Goal: Task Accomplishment & Management: Complete application form

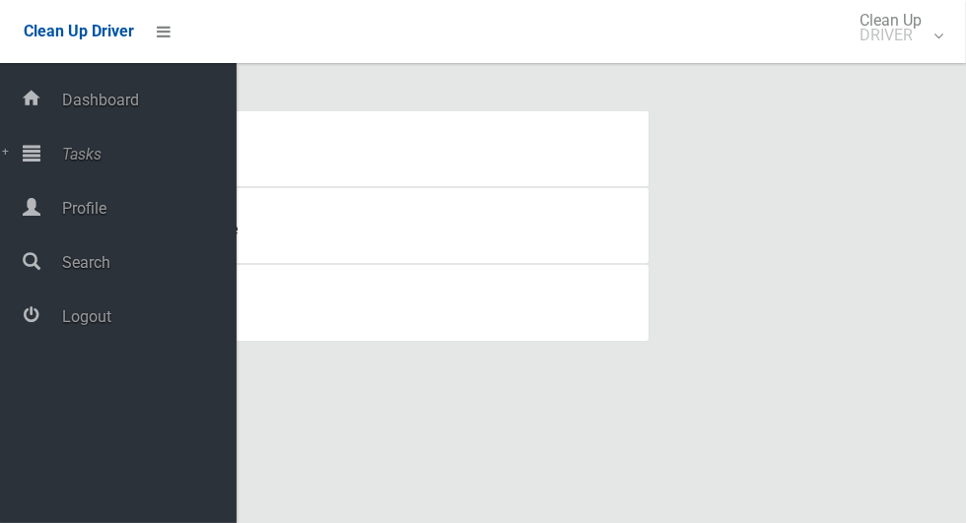
click at [29, 155] on icon at bounding box center [32, 152] width 18 height 39
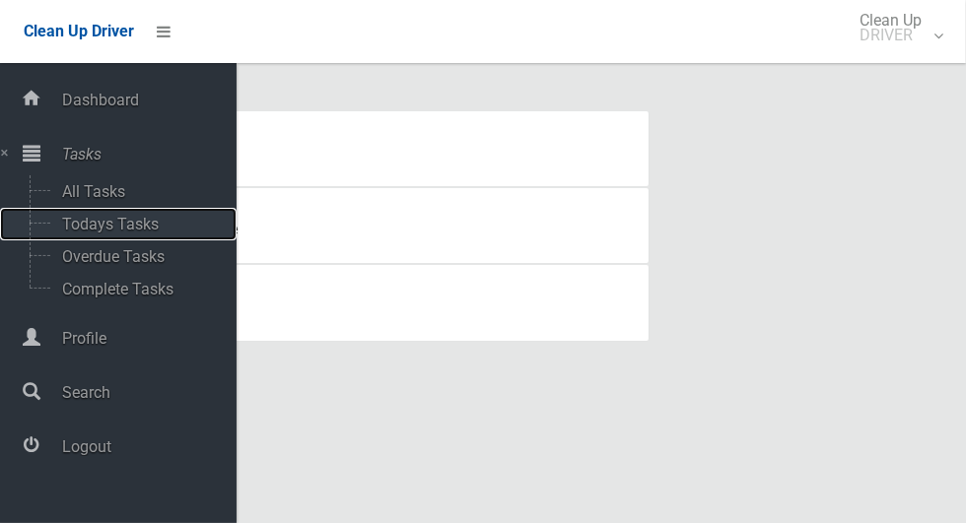
click at [79, 226] on span "Todays Tasks" at bounding box center [138, 224] width 164 height 19
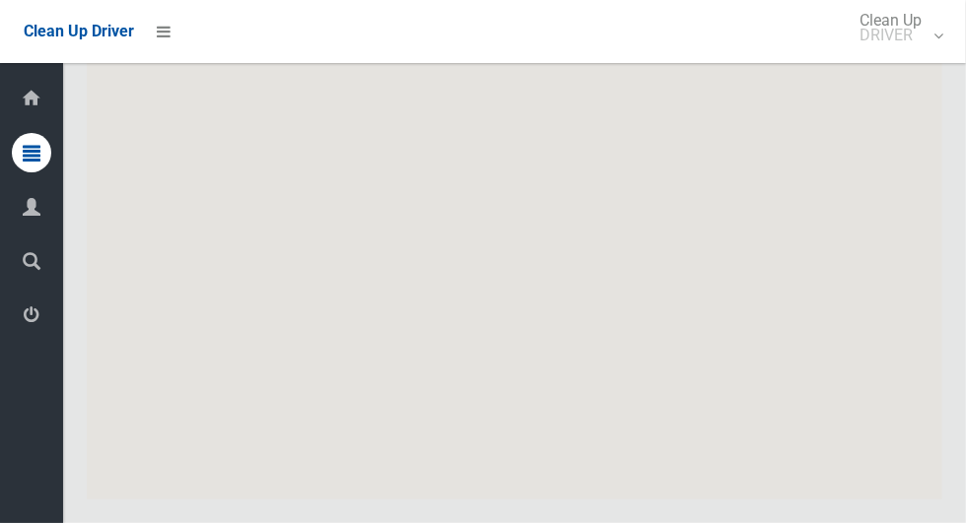
scroll to position [12053, 0]
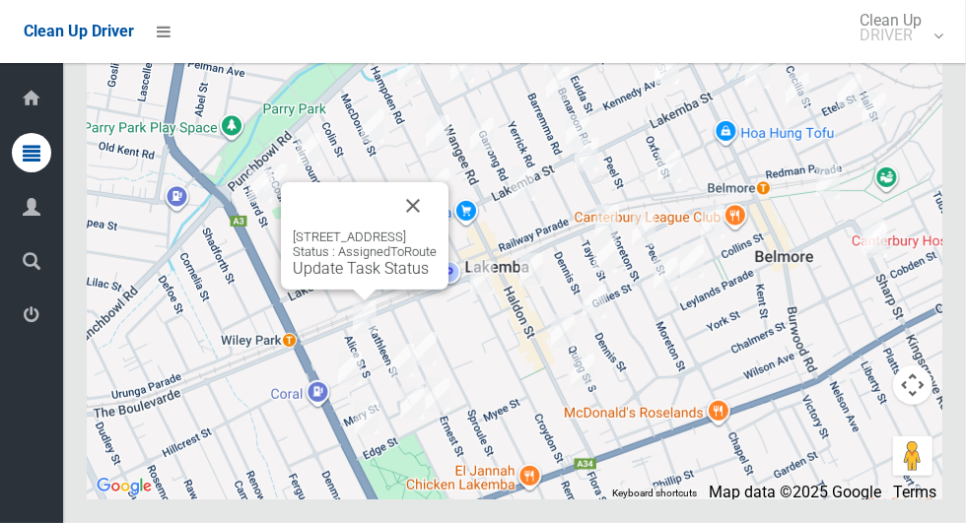
click at [436, 230] on button "Close" at bounding box center [412, 205] width 47 height 47
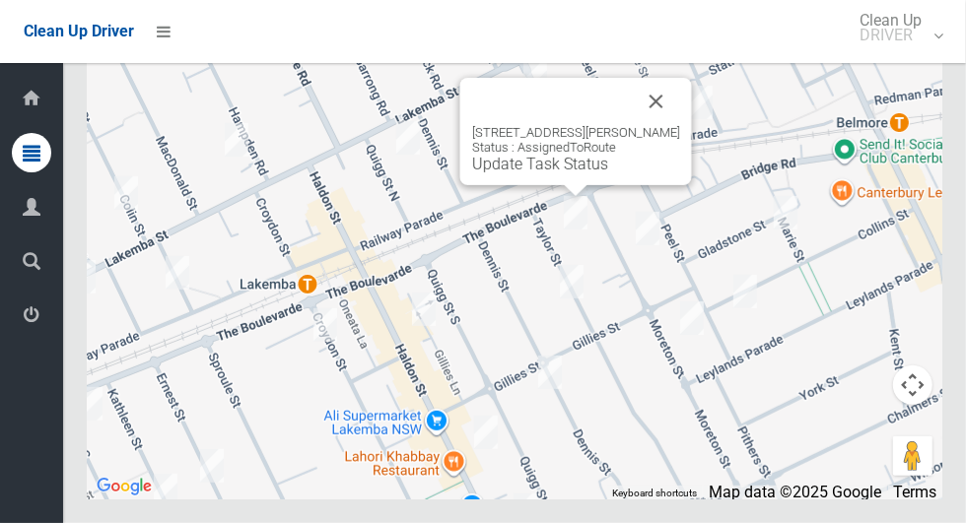
click at [491, 173] on link "Update Task Status" at bounding box center [540, 164] width 136 height 19
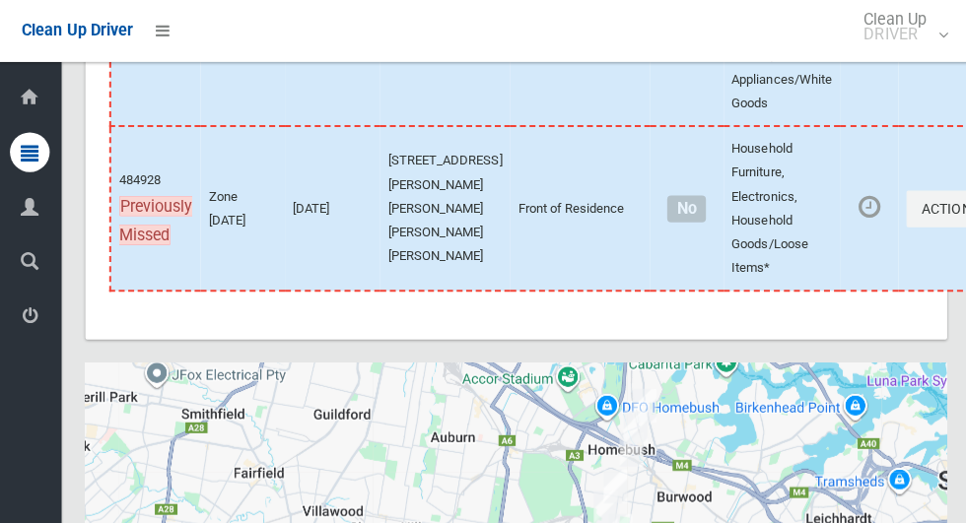
scroll to position [12053, 0]
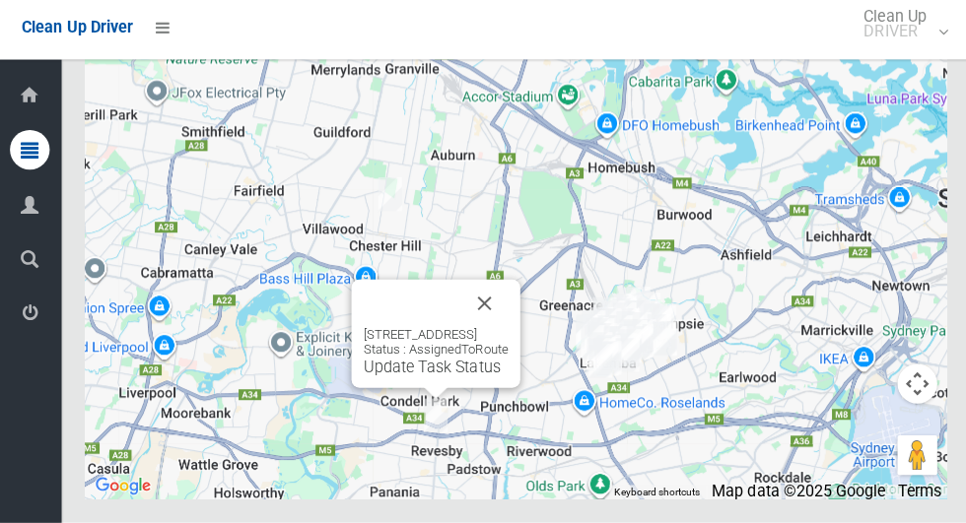
click at [506, 329] on button "Close" at bounding box center [482, 305] width 47 height 47
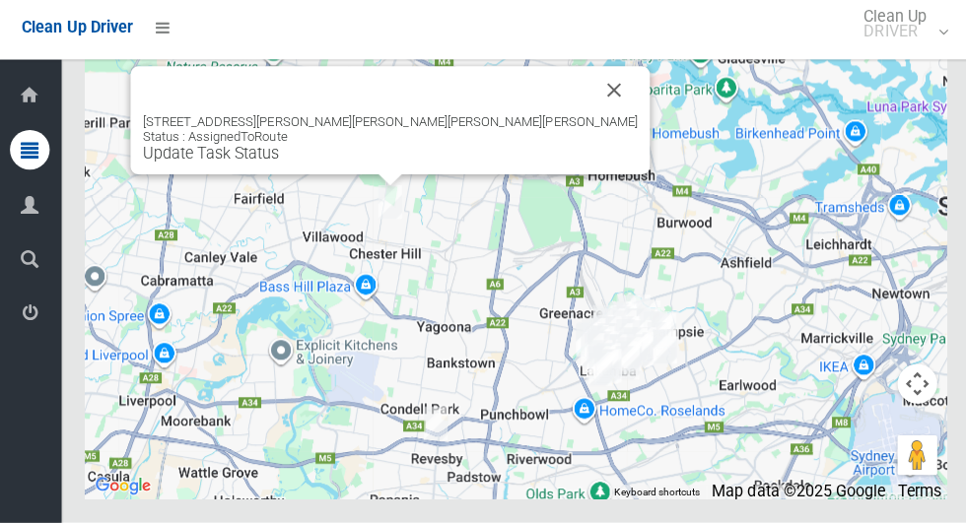
click at [588, 117] on button "Close" at bounding box center [611, 93] width 47 height 47
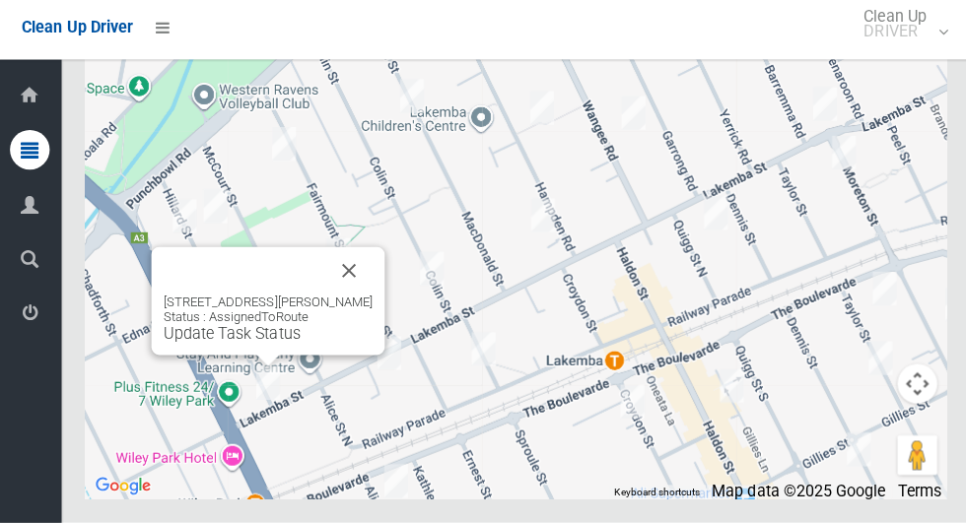
click at [341, 297] on button "Close" at bounding box center [348, 272] width 47 height 47
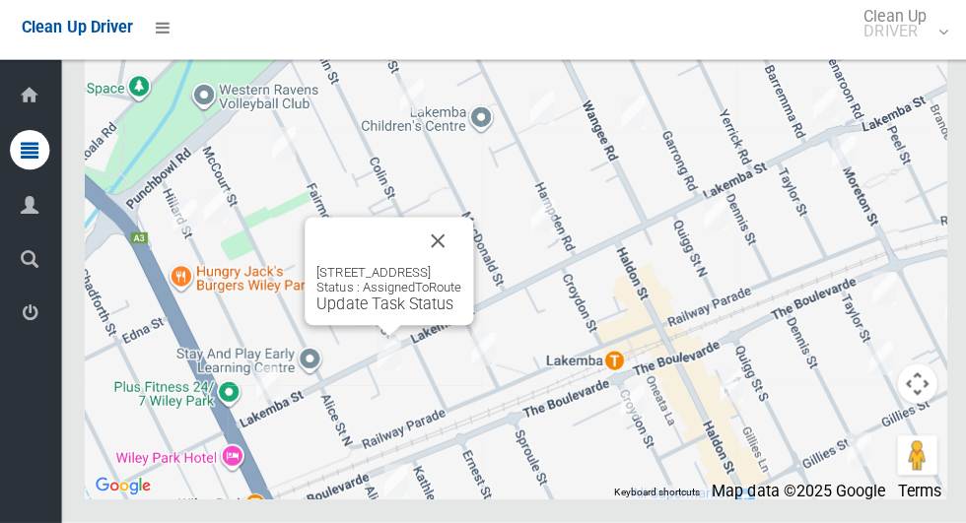
click at [460, 267] on button "Close" at bounding box center [436, 243] width 47 height 47
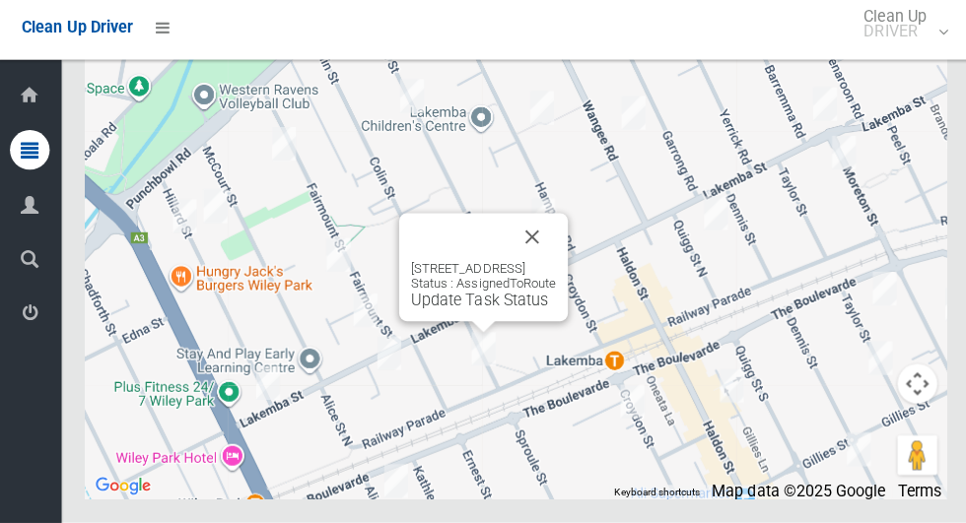
click at [566, 302] on div "9-11 Bellevue Avenue, LAKEMBA NSW 2195 Status : AssignedToRoute Update Task Sta…" at bounding box center [482, 269] width 168 height 107
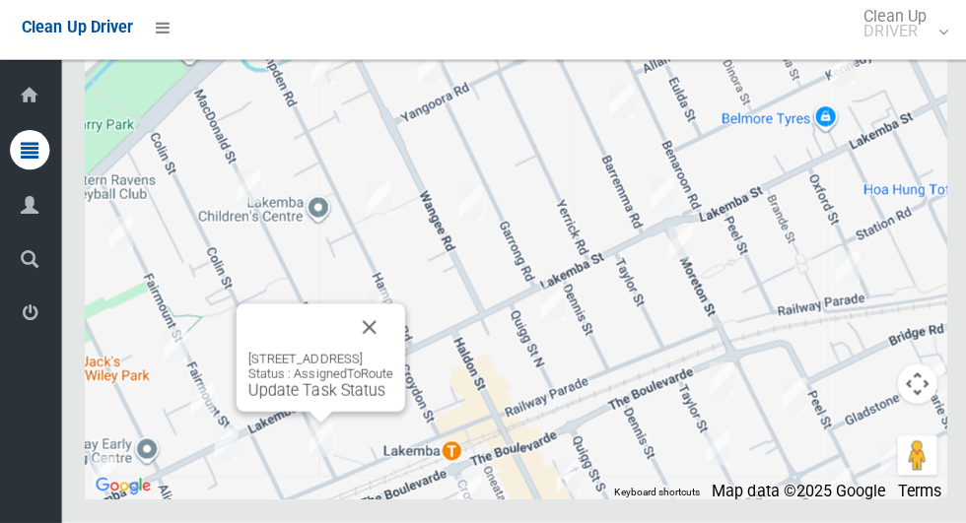
click at [392, 353] on button "Close" at bounding box center [368, 328] width 47 height 47
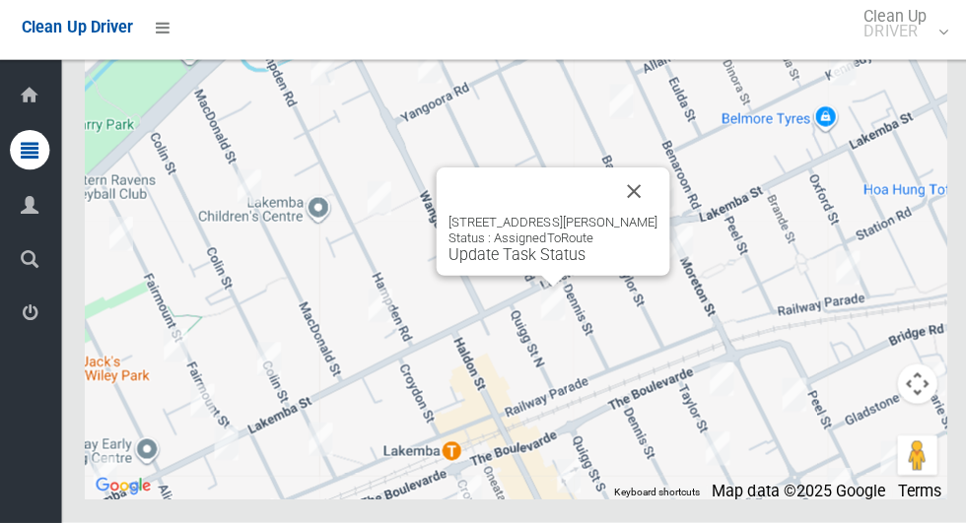
click at [643, 218] on button "Close" at bounding box center [631, 193] width 47 height 47
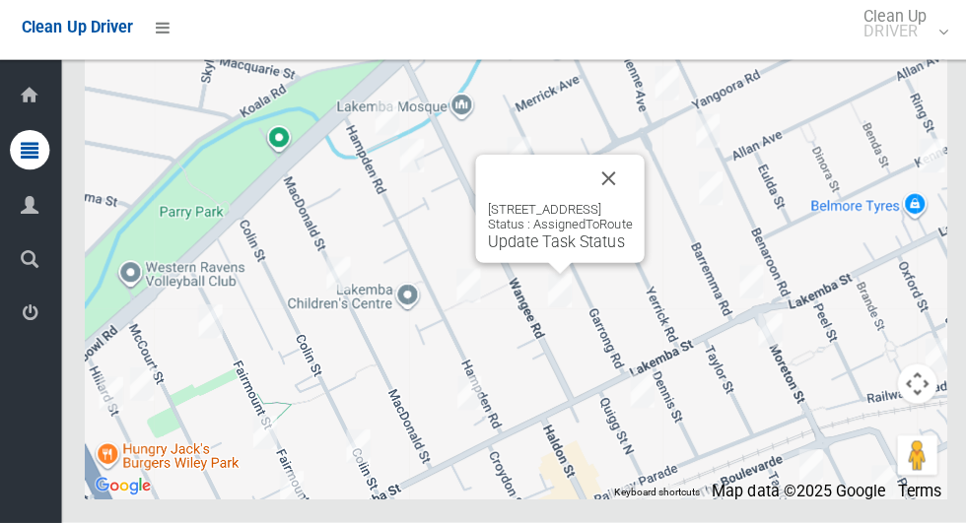
click at [630, 205] on button "Close" at bounding box center [605, 181] width 47 height 47
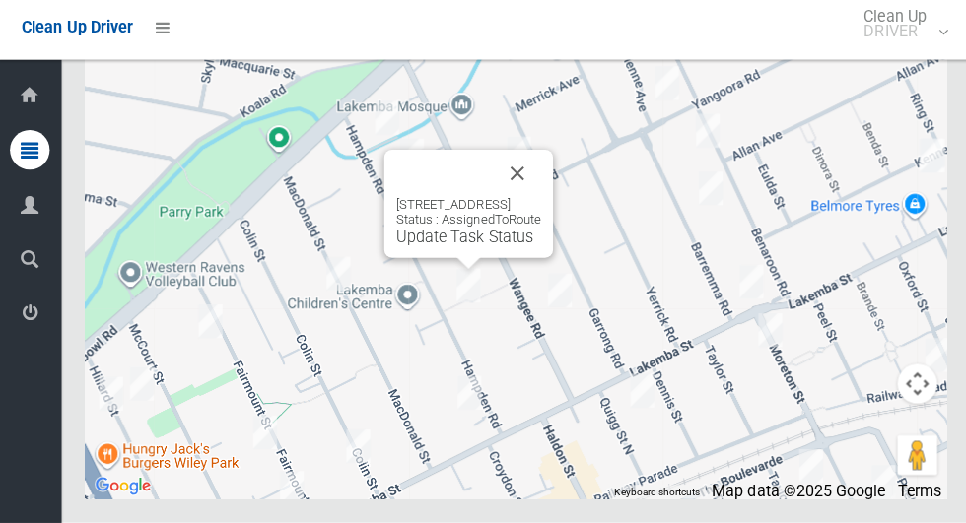
click at [539, 200] on button "Close" at bounding box center [515, 176] width 47 height 47
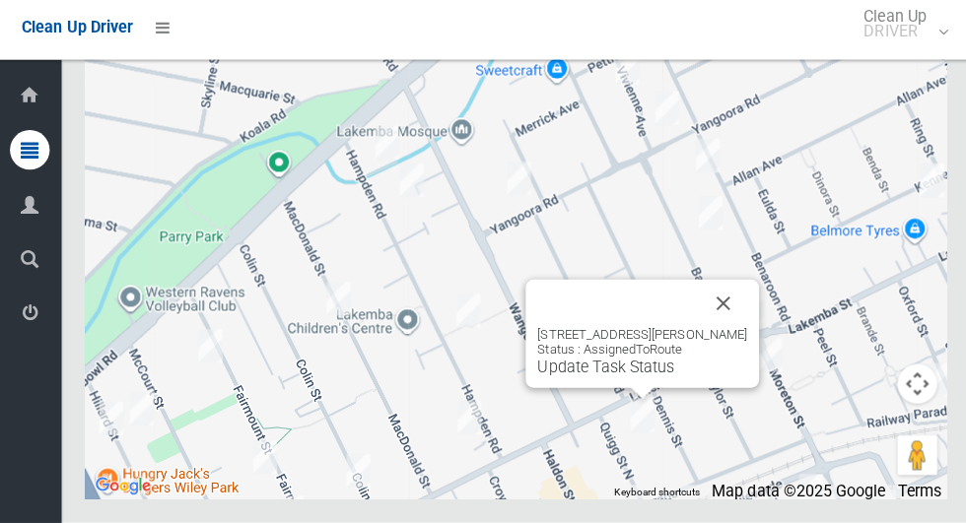
click at [724, 329] on button "Close" at bounding box center [720, 305] width 47 height 47
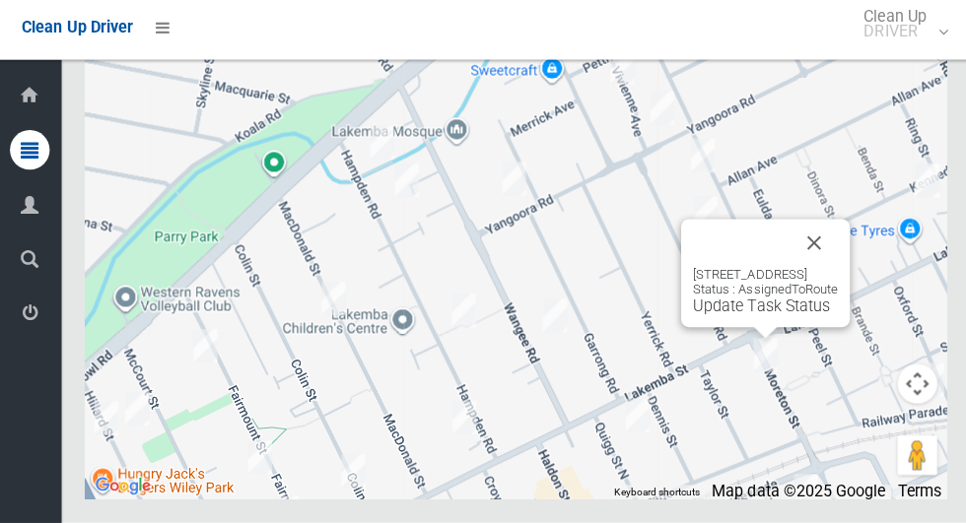
click at [834, 269] on button "Close" at bounding box center [809, 245] width 47 height 47
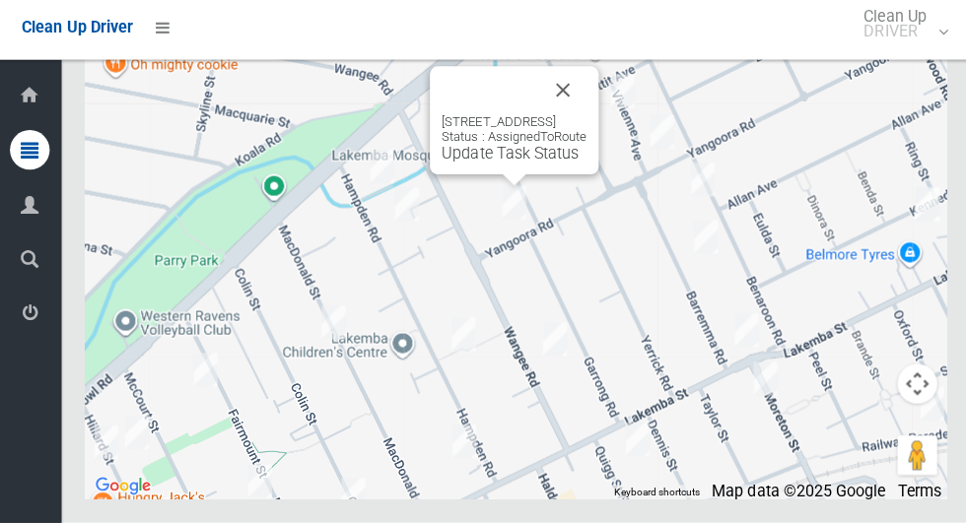
click at [584, 117] on button "Close" at bounding box center [560, 93] width 47 height 47
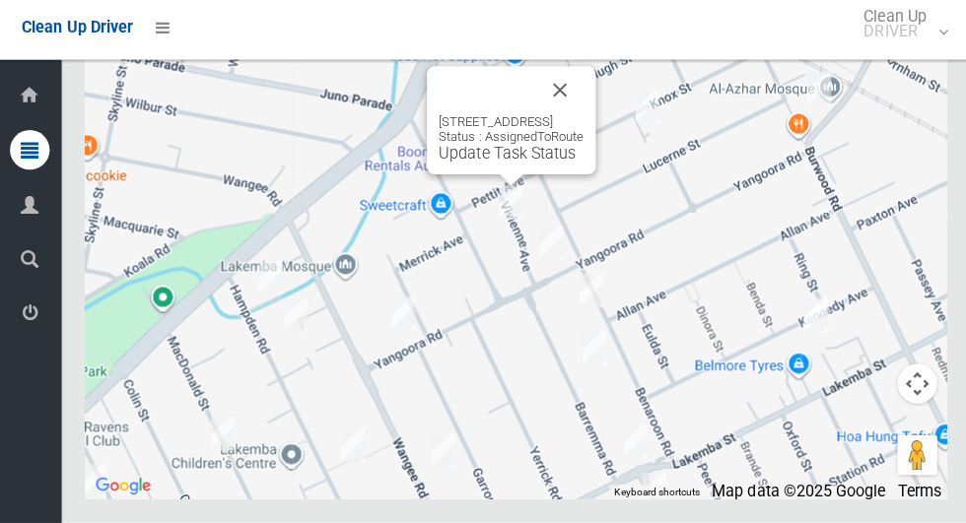
click at [581, 117] on button "Close" at bounding box center [557, 93] width 47 height 47
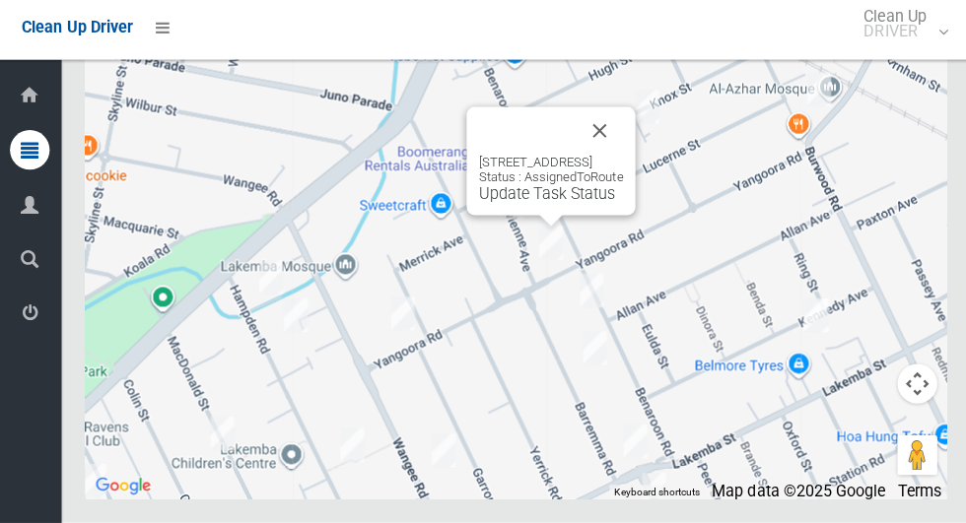
click at [621, 158] on button "Close" at bounding box center [596, 133] width 47 height 47
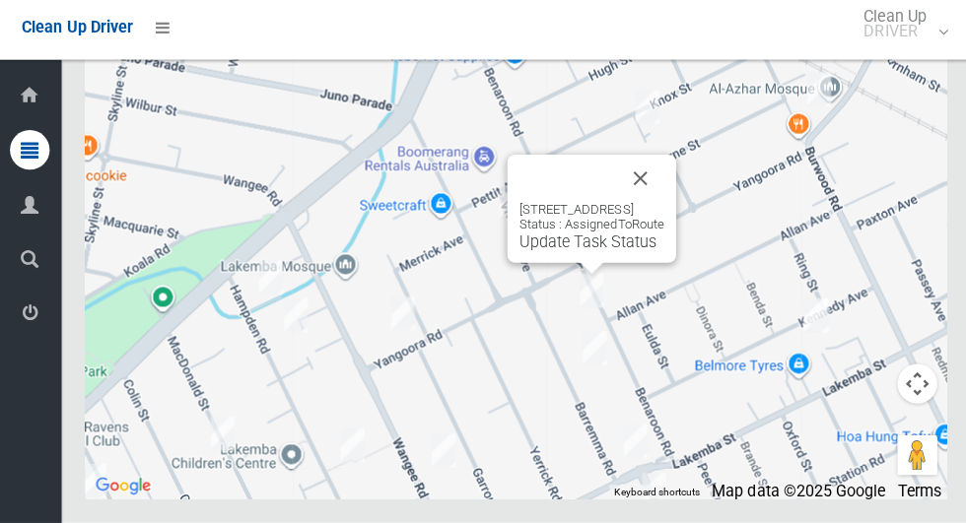
click at [661, 205] on button "Close" at bounding box center [637, 181] width 47 height 47
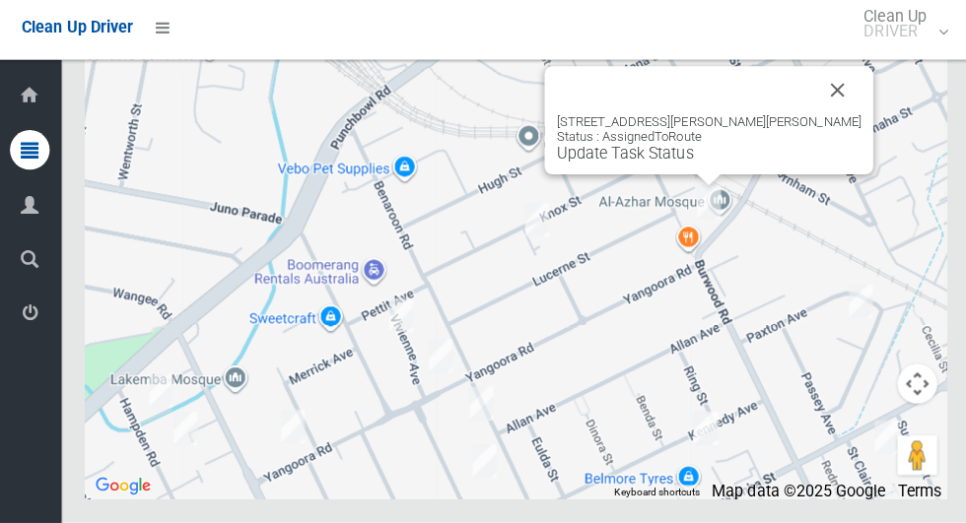
click at [810, 117] on button "Close" at bounding box center [833, 93] width 47 height 47
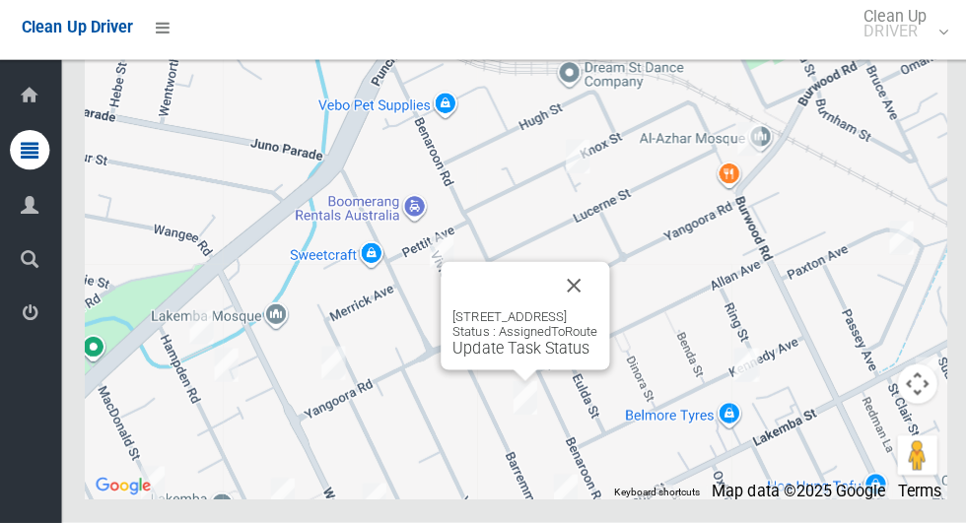
click at [595, 311] on button "Close" at bounding box center [571, 287] width 47 height 47
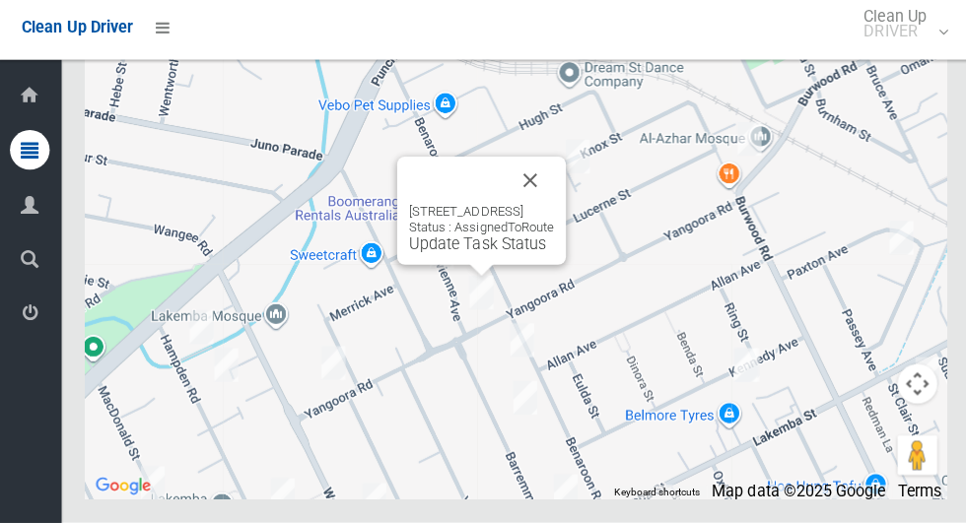
click at [552, 207] on button "Close" at bounding box center [527, 183] width 47 height 47
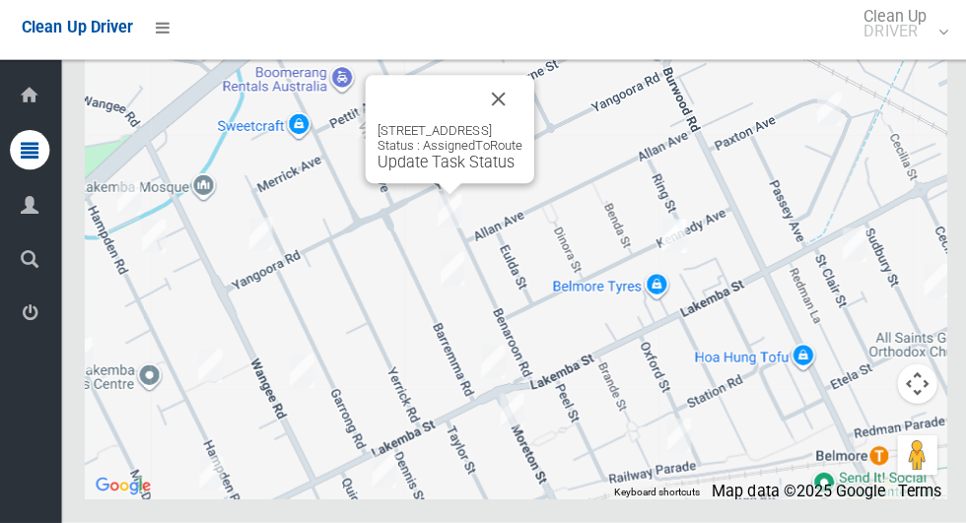
click at [520, 126] on button "Close" at bounding box center [496, 102] width 47 height 47
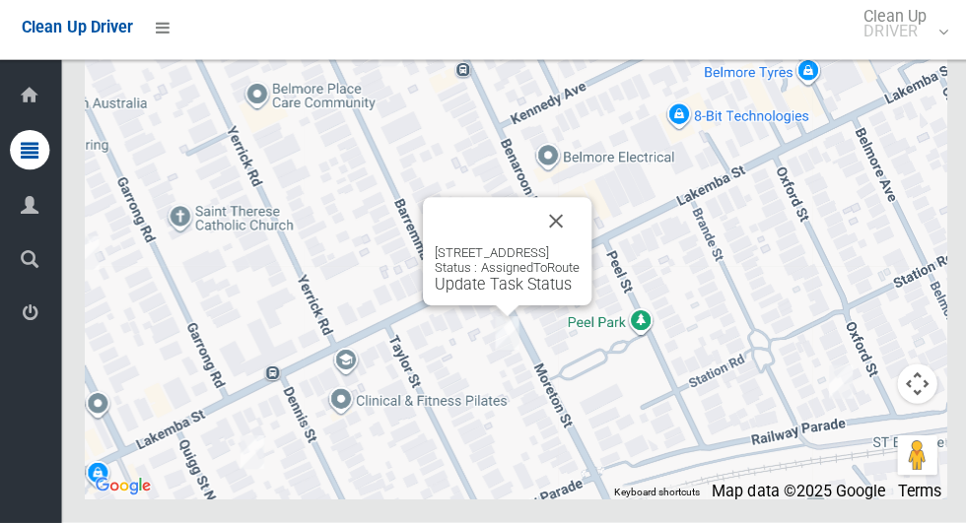
click at [570, 247] on button "Close" at bounding box center [553, 223] width 47 height 47
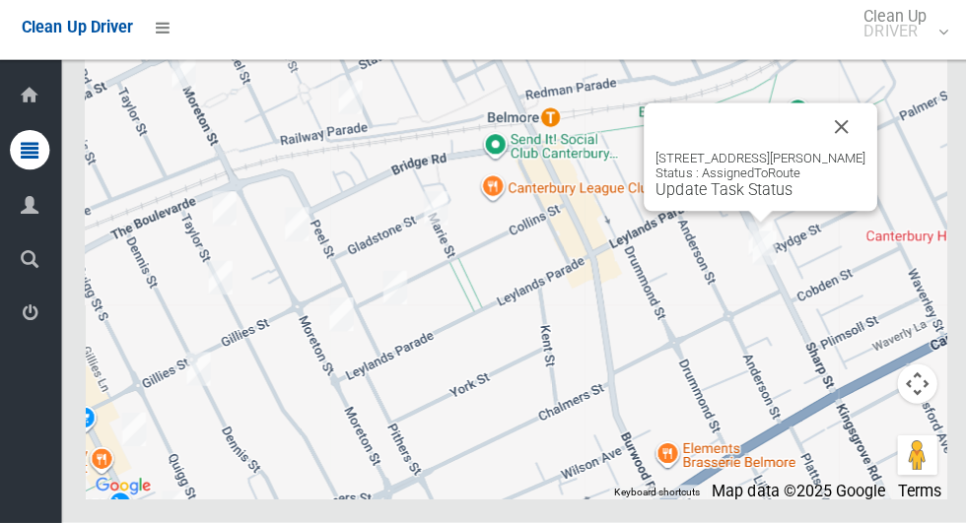
click at [843, 154] on button "Close" at bounding box center [837, 129] width 47 height 47
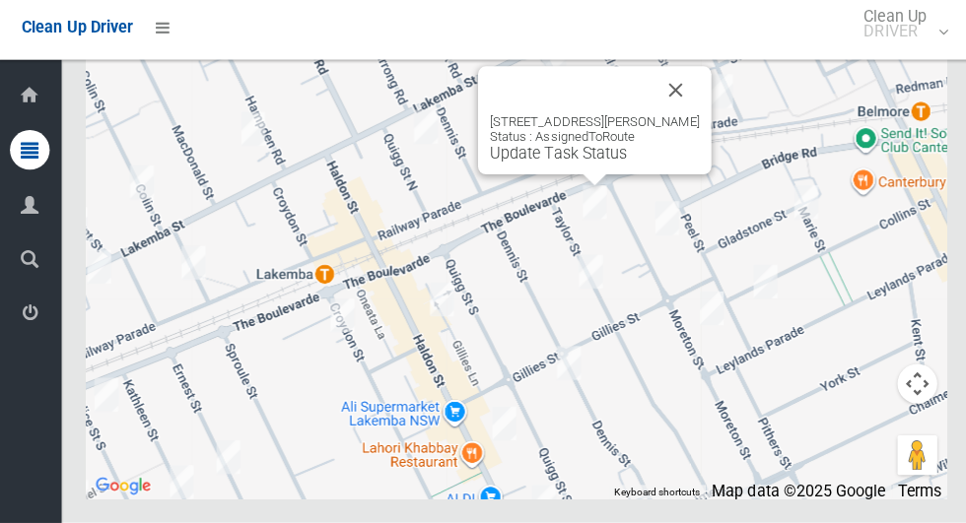
click at [655, 117] on button "Close" at bounding box center [672, 93] width 47 height 47
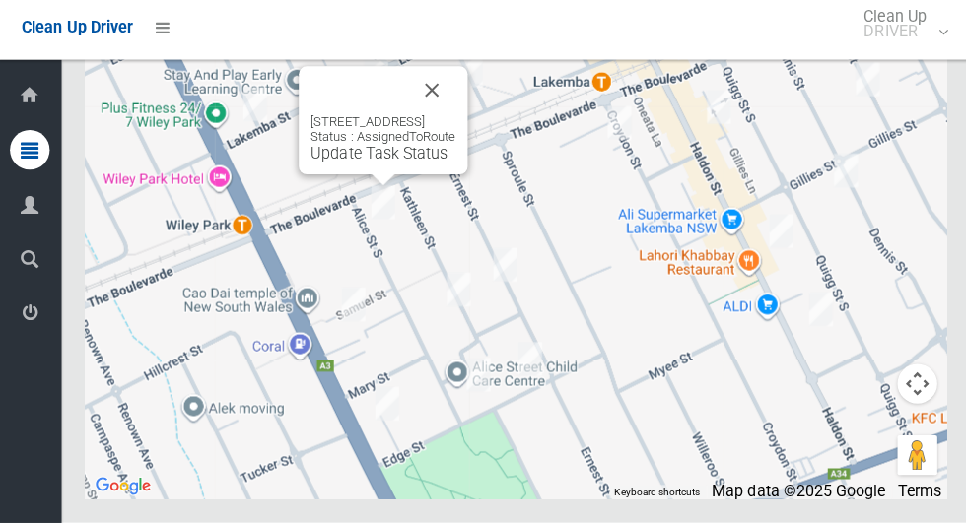
click at [454, 117] on button "Close" at bounding box center [430, 93] width 47 height 47
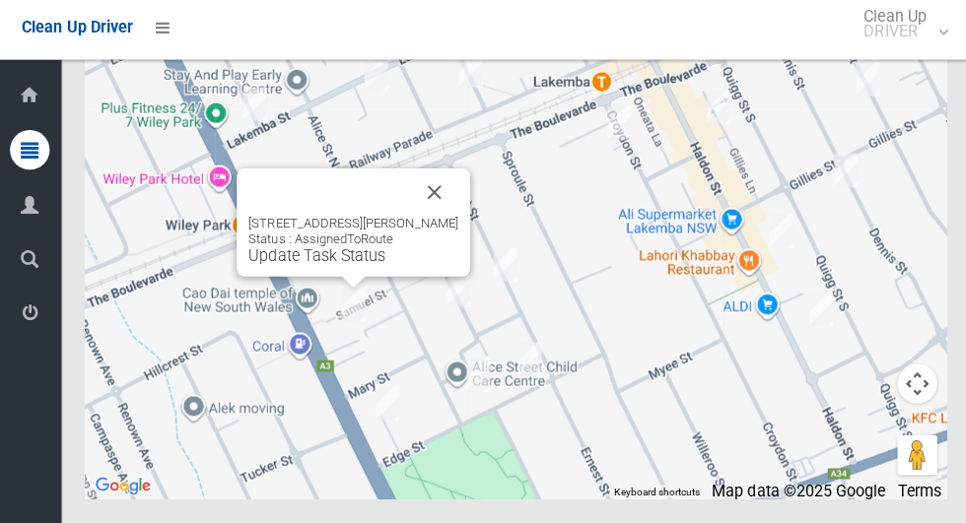
click at [453, 219] on button "Close" at bounding box center [433, 194] width 47 height 47
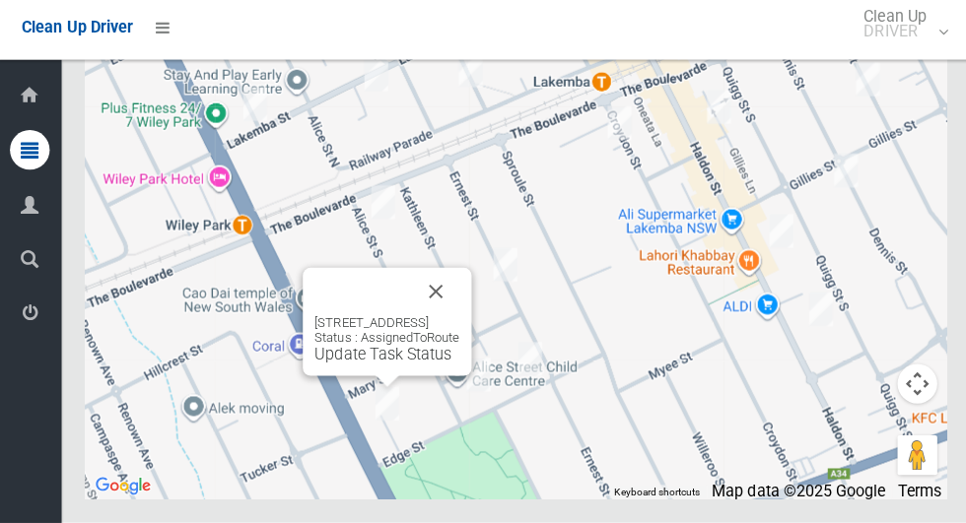
click at [458, 317] on button "Close" at bounding box center [434, 293] width 47 height 47
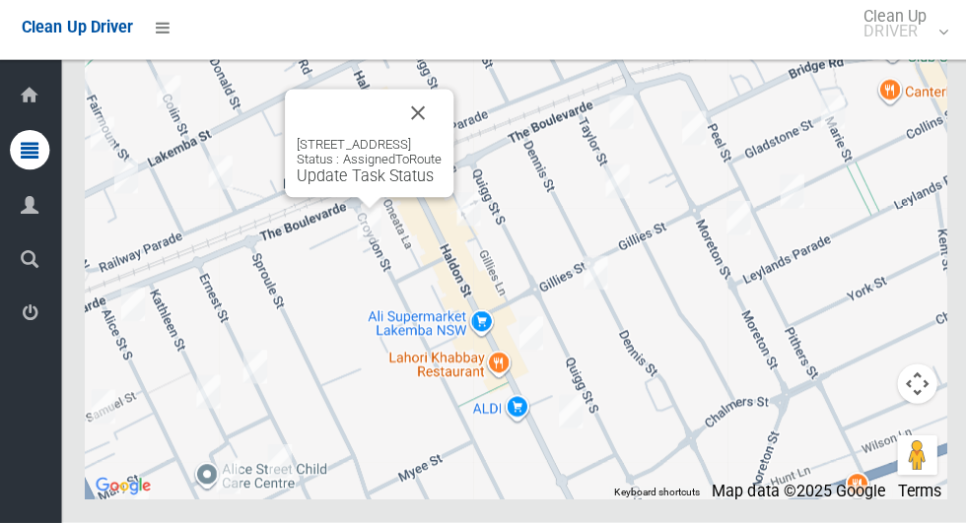
click at [440, 140] on button "Close" at bounding box center [416, 116] width 47 height 47
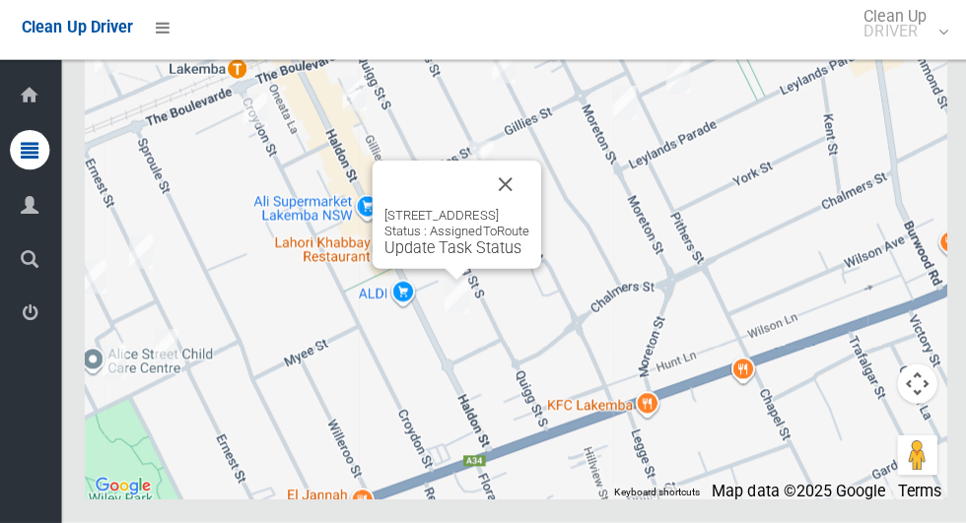
click at [527, 211] on button "Close" at bounding box center [503, 187] width 47 height 47
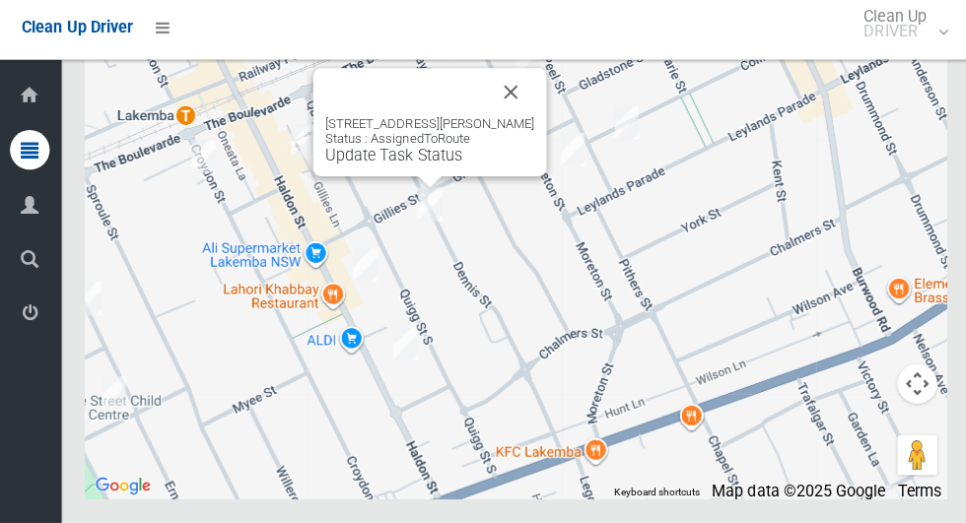
click at [496, 119] on button "Close" at bounding box center [509, 95] width 47 height 47
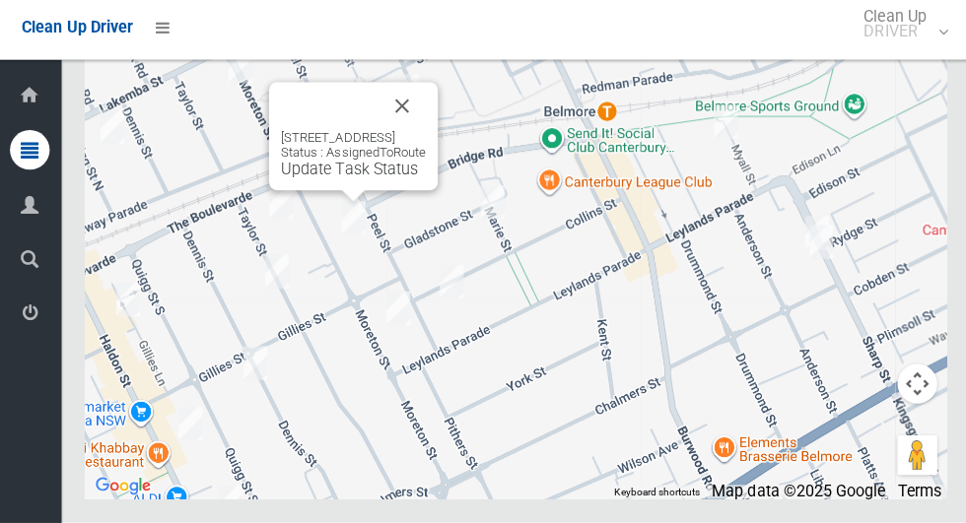
click at [425, 133] on button "Close" at bounding box center [400, 109] width 47 height 47
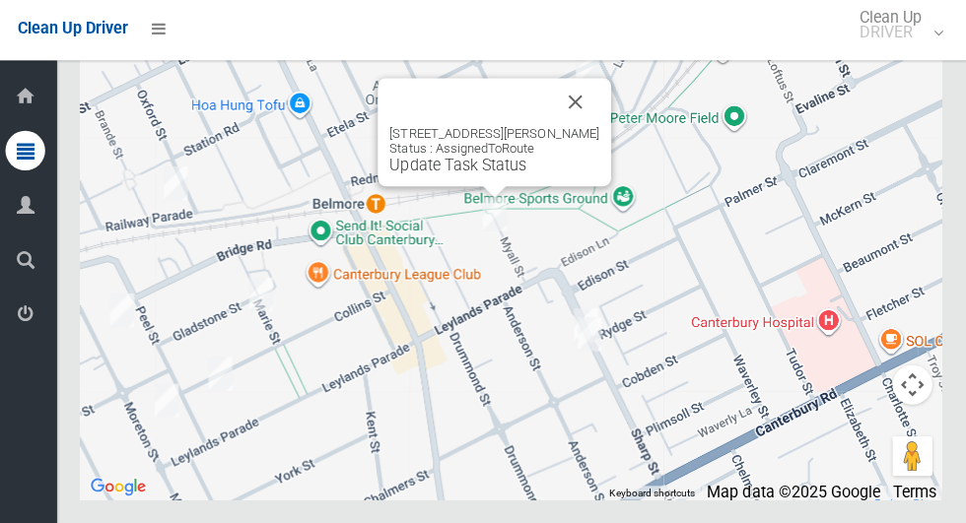
scroll to position [12047, 0]
click at [568, 128] on button "Close" at bounding box center [578, 104] width 47 height 47
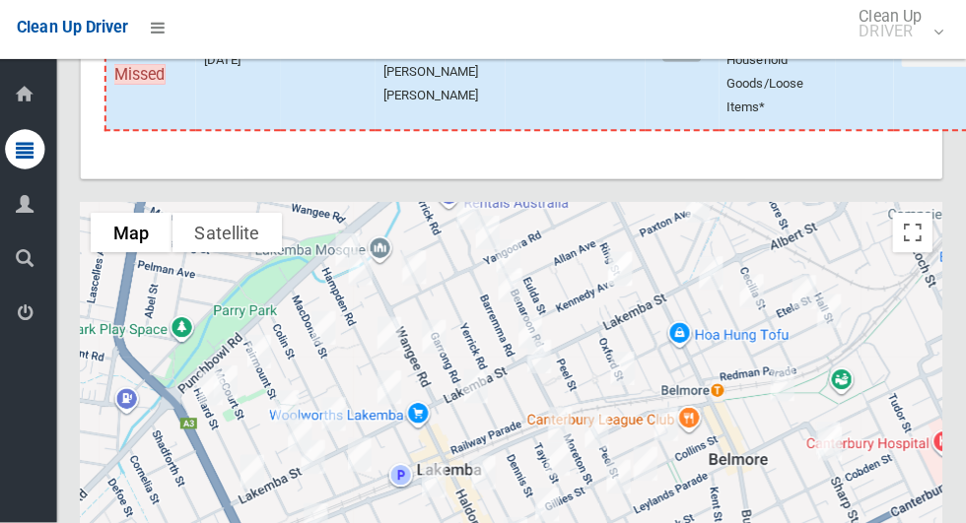
scroll to position [12052, 0]
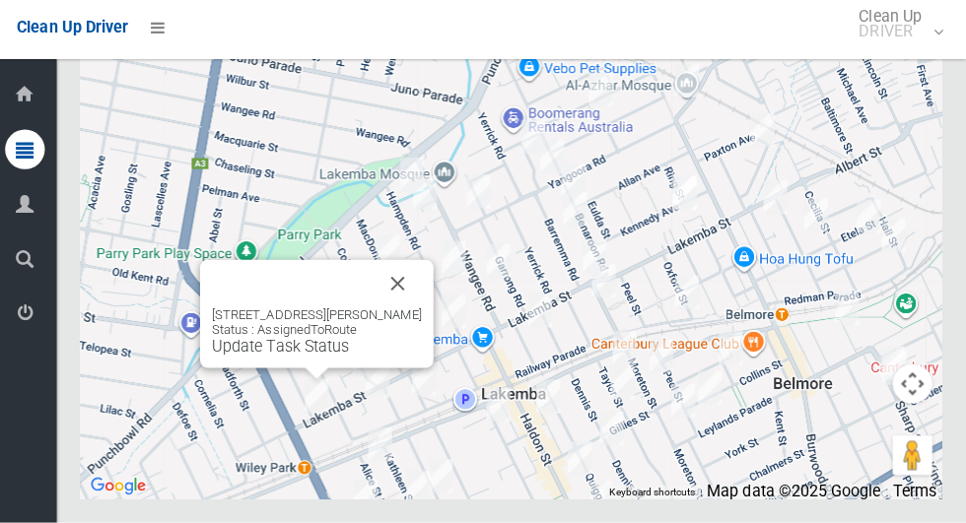
click at [234, 358] on link "Update Task Status" at bounding box center [286, 348] width 136 height 19
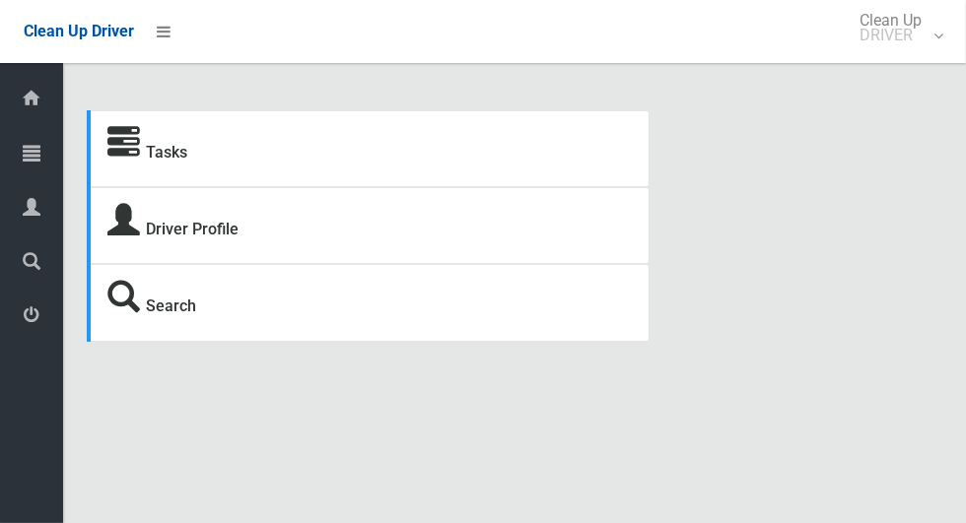
click at [140, 164] on strong "Tasks" at bounding box center [147, 150] width 80 height 28
click at [21, 107] on icon at bounding box center [32, 98] width 22 height 39
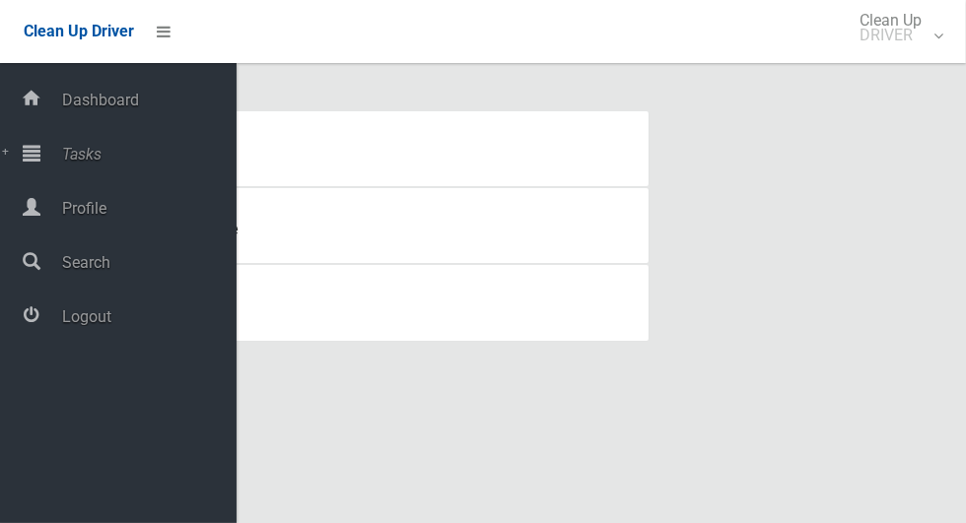
click at [40, 147] on div at bounding box center [31, 152] width 39 height 39
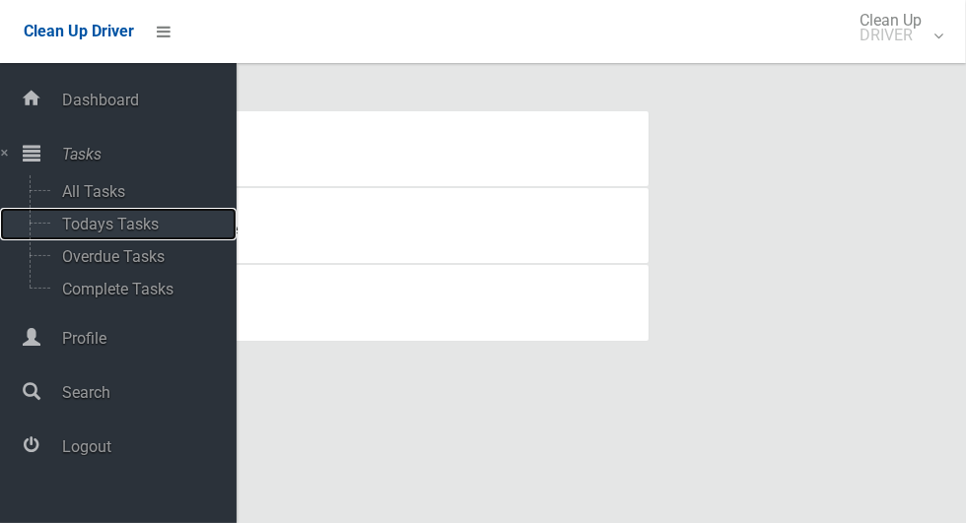
click at [79, 234] on span "Todays Tasks" at bounding box center [138, 224] width 164 height 19
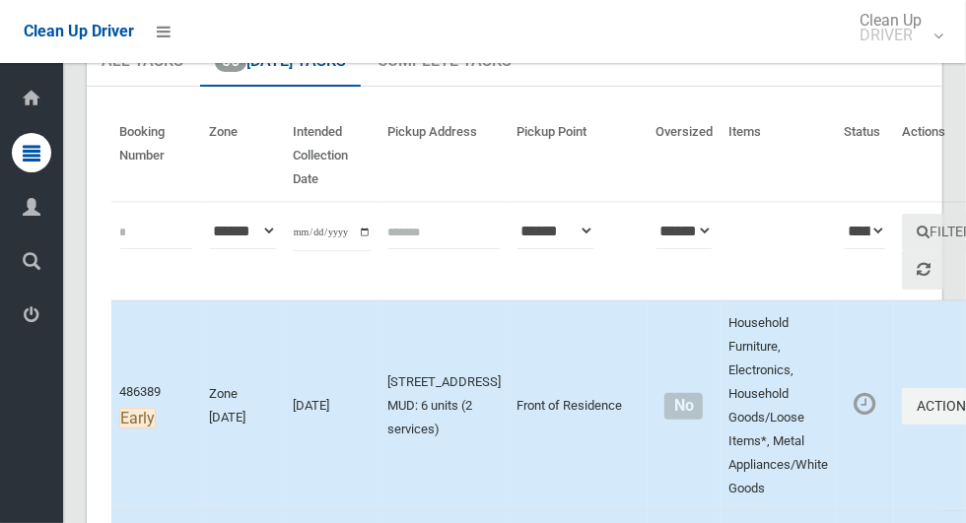
scroll to position [124, 0]
click at [902, 399] on button "Actions" at bounding box center [949, 406] width 95 height 36
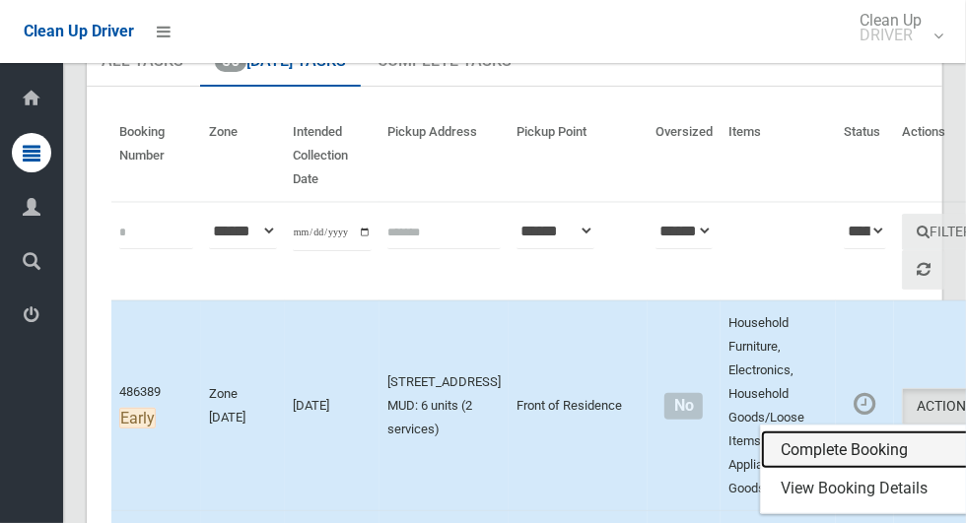
click at [864, 445] on link "Complete Booking" at bounding box center [878, 450] width 235 height 39
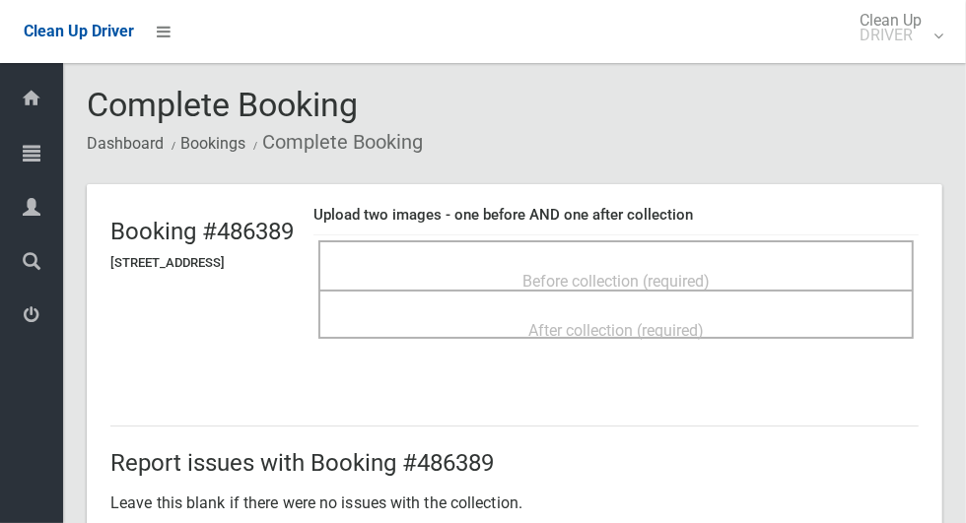
click at [847, 272] on div "Before collection (required)" at bounding box center [616, 280] width 552 height 36
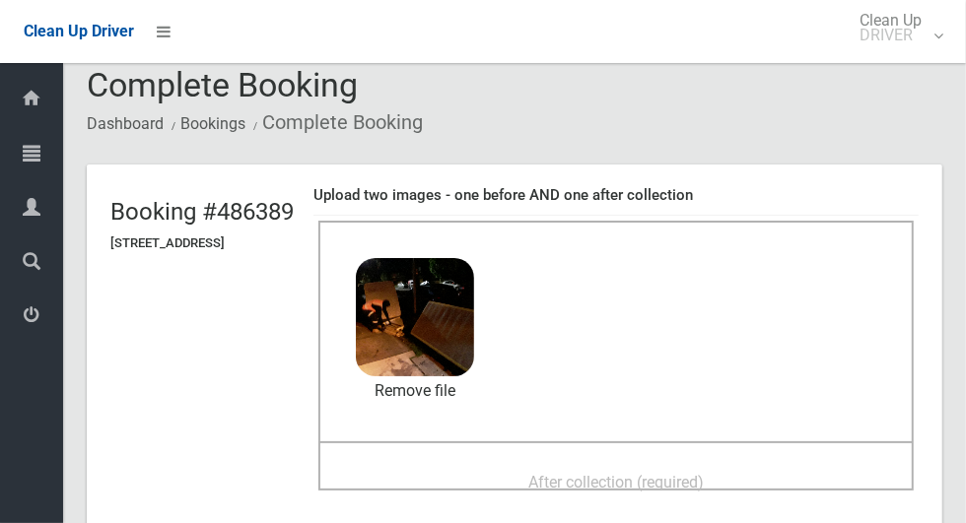
scroll to position [59, 0]
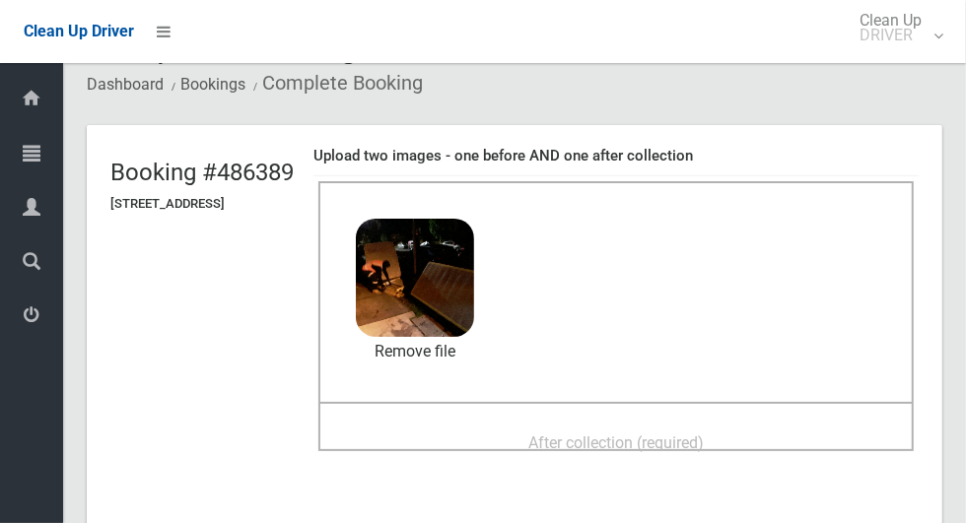
click at [804, 436] on div "After collection (required)" at bounding box center [616, 442] width 552 height 36
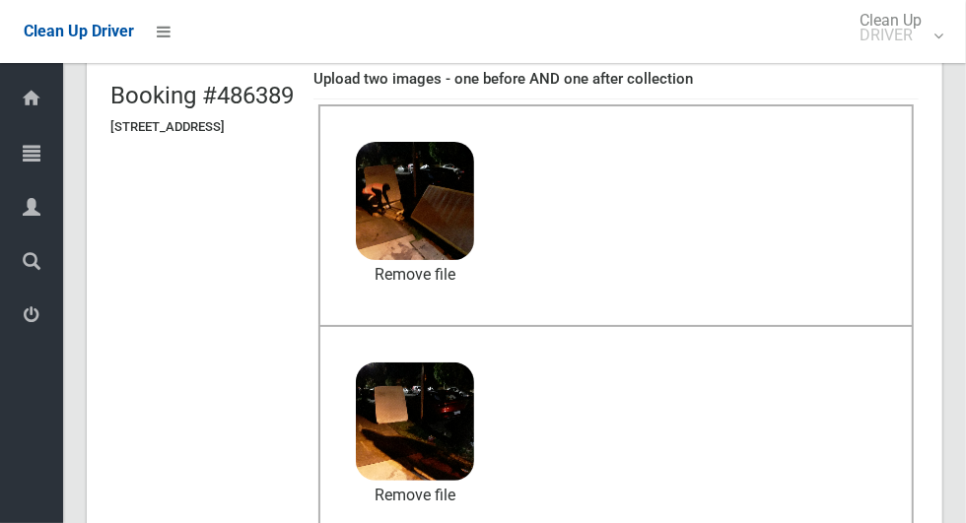
scroll to position [1018, 0]
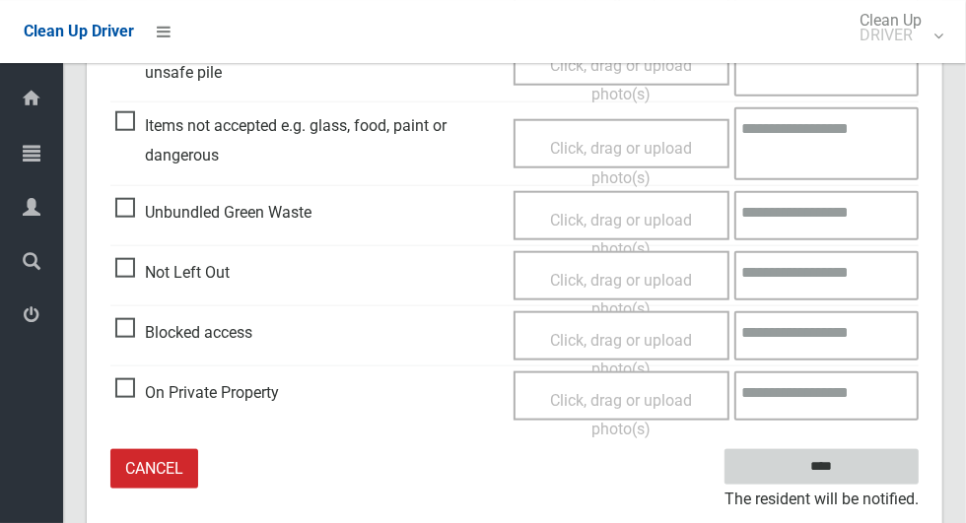
click at [878, 469] on input "****" at bounding box center [821, 467] width 194 height 36
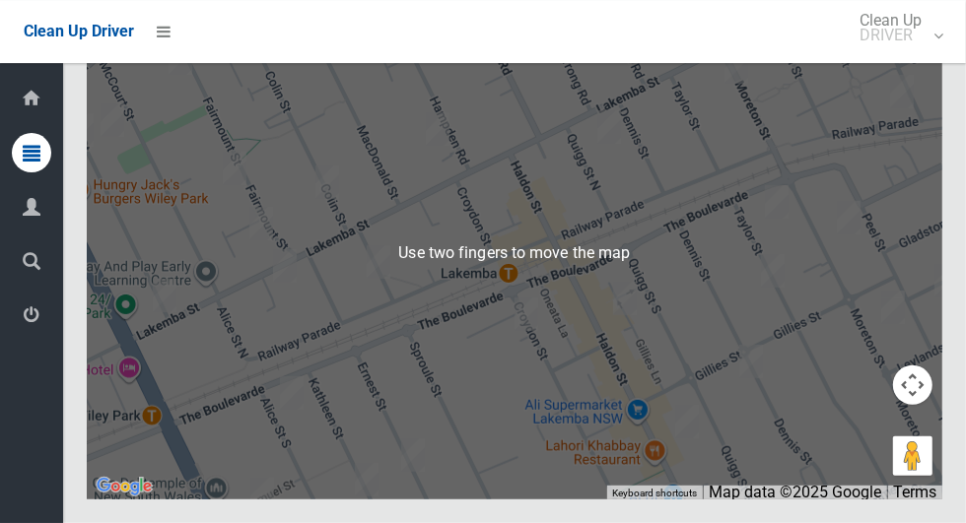
scroll to position [12052, 0]
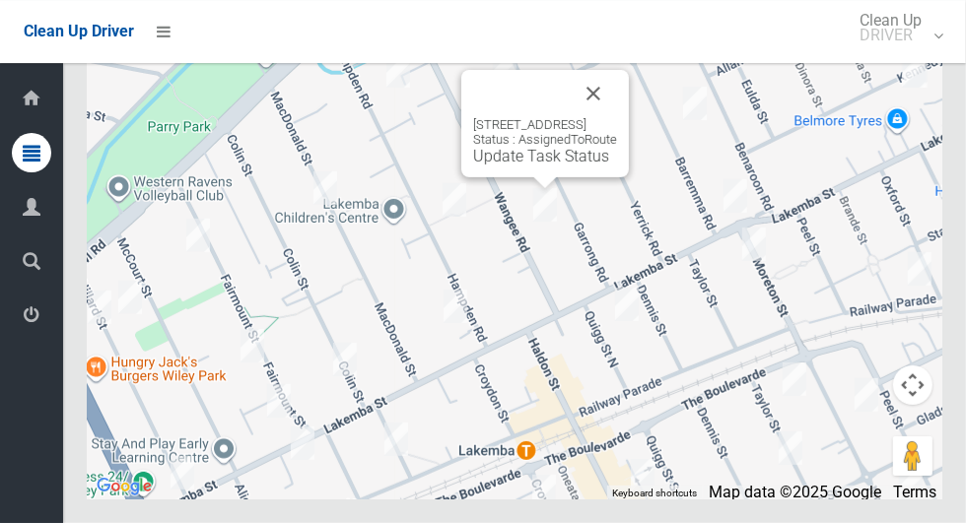
click at [558, 166] on link "Update Task Status" at bounding box center [541, 156] width 136 height 19
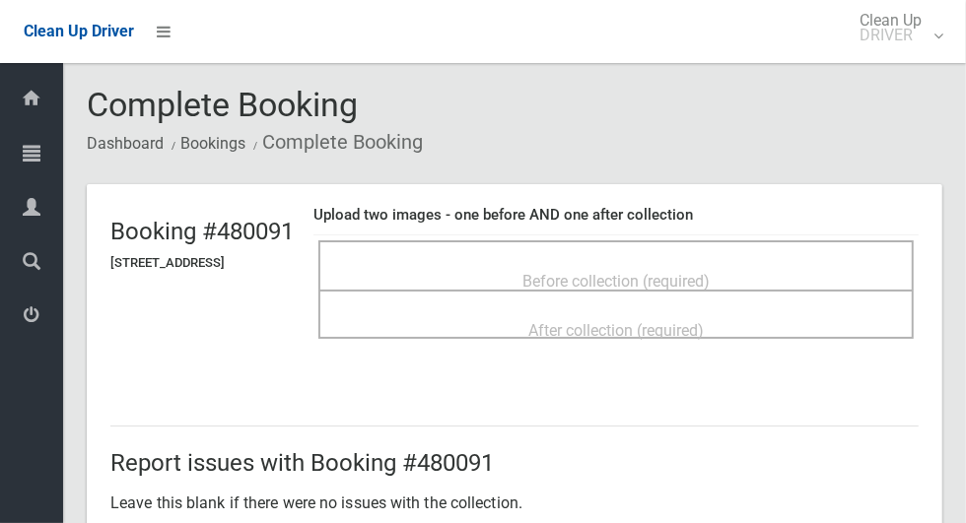
click at [791, 276] on div "Before collection (required)" at bounding box center [616, 280] width 552 height 36
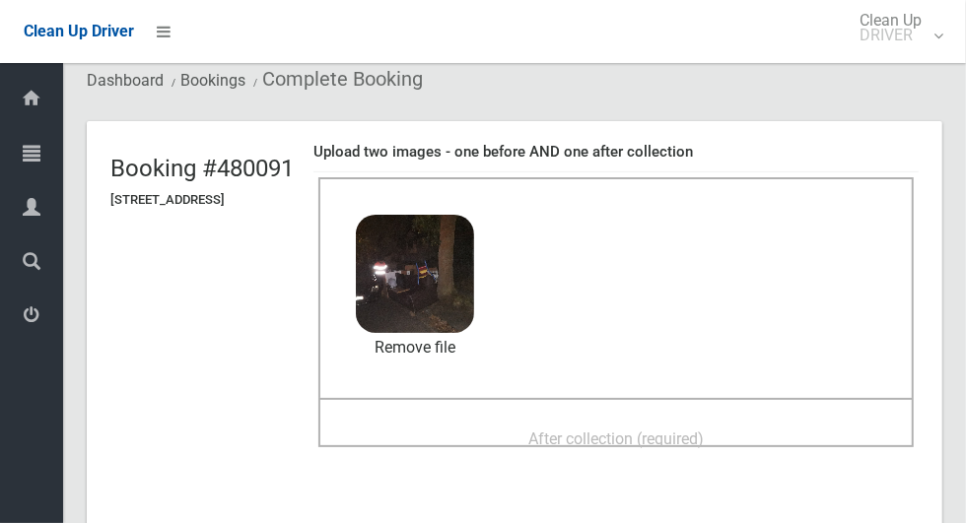
scroll to position [81, 0]
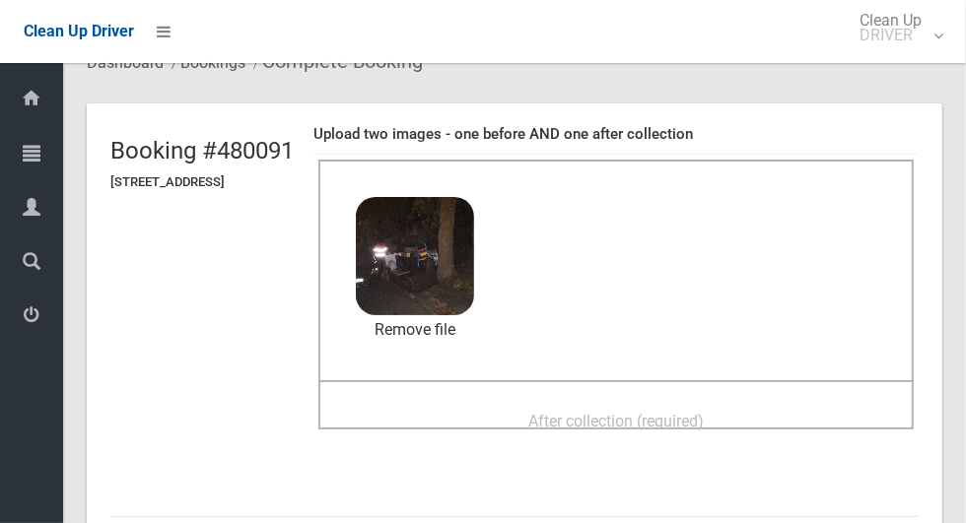
click at [704, 412] on span "After collection (required)" at bounding box center [615, 421] width 175 height 19
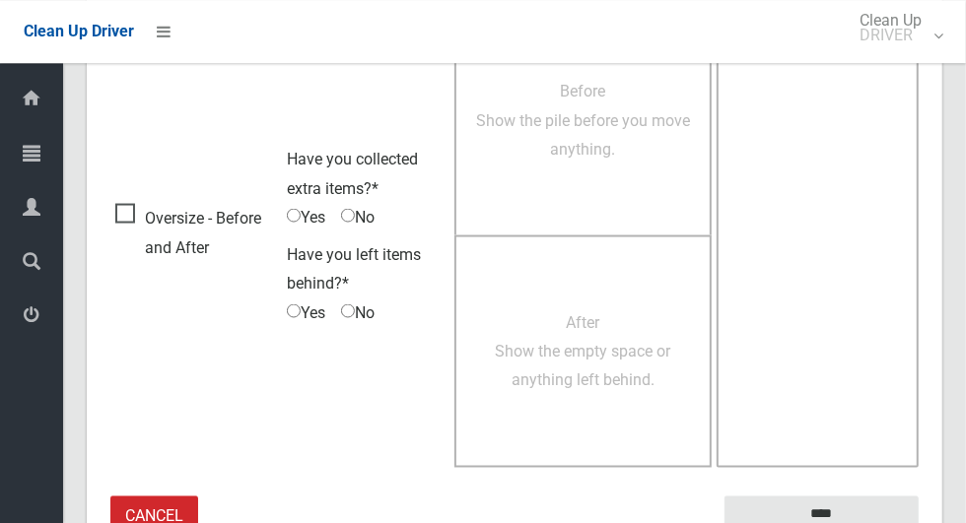
scroll to position [1612, 0]
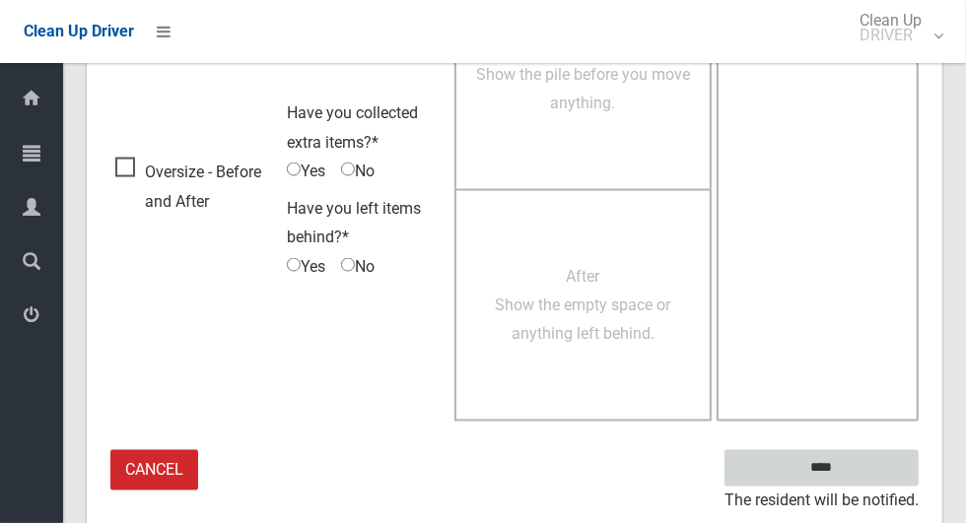
click at [859, 456] on input "****" at bounding box center [821, 468] width 194 height 36
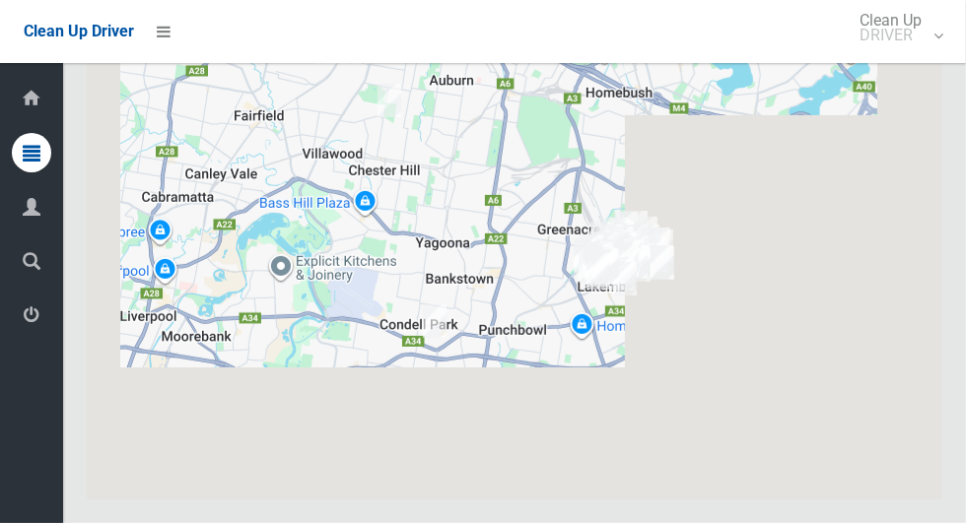
scroll to position [12053, 0]
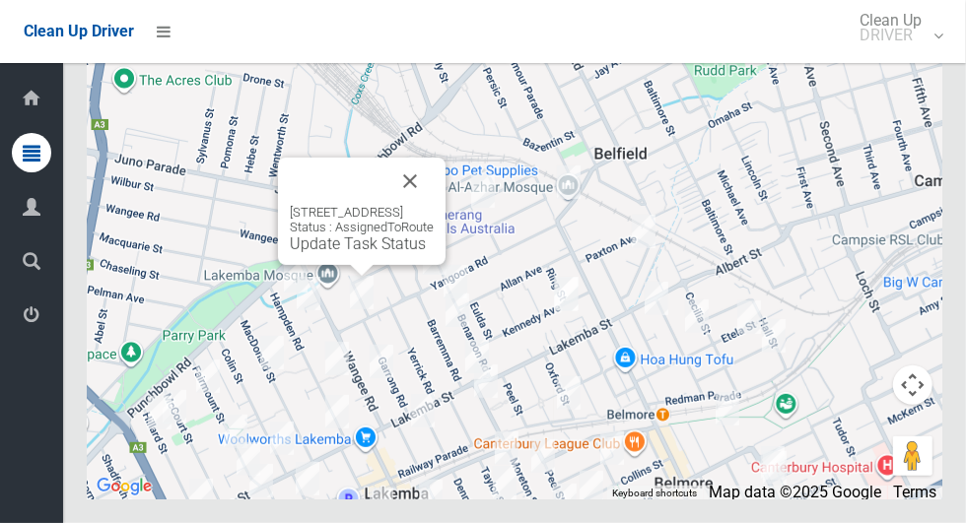
click at [363, 253] on link "Update Task Status" at bounding box center [358, 244] width 136 height 19
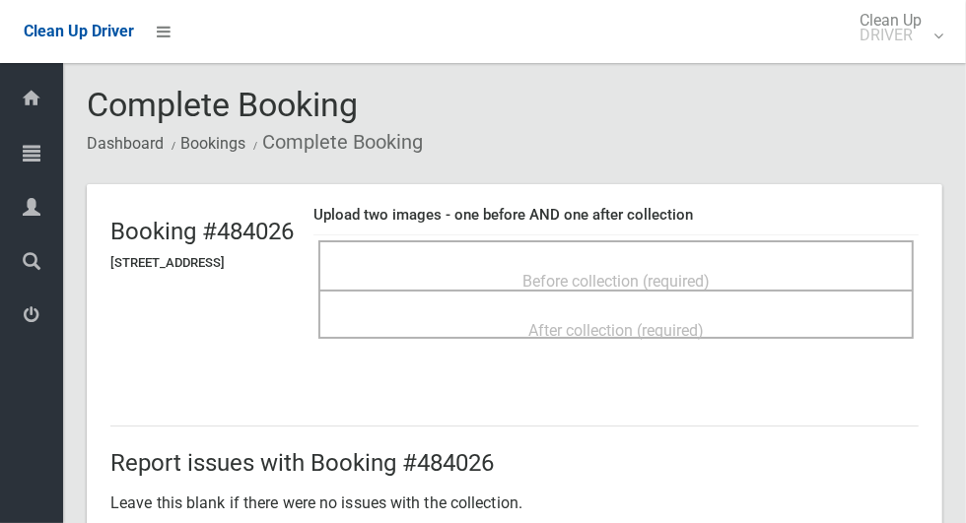
click at [709, 280] on span "Before collection (required)" at bounding box center [615, 281] width 187 height 19
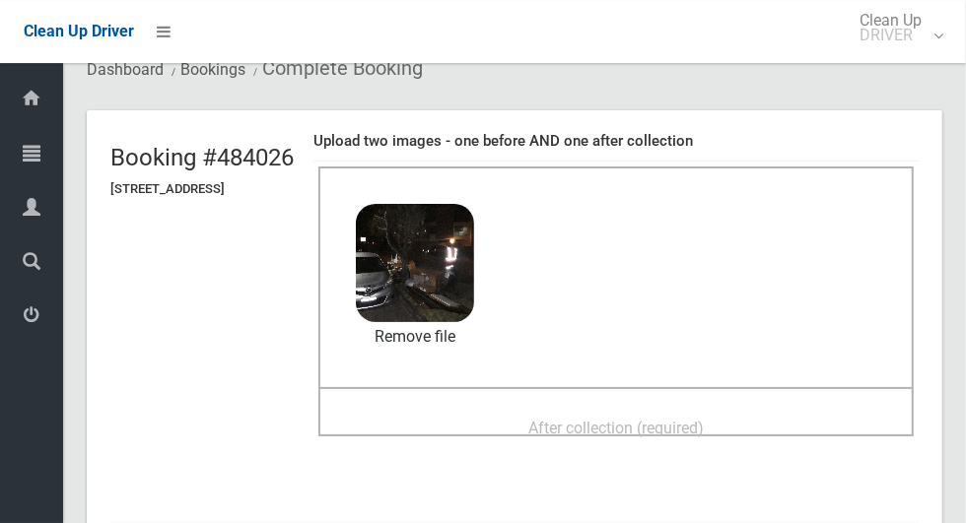
scroll to position [75, 0]
click at [704, 418] on span "After collection (required)" at bounding box center [615, 427] width 175 height 19
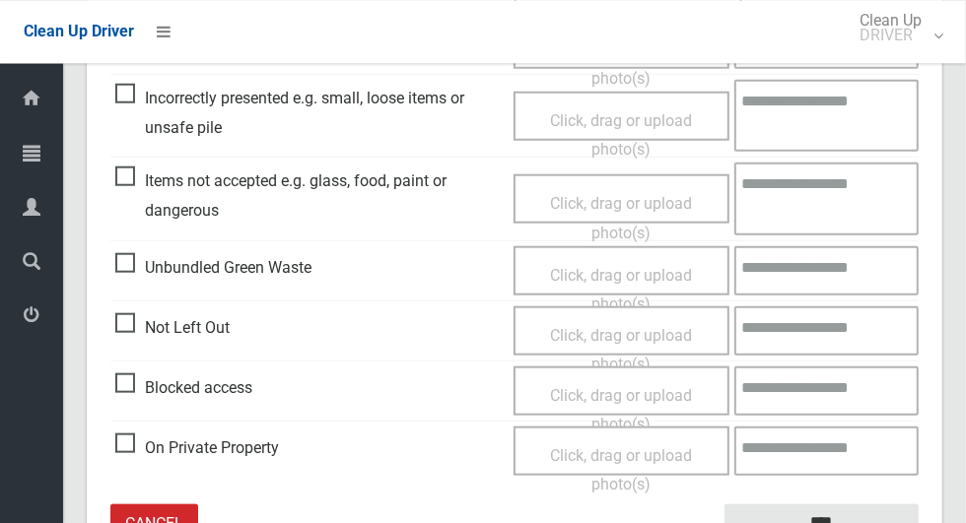
scroll to position [964, 0]
click at [138, 185] on span "Items not accepted e.g. glass, food, paint or dangerous" at bounding box center [309, 195] width 388 height 58
click at [663, 193] on span "Click, drag or upload photo(s)" at bounding box center [621, 217] width 142 height 48
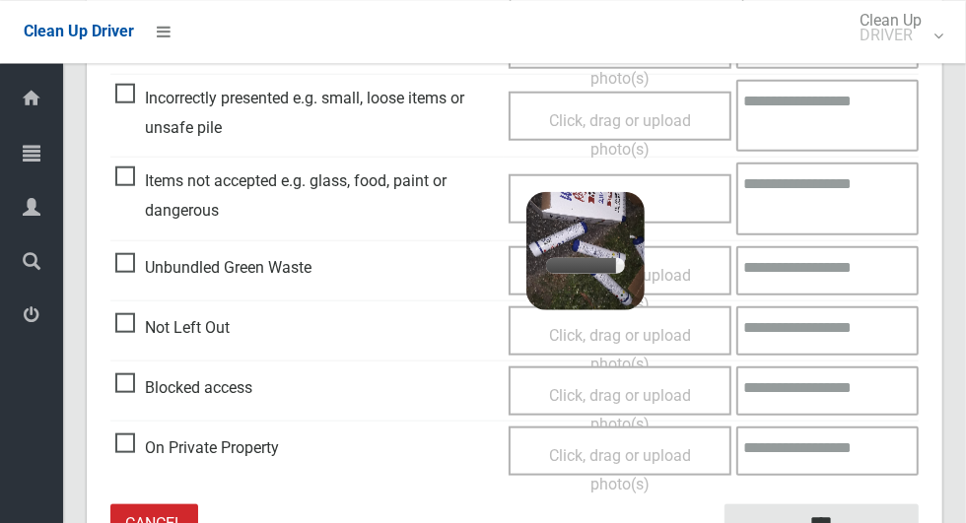
click at [806, 190] on textarea at bounding box center [827, 198] width 182 height 72
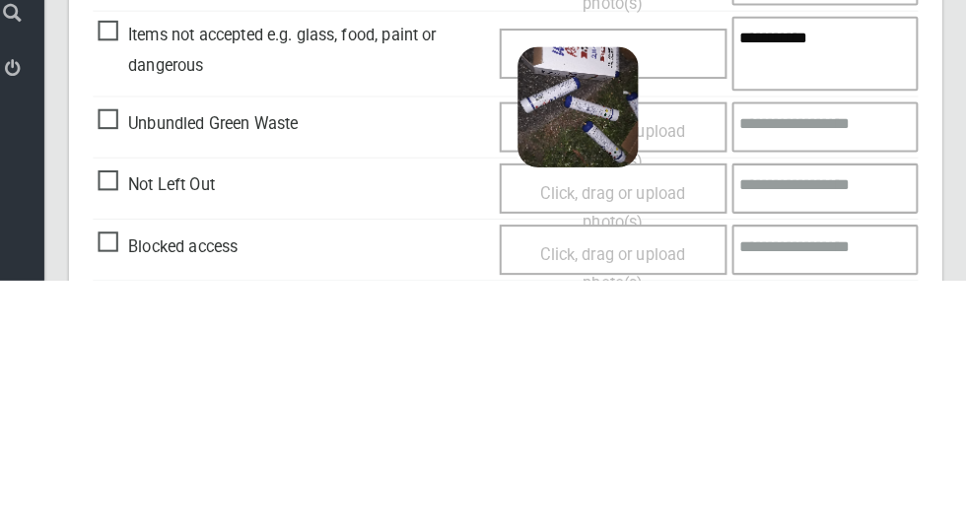
scroll to position [1074, 0]
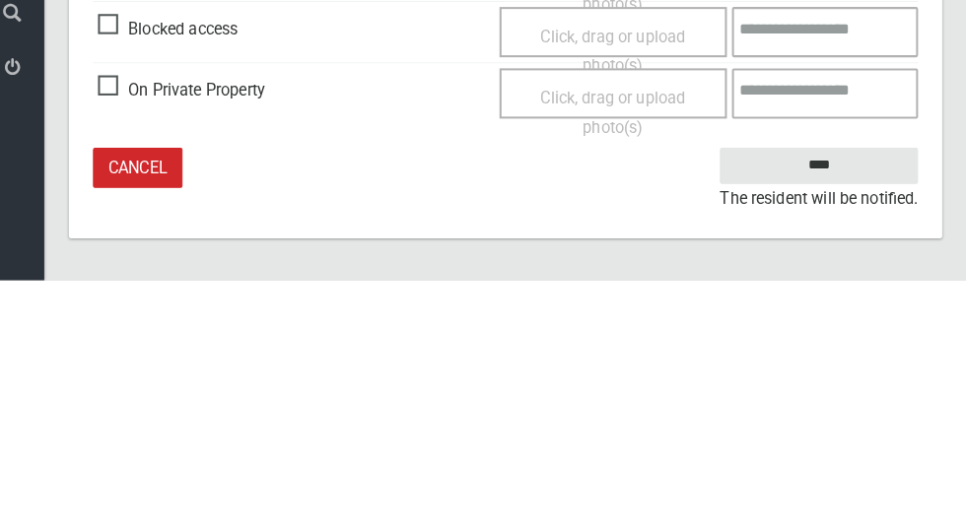
type textarea "**********"
click at [859, 409] on input "****" at bounding box center [821, 411] width 194 height 36
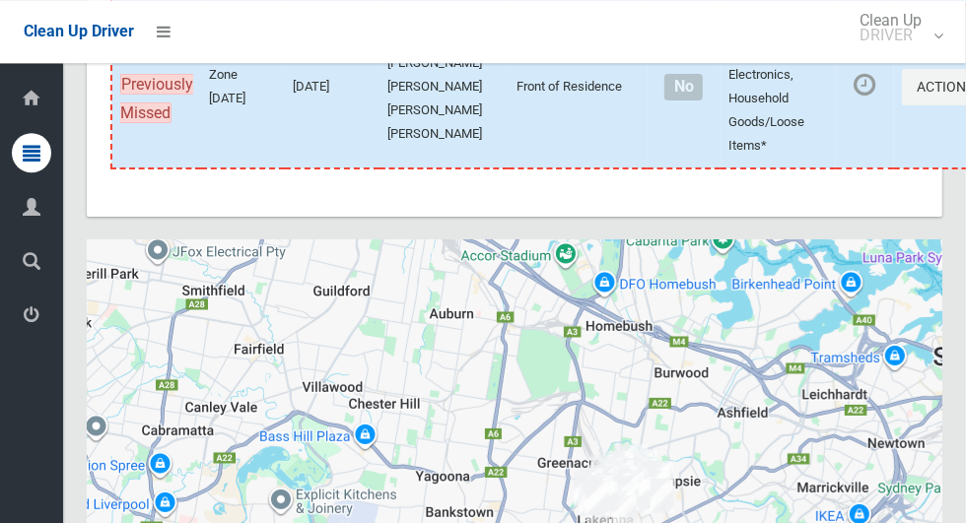
scroll to position [12053, 0]
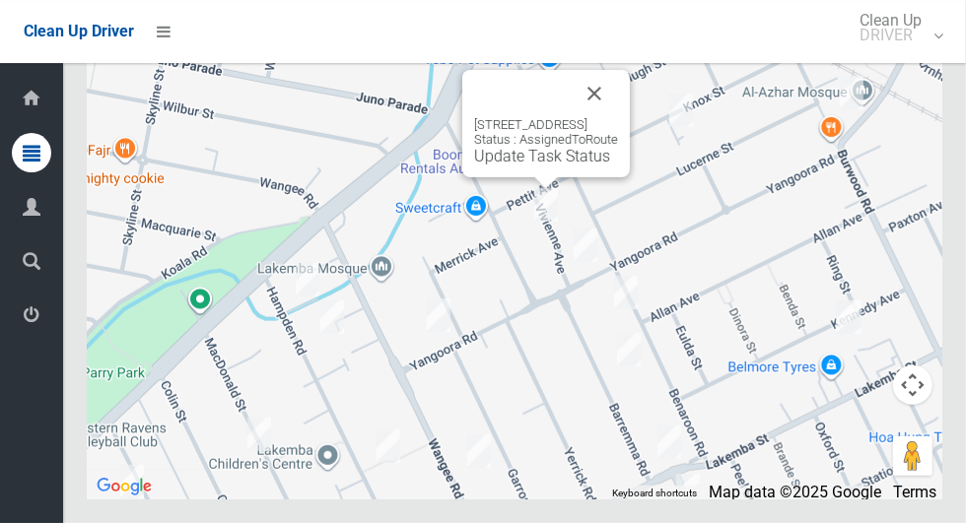
click at [540, 177] on div "[STREET_ADDRESS] Status : AssignedToRoute Update Task Status" at bounding box center [546, 123] width 168 height 107
click at [517, 166] on link "Update Task Status" at bounding box center [542, 156] width 136 height 19
click at [521, 166] on div "[STREET_ADDRESS] Status : AssignedToRoute Update Task Status" at bounding box center [546, 141] width 144 height 48
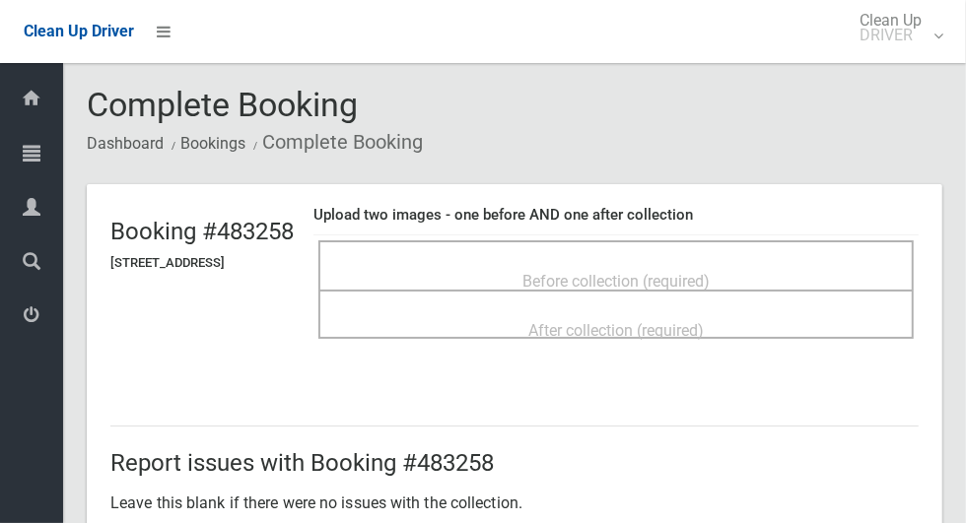
click at [762, 263] on div "Before collection (required)" at bounding box center [616, 280] width 552 height 36
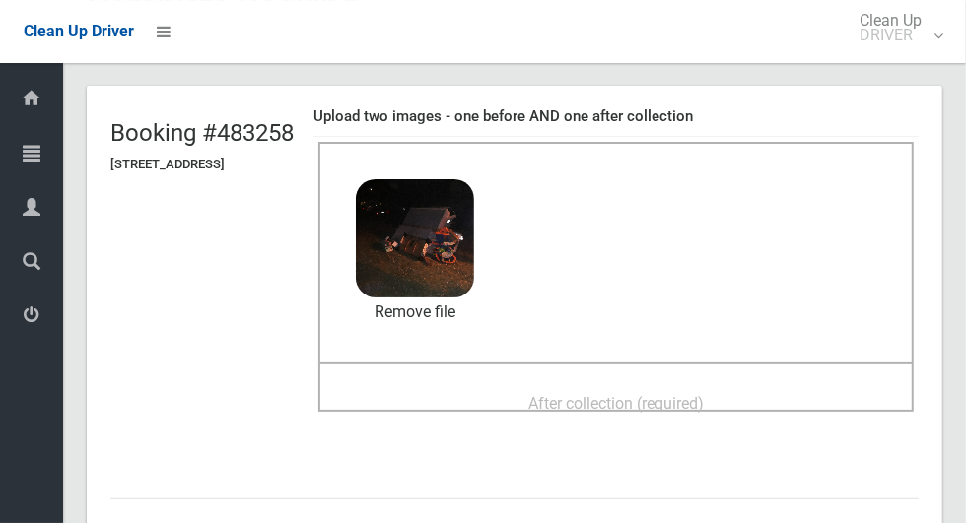
scroll to position [98, 0]
click at [704, 404] on span "After collection (required)" at bounding box center [615, 404] width 175 height 19
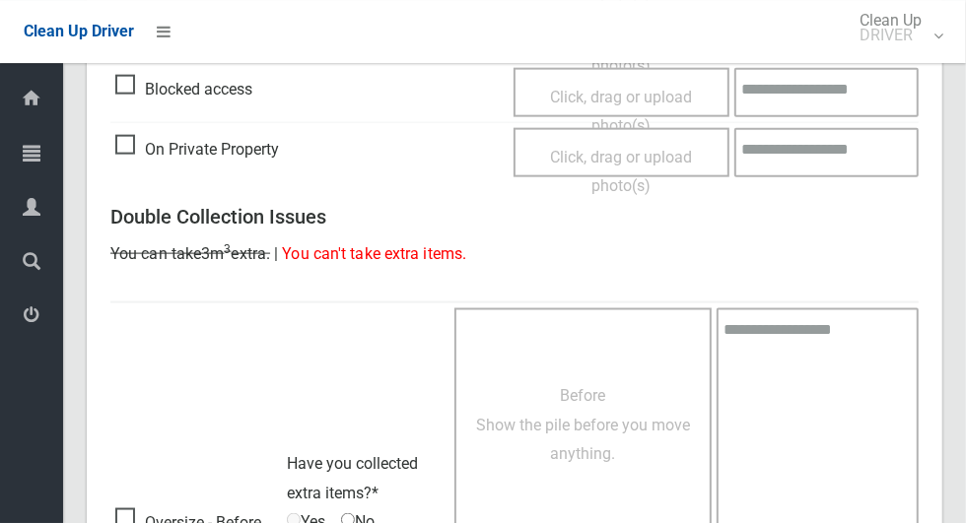
scroll to position [1612, 0]
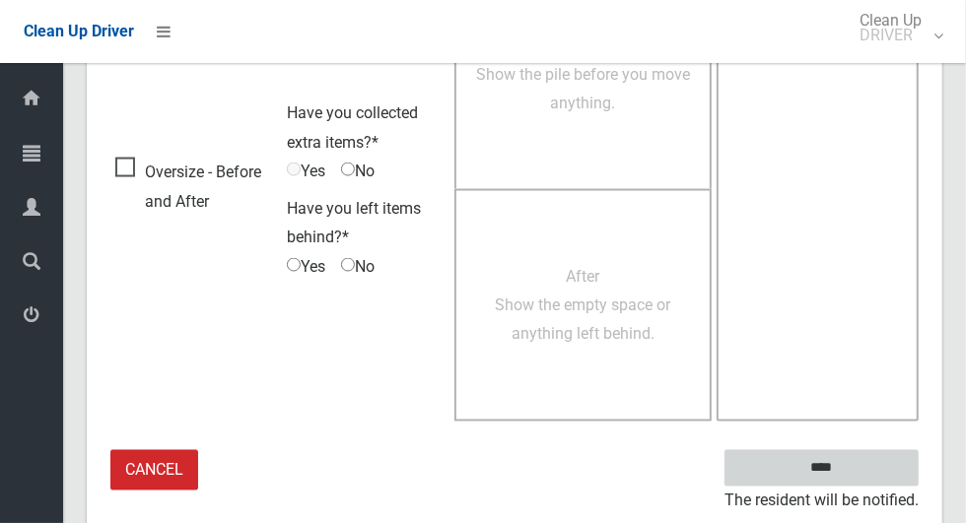
click at [877, 456] on input "****" at bounding box center [821, 468] width 194 height 36
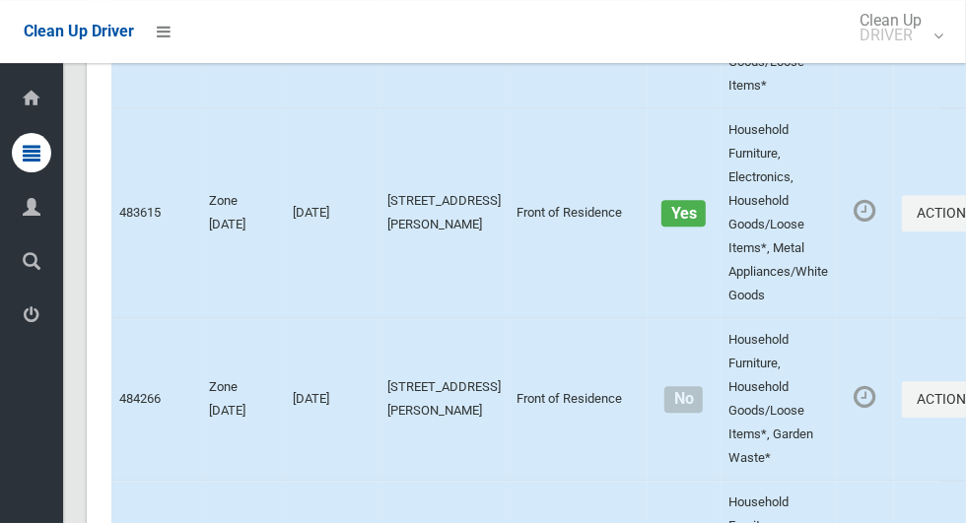
scroll to position [12053, 0]
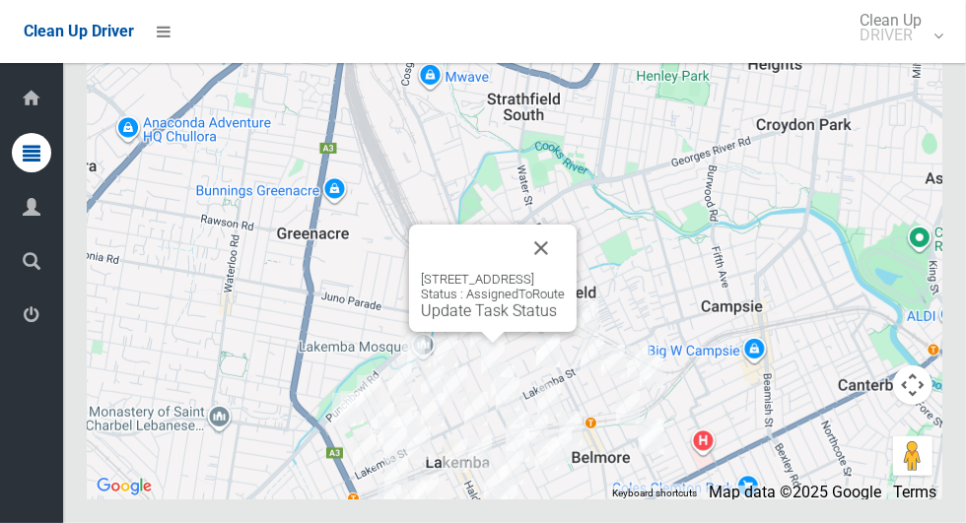
click at [565, 272] on button "Close" at bounding box center [540, 248] width 47 height 47
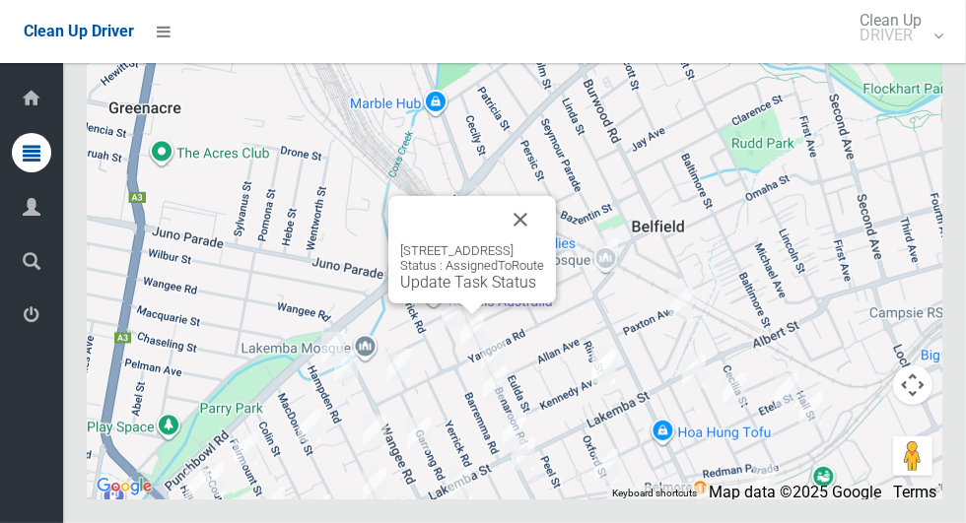
click at [424, 292] on link "Update Task Status" at bounding box center [468, 282] width 136 height 19
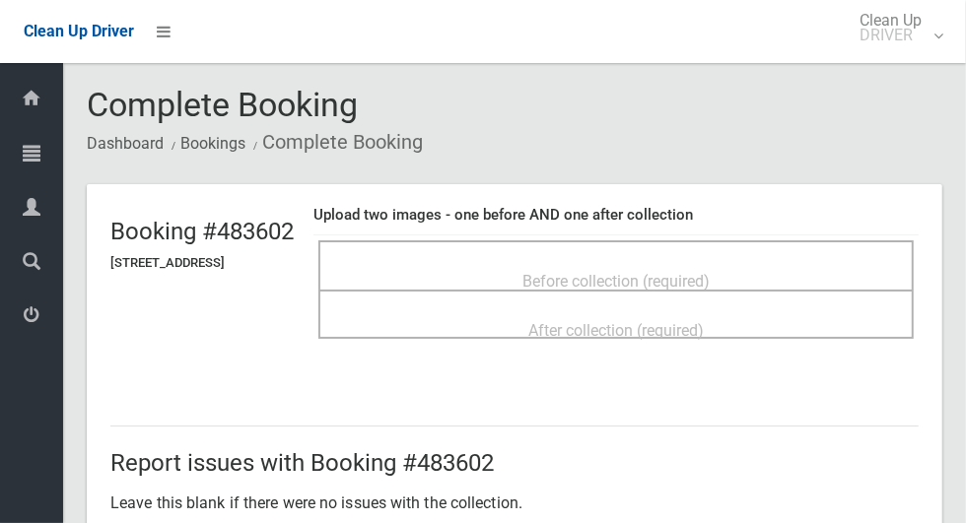
click at [708, 272] on span "Before collection (required)" at bounding box center [615, 281] width 187 height 19
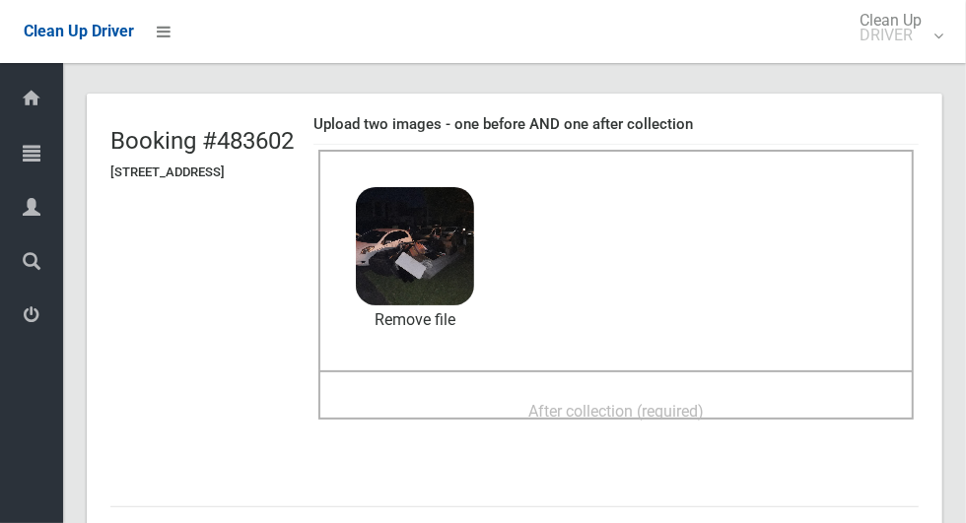
scroll to position [90, 0]
click at [769, 399] on div "After collection (required)" at bounding box center [616, 411] width 552 height 36
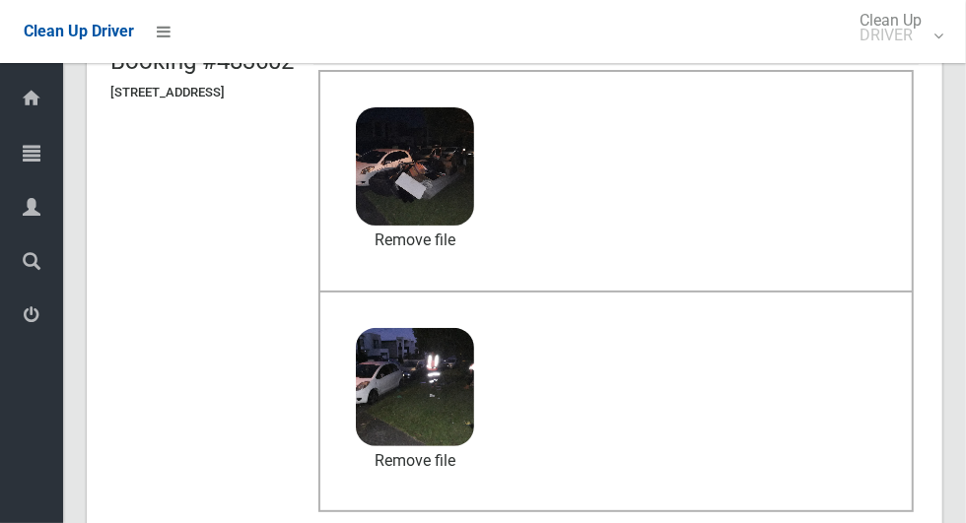
scroll to position [1018, 0]
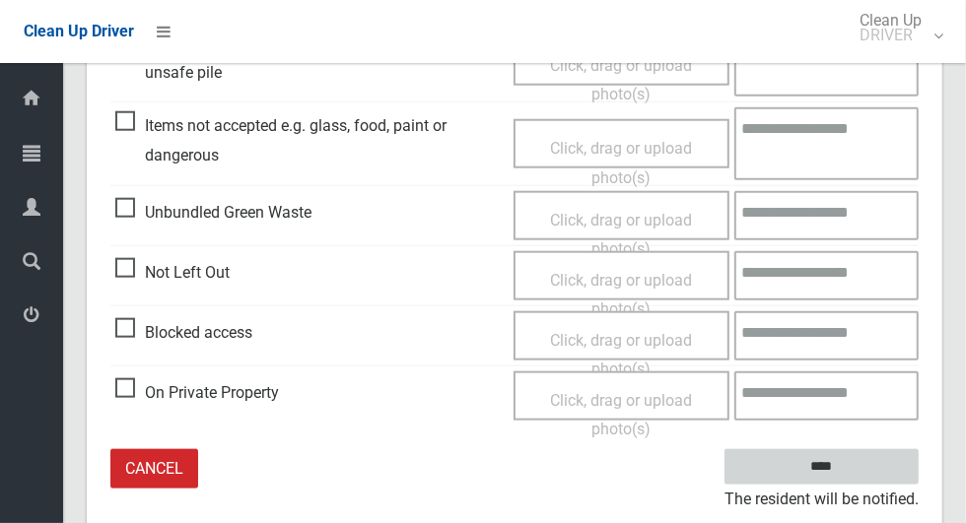
click at [855, 478] on input "****" at bounding box center [821, 467] width 194 height 36
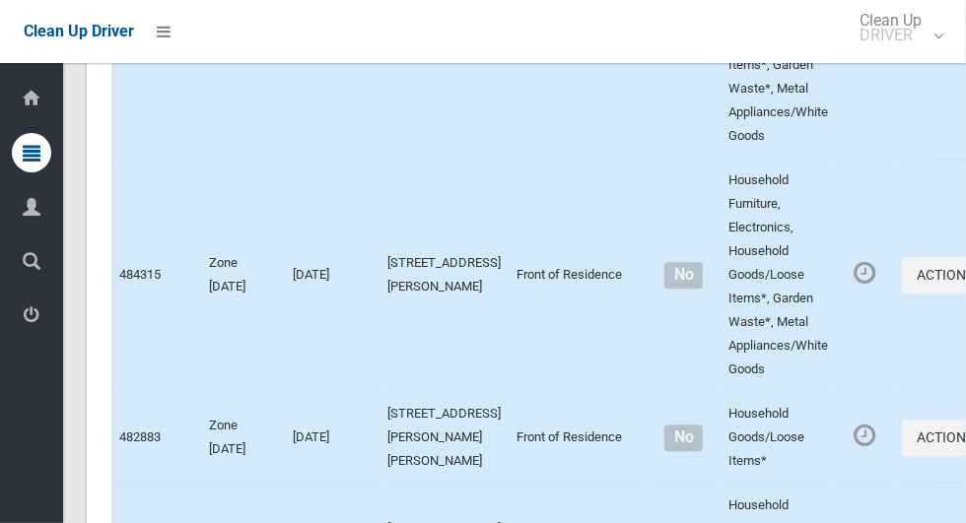
scroll to position [12053, 0]
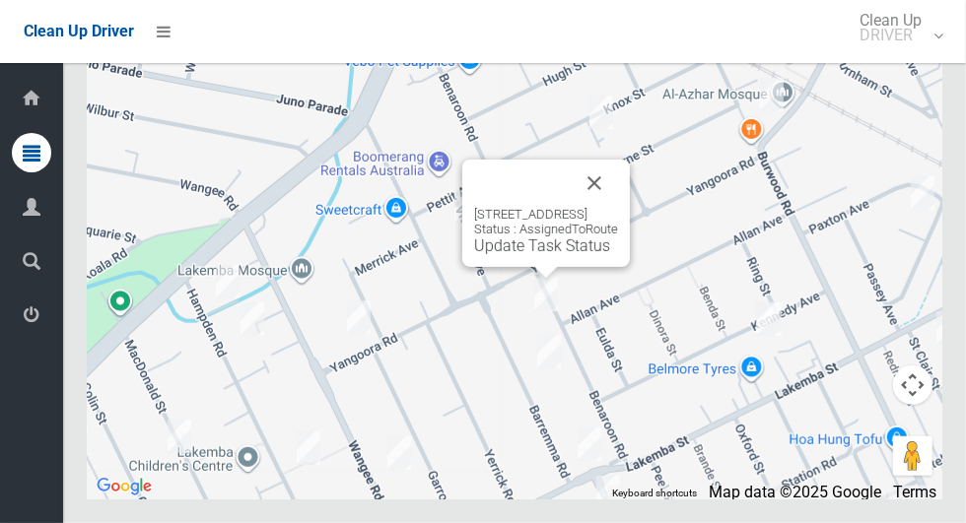
click at [618, 207] on button "Close" at bounding box center [593, 183] width 47 height 47
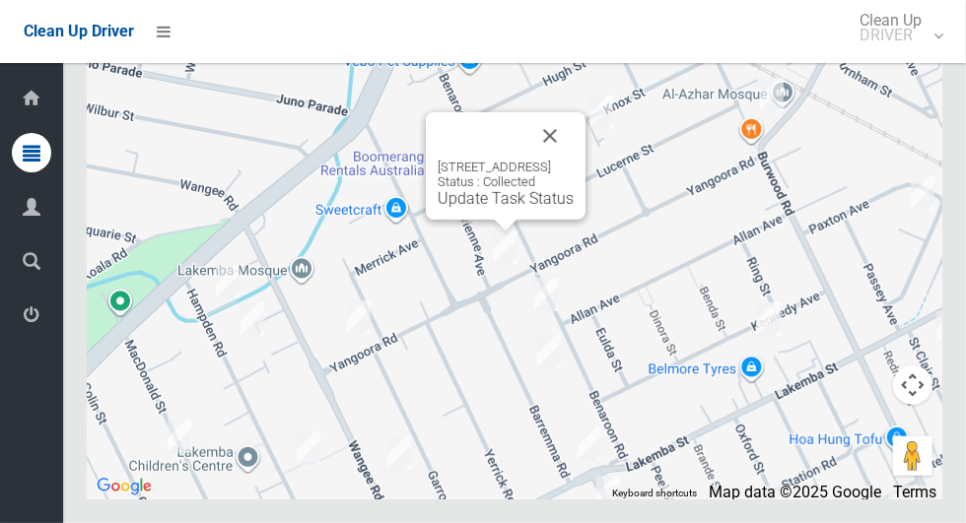
click at [573, 160] on button "Close" at bounding box center [549, 135] width 47 height 47
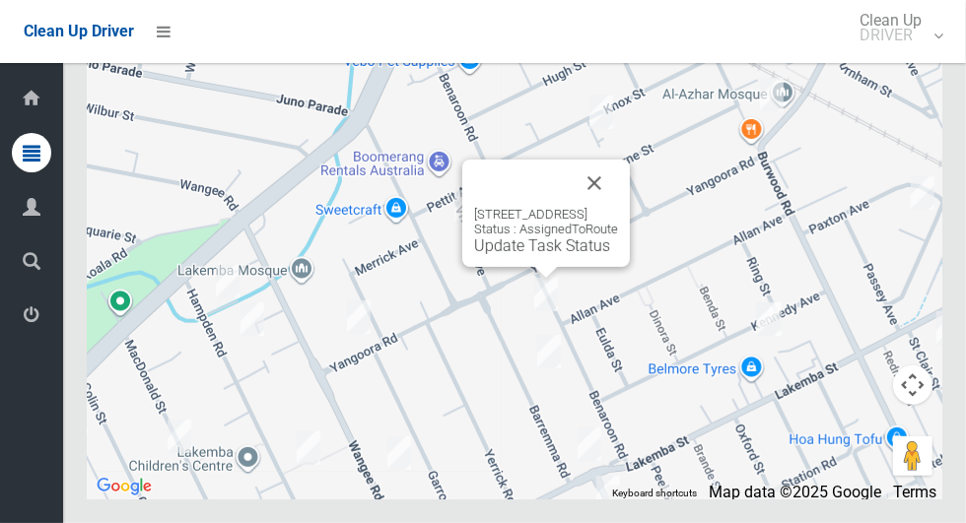
click at [523, 255] on link "Update Task Status" at bounding box center [542, 245] width 136 height 19
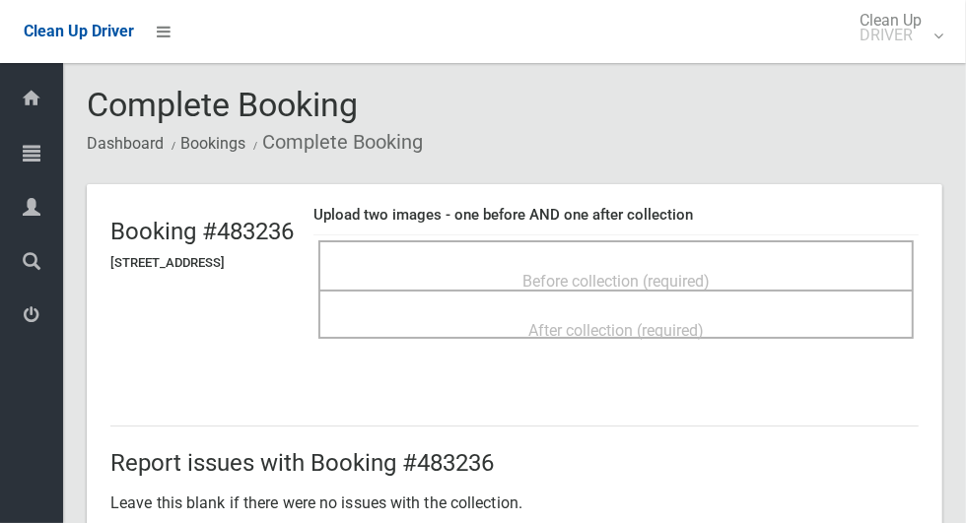
click at [698, 272] on span "Before collection (required)" at bounding box center [615, 281] width 187 height 19
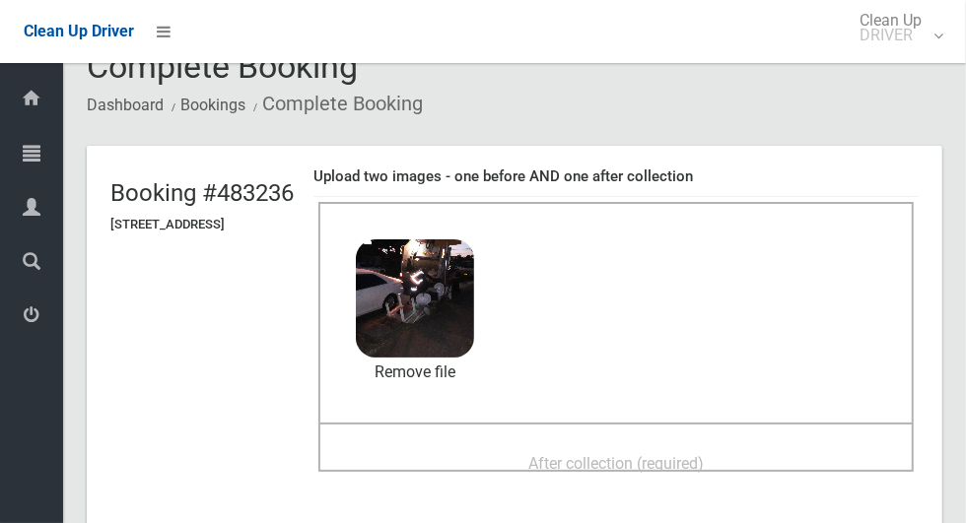
scroll to position [44, 0]
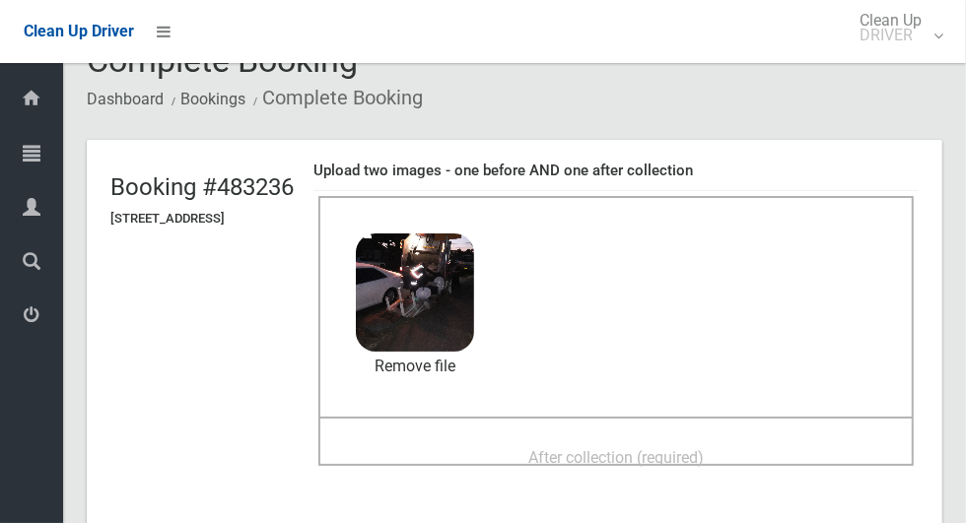
click at [704, 464] on span "After collection (required)" at bounding box center [615, 457] width 175 height 19
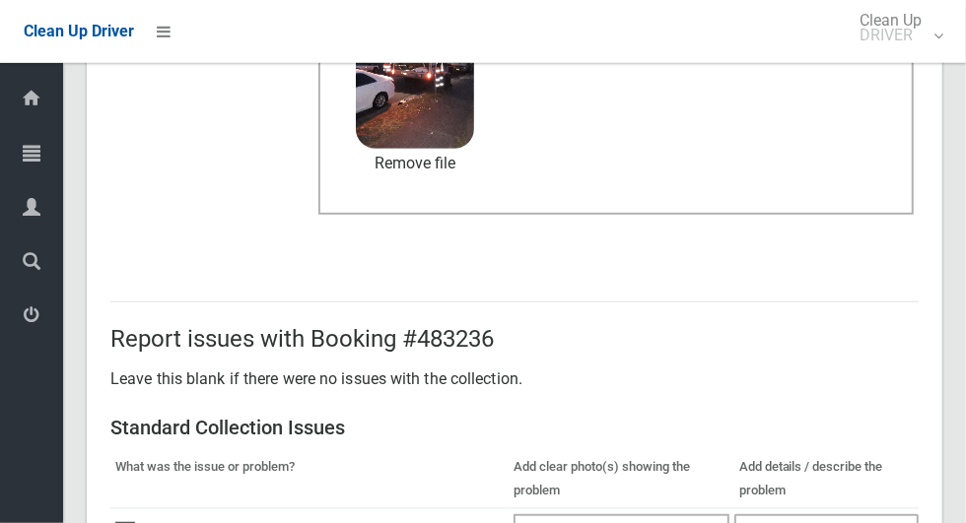
scroll to position [1612, 0]
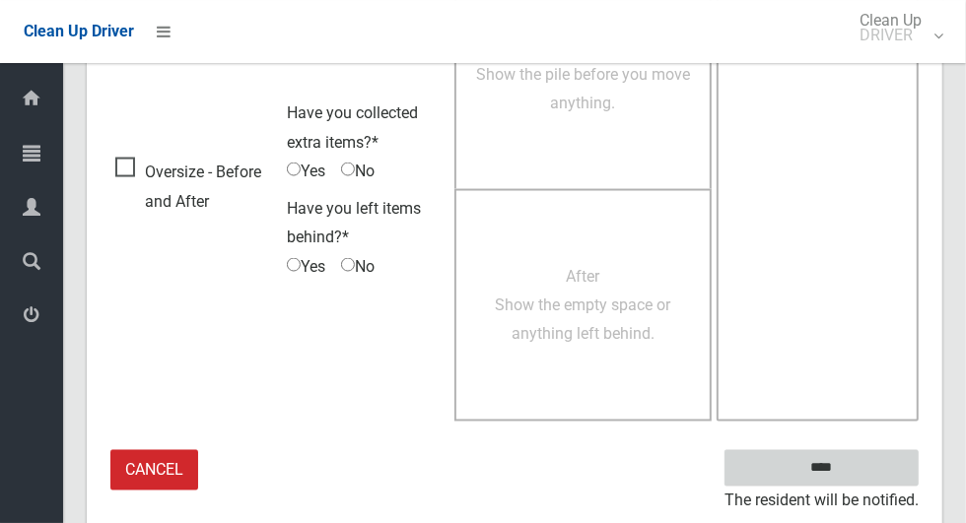
click at [855, 464] on input "****" at bounding box center [821, 468] width 194 height 36
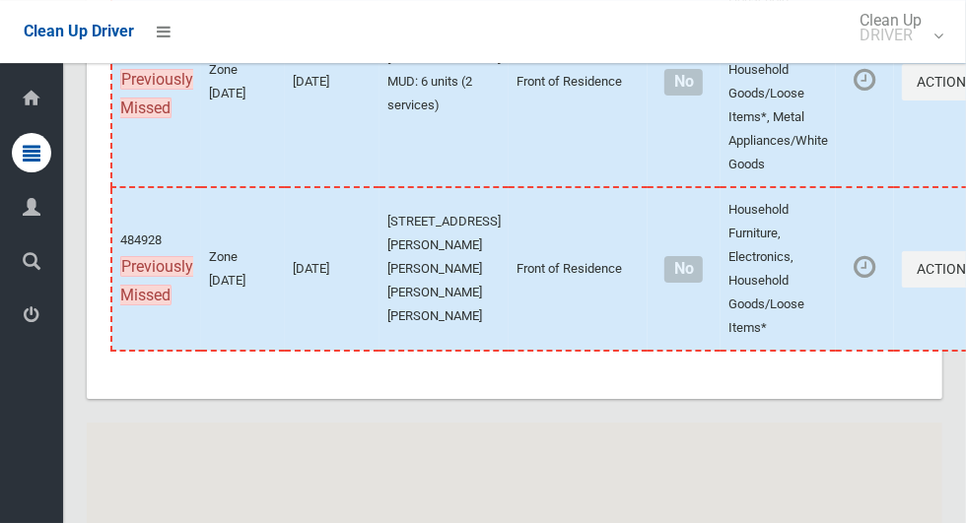
scroll to position [12053, 0]
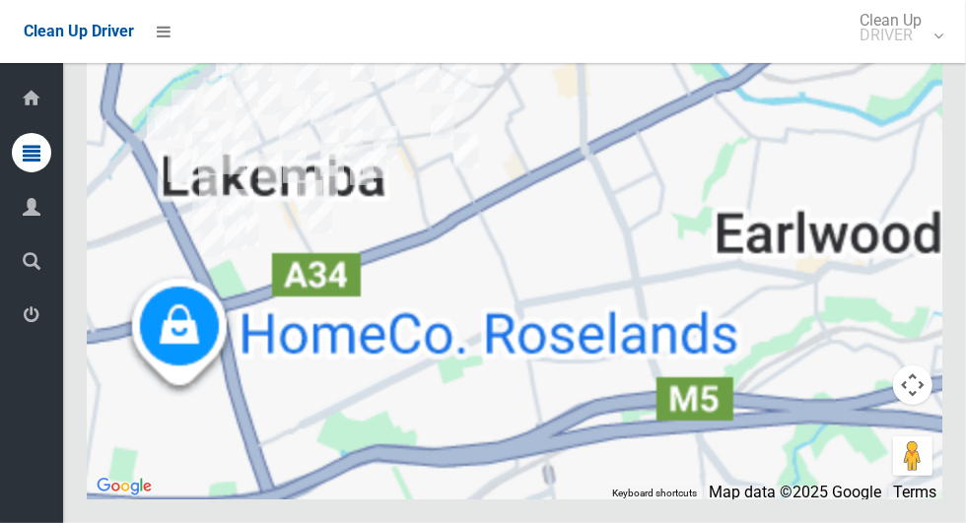
click at [409, 366] on div at bounding box center [514, 253] width 855 height 493
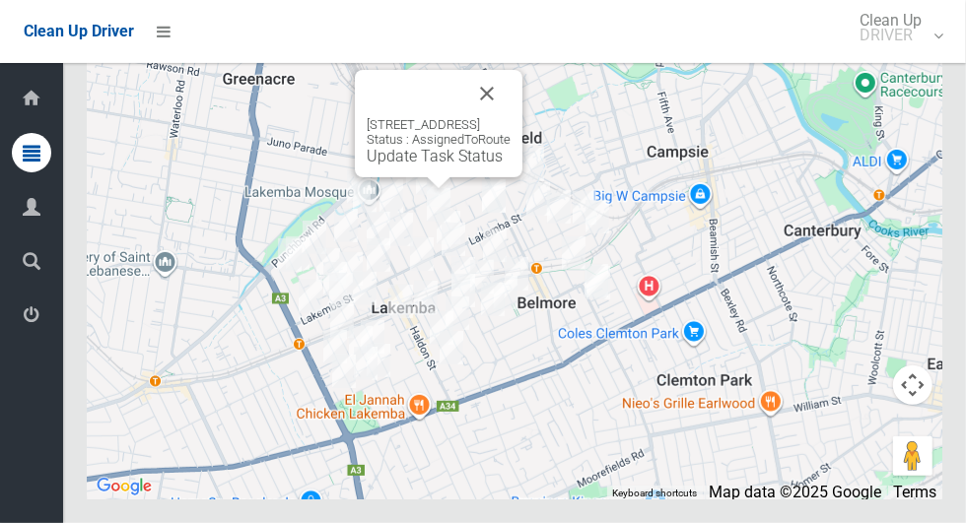
click at [510, 117] on button "Close" at bounding box center [486, 93] width 47 height 47
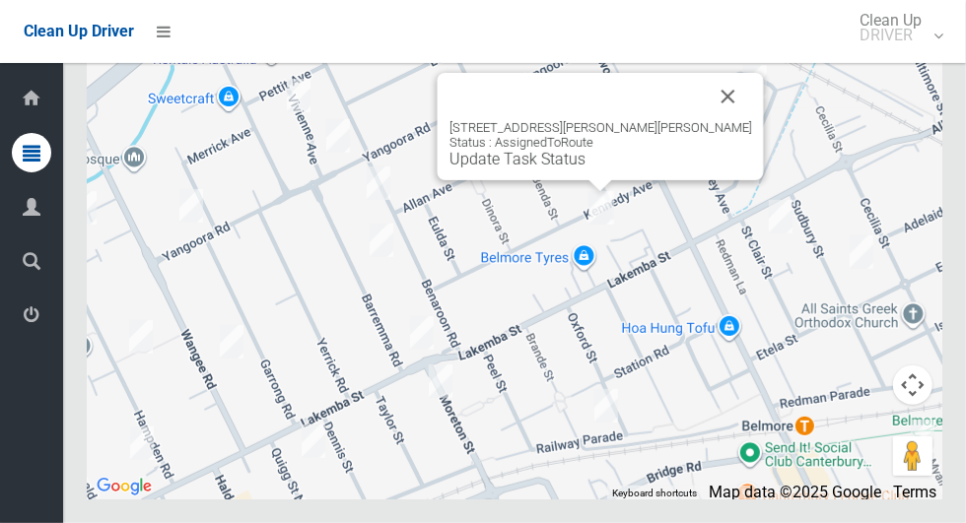
click at [712, 120] on button "Close" at bounding box center [727, 96] width 47 height 47
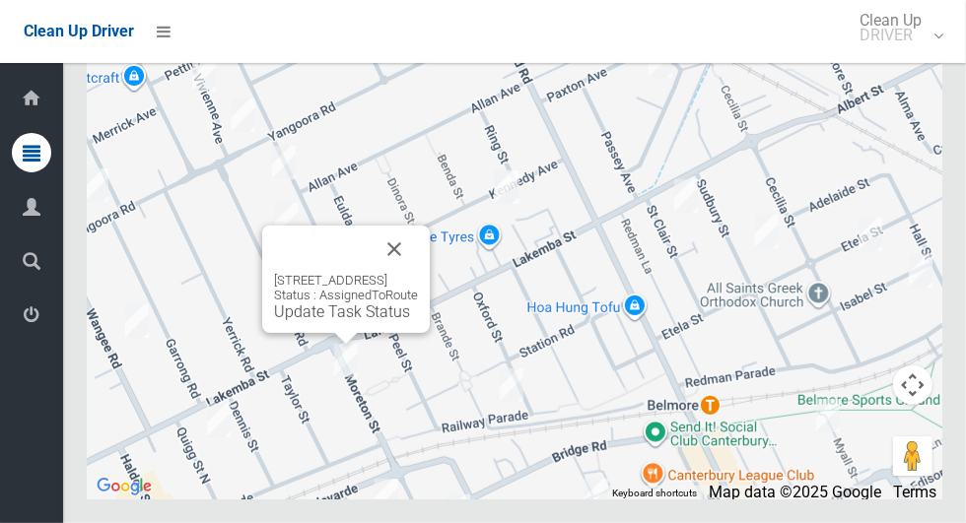
click at [418, 273] on button "Close" at bounding box center [393, 249] width 47 height 47
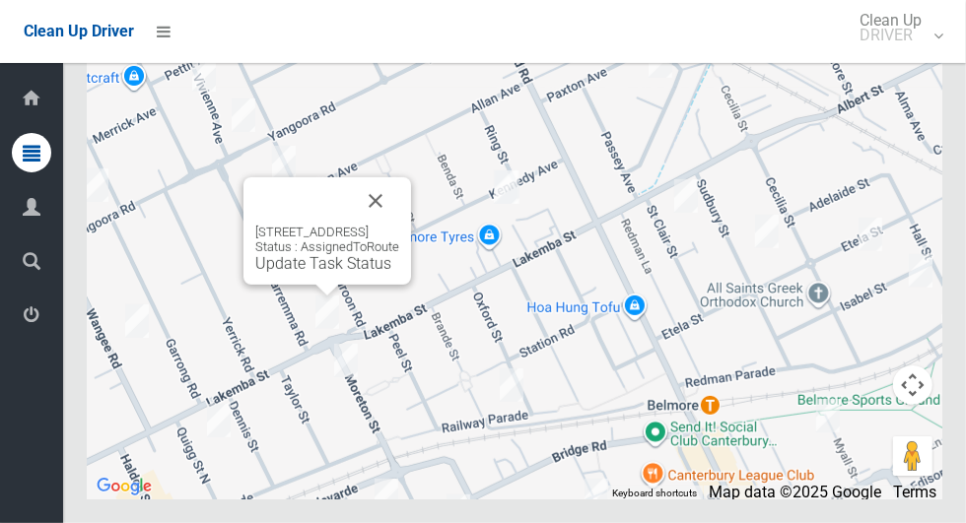
click at [296, 273] on link "Update Task Status" at bounding box center [323, 263] width 136 height 19
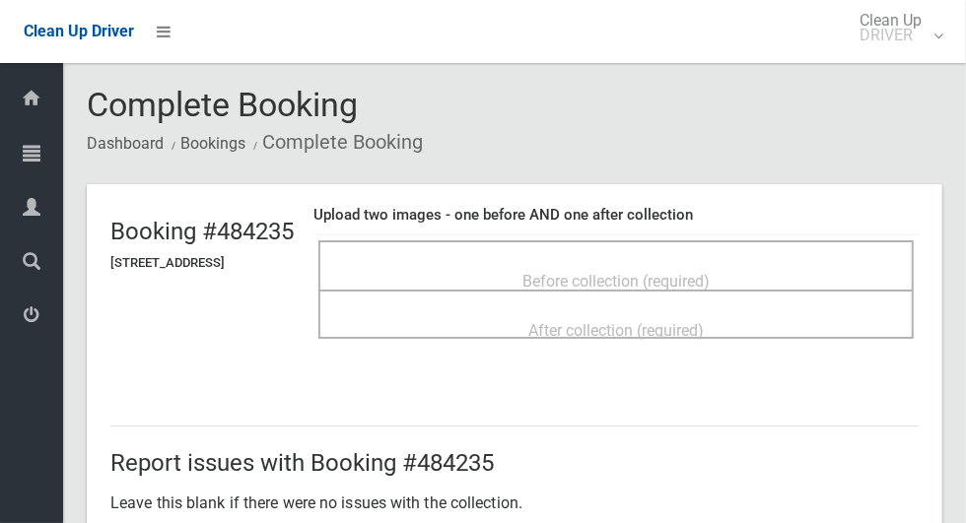
click at [772, 271] on div "Before collection (required)" at bounding box center [616, 280] width 552 height 36
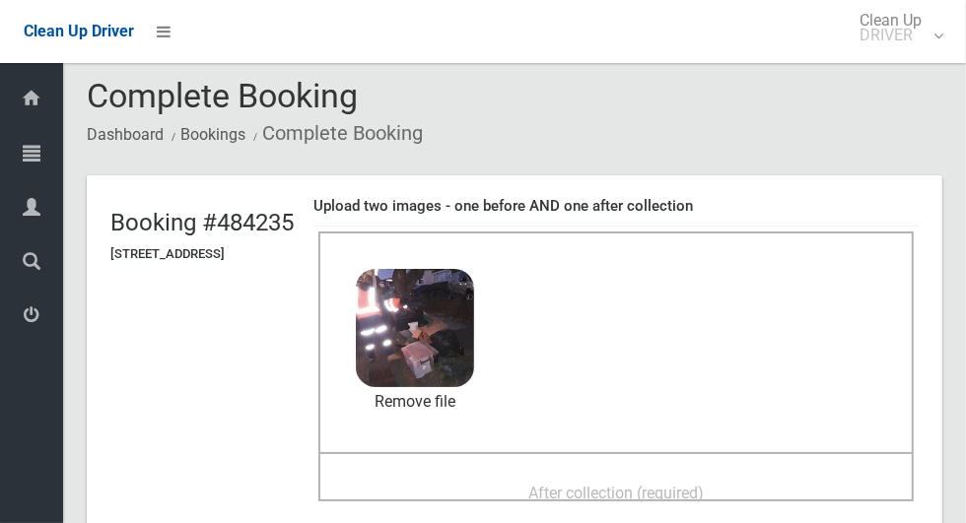
scroll to position [34, 0]
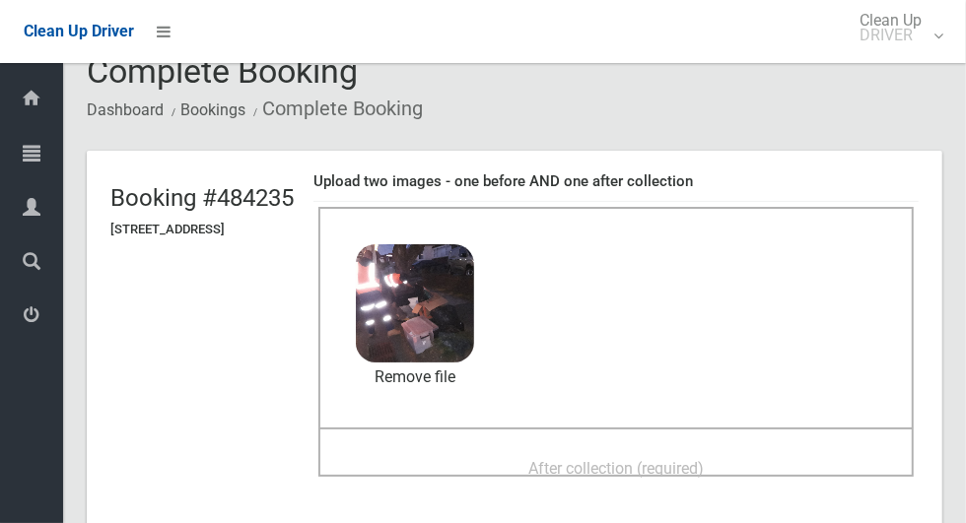
click at [681, 465] on span "After collection (required)" at bounding box center [615, 468] width 175 height 19
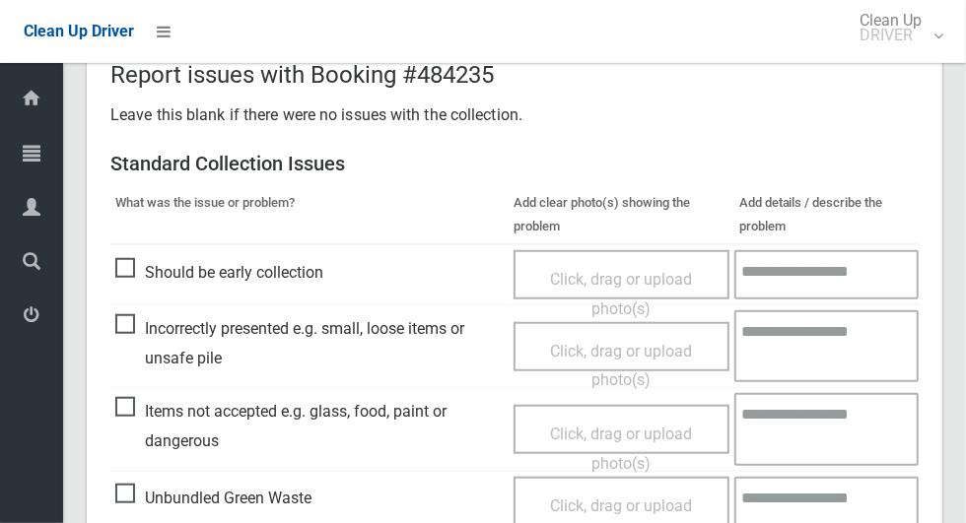
scroll to position [1612, 0]
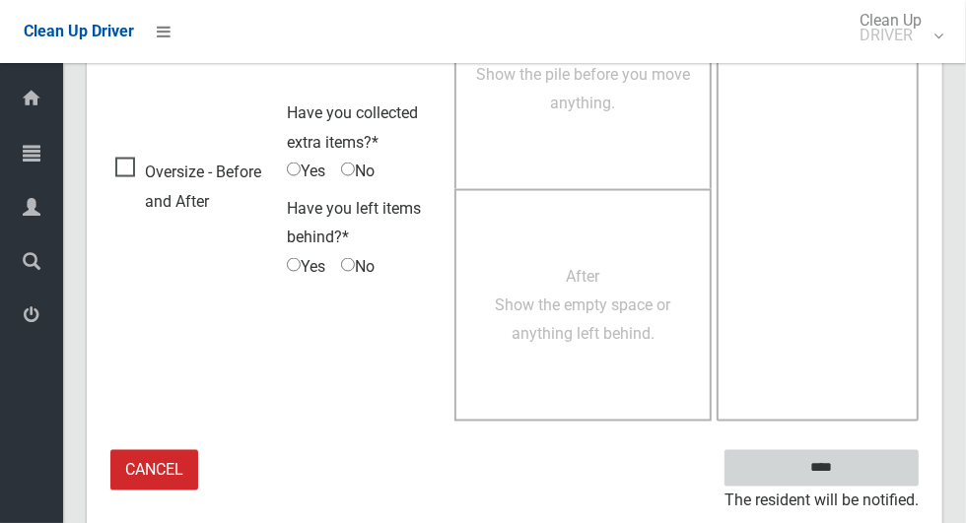
click at [865, 465] on input "****" at bounding box center [821, 468] width 194 height 36
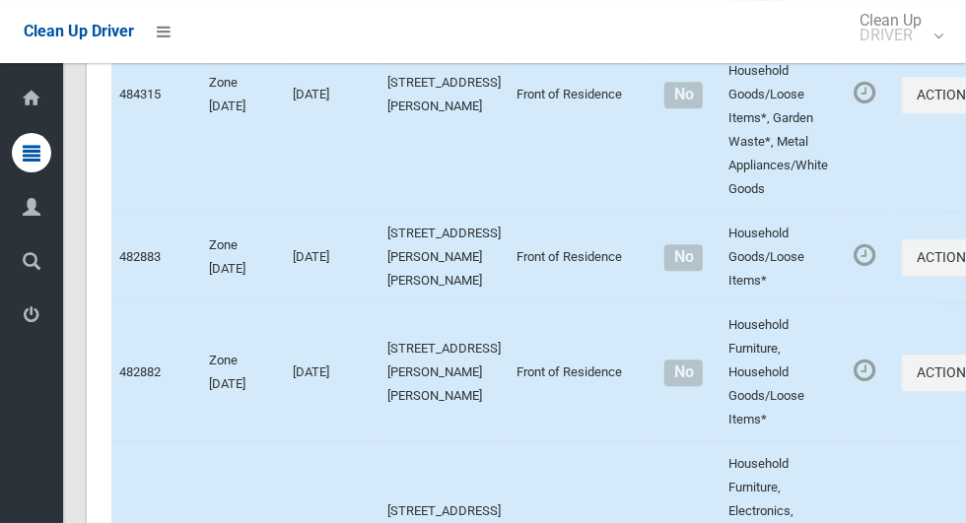
scroll to position [12053, 0]
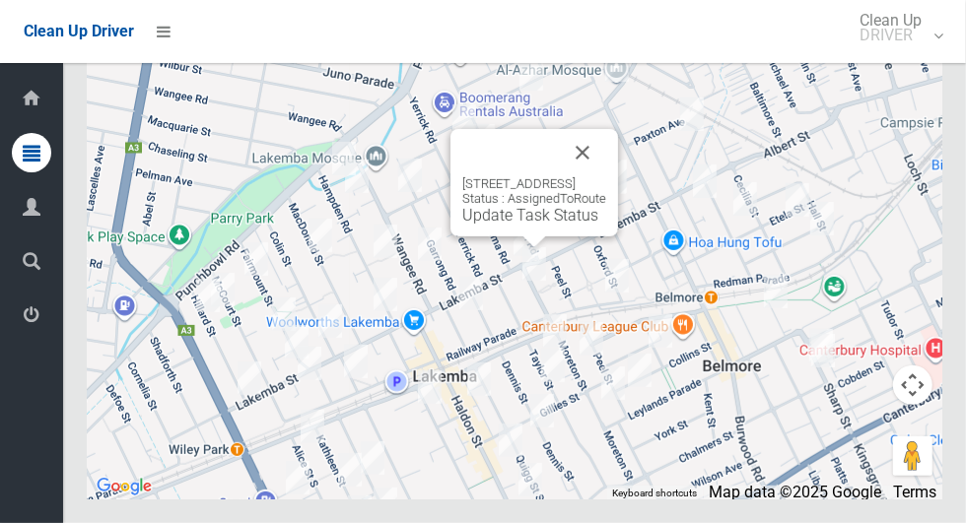
click at [517, 225] on link "Update Task Status" at bounding box center [530, 215] width 136 height 19
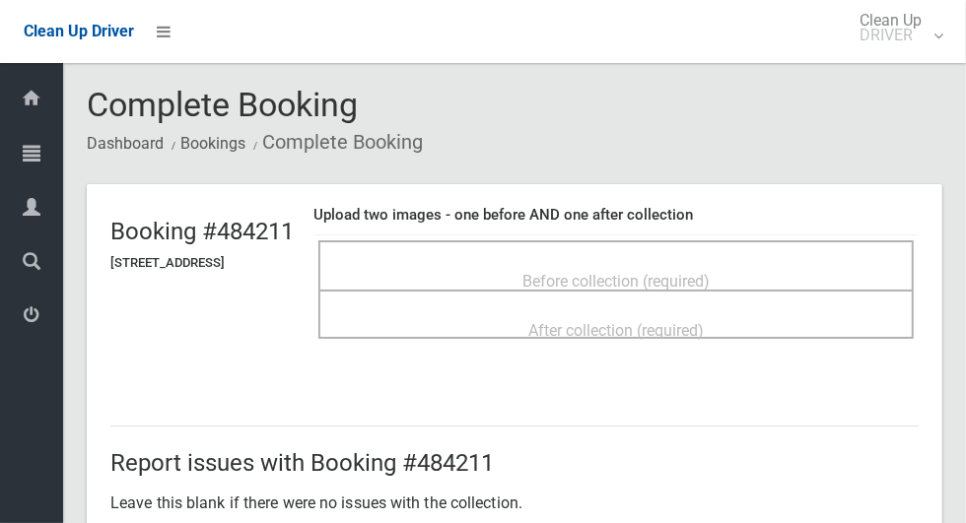
click at [709, 272] on span "Before collection (required)" at bounding box center [615, 281] width 187 height 19
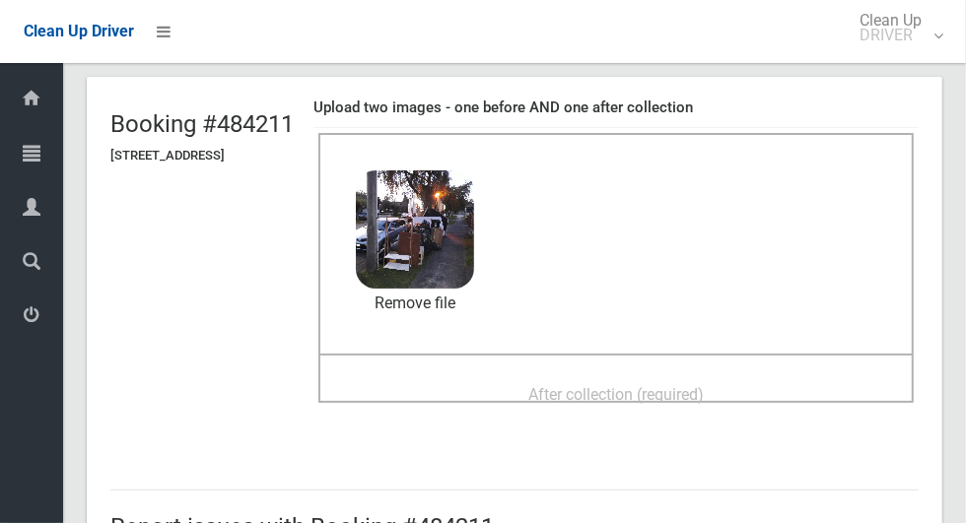
scroll to position [133, 0]
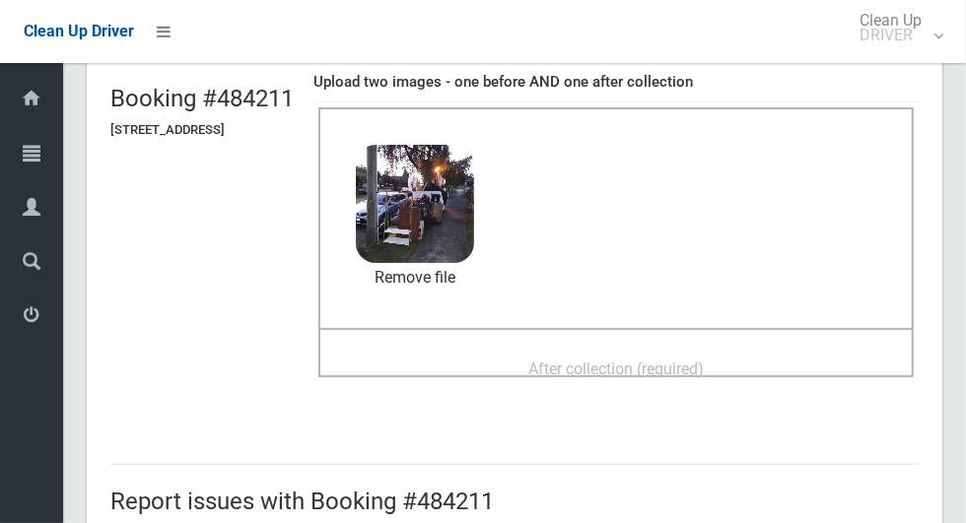
click at [690, 363] on span "After collection (required)" at bounding box center [615, 369] width 175 height 19
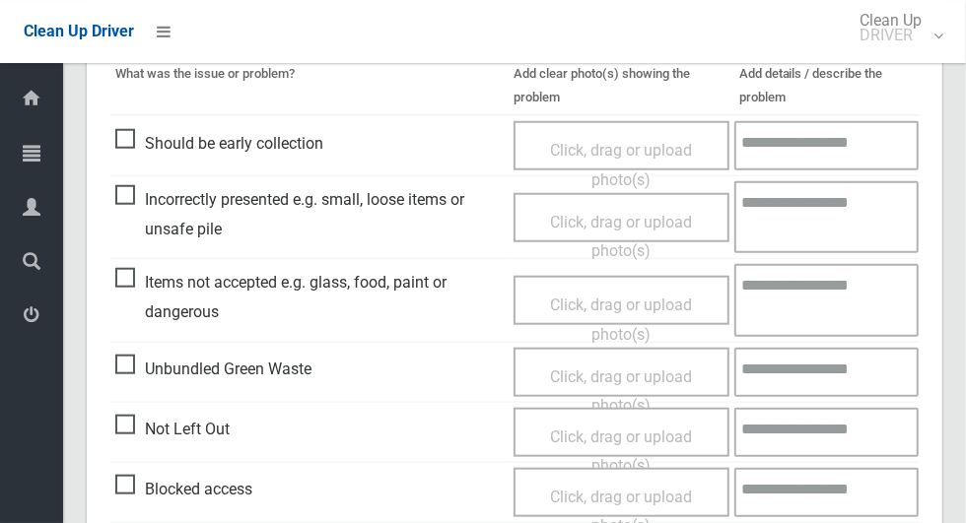
scroll to position [863, 0]
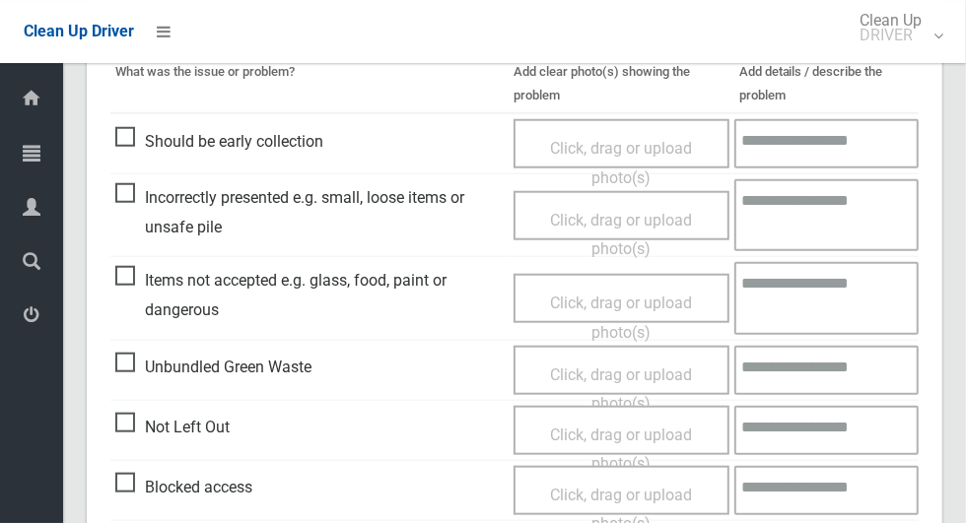
click at [129, 280] on span "Items not accepted e.g. glass, food, paint or dangerous" at bounding box center [309, 295] width 388 height 58
click at [611, 308] on span "Click, drag or upload photo(s)" at bounding box center [621, 318] width 142 height 48
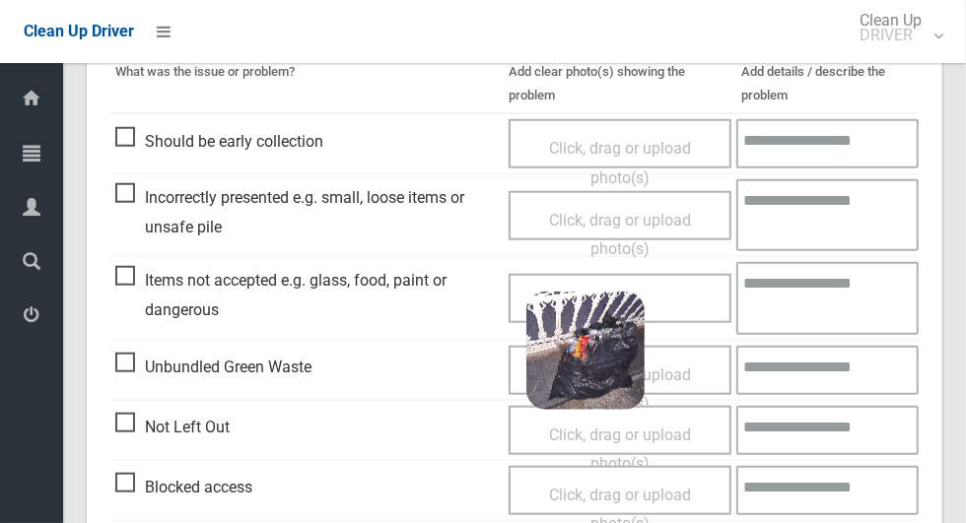
click at [817, 302] on textarea at bounding box center [827, 298] width 182 height 72
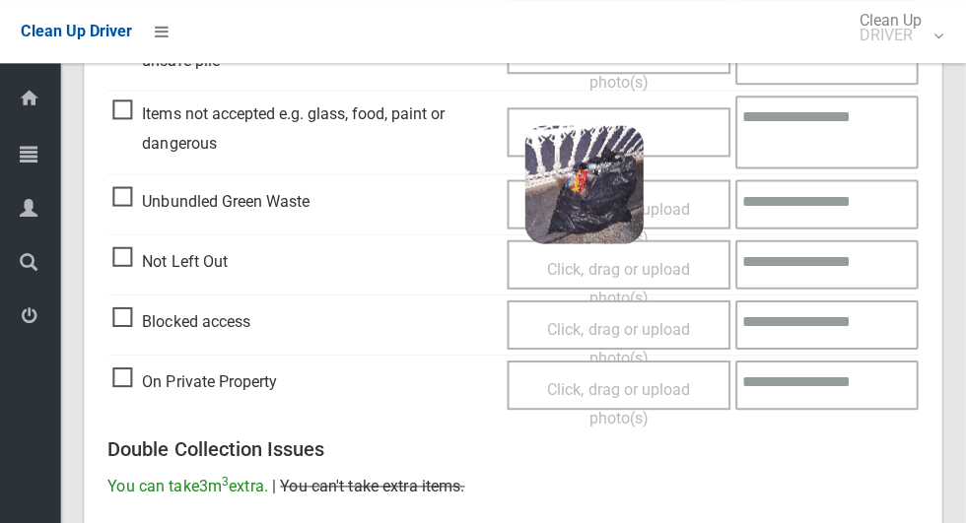
scroll to position [1021, 0]
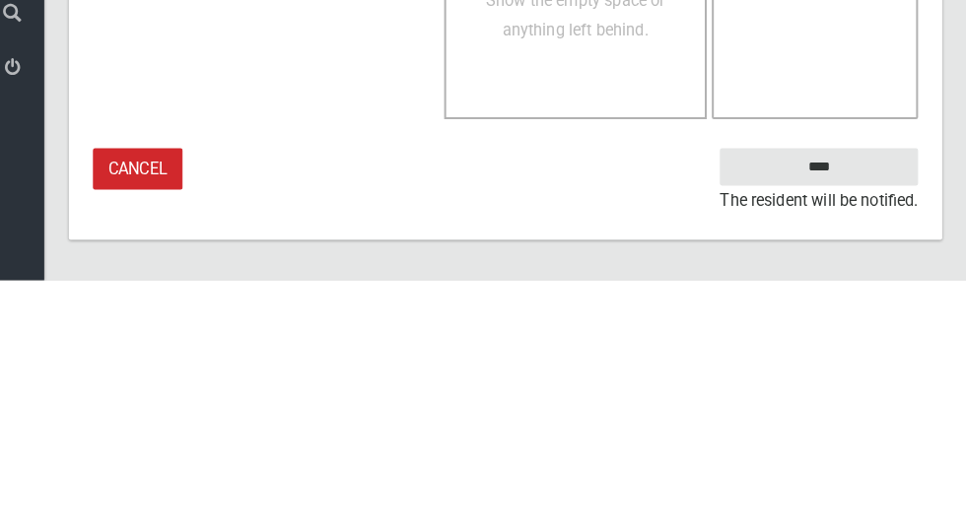
type textarea "****"
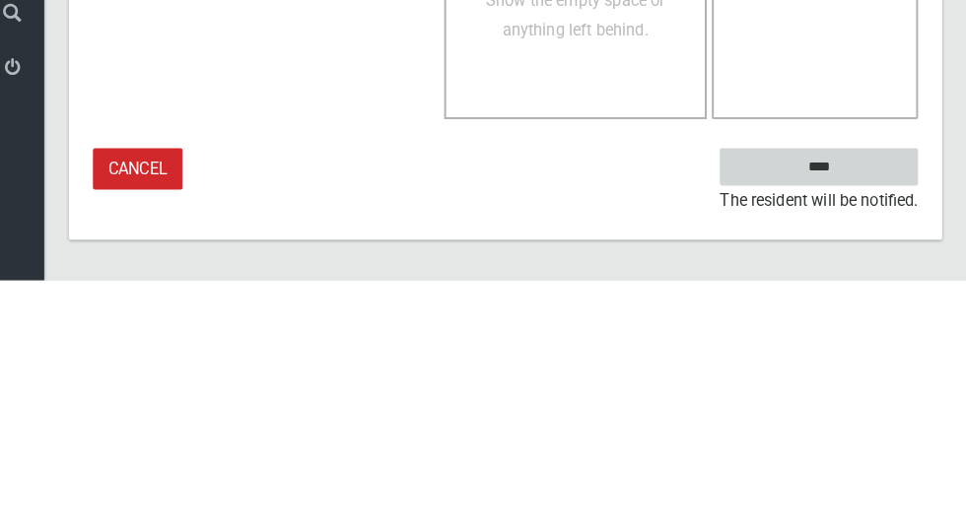
click at [863, 418] on input "****" at bounding box center [821, 412] width 194 height 36
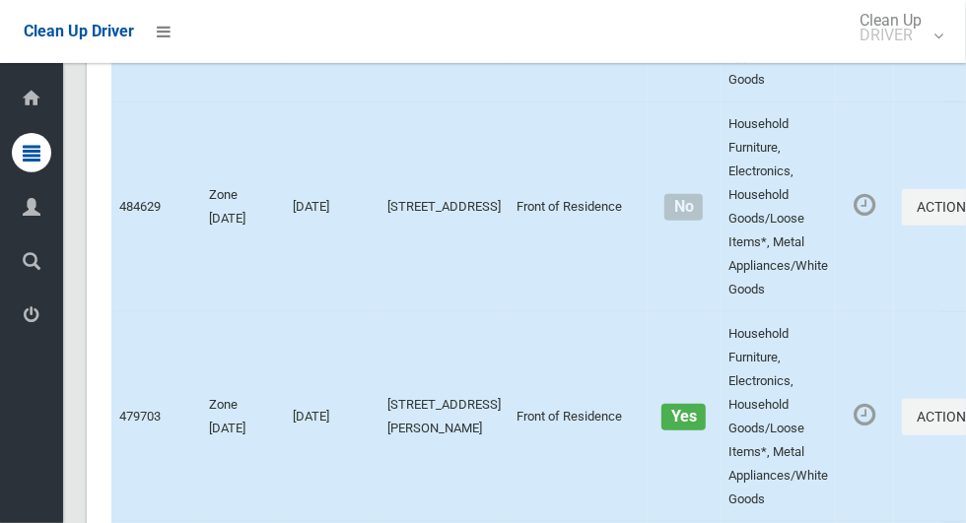
scroll to position [12053, 0]
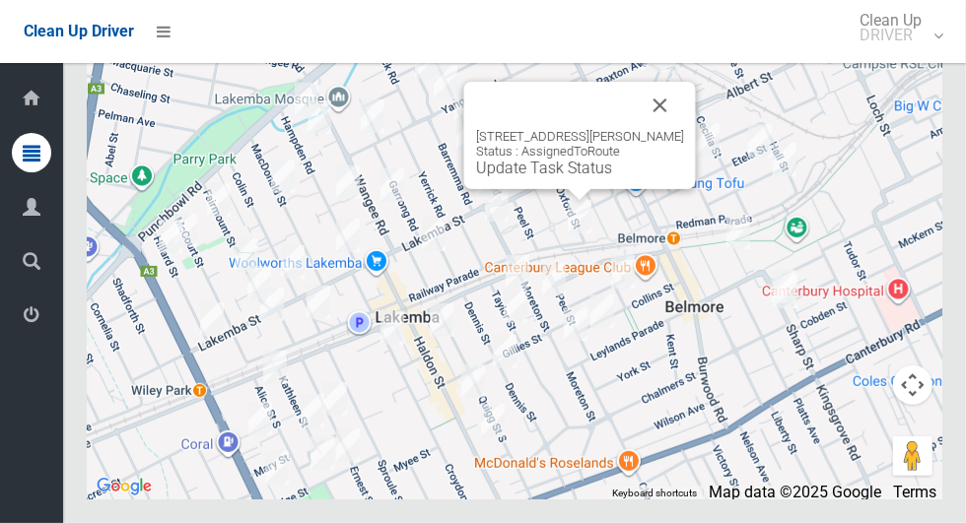
click at [674, 129] on button "Close" at bounding box center [660, 105] width 47 height 47
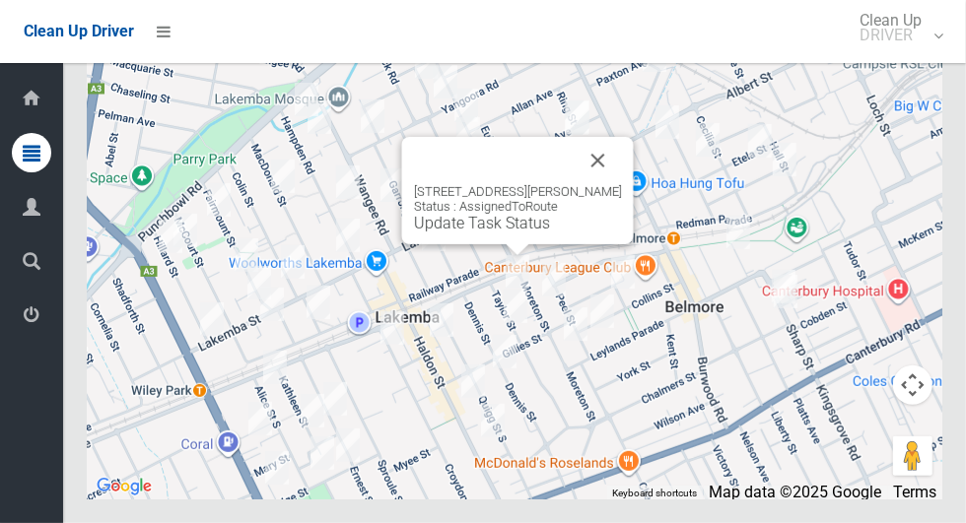
click at [604, 184] on button "Close" at bounding box center [597, 160] width 47 height 47
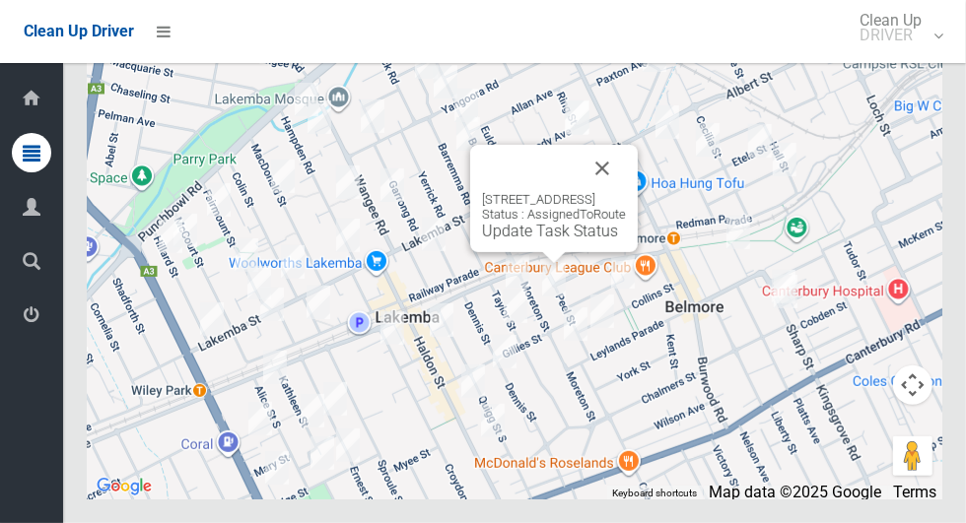
click at [626, 192] on button "Close" at bounding box center [601, 168] width 47 height 47
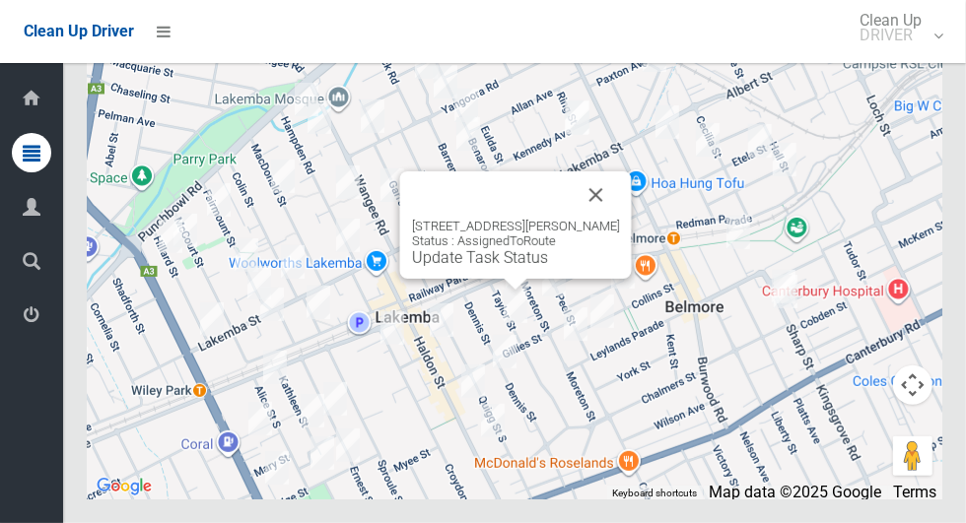
click at [601, 219] on button "Close" at bounding box center [595, 194] width 47 height 47
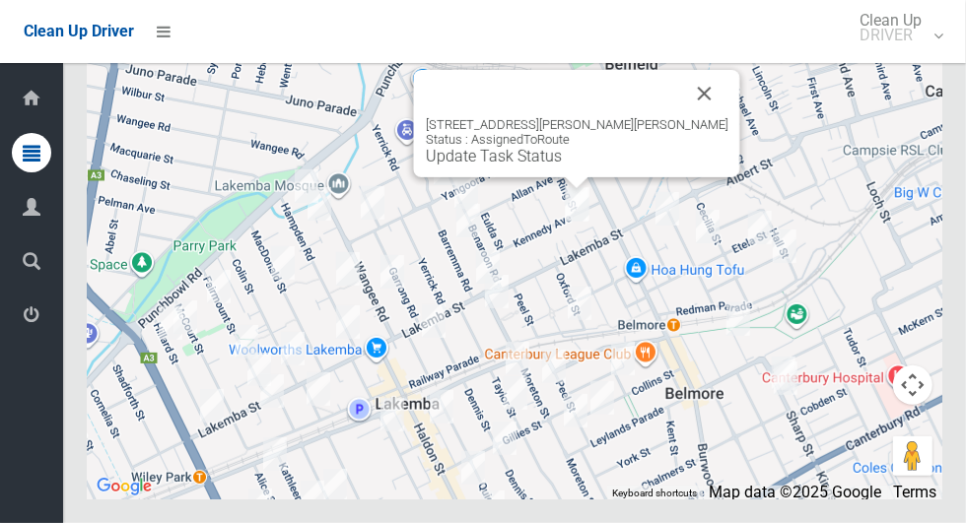
click at [681, 117] on button "Close" at bounding box center [704, 93] width 47 height 47
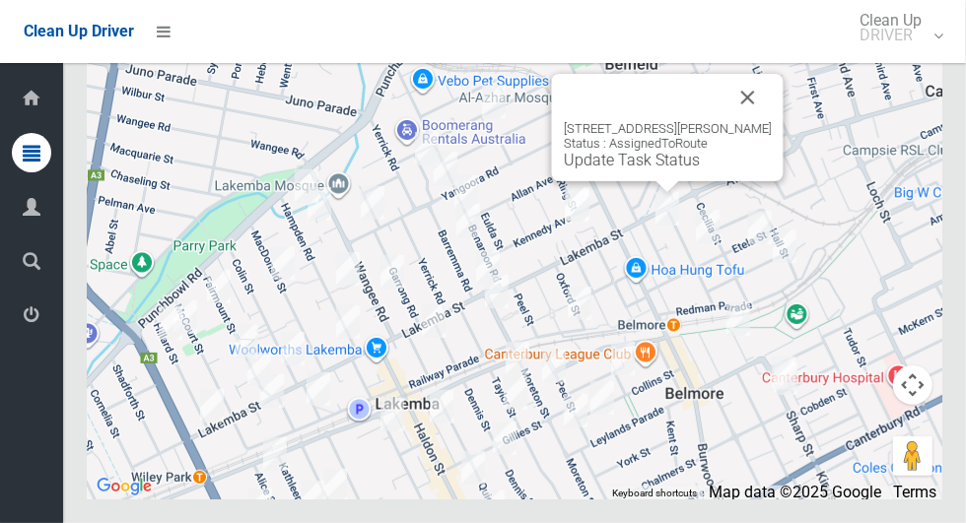
click at [770, 121] on button "Close" at bounding box center [747, 97] width 47 height 47
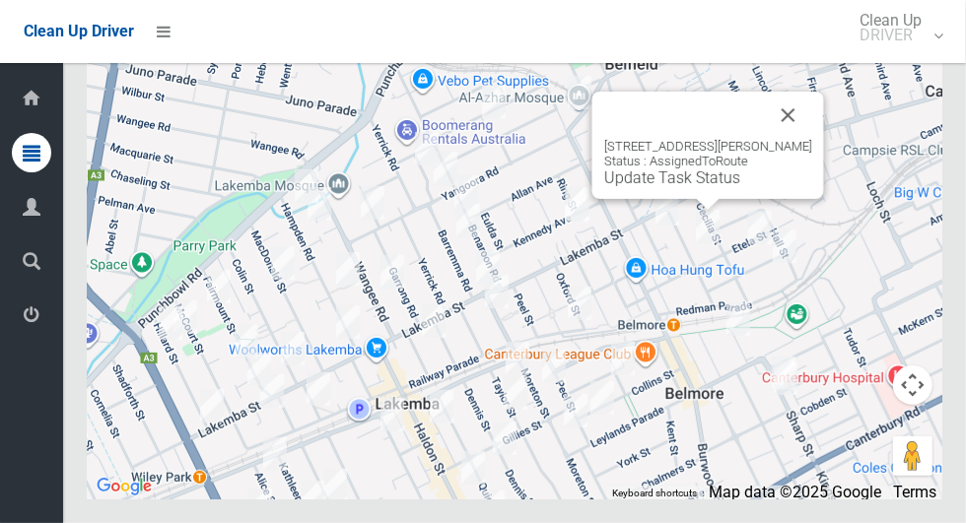
click at [793, 139] on button "Close" at bounding box center [788, 115] width 47 height 47
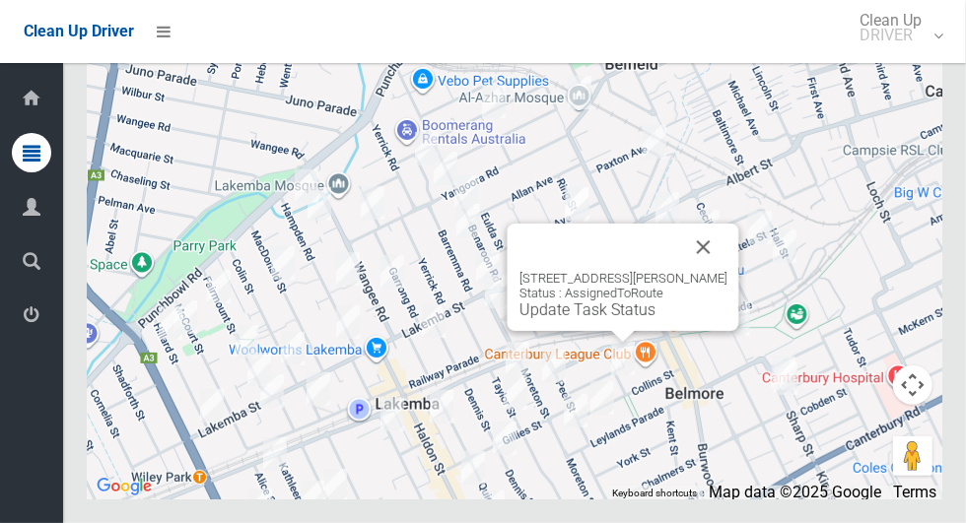
click at [724, 271] on button "Close" at bounding box center [703, 247] width 47 height 47
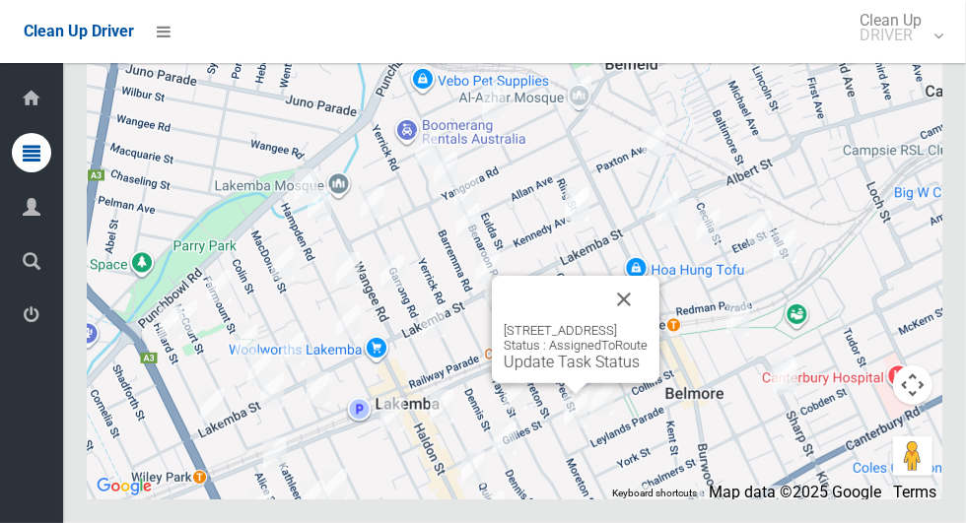
click at [647, 323] on button "Close" at bounding box center [623, 299] width 47 height 47
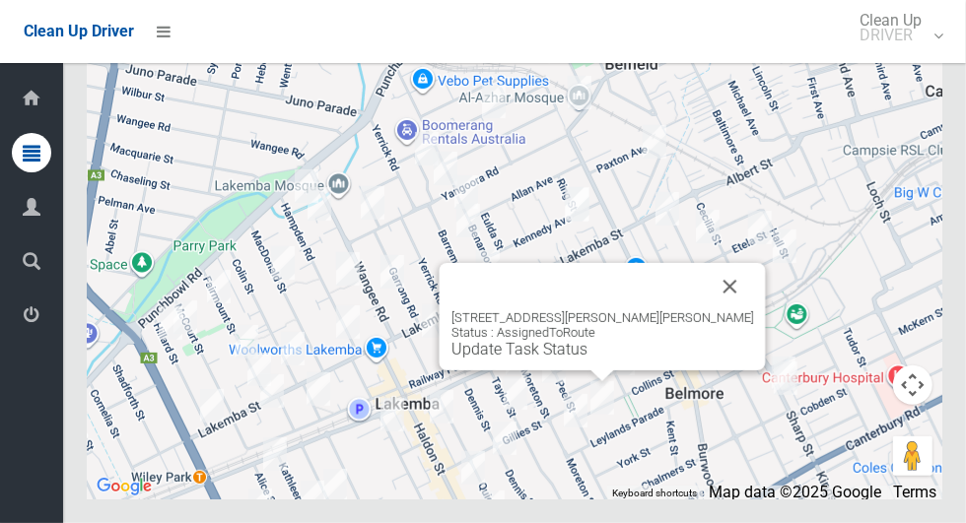
click at [706, 310] on button "Close" at bounding box center [729, 286] width 47 height 47
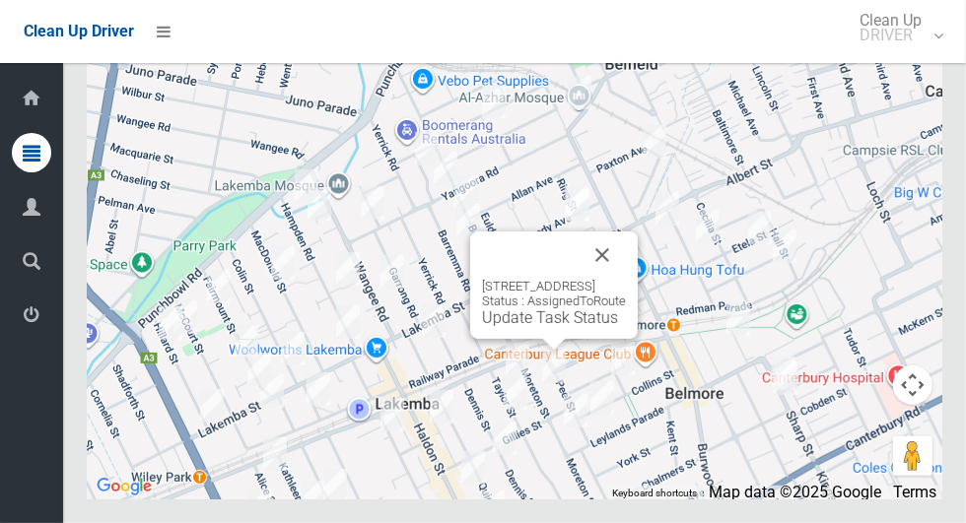
click at [626, 279] on button "Close" at bounding box center [601, 255] width 47 height 47
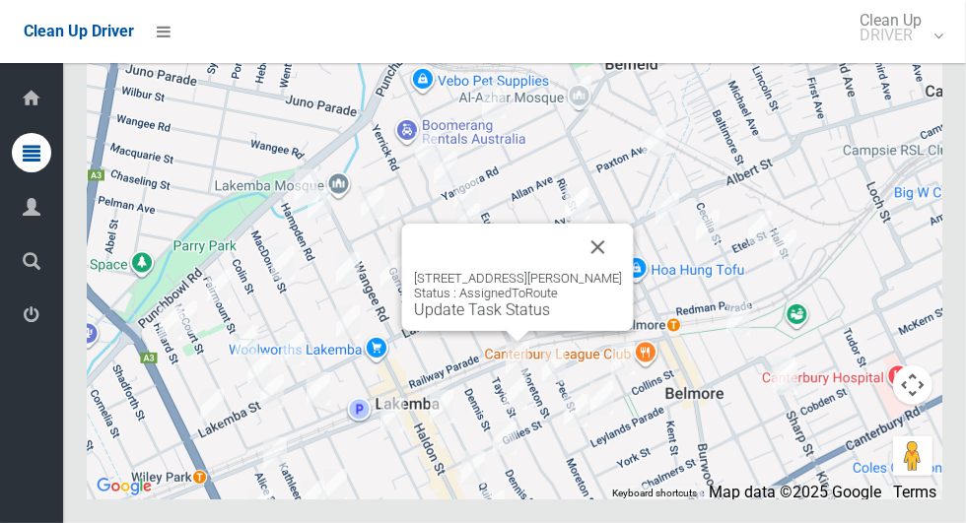
click at [612, 271] on button "Close" at bounding box center [597, 247] width 47 height 47
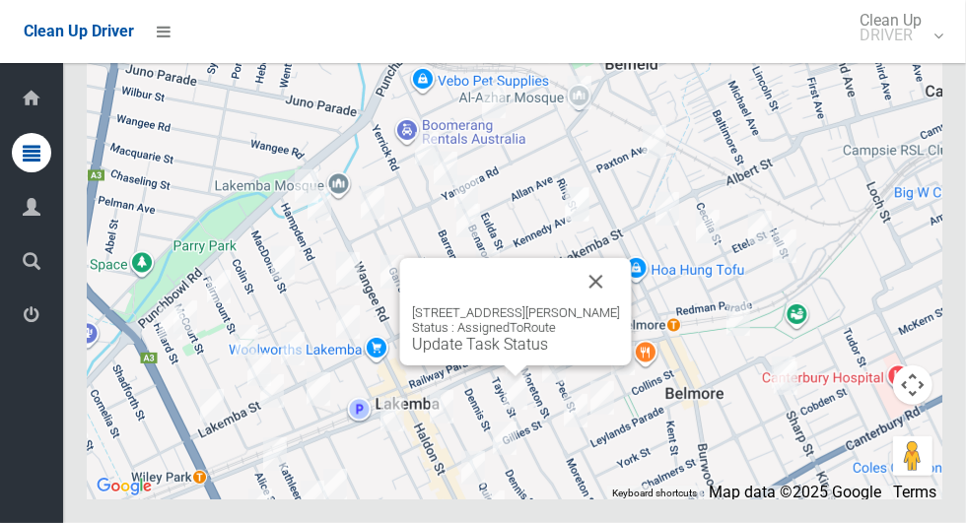
click at [607, 305] on button "Close" at bounding box center [595, 281] width 47 height 47
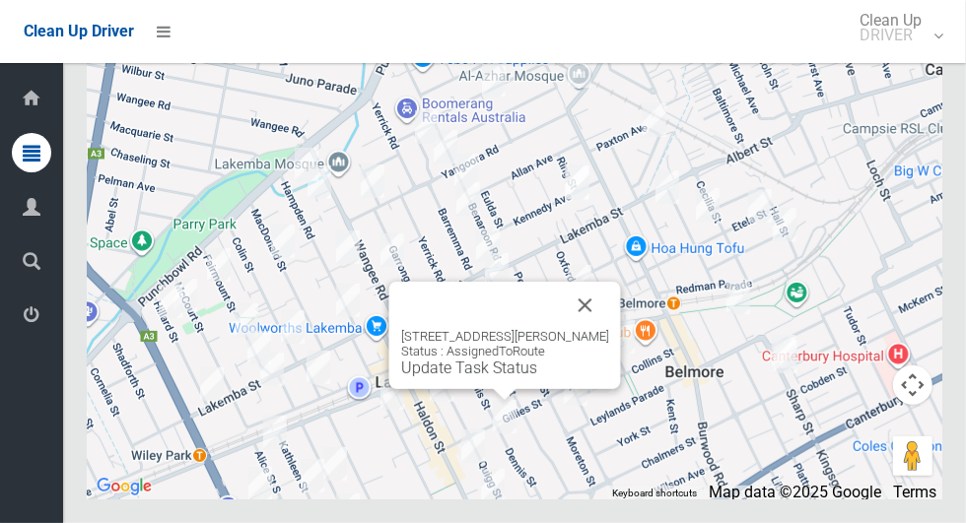
click at [597, 377] on div "67 Dennis Street, LAKEMBA NSW 2195 Status : AssignedToRoute Update Task Status" at bounding box center [505, 353] width 208 height 48
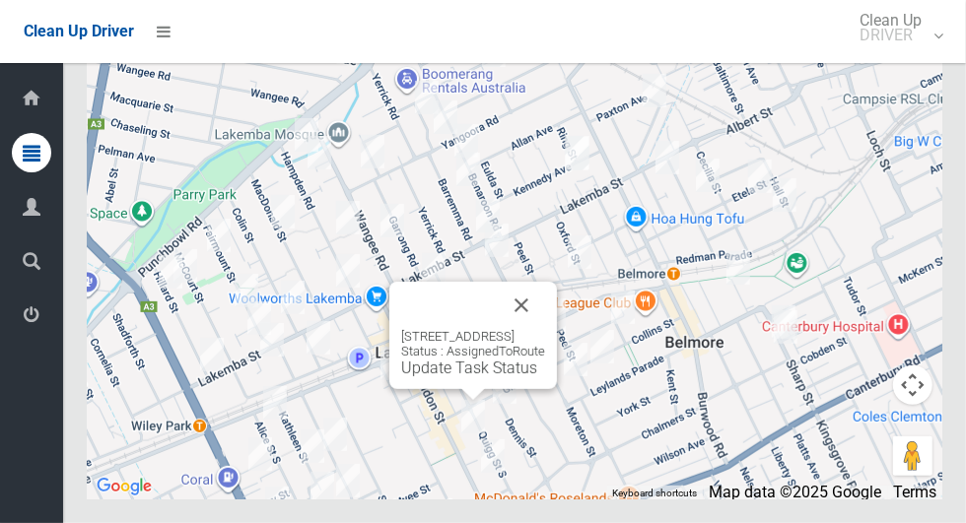
click at [545, 329] on button "Close" at bounding box center [521, 305] width 47 height 47
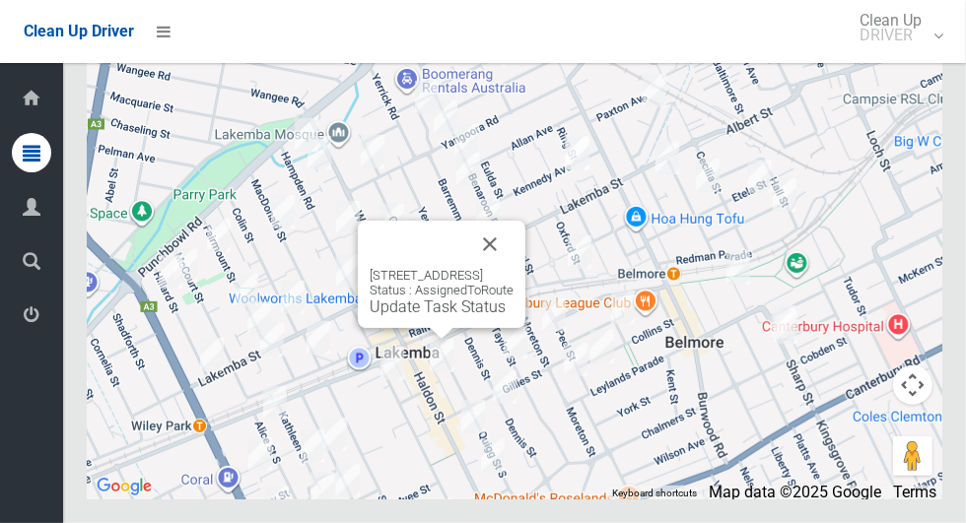
click at [513, 268] on button "Close" at bounding box center [489, 244] width 47 height 47
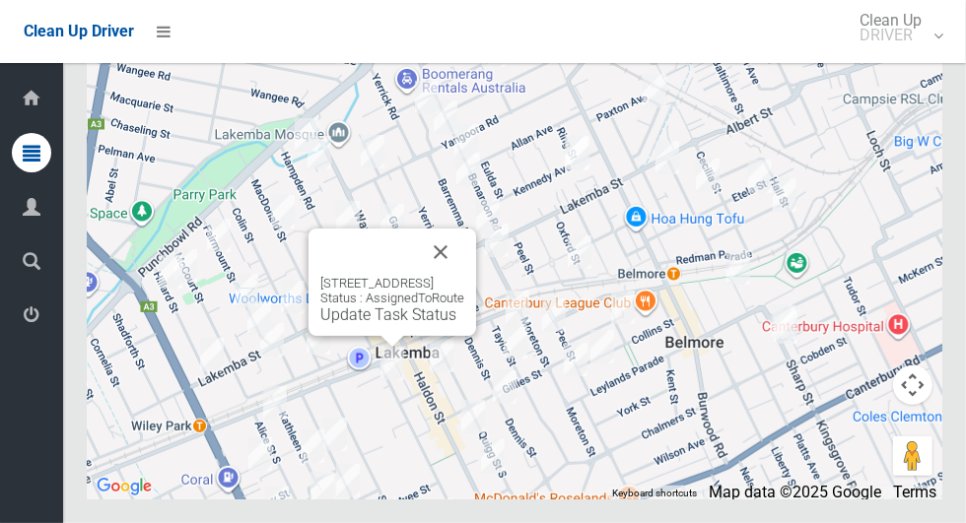
click at [464, 276] on button "Close" at bounding box center [440, 252] width 47 height 47
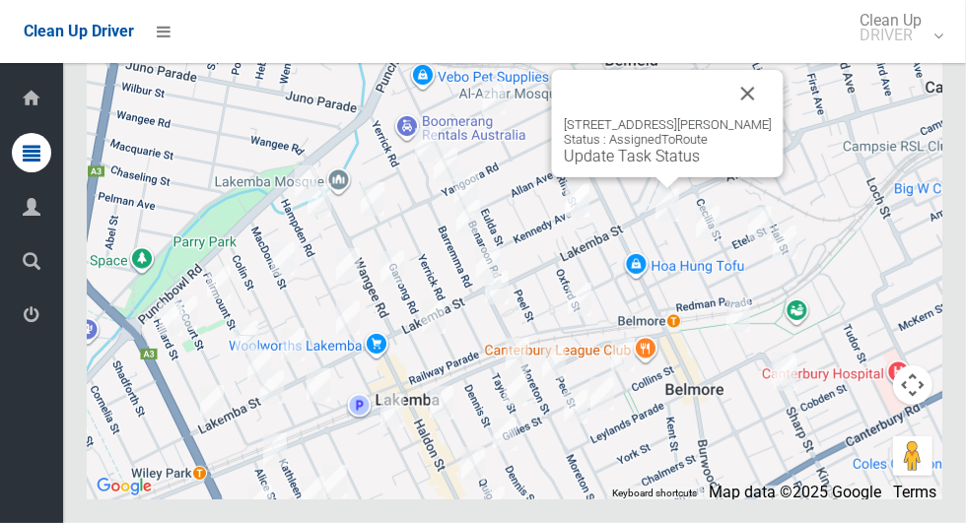
click at [771, 117] on button "Close" at bounding box center [747, 93] width 47 height 47
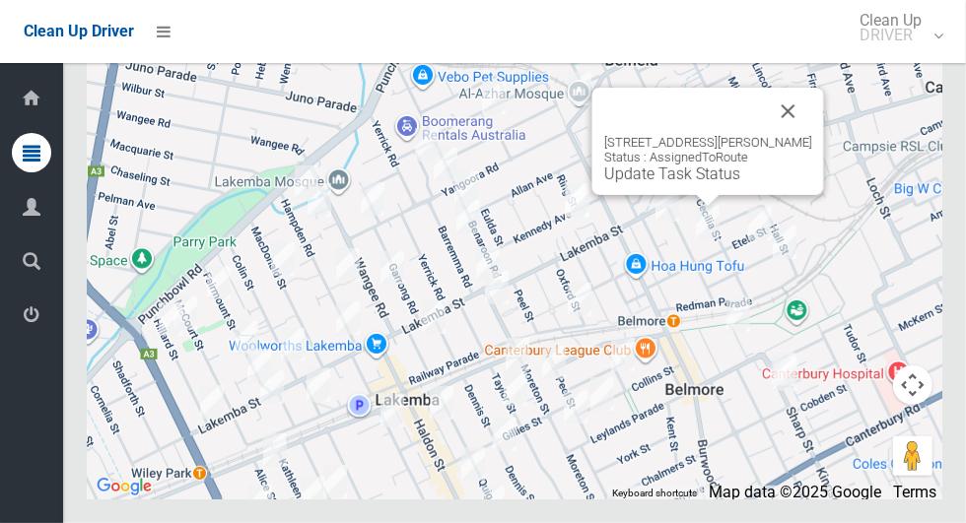
click at [812, 135] on button "Close" at bounding box center [788, 111] width 47 height 47
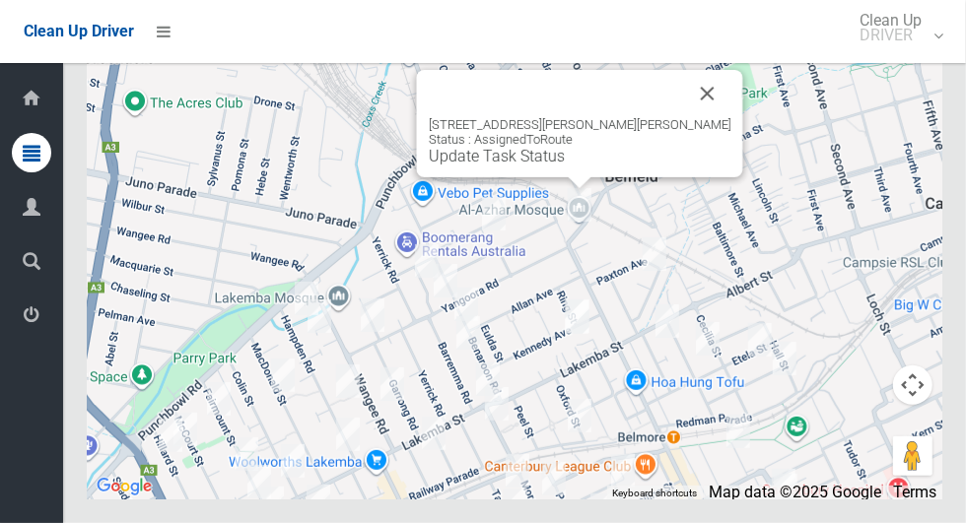
click at [684, 117] on button "Close" at bounding box center [707, 93] width 47 height 47
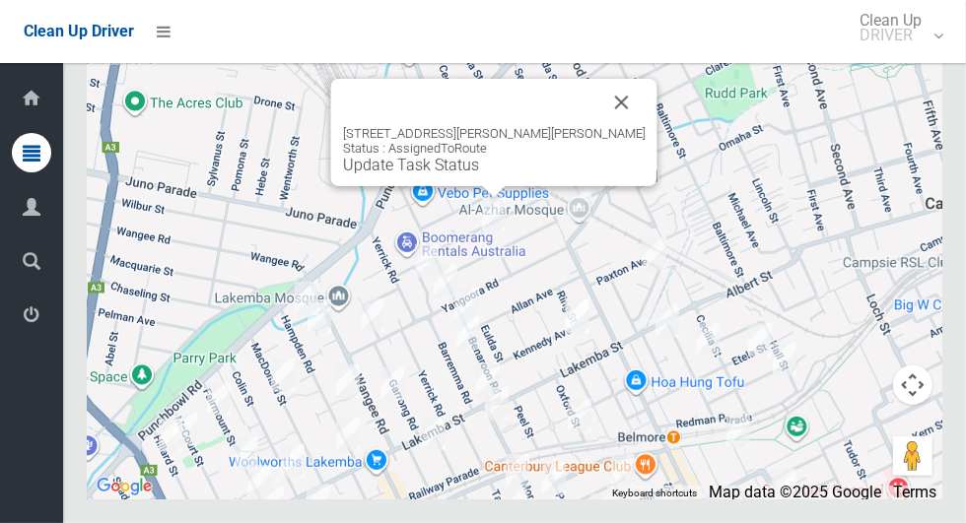
click at [598, 126] on button "Close" at bounding box center [621, 102] width 47 height 47
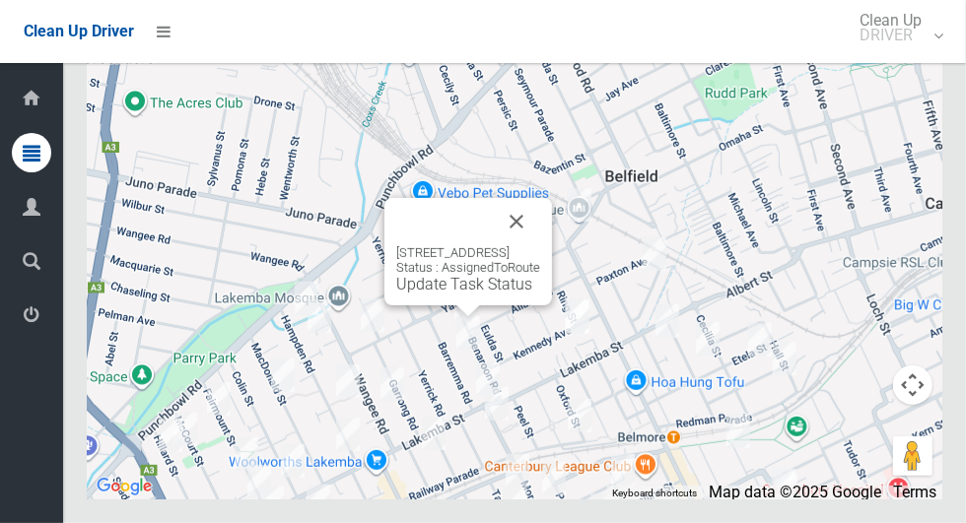
click at [540, 245] on button "Close" at bounding box center [516, 221] width 47 height 47
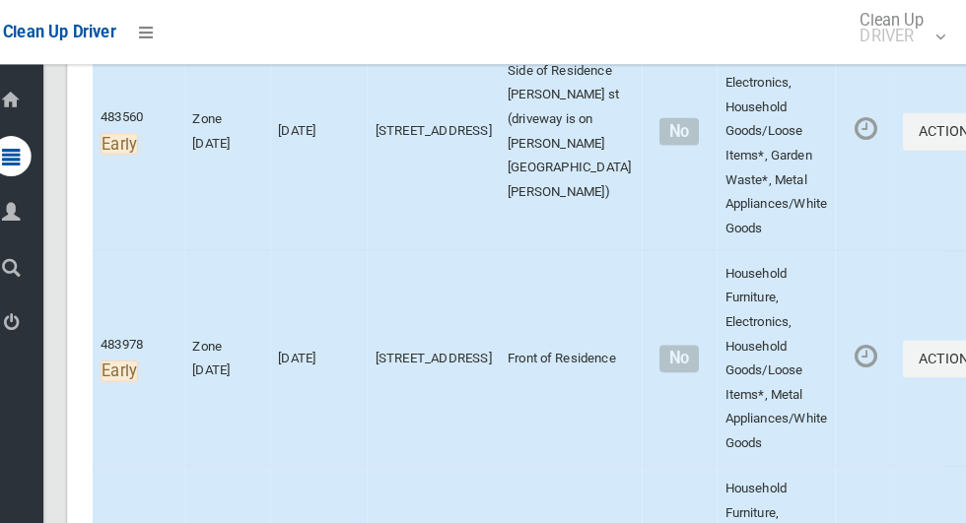
scroll to position [1318, 0]
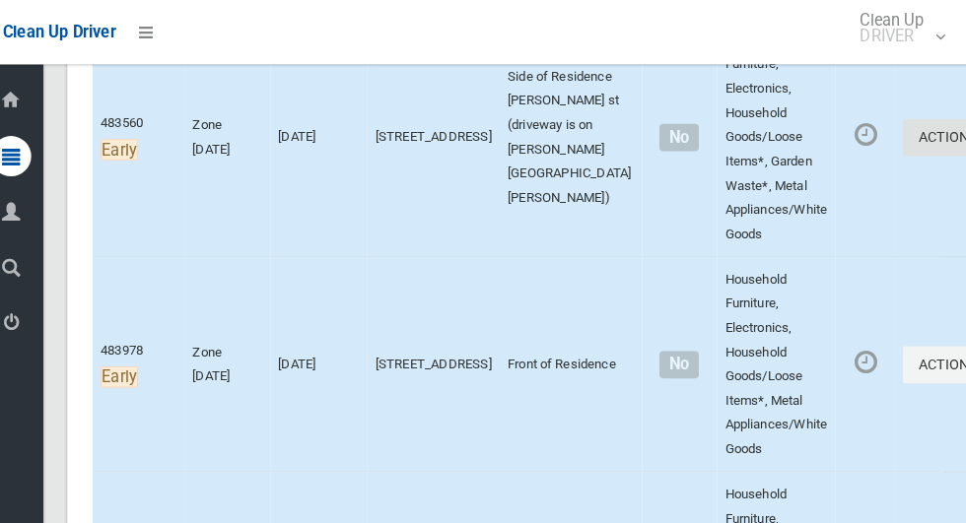
click at [902, 153] on button "Actions" at bounding box center [949, 134] width 95 height 36
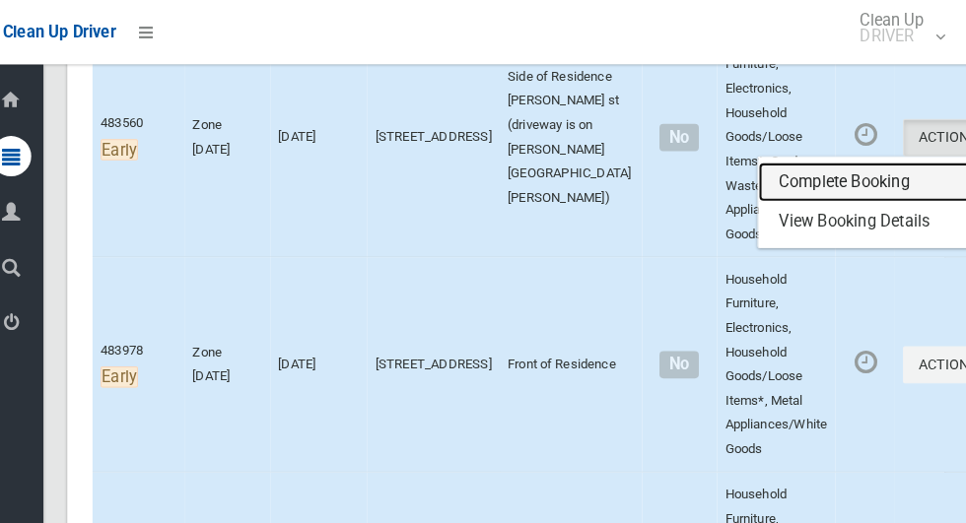
click at [844, 198] on link "Complete Booking" at bounding box center [878, 178] width 235 height 39
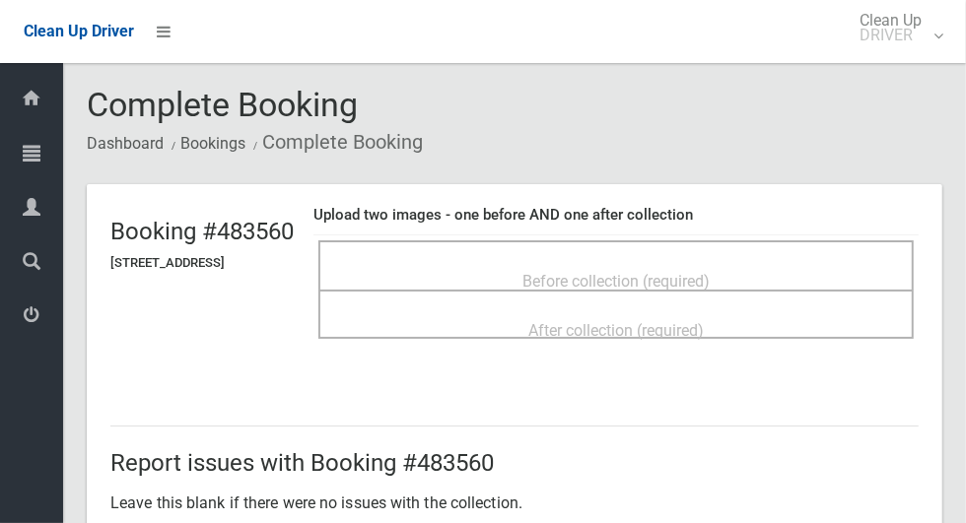
click at [763, 262] on div "Before collection (required)" at bounding box center [616, 280] width 552 height 36
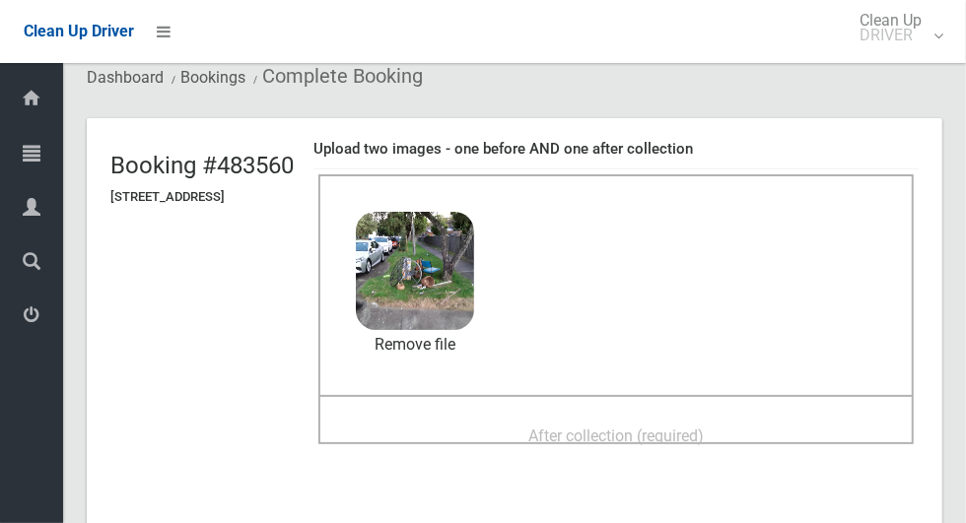
scroll to position [80, 0]
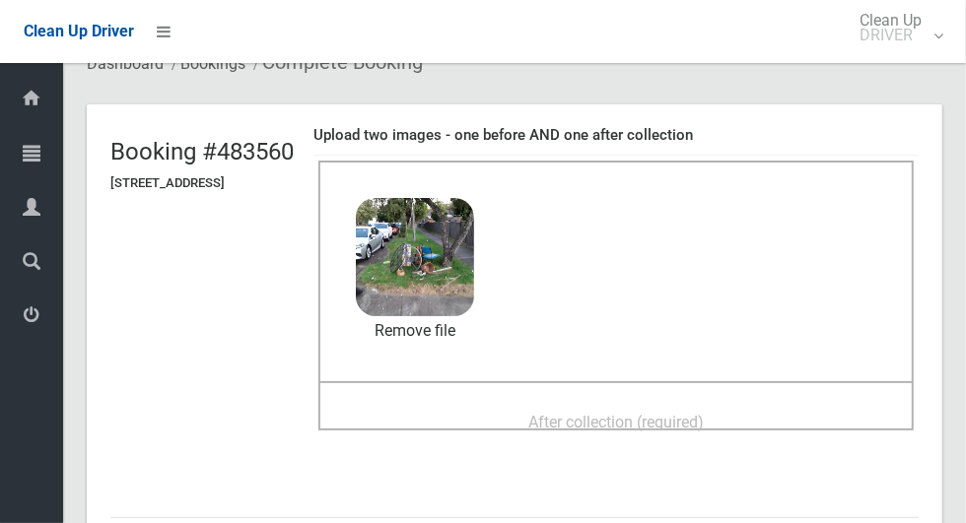
click at [704, 418] on span "After collection (required)" at bounding box center [615, 422] width 175 height 19
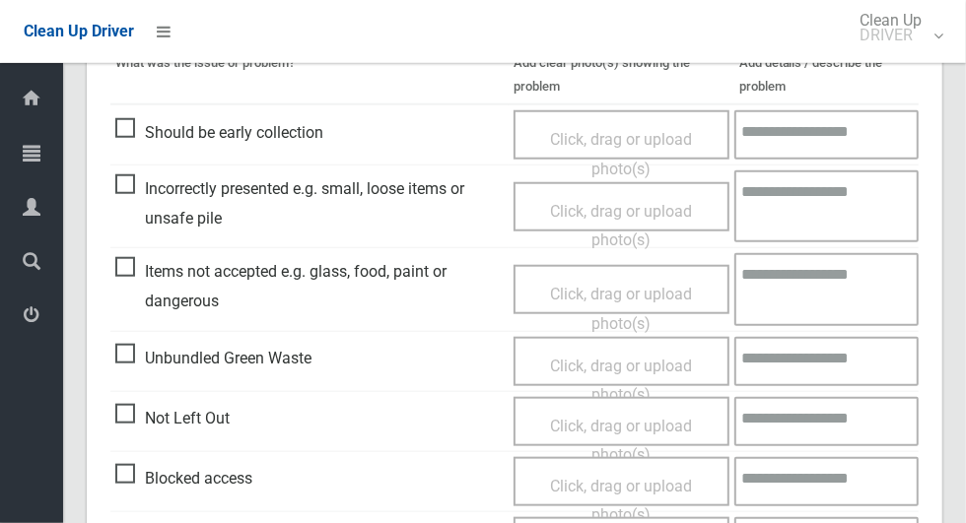
scroll to position [1612, 0]
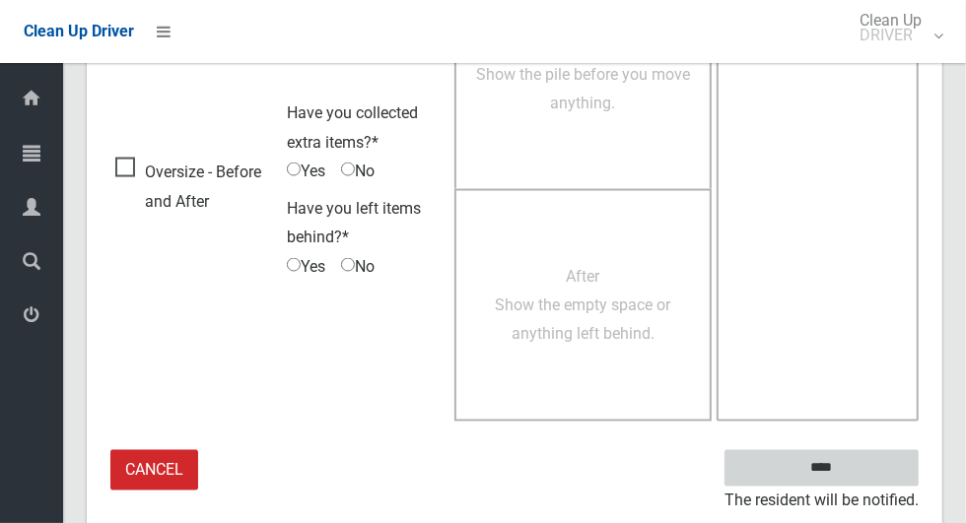
click at [875, 464] on input "****" at bounding box center [821, 468] width 194 height 36
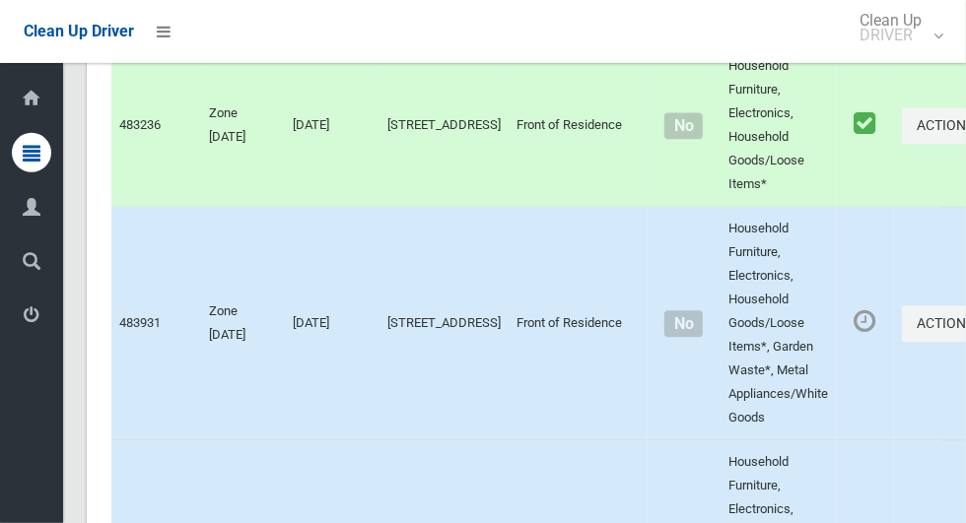
scroll to position [12053, 0]
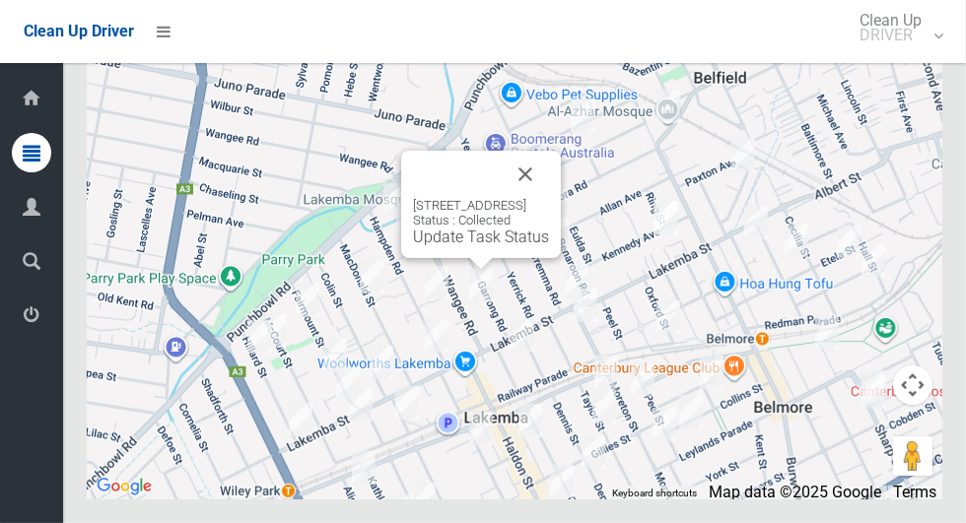
click at [549, 198] on button "Close" at bounding box center [525, 174] width 47 height 47
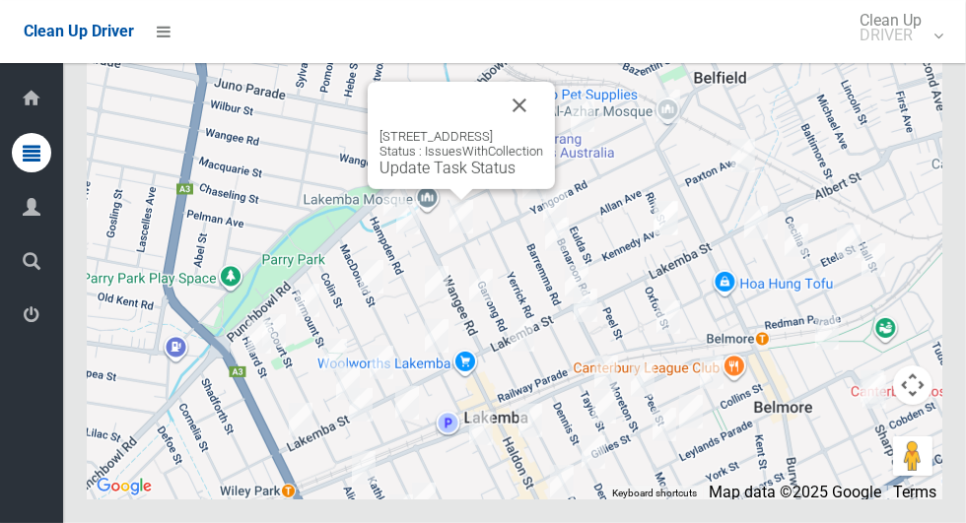
click at [543, 129] on button "Close" at bounding box center [519, 105] width 47 height 47
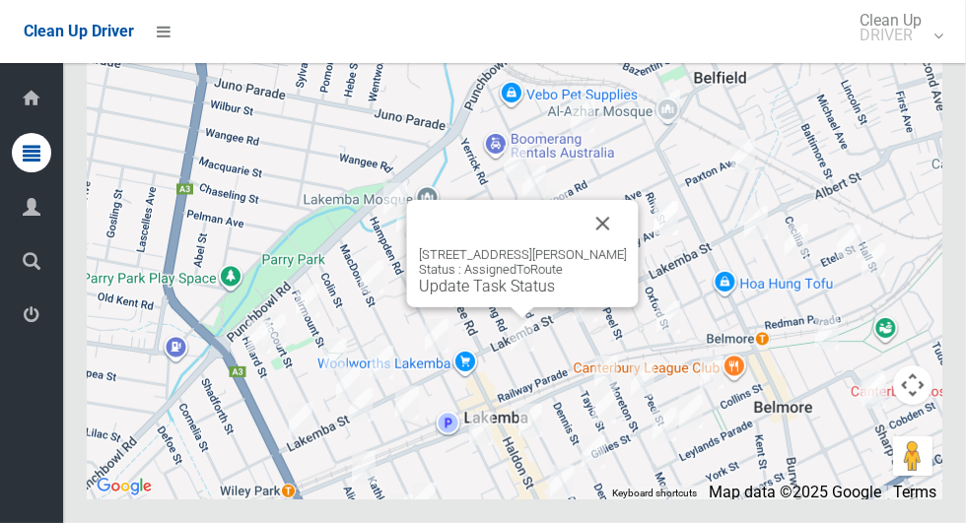
click at [627, 247] on button "Close" at bounding box center [602, 223] width 47 height 47
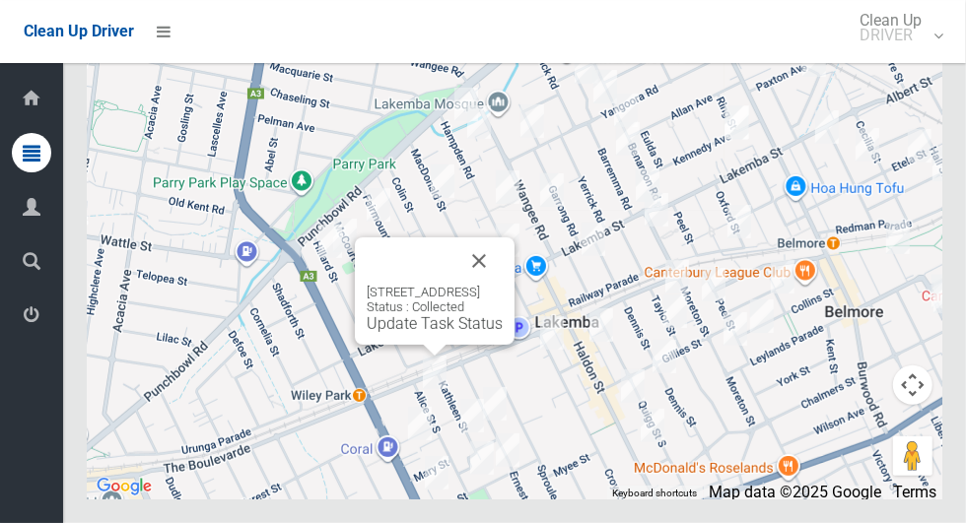
click at [503, 285] on button "Close" at bounding box center [478, 260] width 47 height 47
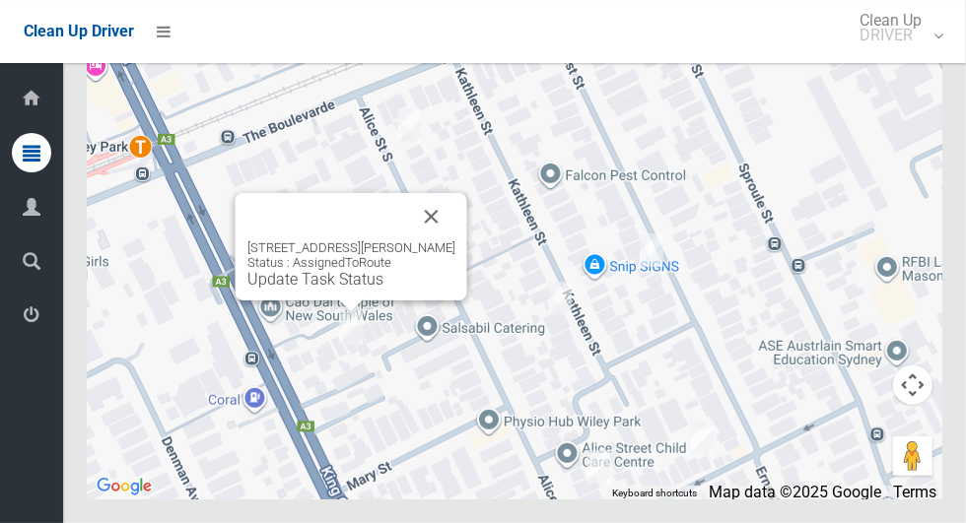
click at [453, 240] on button "Close" at bounding box center [431, 216] width 47 height 47
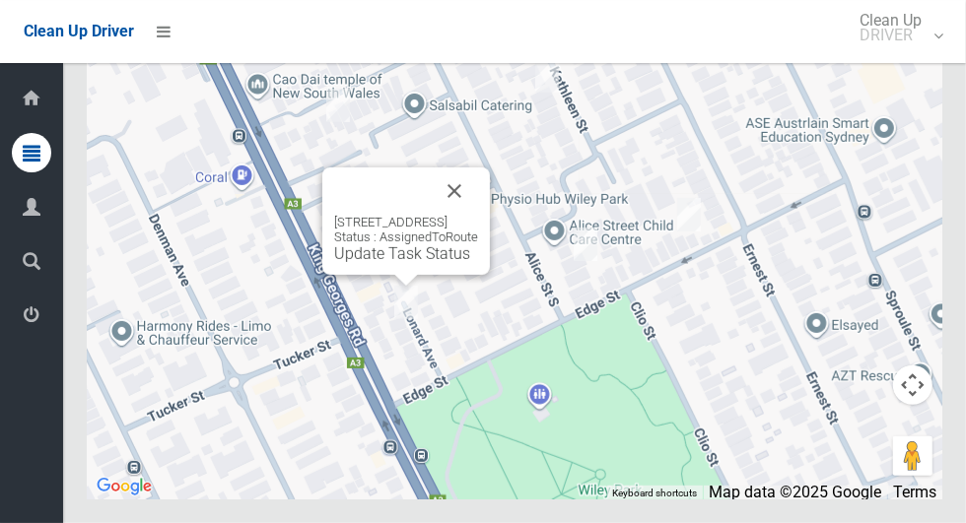
click at [478, 215] on button "Close" at bounding box center [454, 191] width 47 height 47
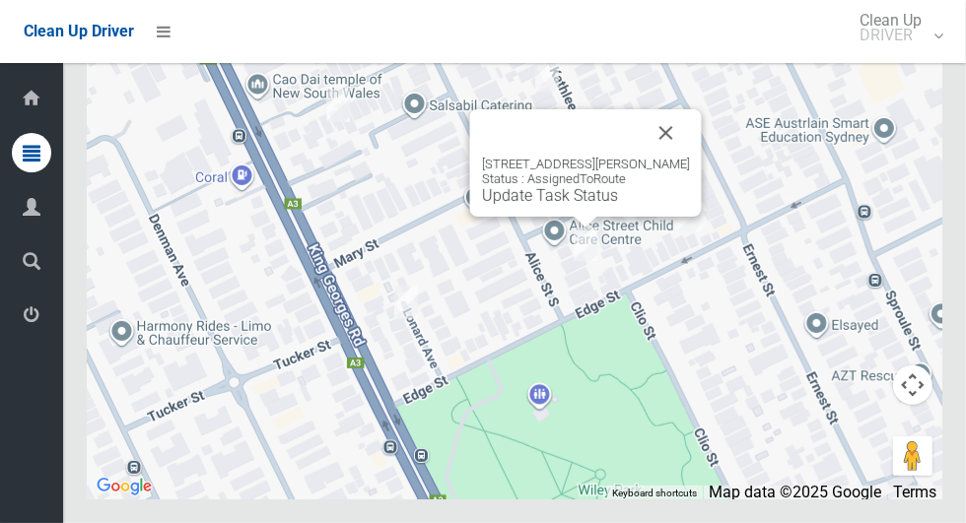
click at [689, 157] on button "Close" at bounding box center [665, 132] width 47 height 47
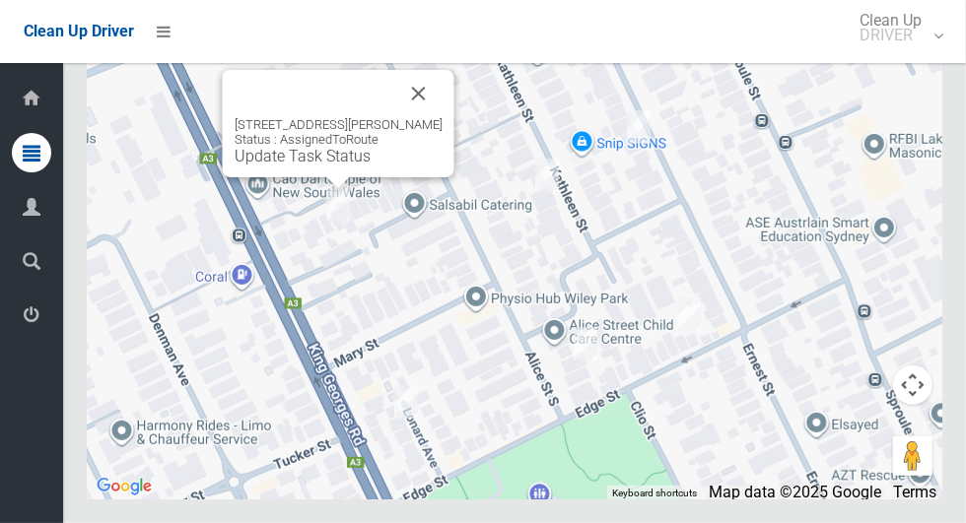
click at [314, 166] on link "Update Task Status" at bounding box center [303, 156] width 136 height 19
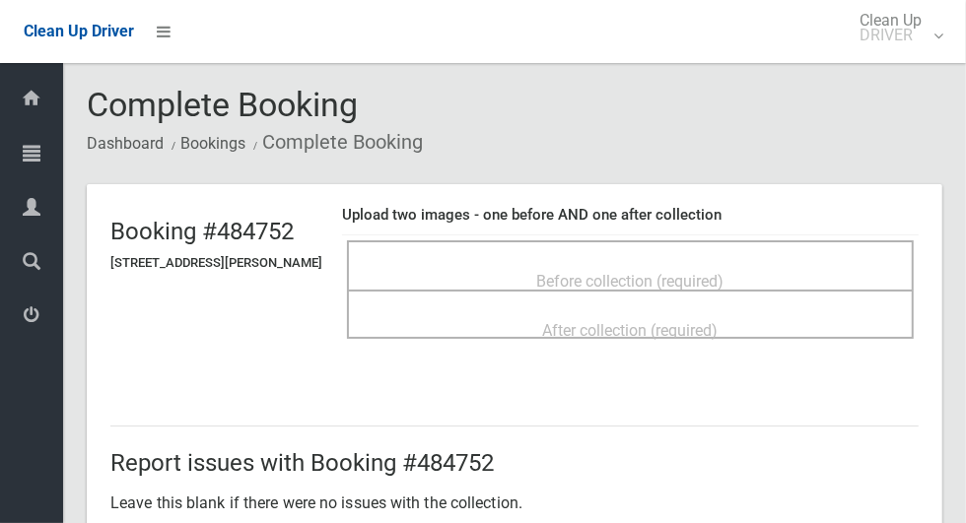
scroll to position [54, 0]
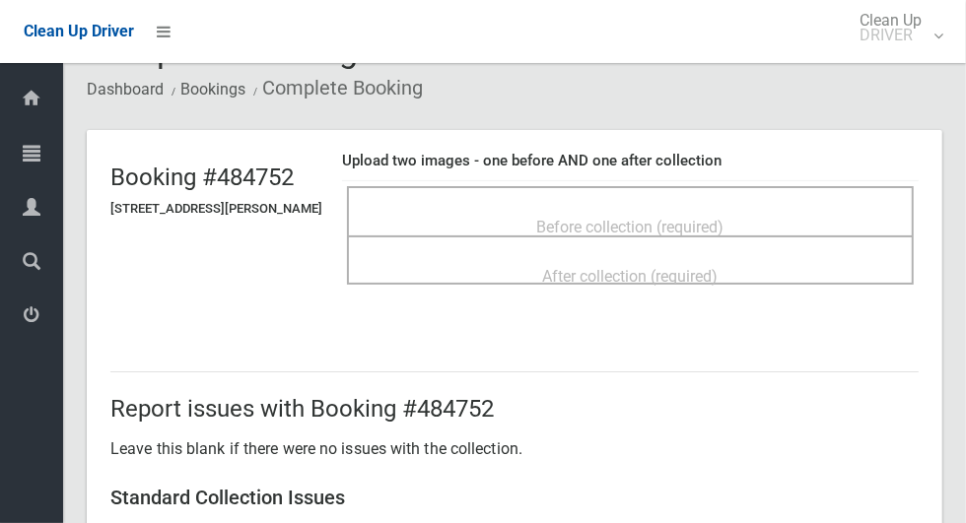
click at [797, 217] on div "Before collection (required)" at bounding box center [630, 226] width 523 height 36
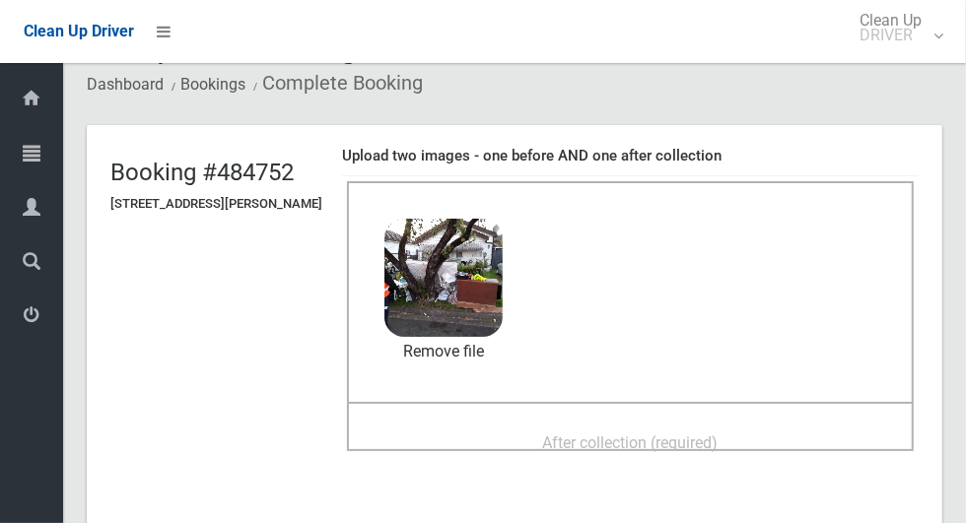
scroll to position [89, 0]
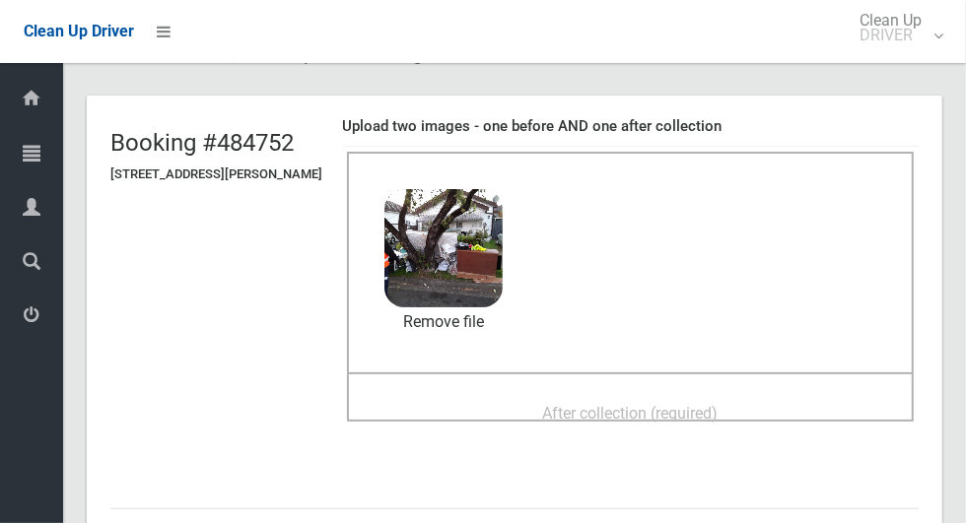
click at [769, 427] on div "After collection (required)" at bounding box center [630, 412] width 523 height 36
click at [588, 404] on span "After collection (required)" at bounding box center [630, 413] width 175 height 19
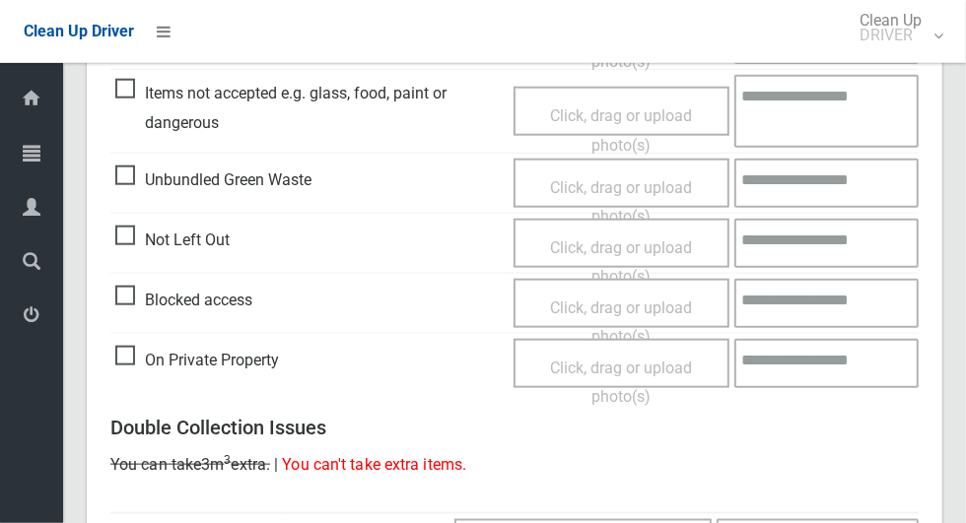
scroll to position [1033, 0]
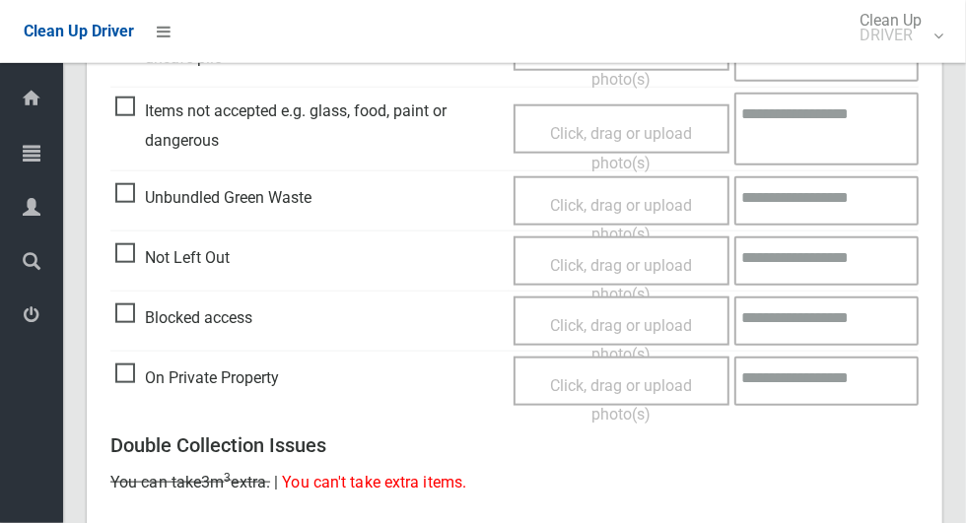
click at [129, 115] on span "Items not accepted e.g. glass, food, paint or dangerous" at bounding box center [309, 126] width 388 height 58
click at [656, 132] on span "Click, drag or upload photo(s)" at bounding box center [621, 148] width 142 height 48
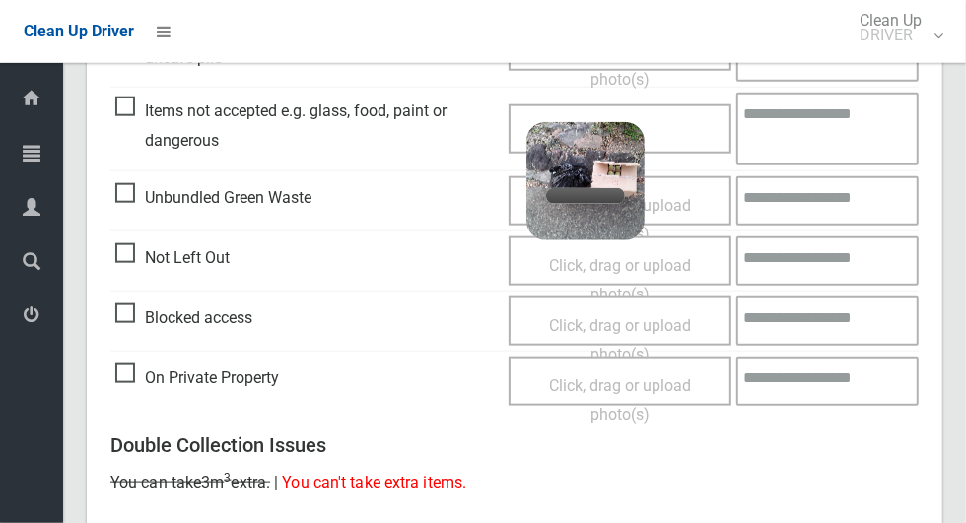
click at [837, 118] on textarea at bounding box center [827, 129] width 182 height 72
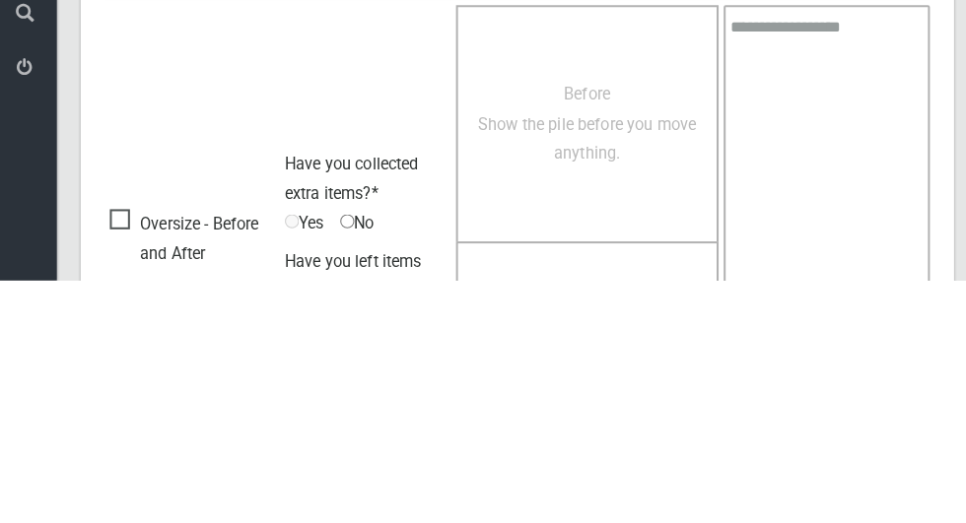
scroll to position [1668, 0]
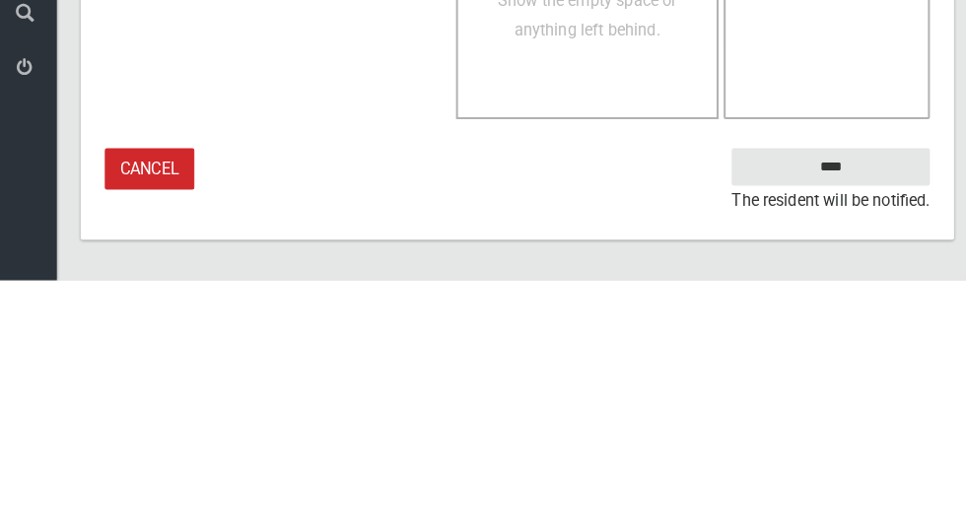
type textarea "****"
click at [844, 431] on input "****" at bounding box center [821, 412] width 194 height 36
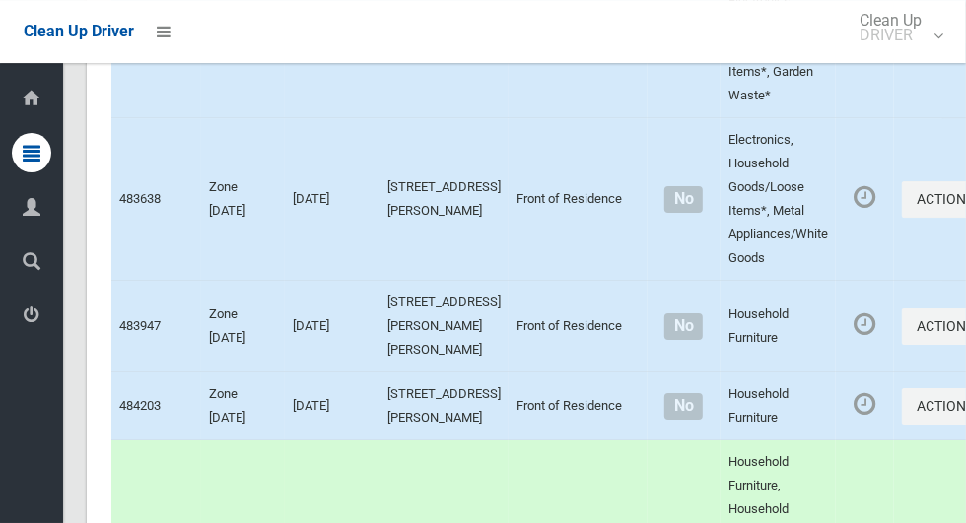
scroll to position [12053, 0]
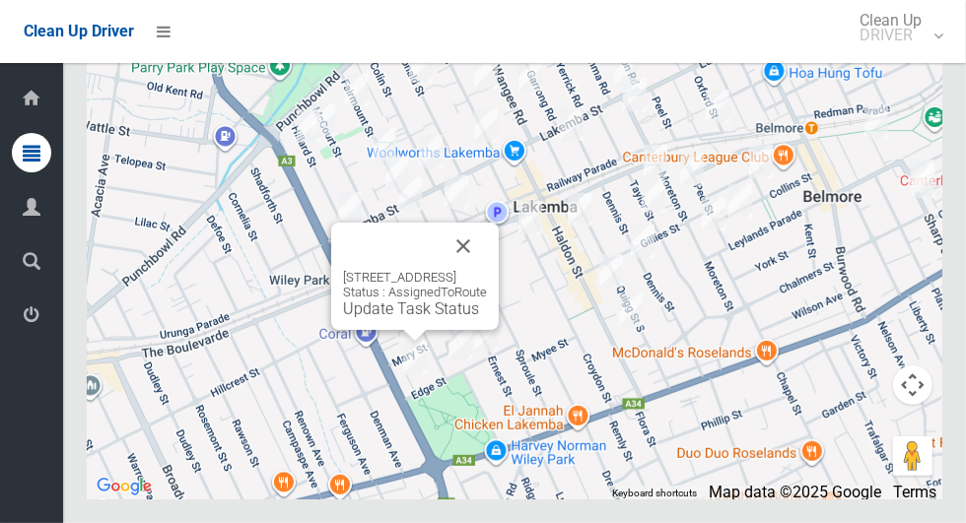
click at [487, 270] on button "Close" at bounding box center [462, 246] width 47 height 47
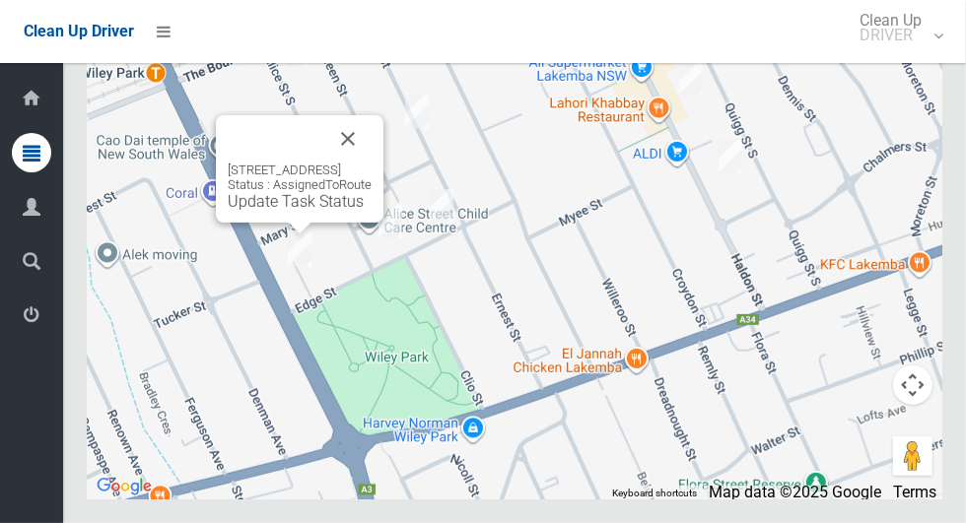
click at [371, 163] on button "Close" at bounding box center [347, 138] width 47 height 47
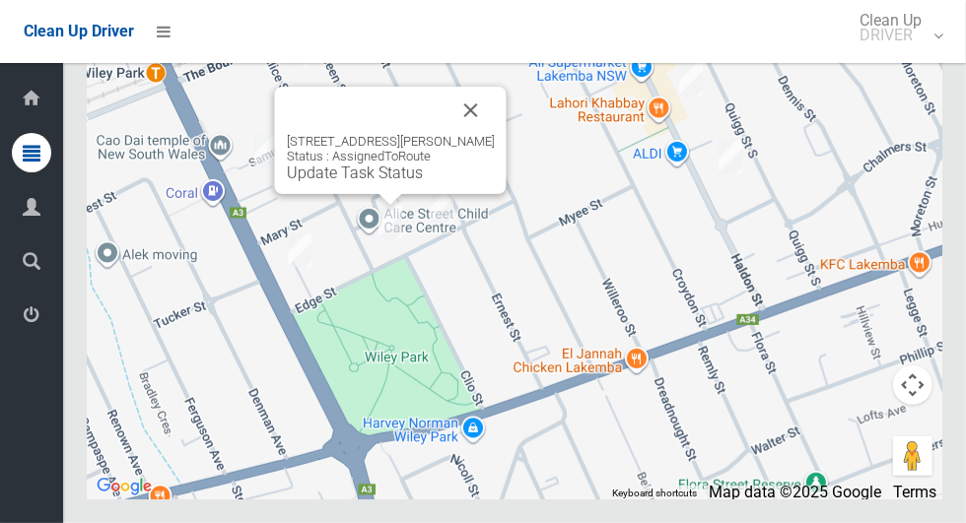
click at [290, 182] on link "Update Task Status" at bounding box center [355, 173] width 136 height 19
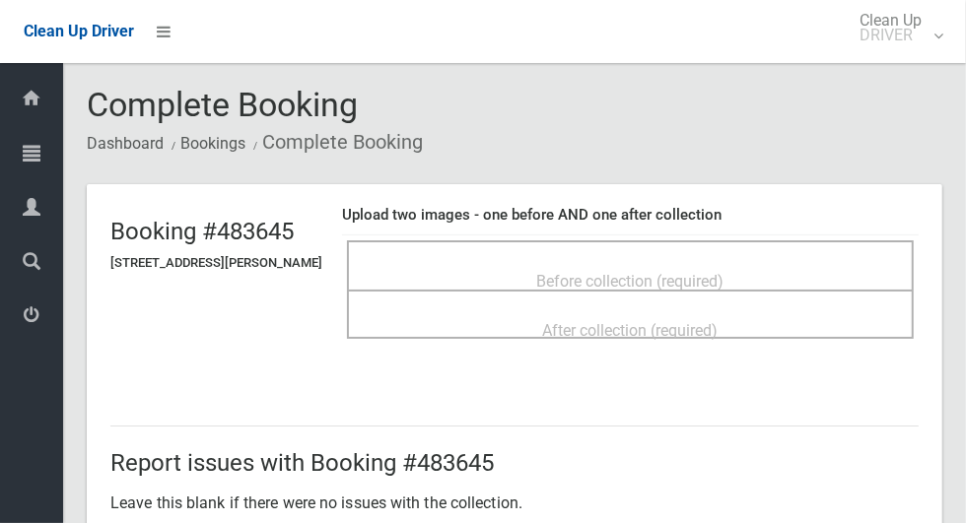
click at [724, 272] on span "Before collection (required)" at bounding box center [630, 281] width 187 height 19
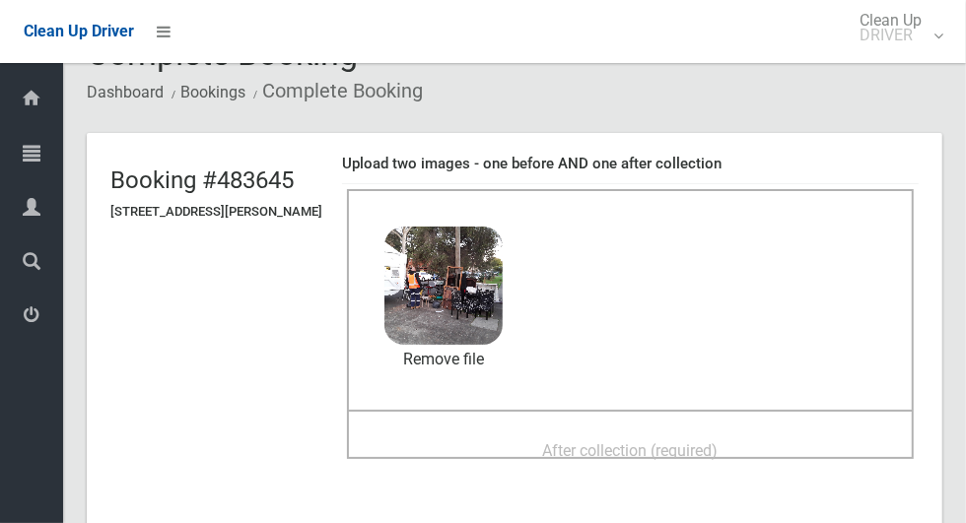
scroll to position [50, 0]
click at [783, 435] on div "After collection (required)" at bounding box center [630, 451] width 523 height 36
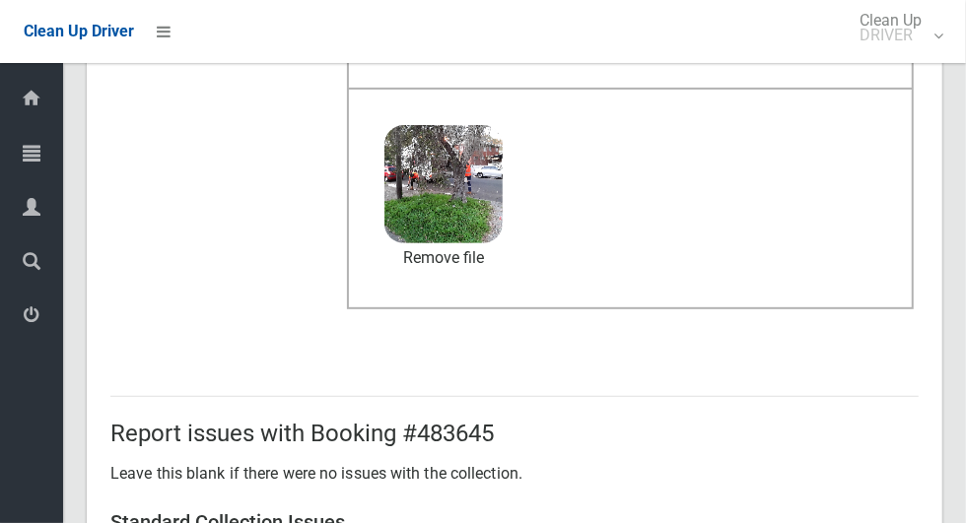
scroll to position [1612, 0]
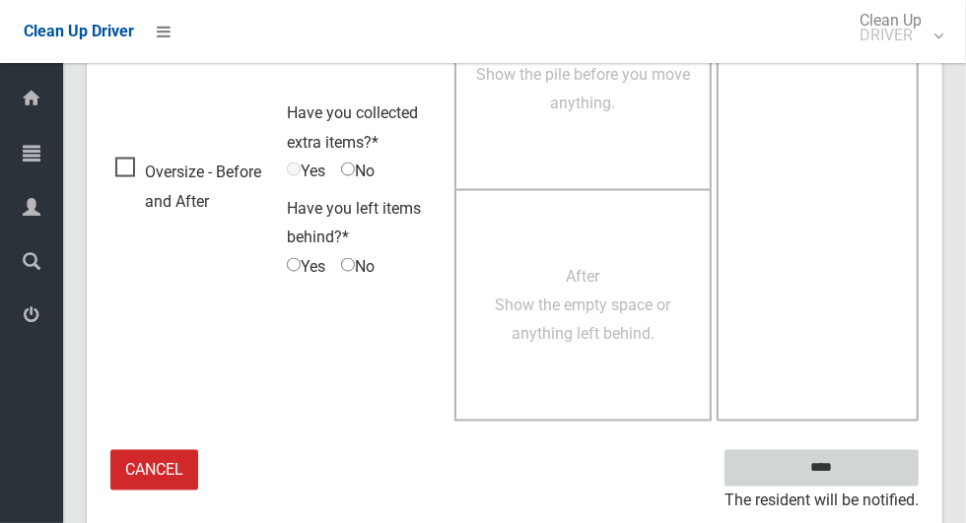
click at [886, 462] on input "****" at bounding box center [821, 468] width 194 height 36
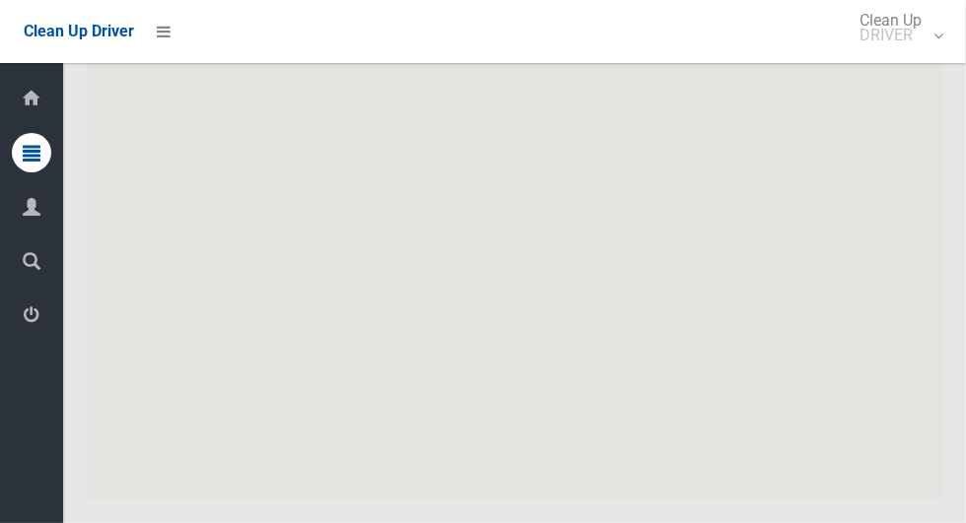
scroll to position [12053, 0]
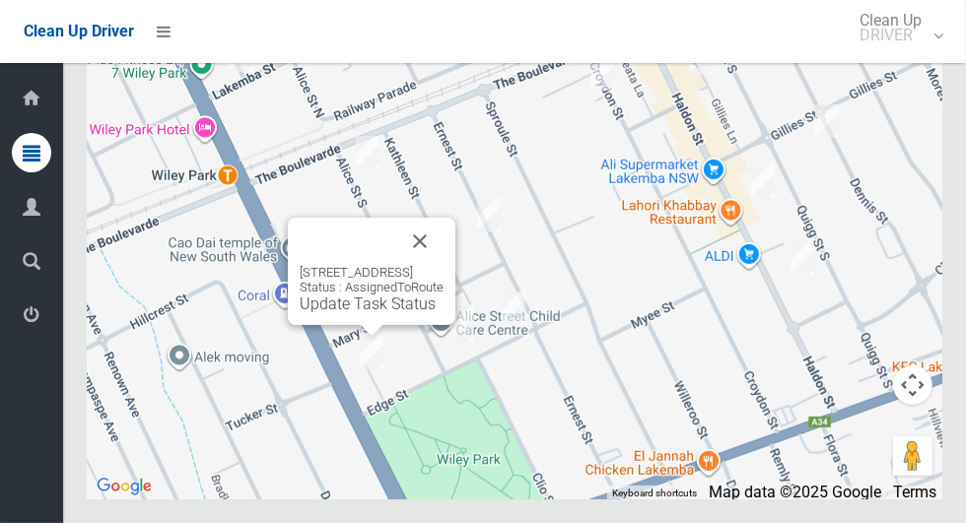
click at [363, 313] on link "Update Task Status" at bounding box center [368, 304] width 136 height 19
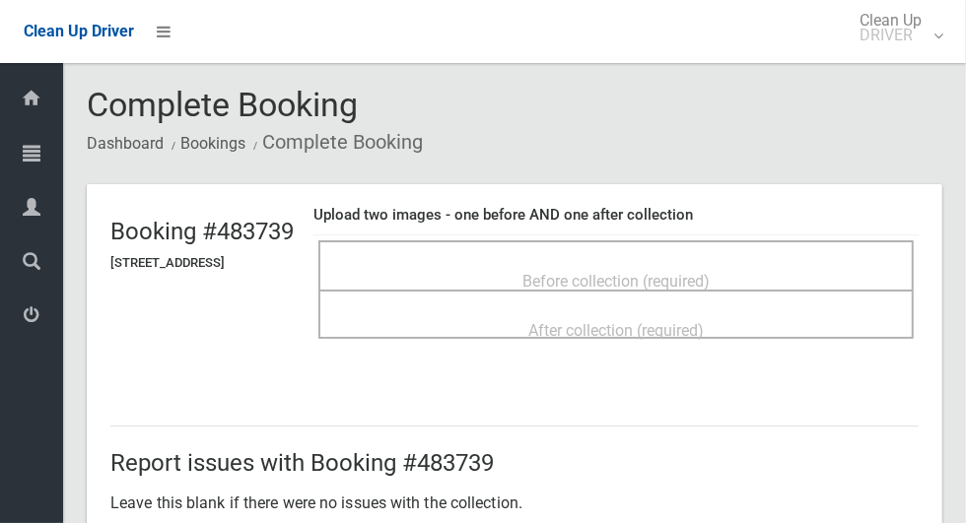
click at [668, 277] on span "Before collection (required)" at bounding box center [615, 281] width 187 height 19
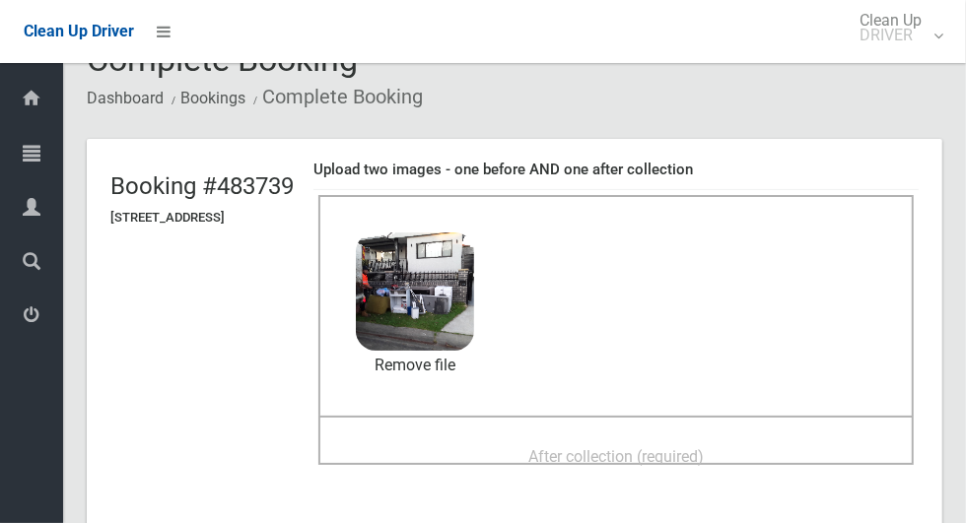
scroll to position [55, 0]
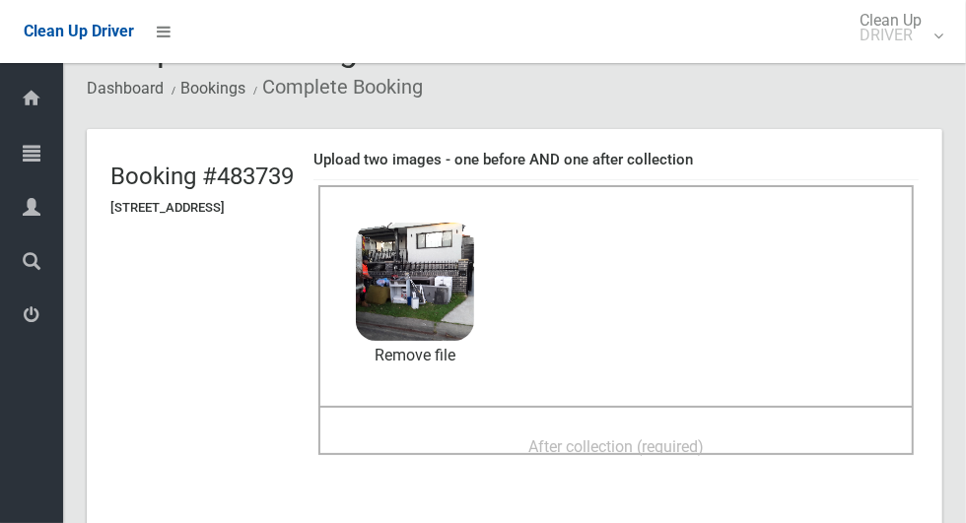
click at [704, 437] on span "After collection (required)" at bounding box center [615, 446] width 175 height 19
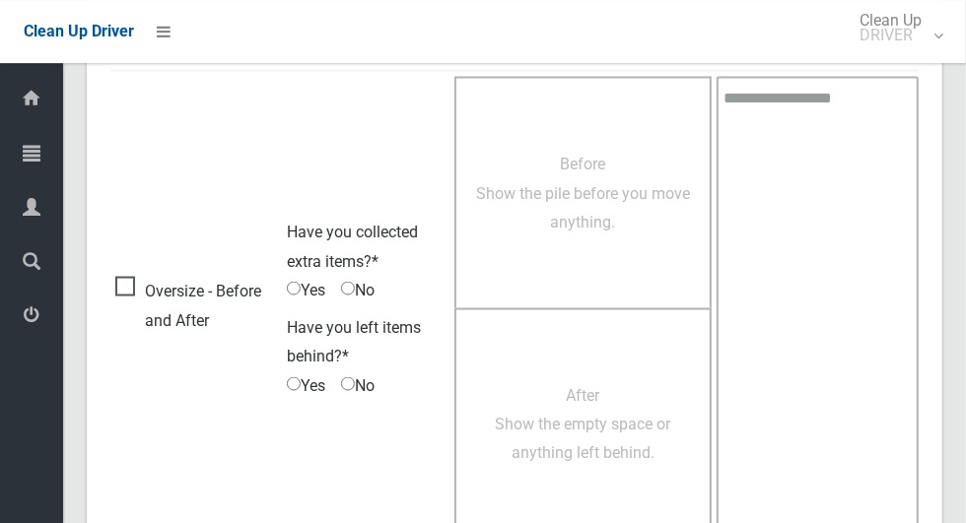
scroll to position [1612, 0]
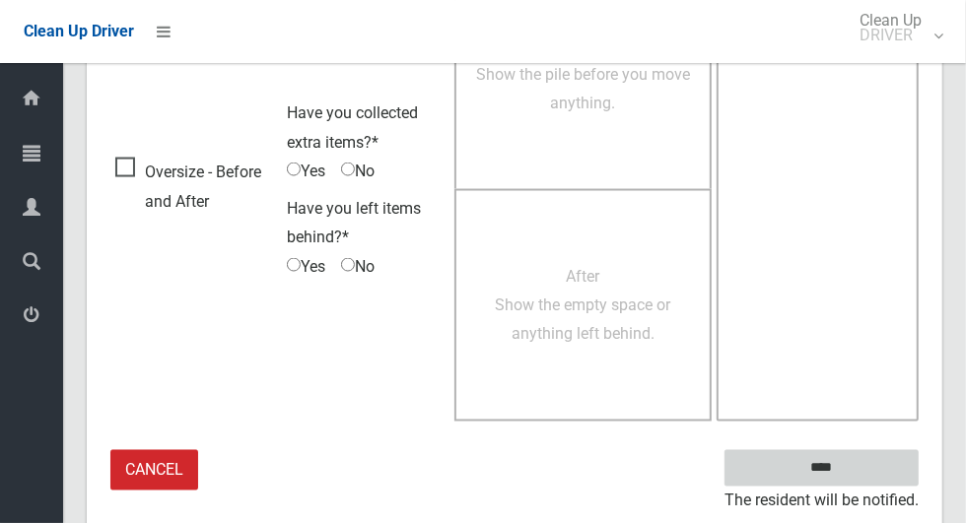
click at [859, 464] on input "****" at bounding box center [821, 468] width 194 height 36
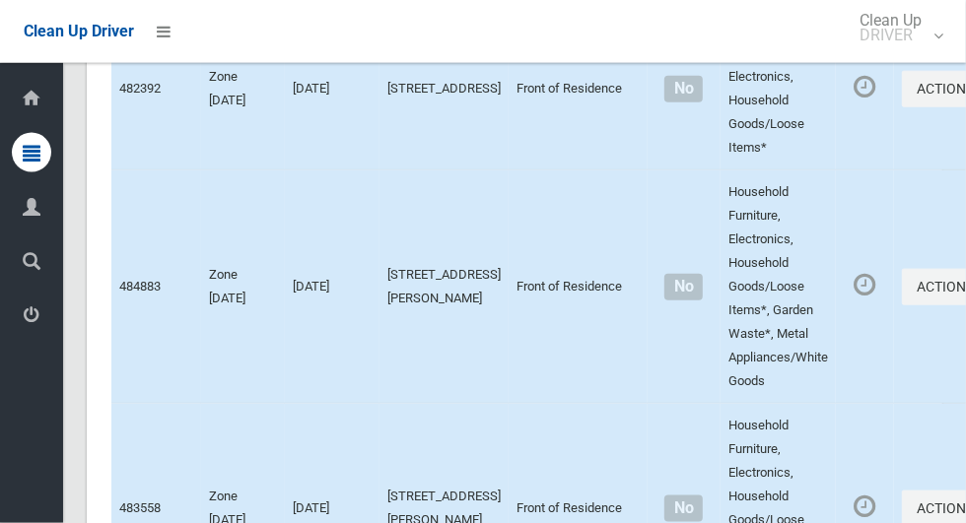
scroll to position [12053, 0]
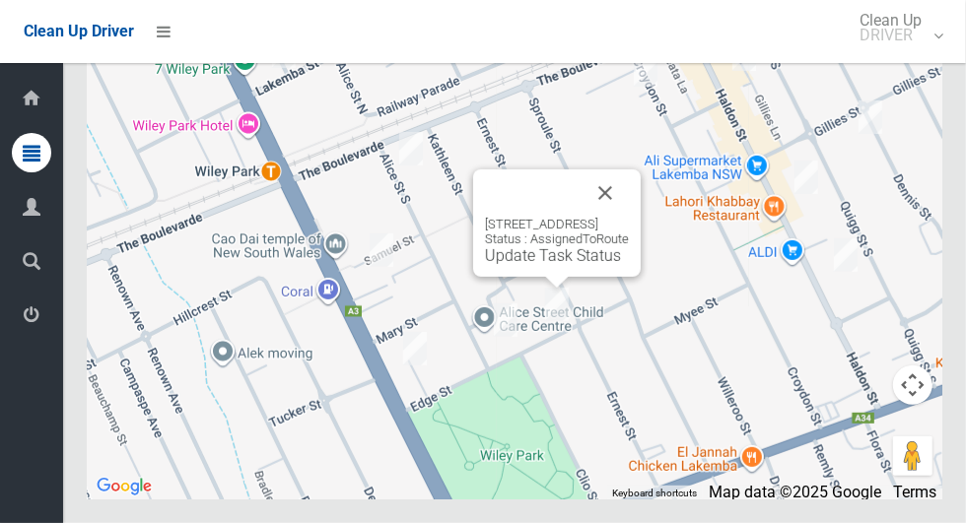
click at [629, 217] on button "Close" at bounding box center [604, 192] width 47 height 47
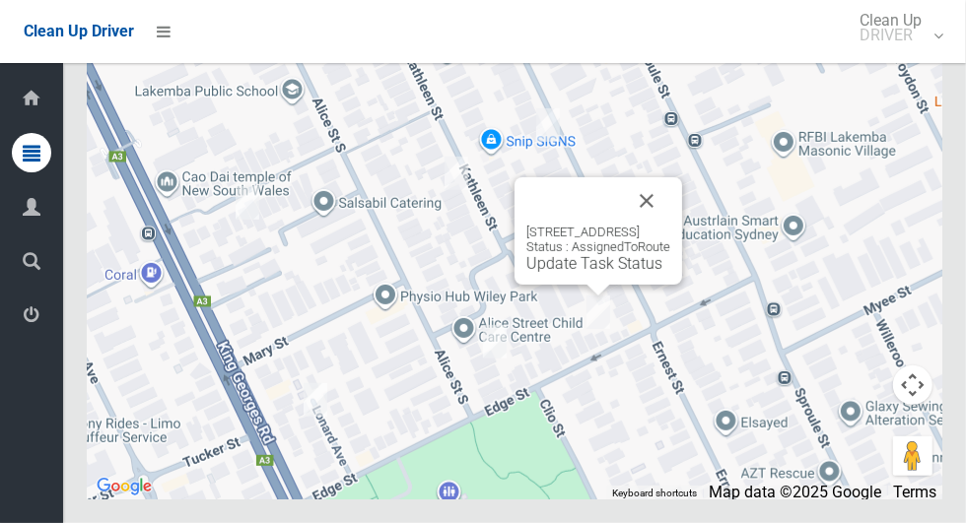
click at [670, 225] on button "Close" at bounding box center [646, 200] width 47 height 47
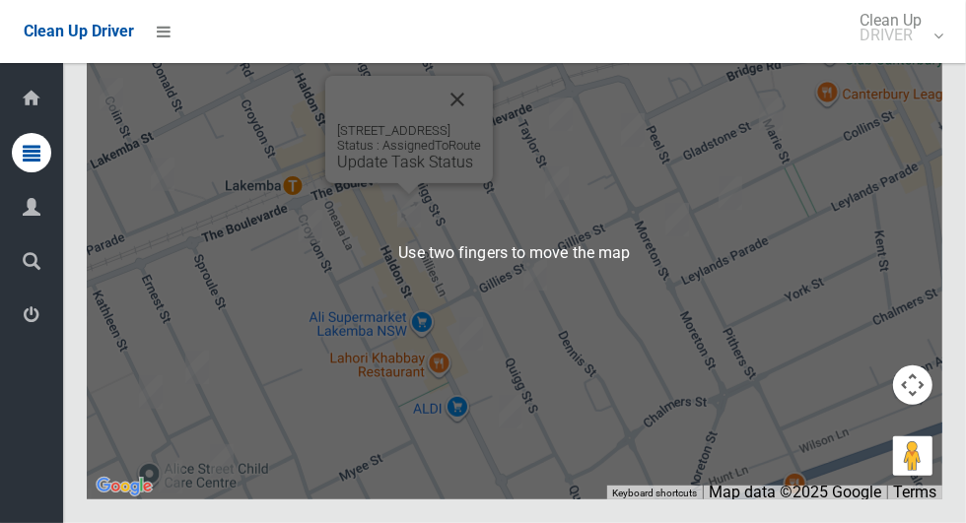
scroll to position [12051, 0]
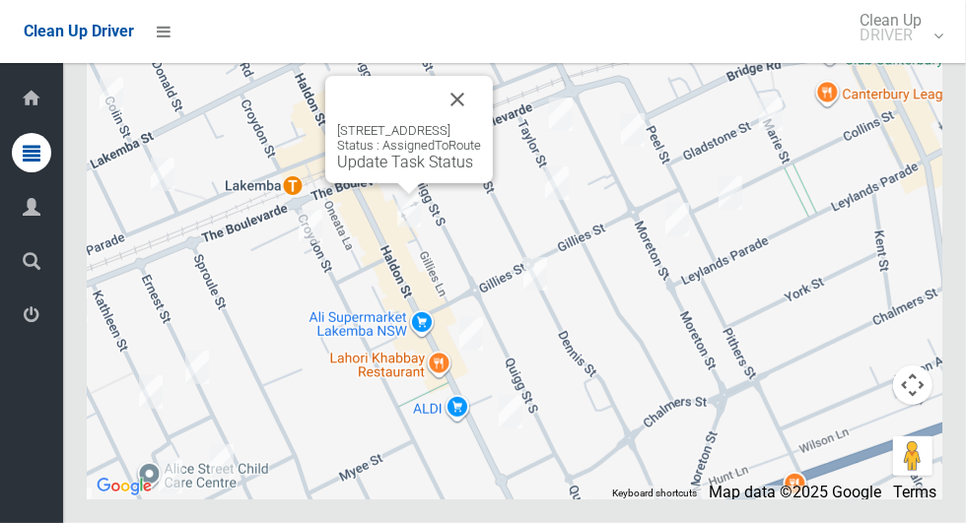
click at [481, 123] on button "Close" at bounding box center [457, 99] width 47 height 47
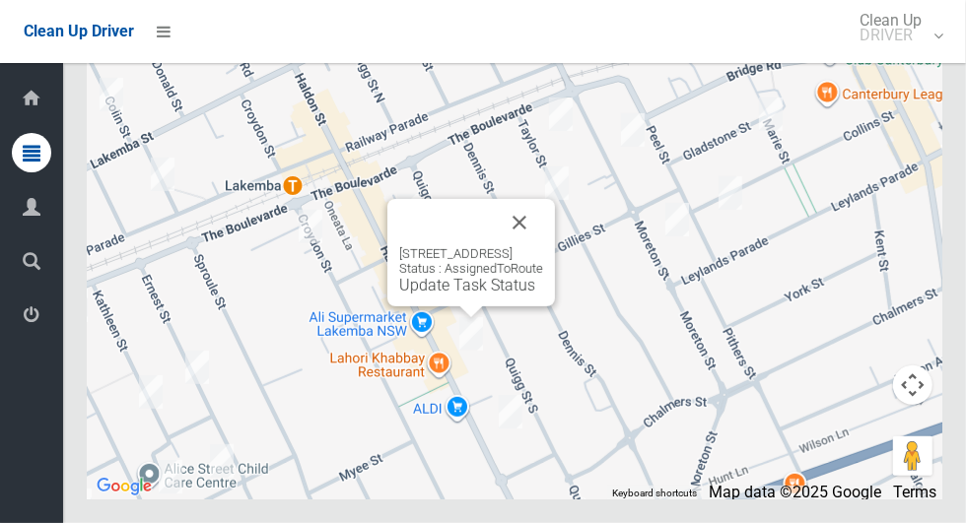
click at [543, 246] on button "Close" at bounding box center [519, 222] width 47 height 47
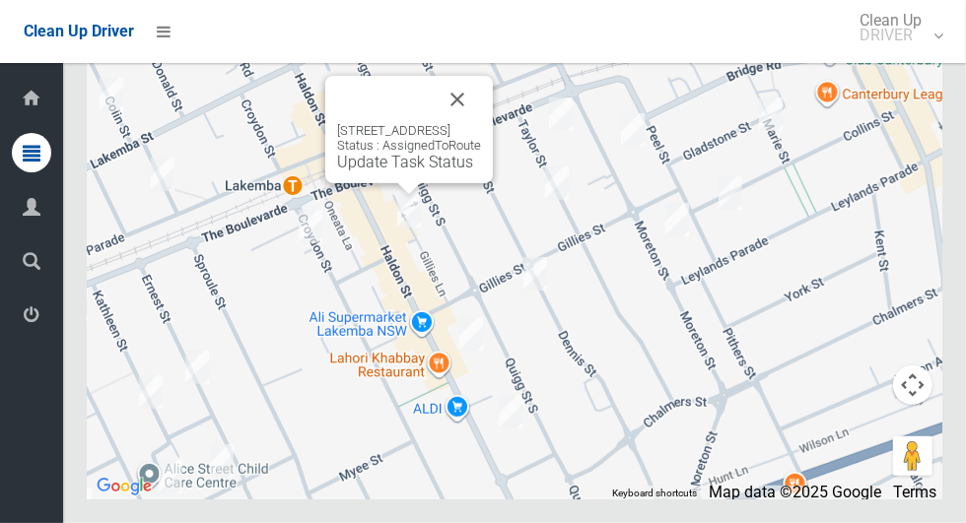
click at [481, 123] on button "Close" at bounding box center [457, 99] width 47 height 47
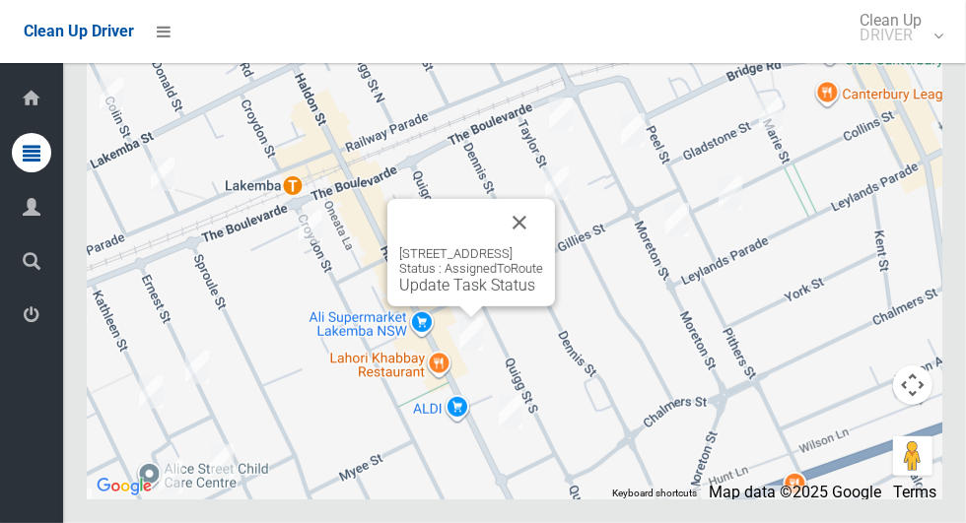
click at [543, 246] on button "Close" at bounding box center [519, 222] width 47 height 47
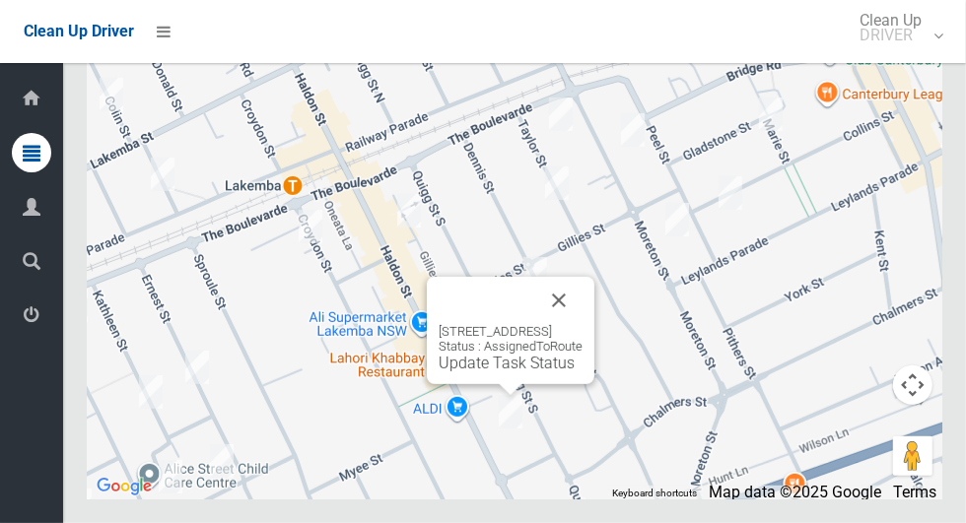
click at [582, 324] on button "Close" at bounding box center [558, 300] width 47 height 47
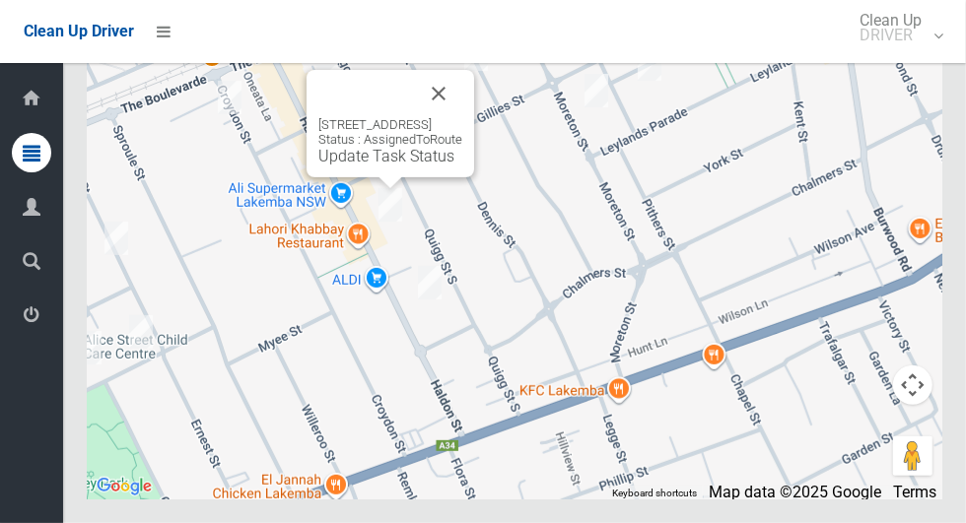
click at [385, 166] on link "Update Task Status" at bounding box center [386, 156] width 136 height 19
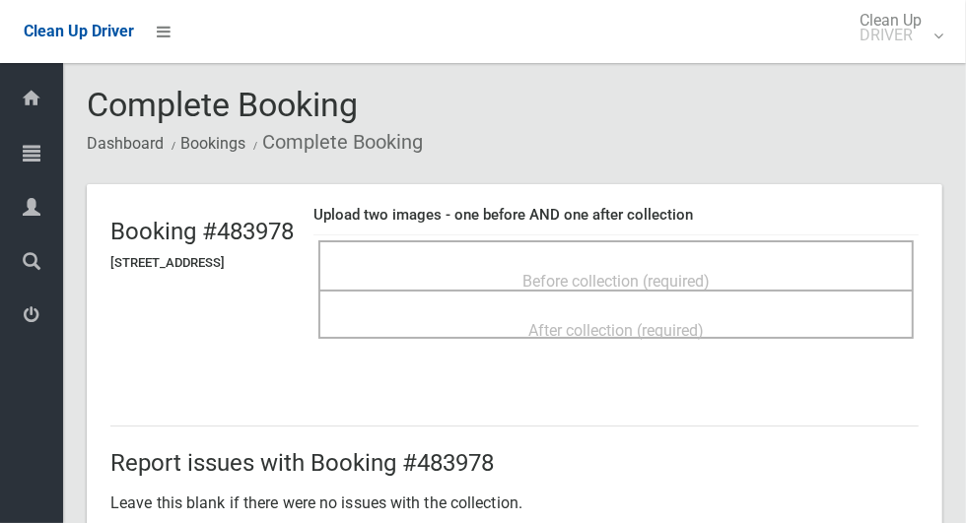
scroll to position [13, 0]
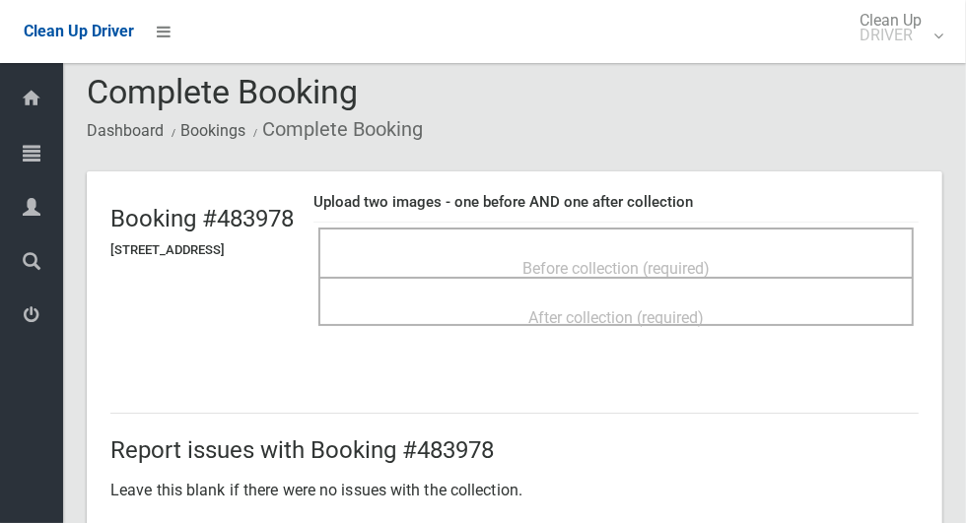
click at [771, 257] on div "Before collection (required)" at bounding box center [616, 267] width 552 height 36
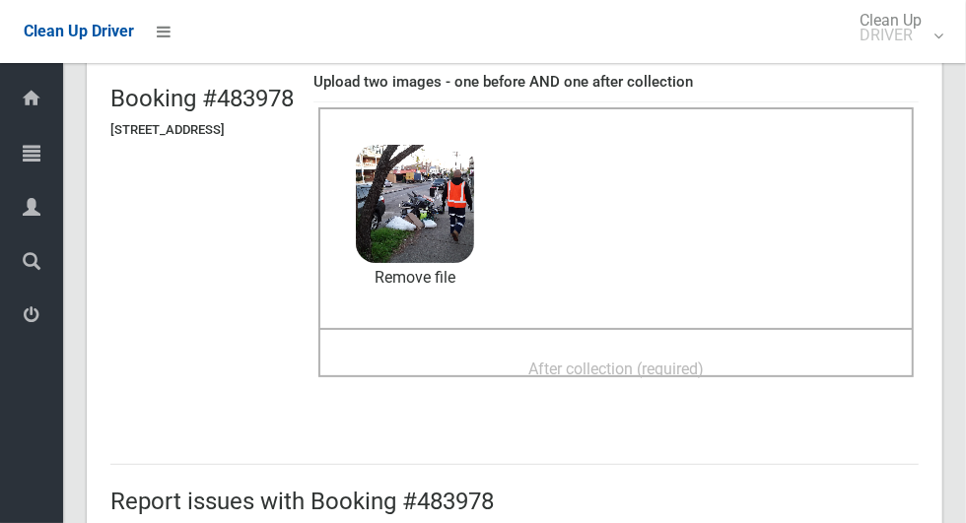
scroll to position [132, 0]
click at [704, 364] on span "After collection (required)" at bounding box center [615, 370] width 175 height 19
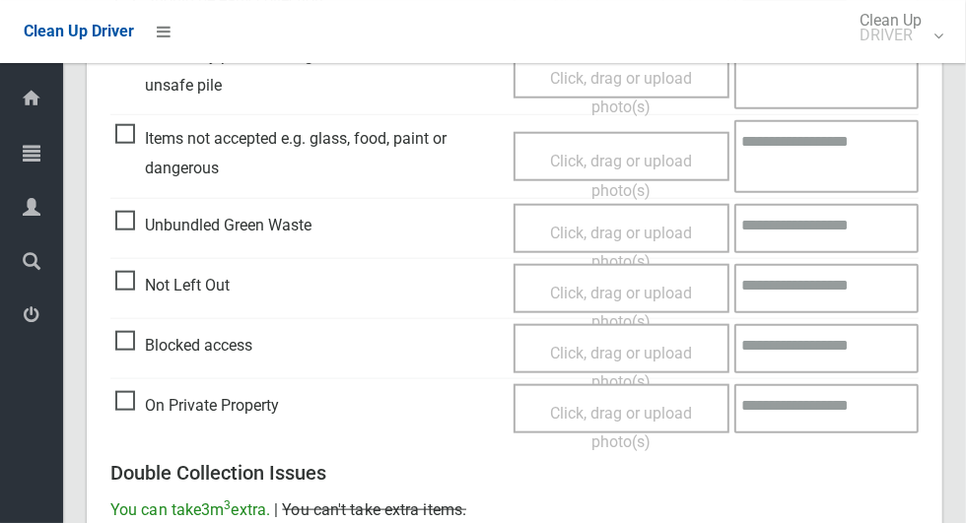
scroll to position [1612, 0]
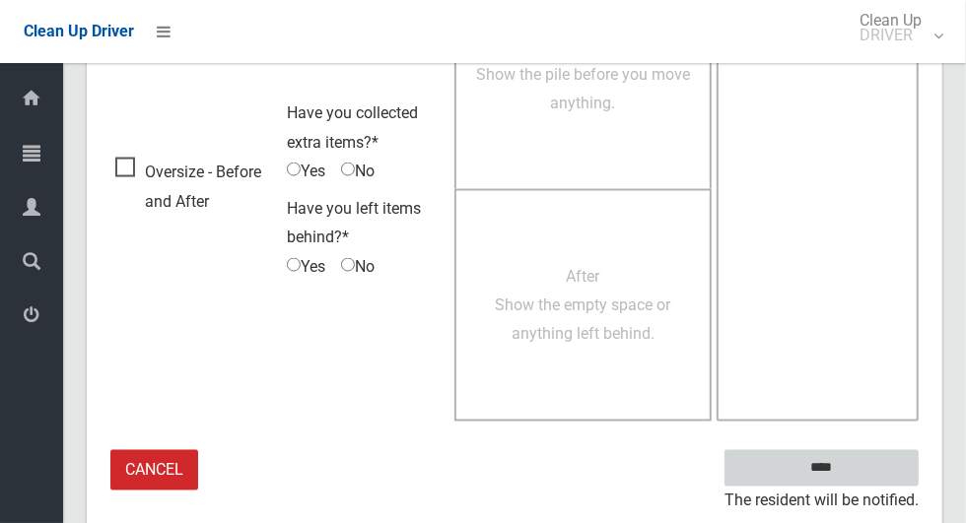
click at [895, 459] on input "****" at bounding box center [821, 468] width 194 height 36
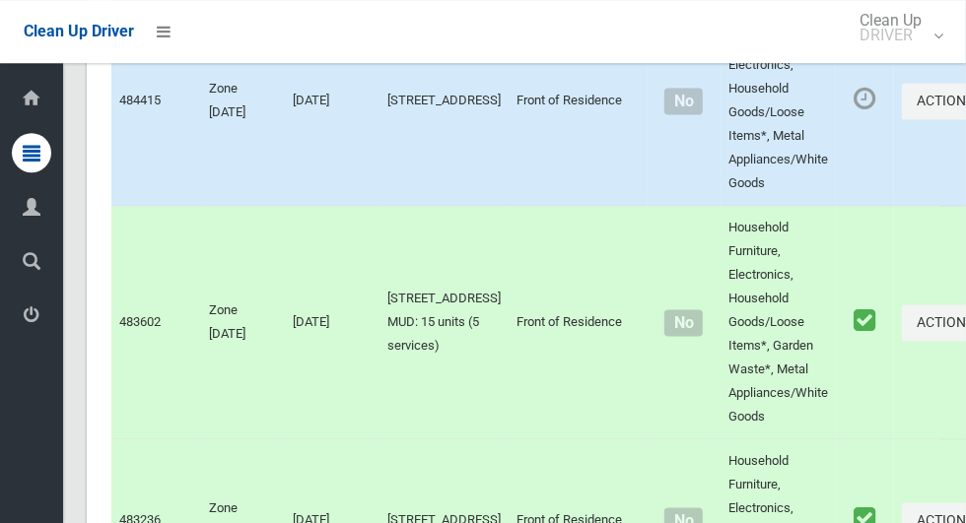
scroll to position [12053, 0]
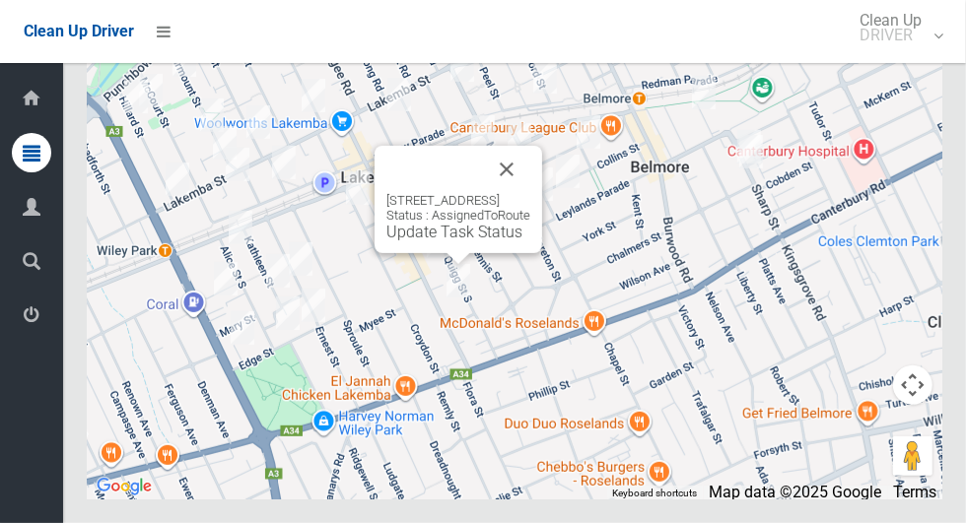
click at [452, 241] on link "Update Task Status" at bounding box center [454, 232] width 136 height 19
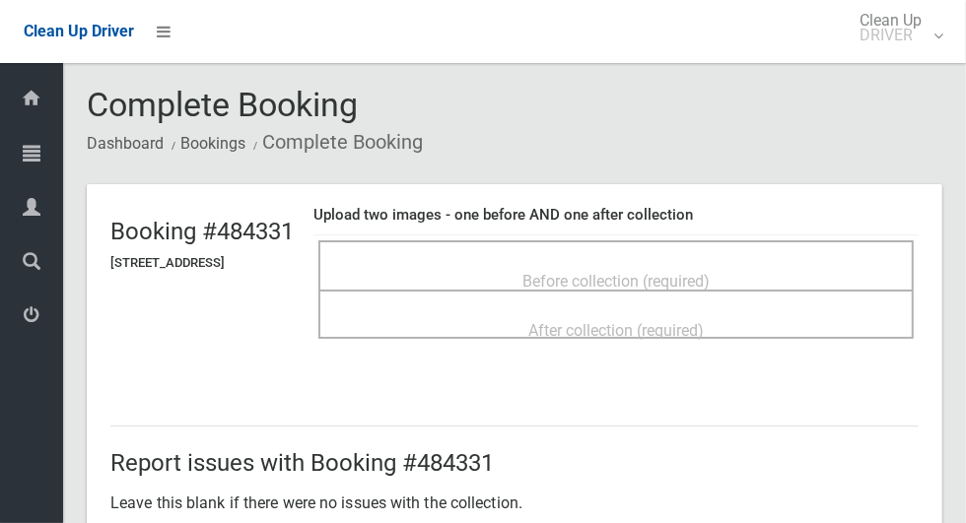
click at [841, 262] on div "Before collection (required)" at bounding box center [616, 280] width 552 height 36
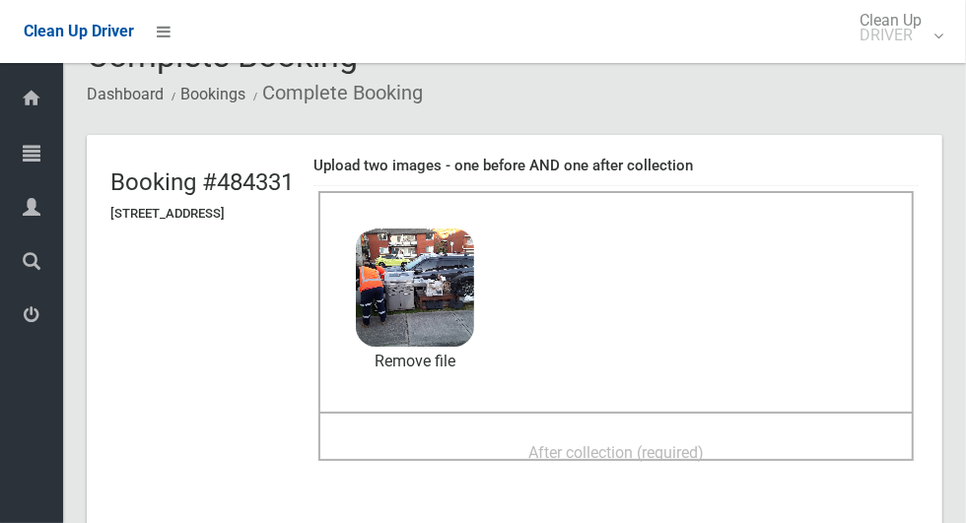
scroll to position [89, 0]
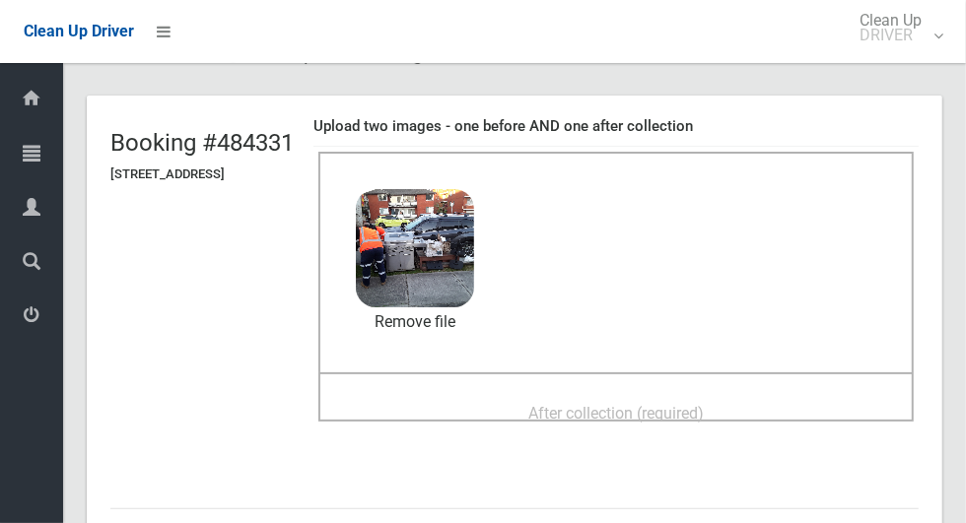
click at [781, 407] on div "After collection (required)" at bounding box center [616, 412] width 552 height 36
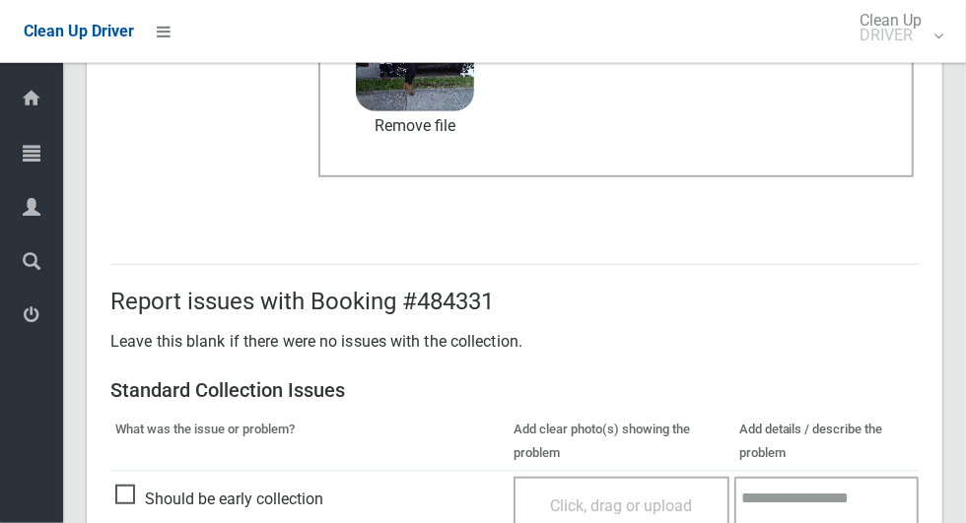
scroll to position [1612, 0]
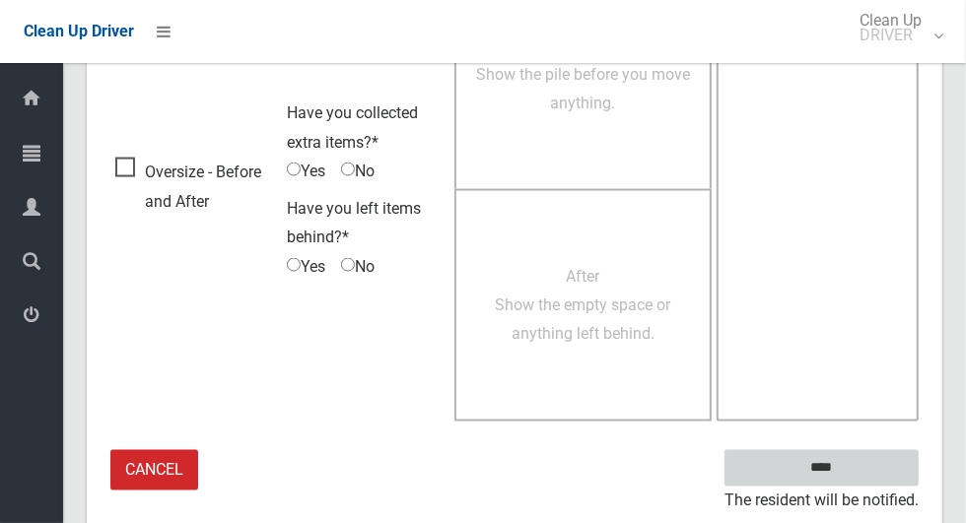
click at [875, 464] on input "****" at bounding box center [821, 468] width 194 height 36
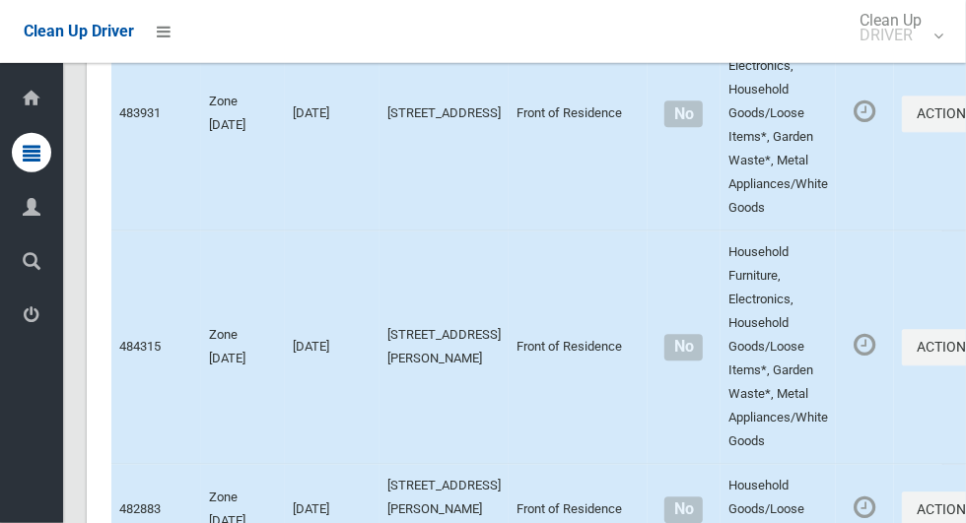
scroll to position [12053, 0]
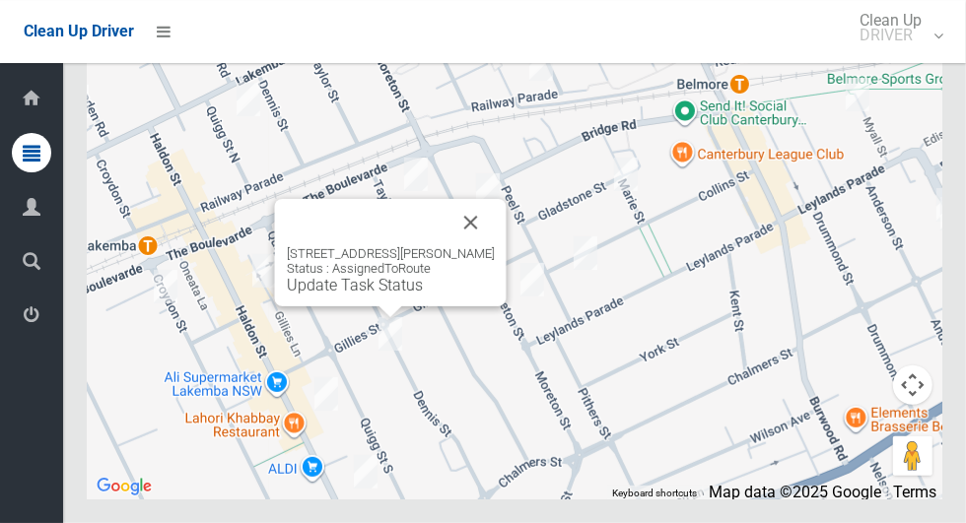
click at [375, 306] on div "[STREET_ADDRESS][PERSON_NAME] Status : AssignedToRoute Update Task Status" at bounding box center [391, 252] width 232 height 107
click at [385, 295] on link "Update Task Status" at bounding box center [355, 285] width 136 height 19
click at [485, 246] on button "Close" at bounding box center [470, 222] width 47 height 47
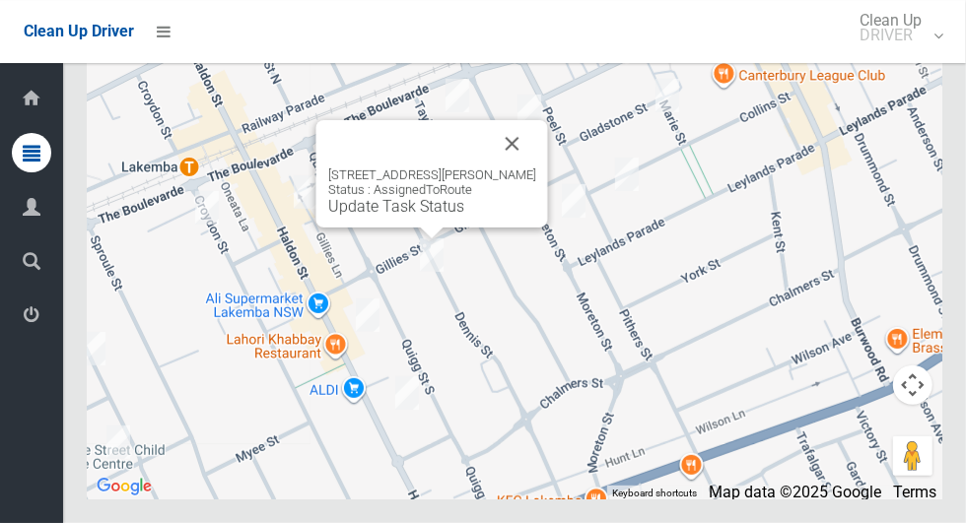
click at [407, 216] on link "Update Task Status" at bounding box center [396, 206] width 136 height 19
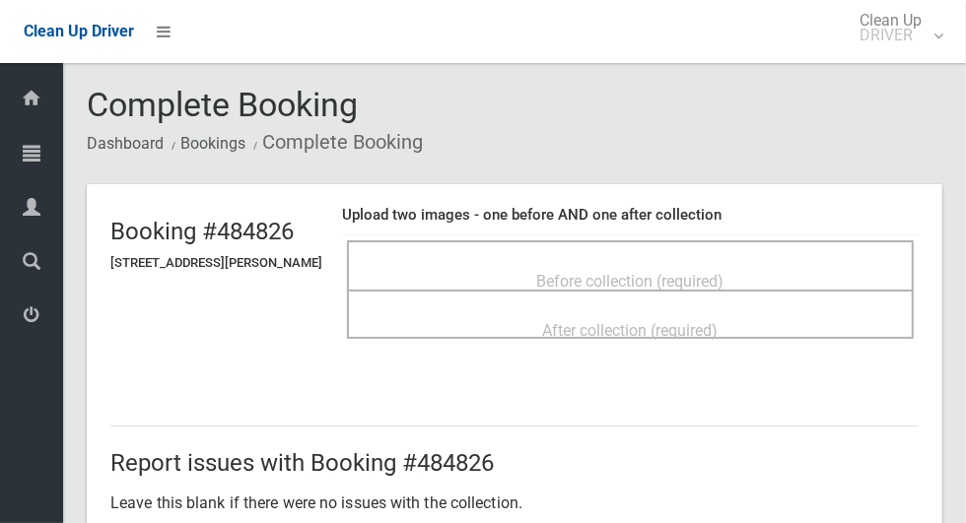
click at [709, 273] on span "Before collection (required)" at bounding box center [630, 281] width 187 height 19
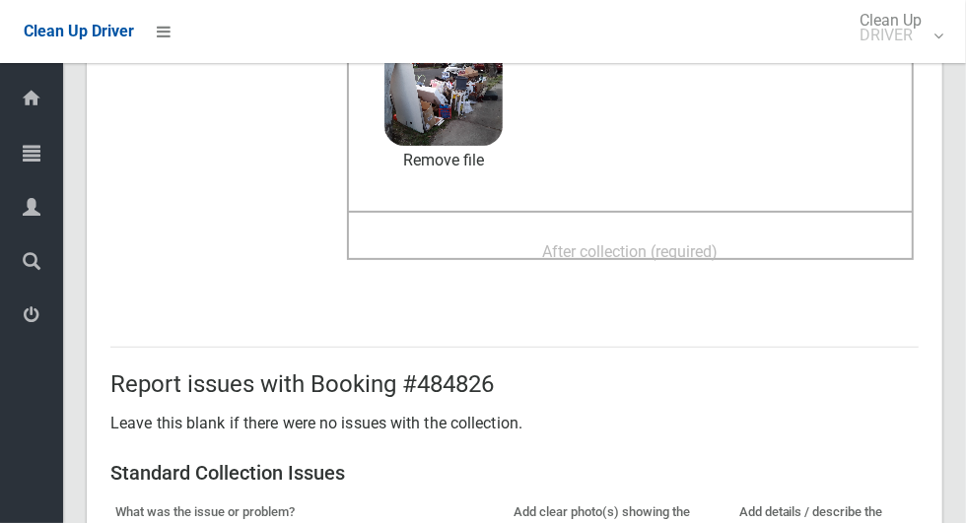
scroll to position [249, 0]
click at [784, 253] on div "After collection (required)" at bounding box center [630, 252] width 523 height 36
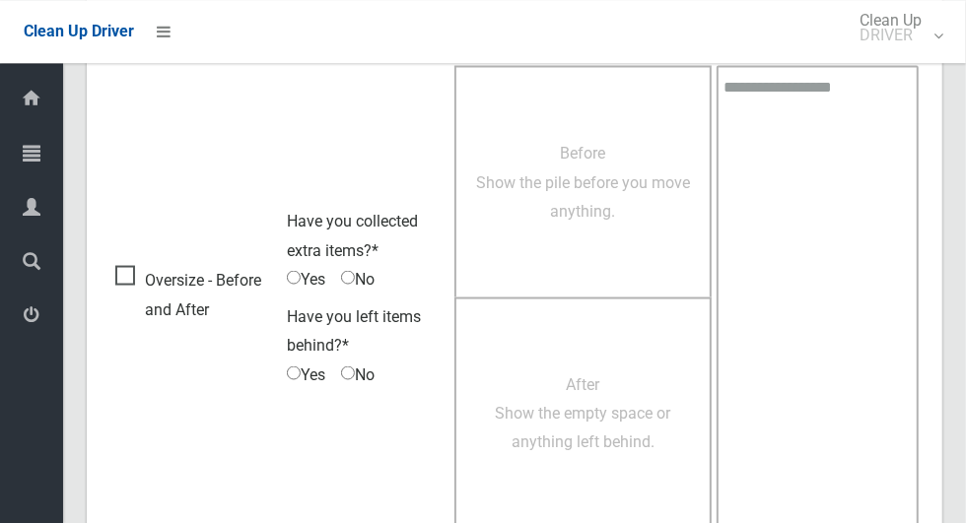
scroll to position [1612, 0]
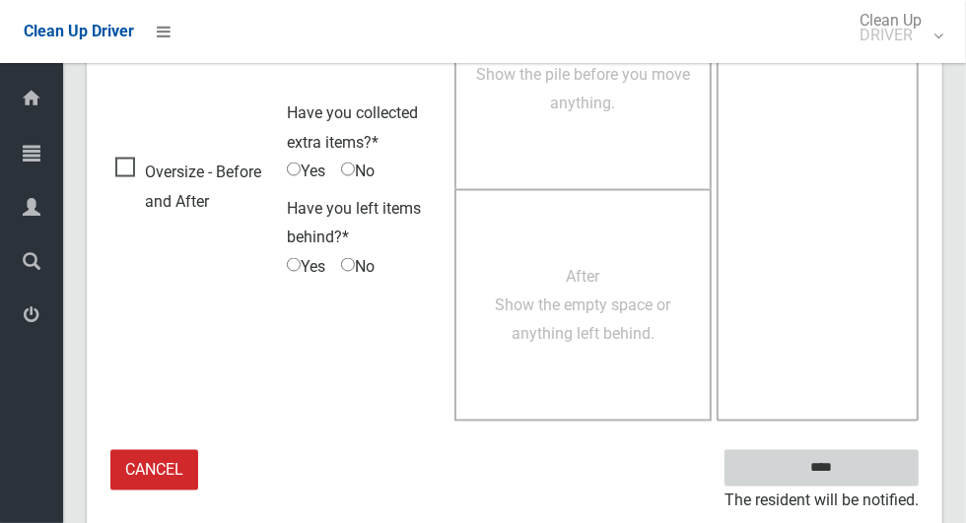
click at [885, 461] on input "****" at bounding box center [821, 468] width 194 height 36
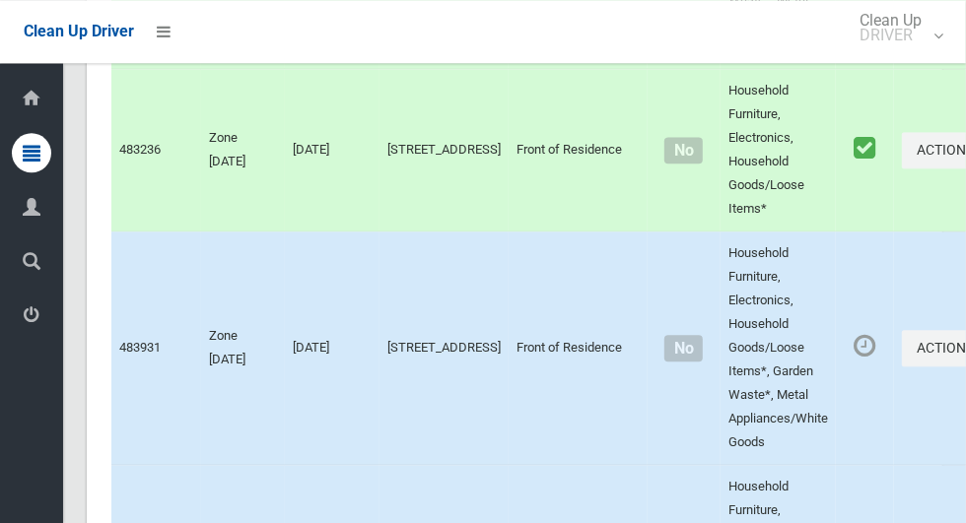
scroll to position [12053, 0]
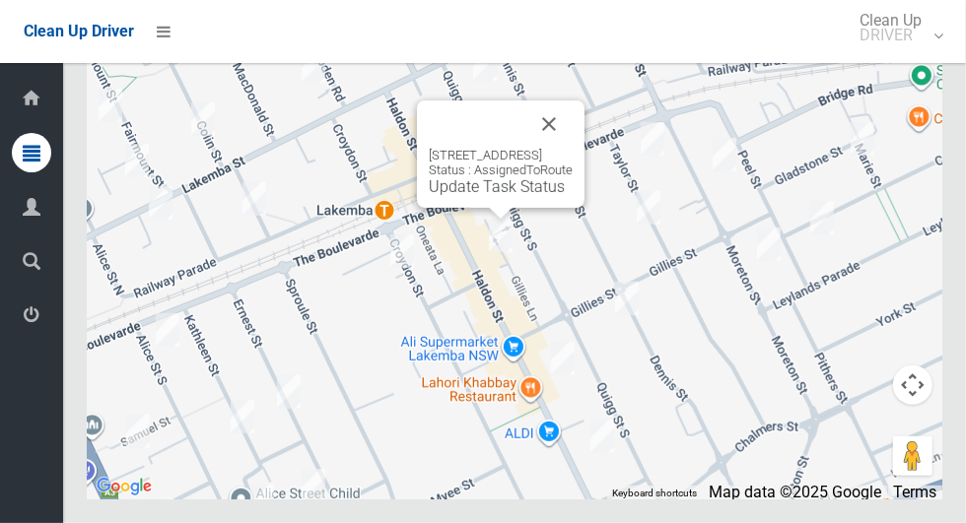
click at [472, 208] on div "101-103 Haldon Street, LAKEMBA NSW 2195 Status : AssignedToRoute Update Task St…" at bounding box center [501, 154] width 168 height 107
click at [453, 196] on div "101-103 Haldon Street, LAKEMBA NSW 2195 Status : AssignedToRoute Update Task St…" at bounding box center [501, 172] width 144 height 48
click at [458, 196] on link "Update Task Status" at bounding box center [497, 186] width 136 height 19
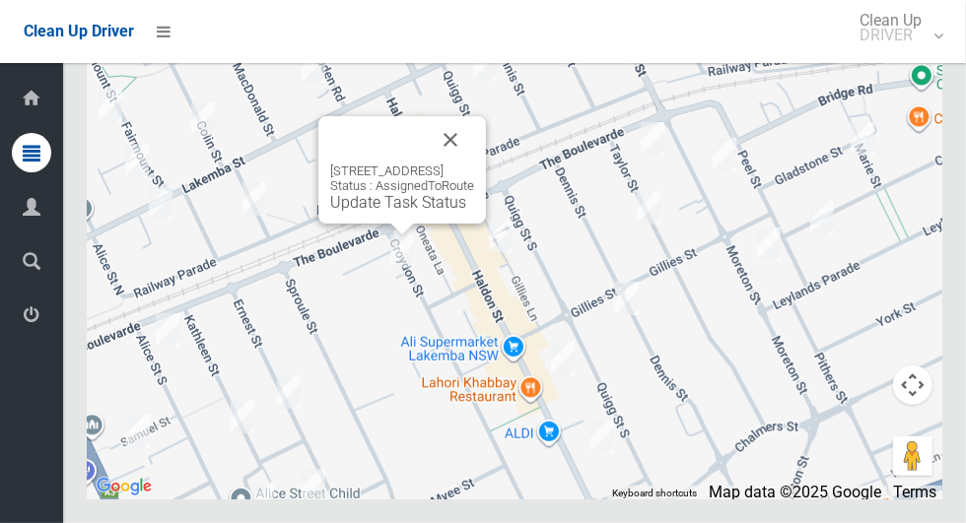
click at [474, 164] on button "Close" at bounding box center [450, 139] width 47 height 47
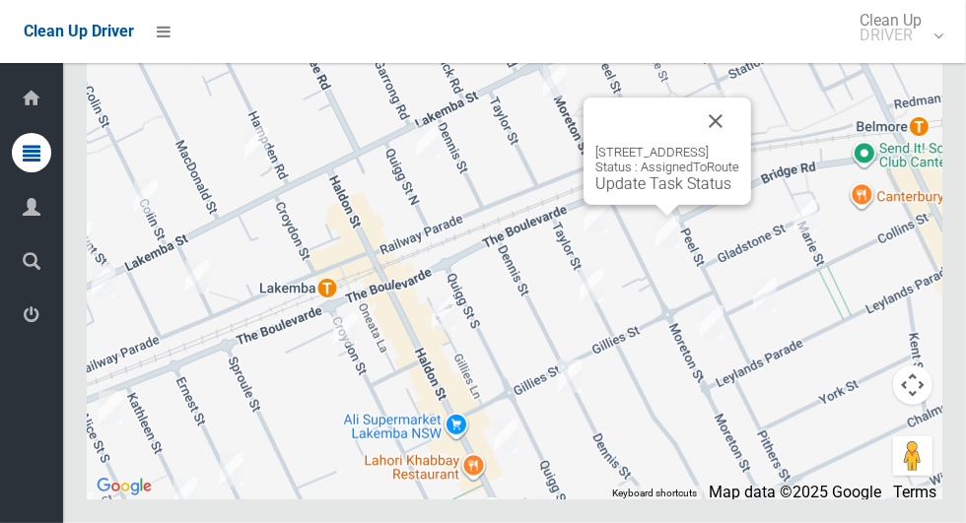
click at [739, 145] on button "Close" at bounding box center [715, 121] width 47 height 47
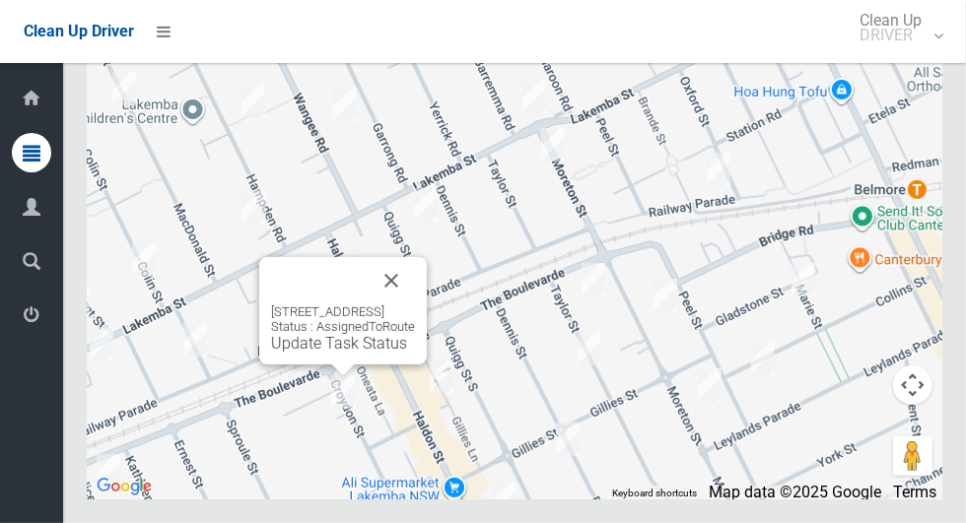
click at [415, 304] on button "Close" at bounding box center [391, 280] width 47 height 47
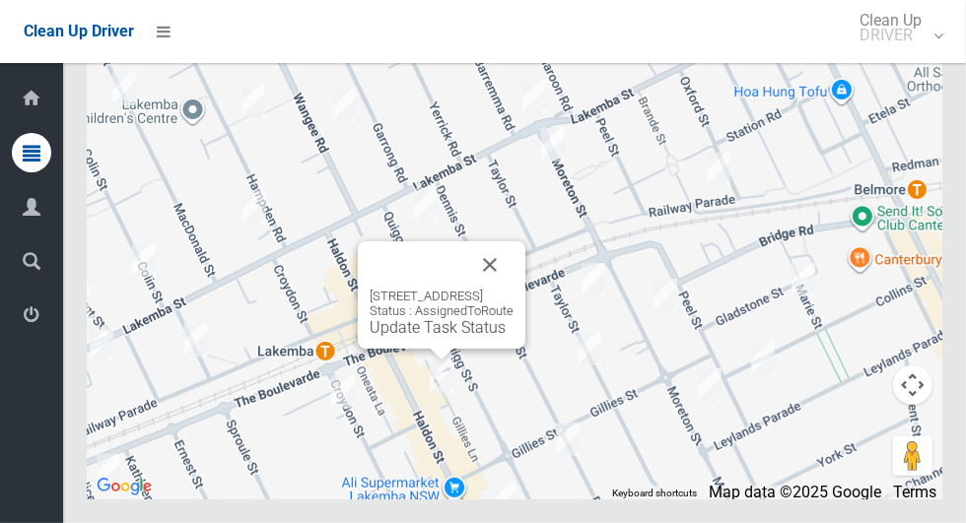
click at [513, 289] on button "Close" at bounding box center [489, 264] width 47 height 47
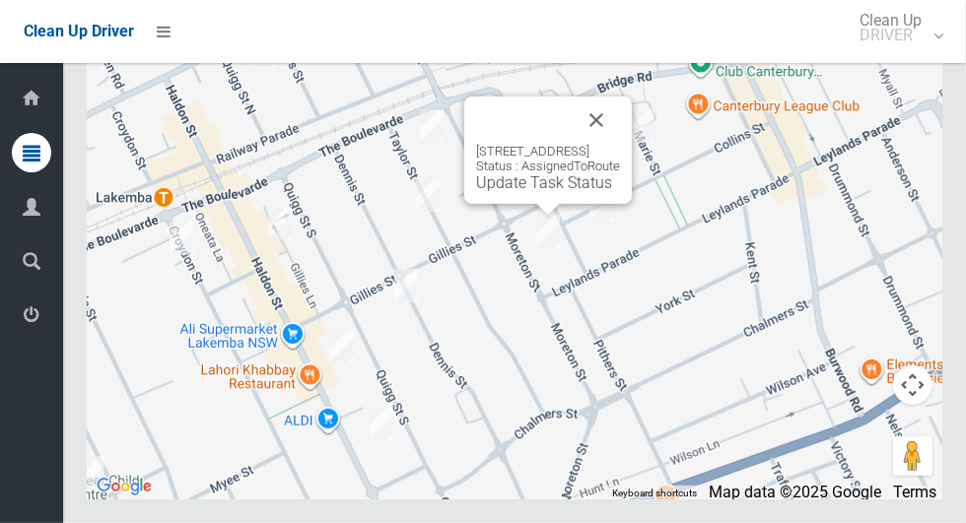
click at [620, 144] on button "Close" at bounding box center [595, 120] width 47 height 47
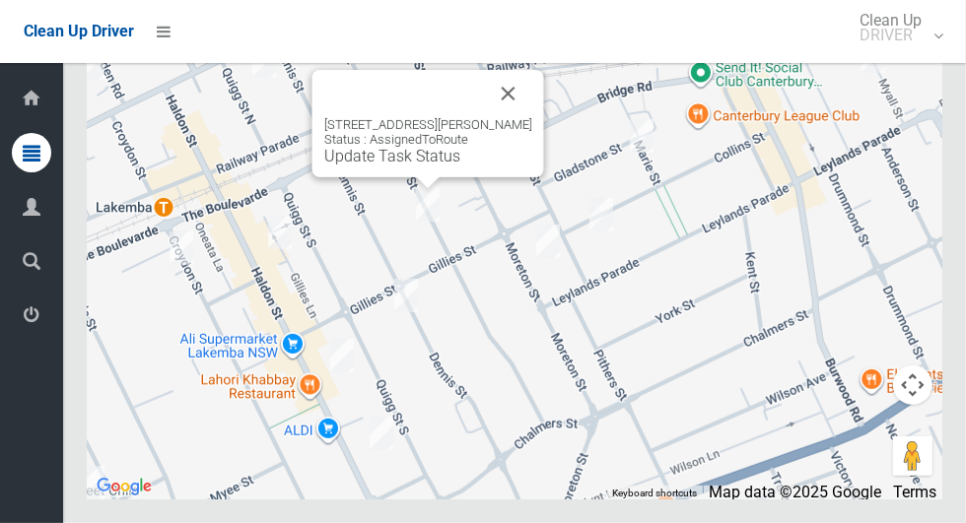
click at [508, 117] on button "Close" at bounding box center [508, 93] width 47 height 47
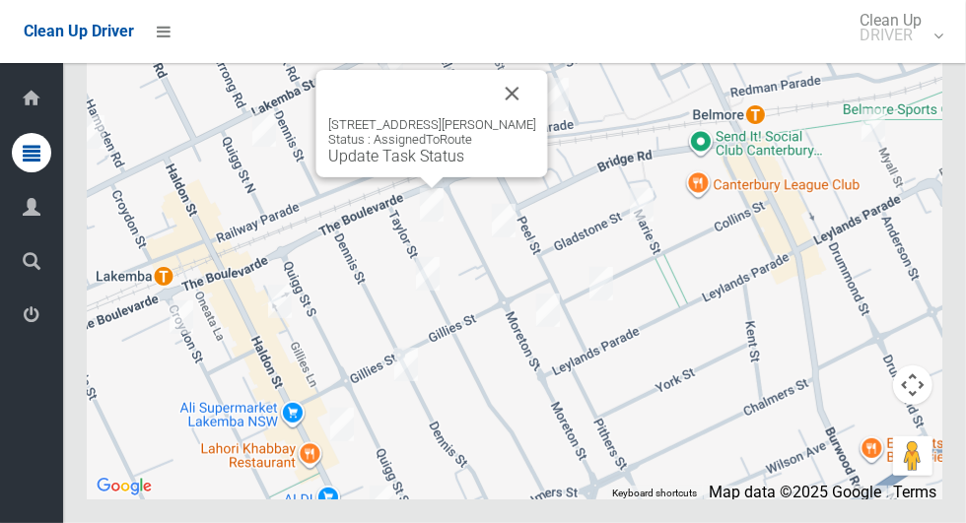
click at [517, 117] on button "Close" at bounding box center [512, 93] width 47 height 47
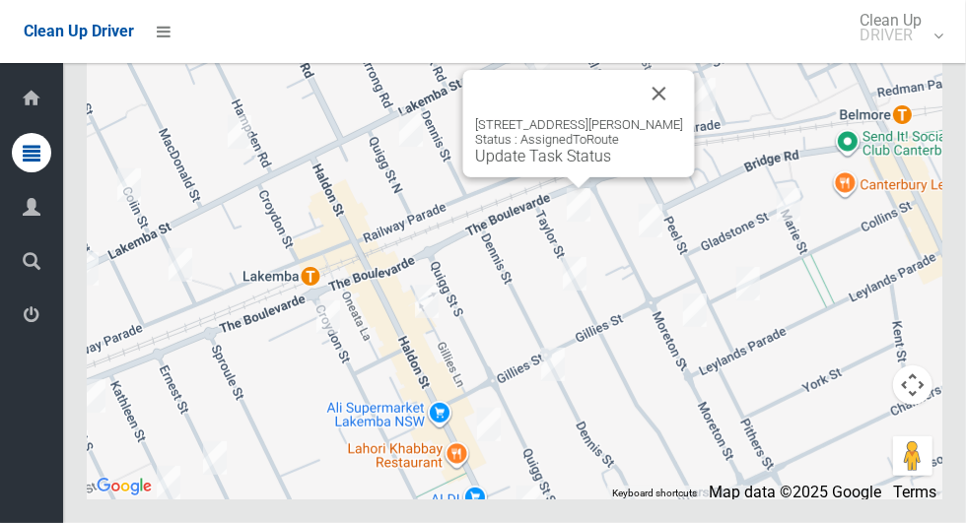
click at [682, 117] on button "Close" at bounding box center [659, 93] width 47 height 47
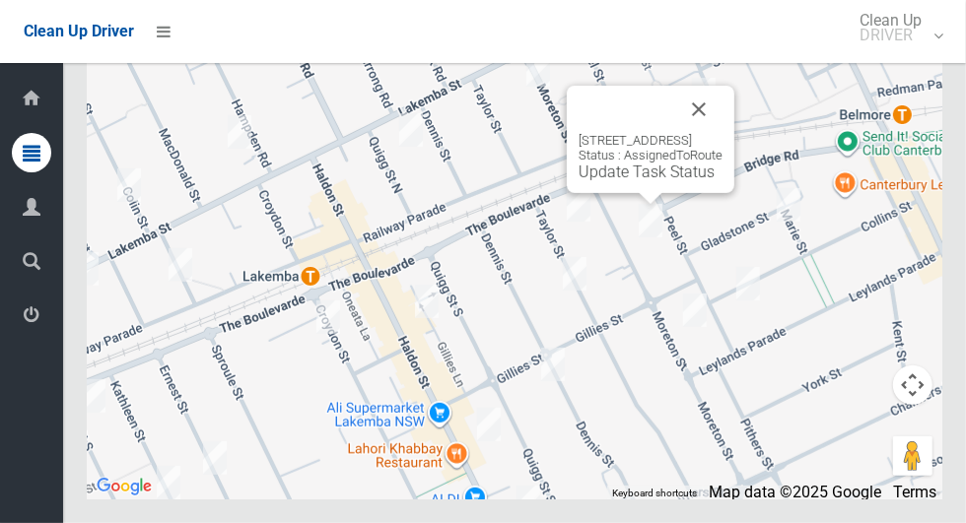
click at [722, 133] on button "Close" at bounding box center [698, 109] width 47 height 47
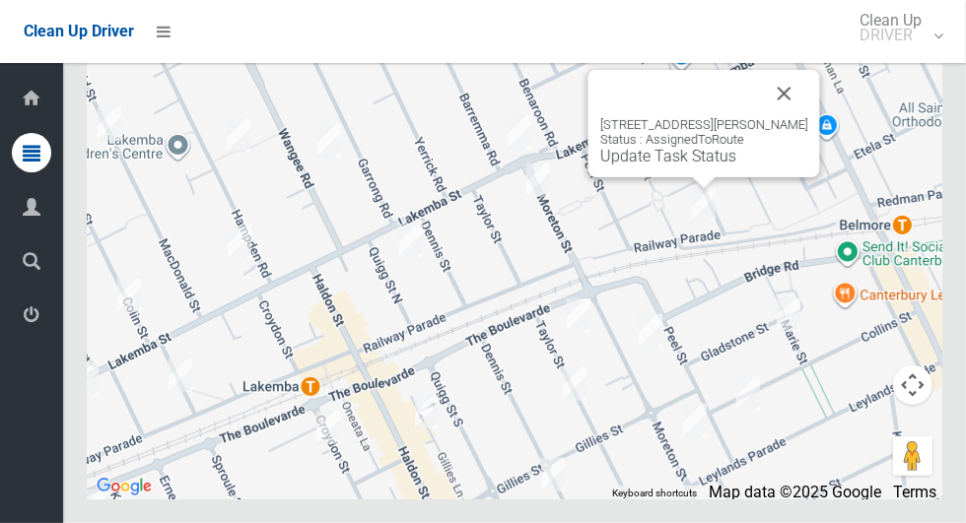
click at [803, 117] on button "Close" at bounding box center [784, 93] width 47 height 47
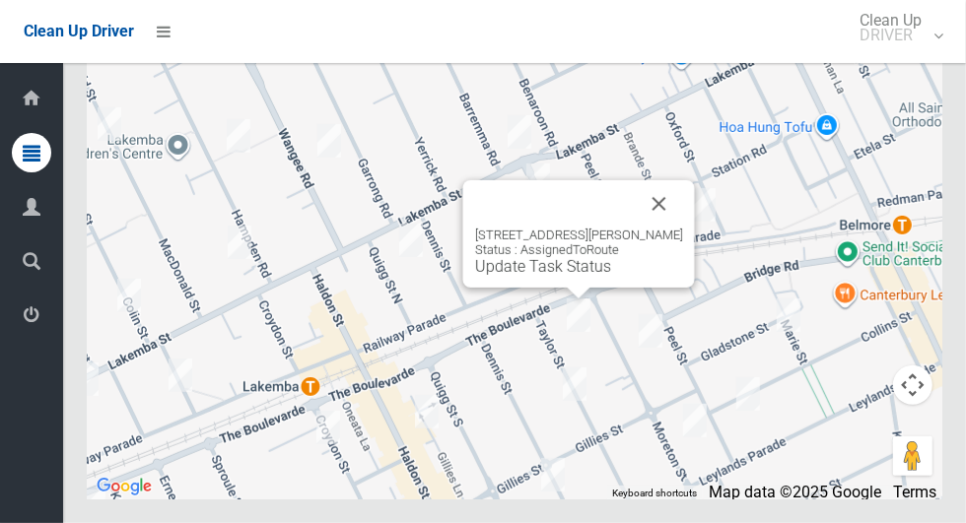
click at [678, 228] on button "Close" at bounding box center [659, 203] width 47 height 47
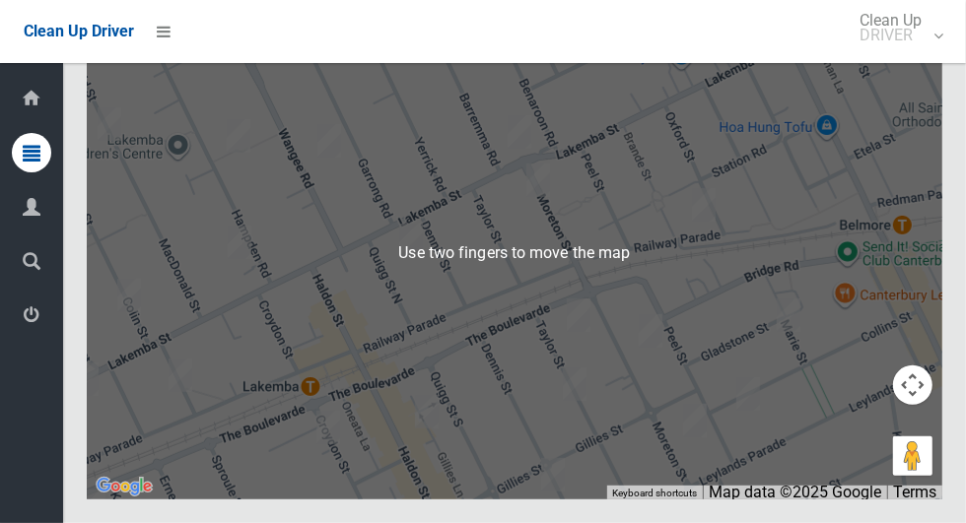
scroll to position [12051, 0]
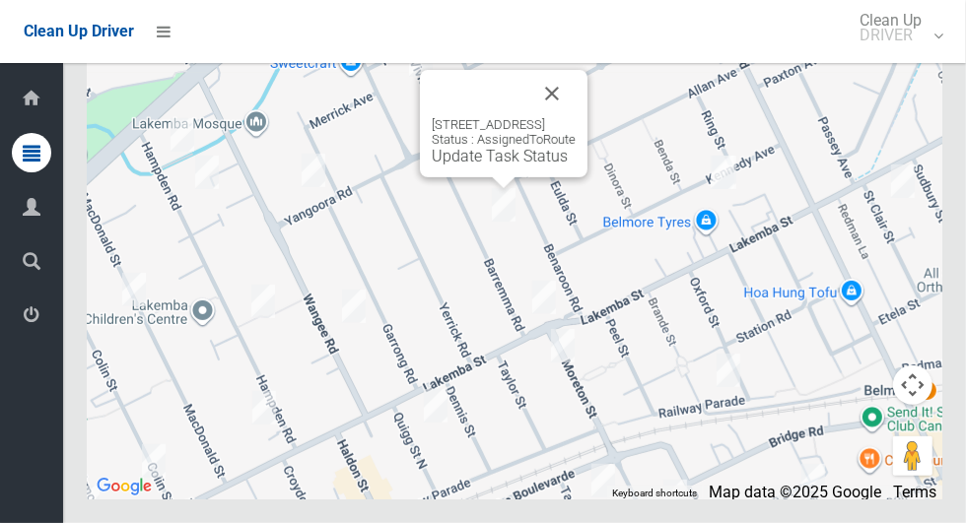
click at [575, 117] on button "Close" at bounding box center [551, 93] width 47 height 47
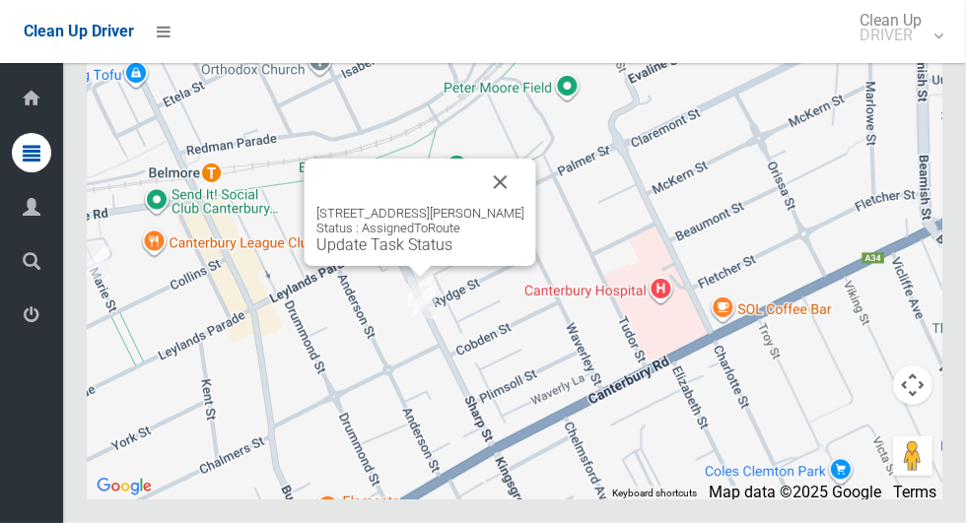
click at [514, 206] on button "Close" at bounding box center [500, 182] width 47 height 47
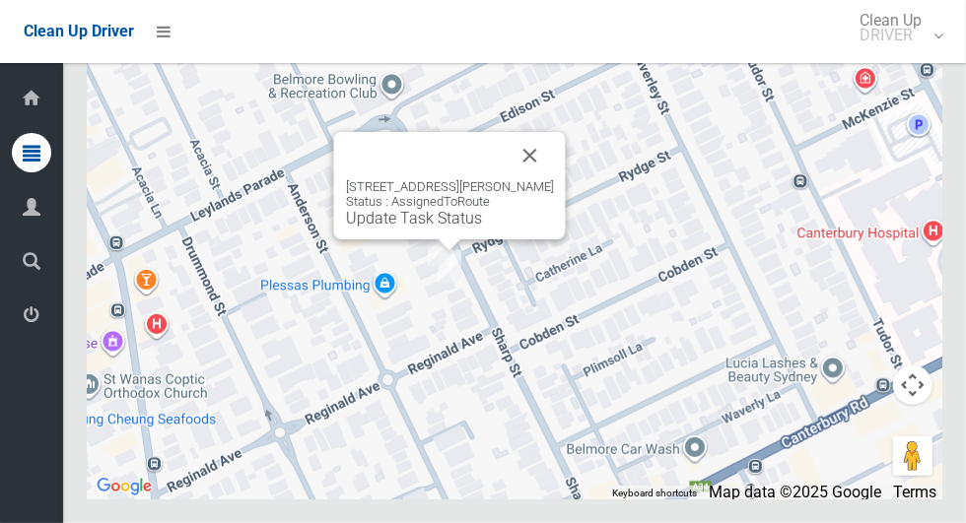
click at [517, 179] on button "Close" at bounding box center [529, 155] width 47 height 47
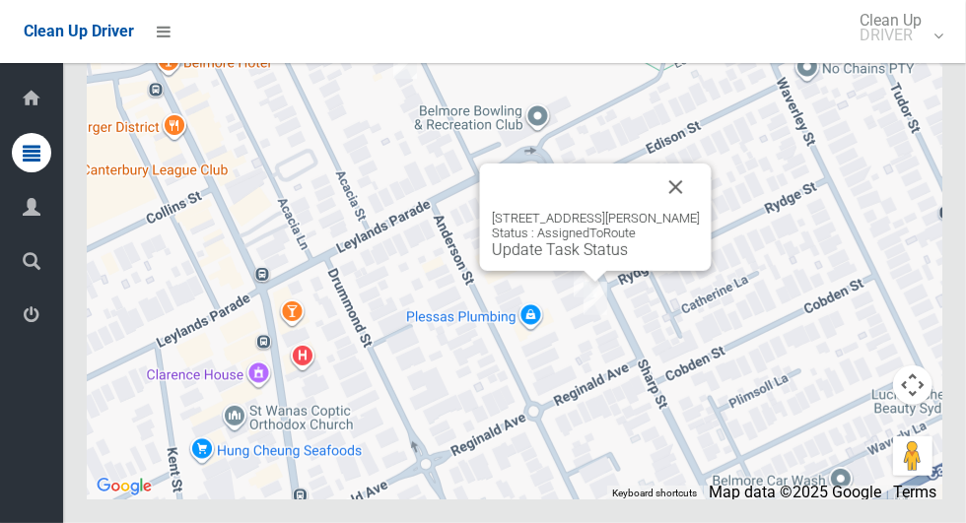
click at [688, 211] on button "Close" at bounding box center [675, 187] width 47 height 47
click at [585, 271] on div "17 Sharp Street, BELMORE NSW 2192 Status : AssignedToRoute Update Task Status" at bounding box center [596, 217] width 232 height 107
click at [592, 259] on link "Update Task Status" at bounding box center [560, 249] width 136 height 19
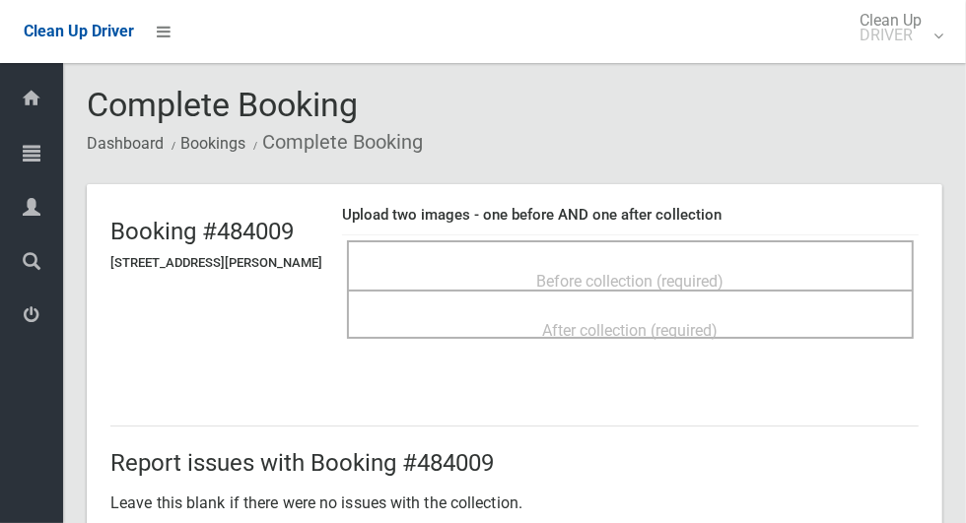
click at [800, 271] on div "Before collection (required)" at bounding box center [630, 280] width 523 height 36
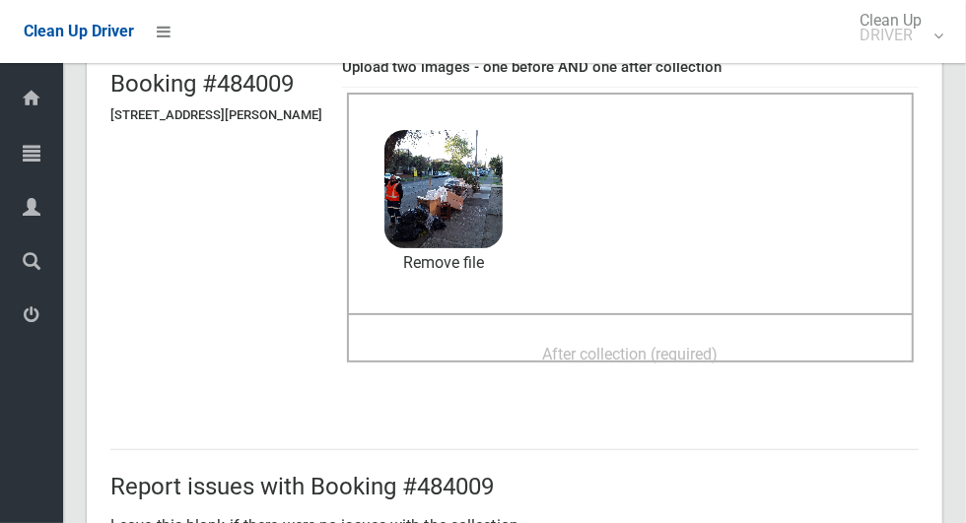
scroll to position [149, 0]
click at [710, 348] on span "After collection (required)" at bounding box center [630, 353] width 175 height 19
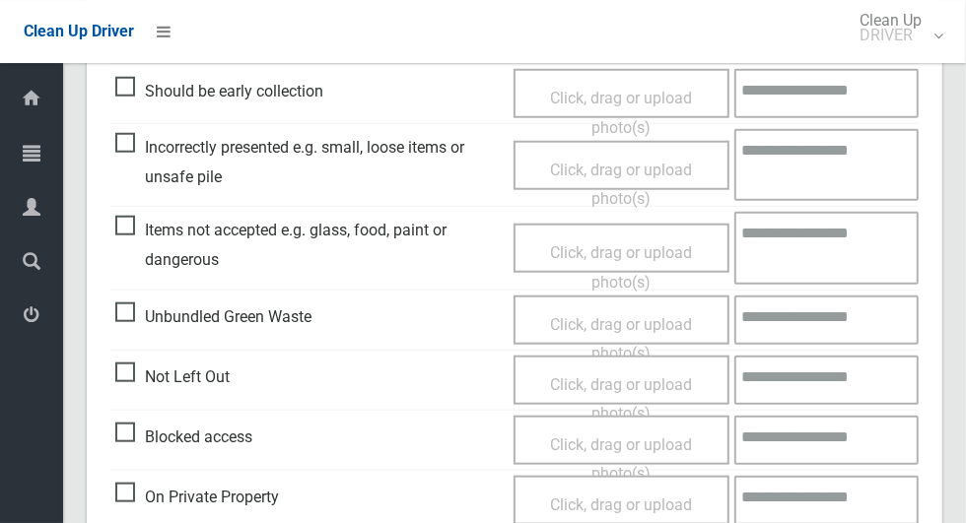
scroll to position [915, 0]
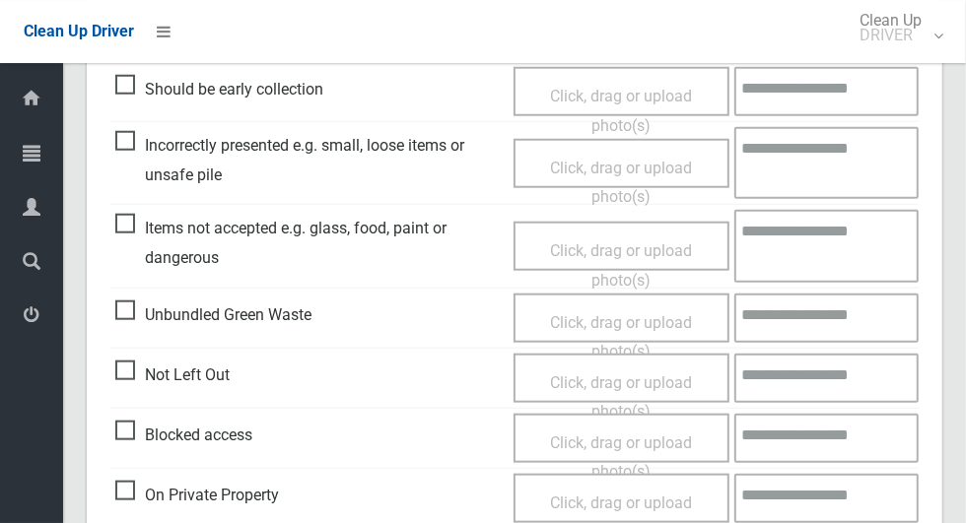
click at [138, 317] on span "Unbundled Green Waste" at bounding box center [213, 316] width 196 height 30
click at [611, 316] on span "Click, drag or upload photo(s)" at bounding box center [621, 337] width 142 height 48
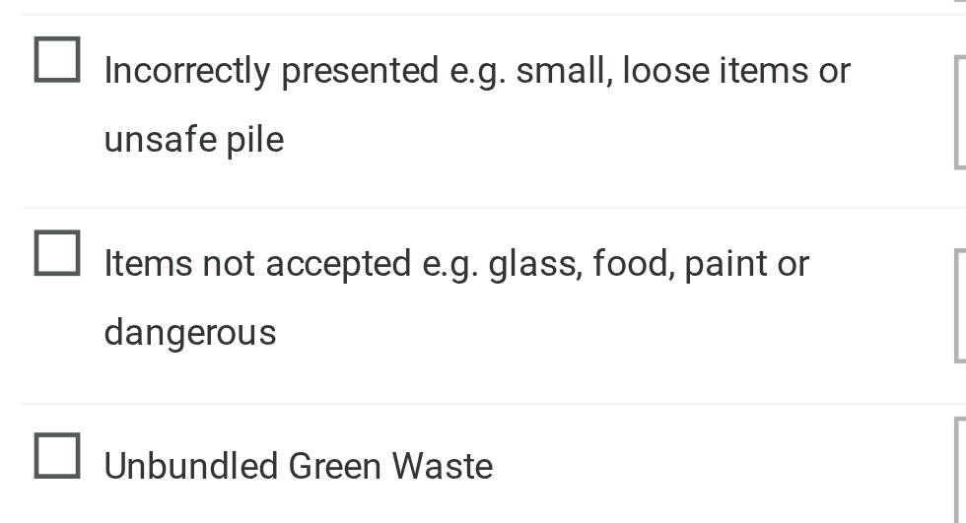
scroll to position [865, 0]
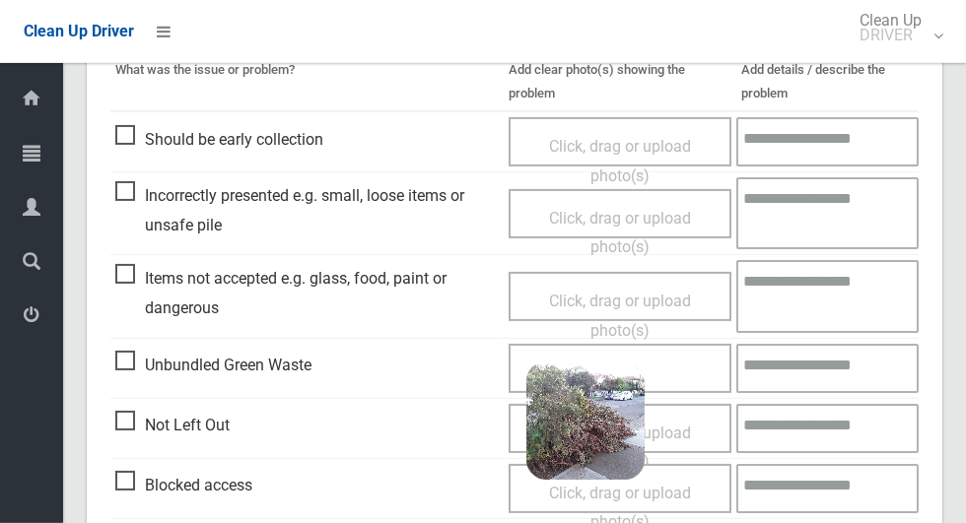
click at [121, 276] on span "Items not accepted e.g. glass, food, paint or dangerous" at bounding box center [306, 293] width 383 height 58
click at [612, 302] on span "Click, drag or upload photo(s)" at bounding box center [620, 316] width 142 height 48
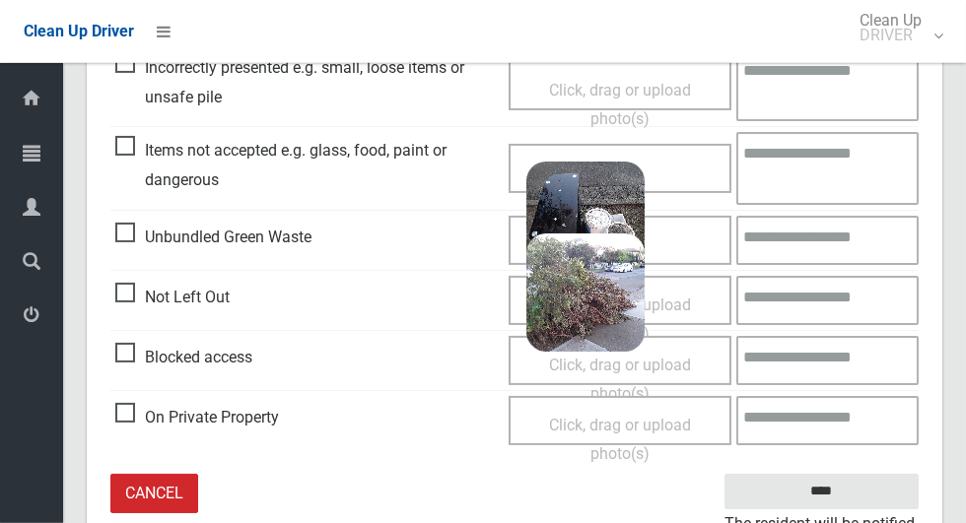
scroll to position [987, 0]
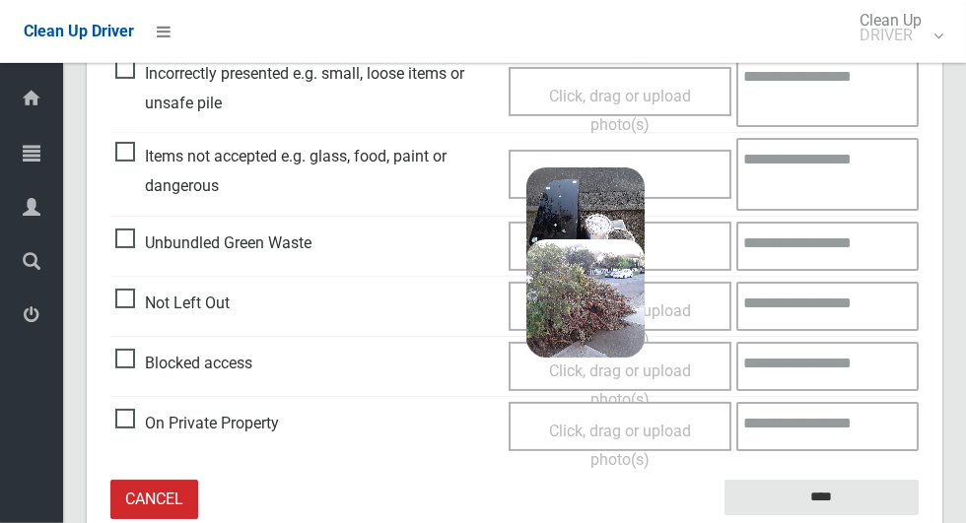
click at [841, 160] on textarea at bounding box center [827, 174] width 182 height 72
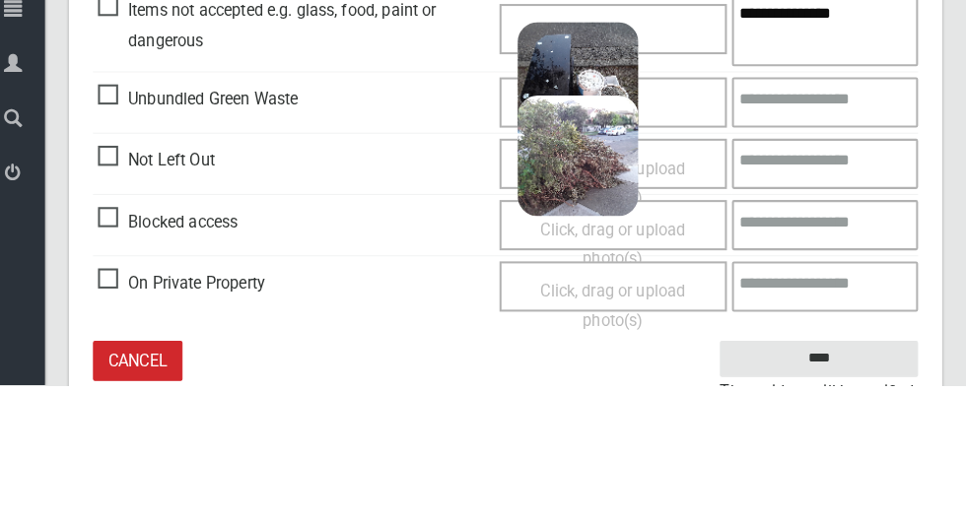
type textarea "**********"
click at [871, 247] on textarea at bounding box center [827, 246] width 182 height 49
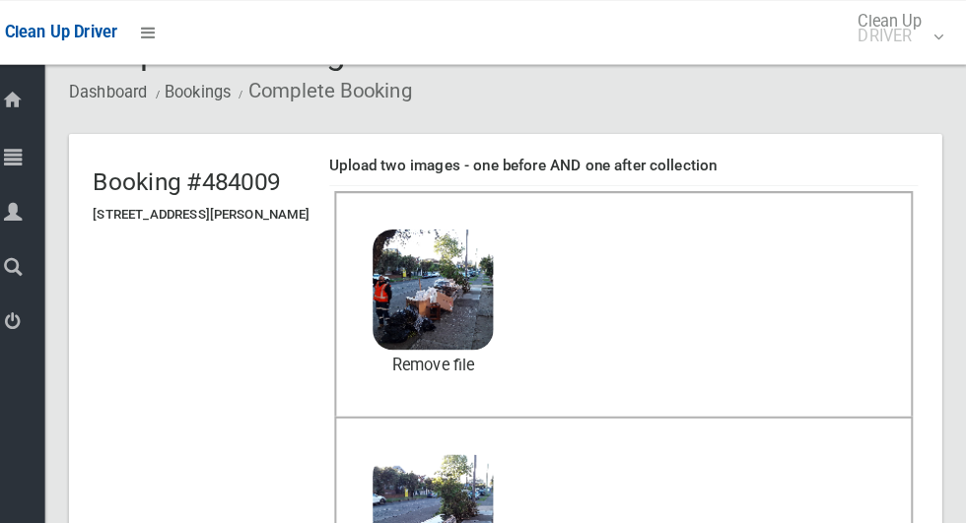
scroll to position [0, 0]
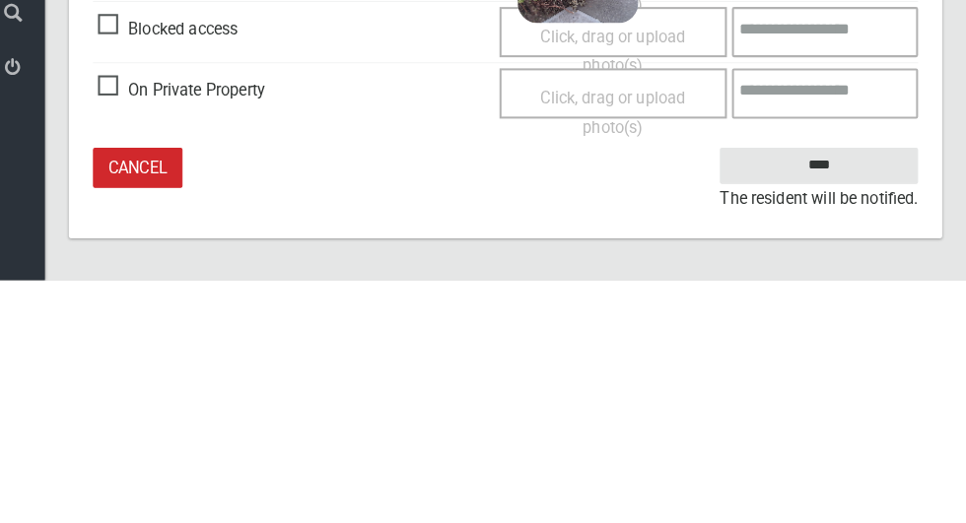
type textarea "**********"
click at [879, 408] on input "****" at bounding box center [821, 411] width 194 height 36
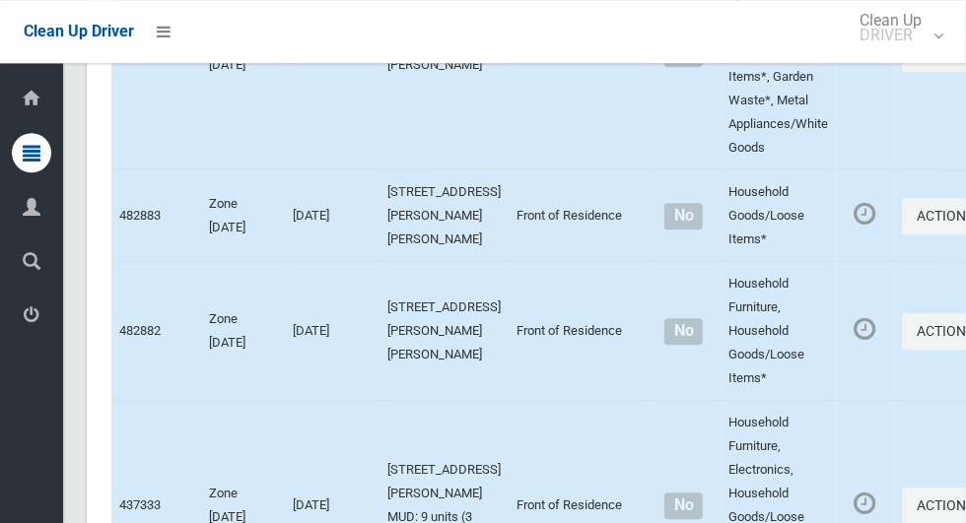
scroll to position [12053, 0]
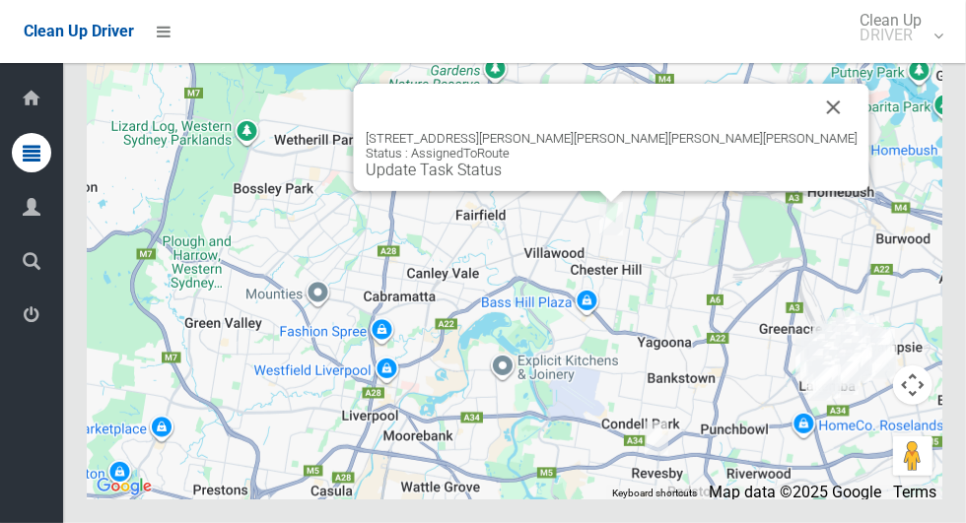
click at [810, 131] on button "Close" at bounding box center [833, 107] width 47 height 47
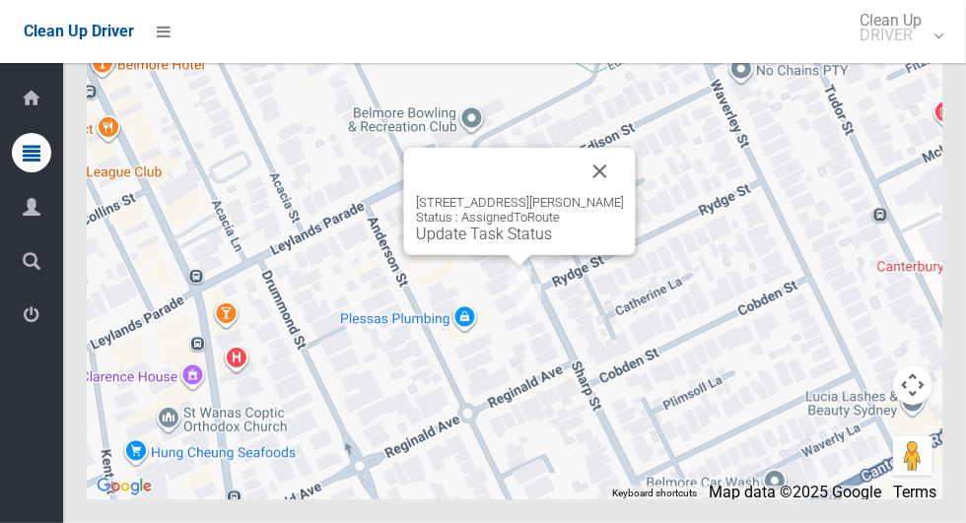
click at [609, 195] on button "Close" at bounding box center [599, 171] width 47 height 47
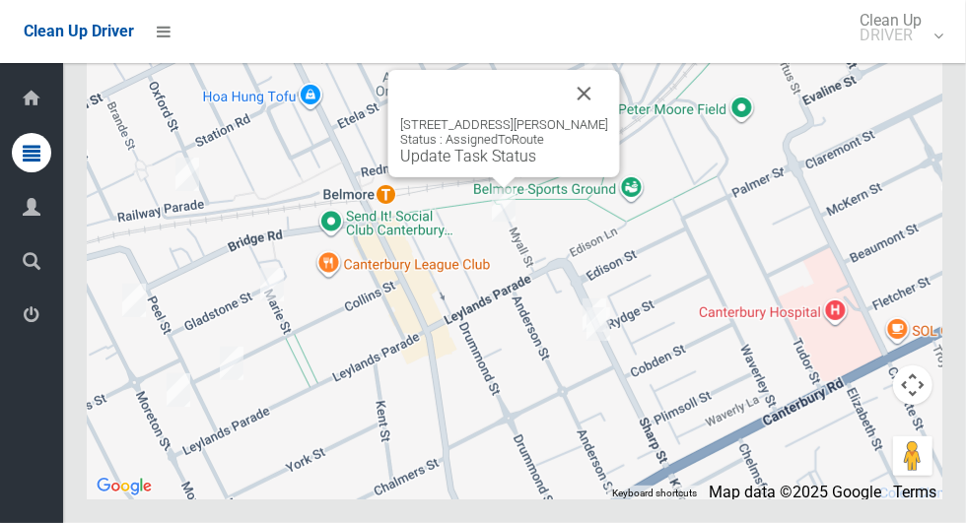
click at [569, 117] on button "Close" at bounding box center [584, 93] width 47 height 47
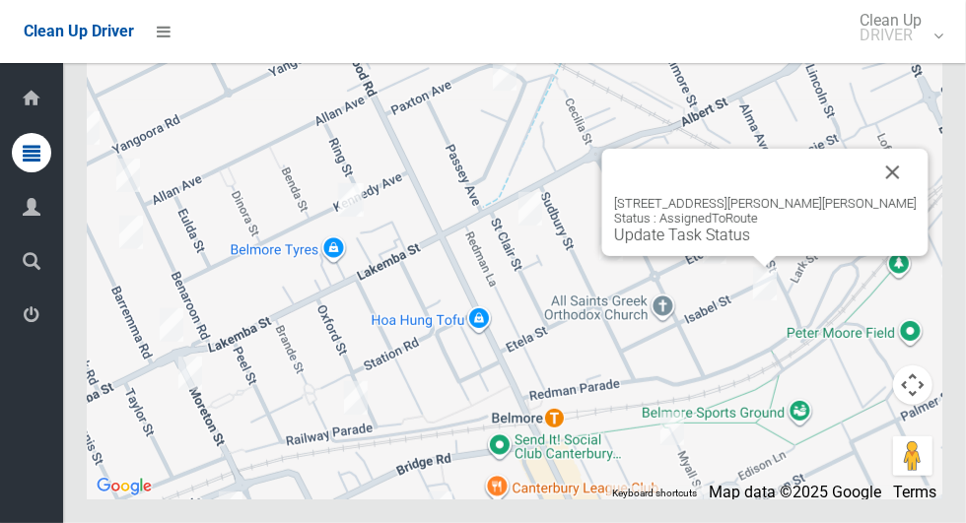
click at [869, 196] on button "Close" at bounding box center [892, 172] width 47 height 47
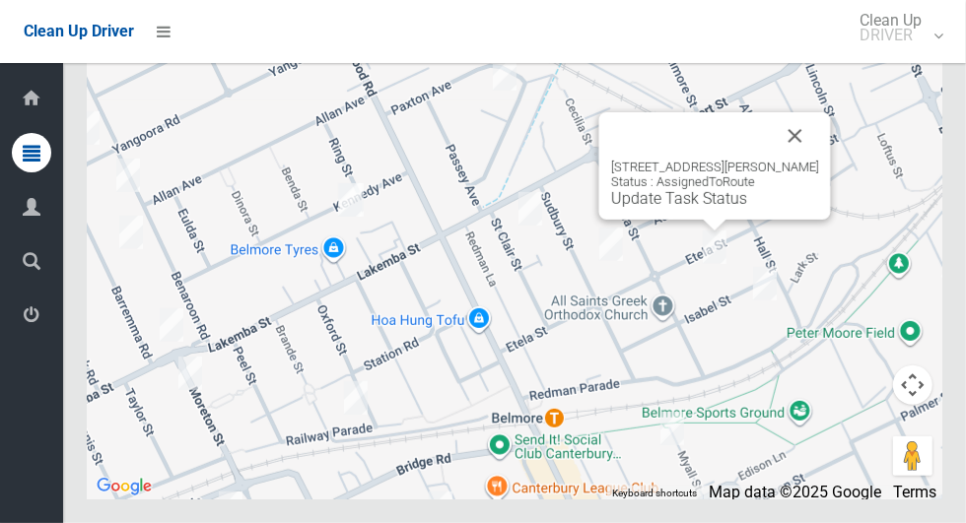
click at [781, 160] on button "Close" at bounding box center [794, 135] width 47 height 47
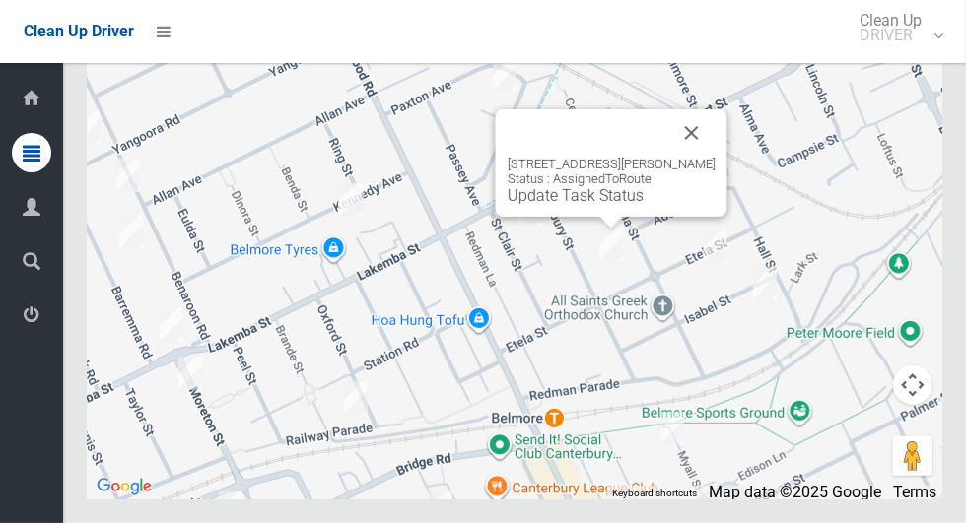
click at [695, 157] on button "Close" at bounding box center [691, 132] width 47 height 47
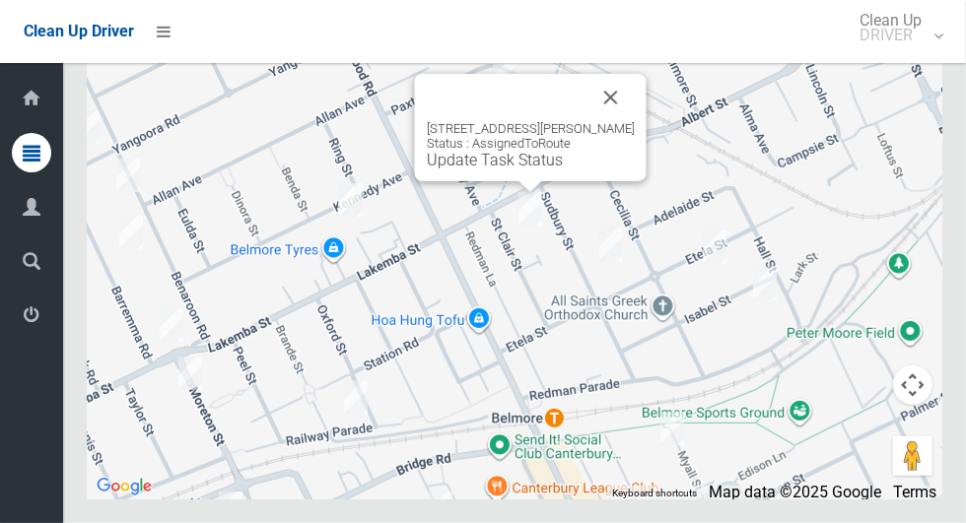
click at [604, 121] on button "Close" at bounding box center [610, 97] width 47 height 47
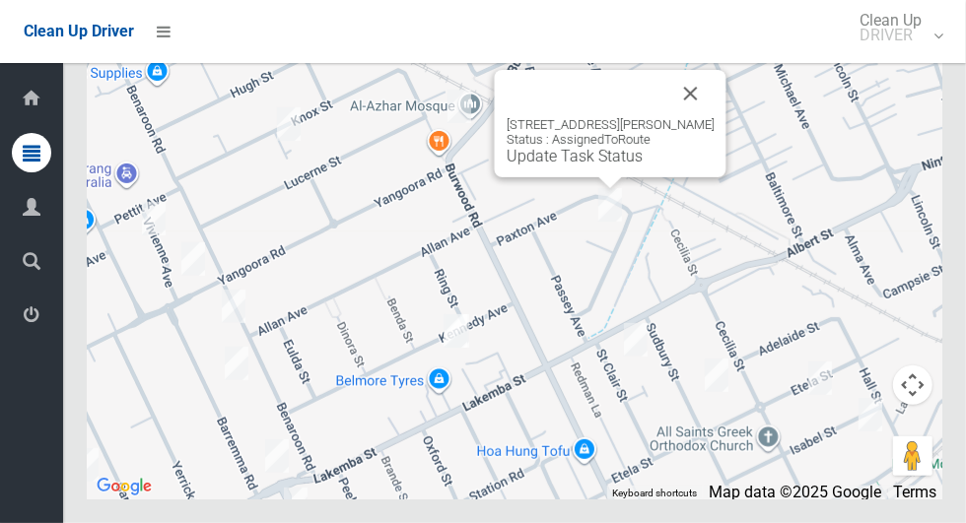
click at [675, 117] on button "Close" at bounding box center [690, 93] width 47 height 47
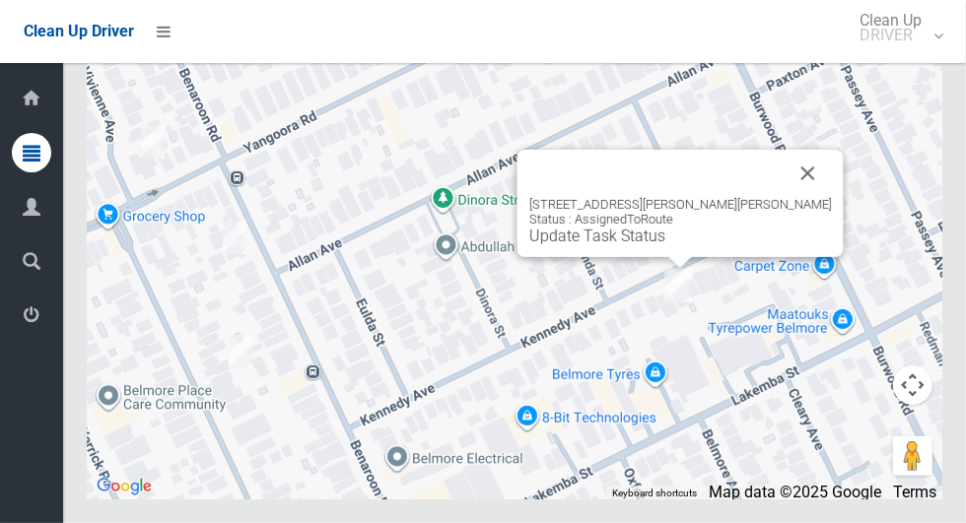
click at [784, 197] on button "Close" at bounding box center [807, 173] width 47 height 47
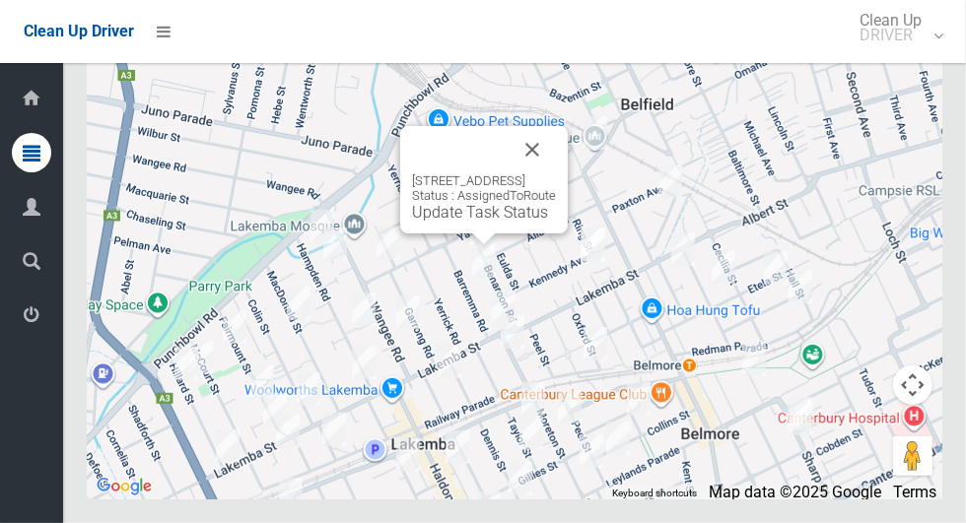
click at [556, 173] on button "Close" at bounding box center [531, 149] width 47 height 47
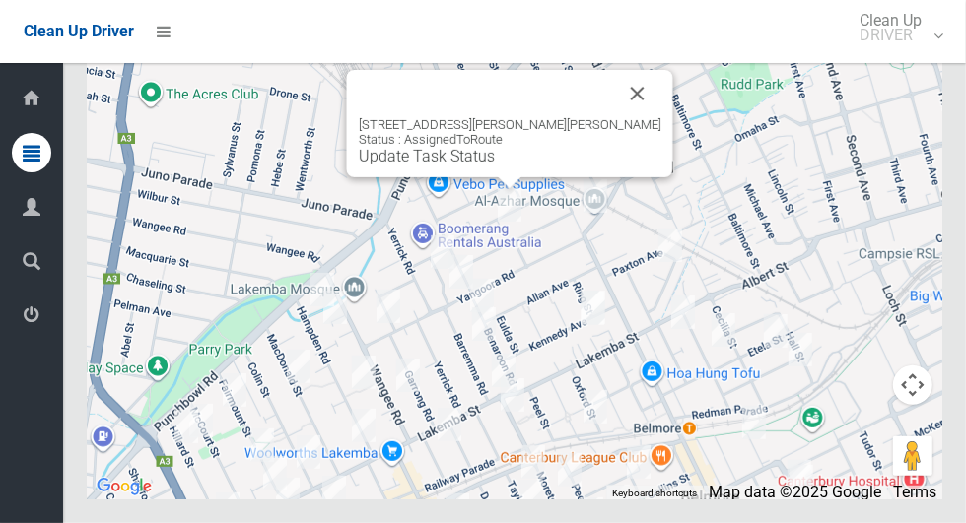
click at [614, 117] on button "Close" at bounding box center [637, 93] width 47 height 47
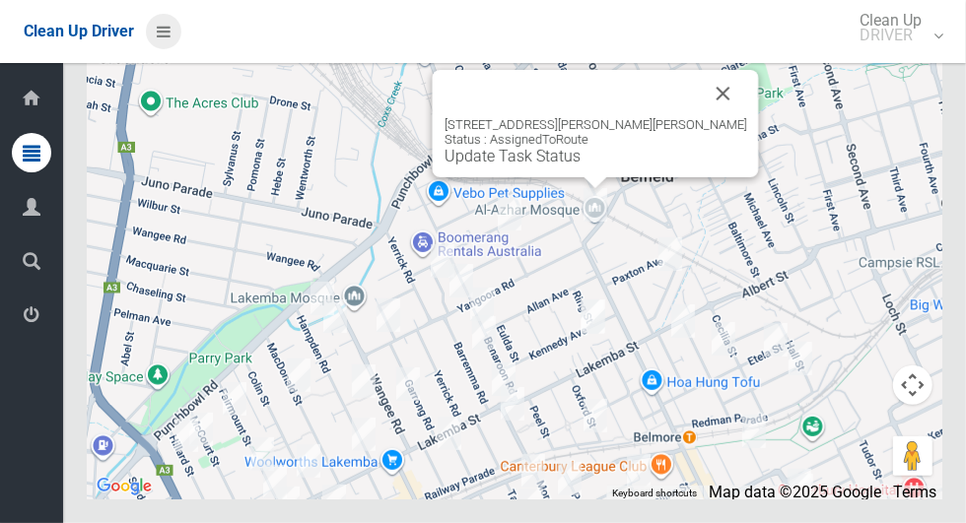
click at [170, 48] on icon at bounding box center [164, 32] width 14 height 34
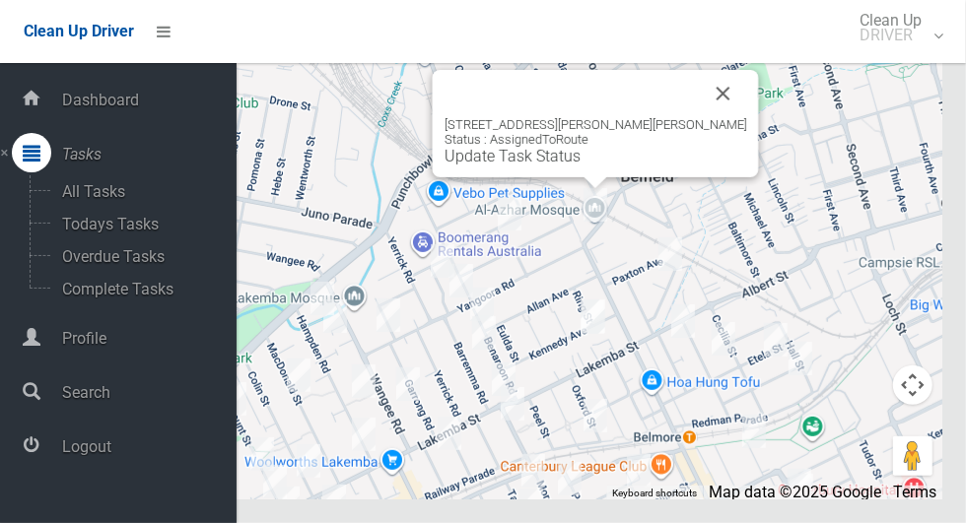
click at [40, 464] on icon at bounding box center [32, 445] width 18 height 39
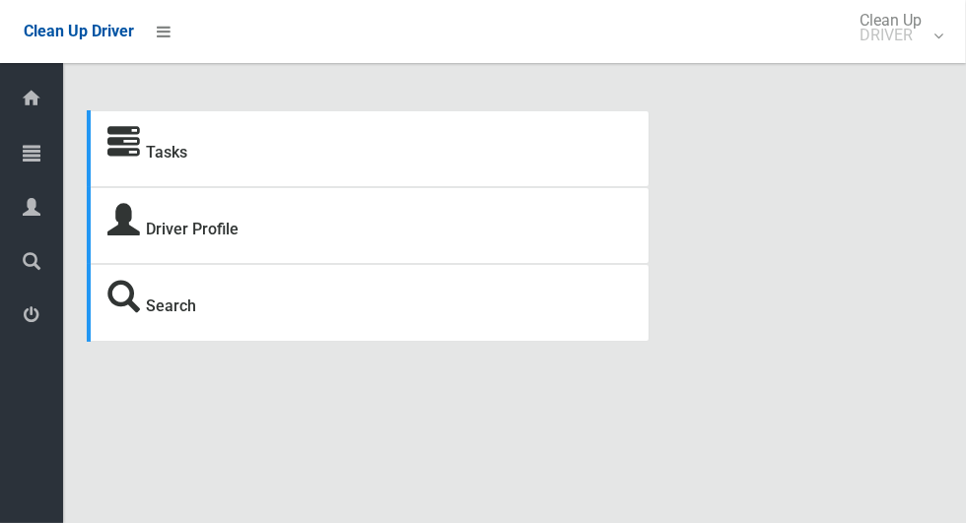
click at [25, 157] on icon at bounding box center [32, 152] width 18 height 39
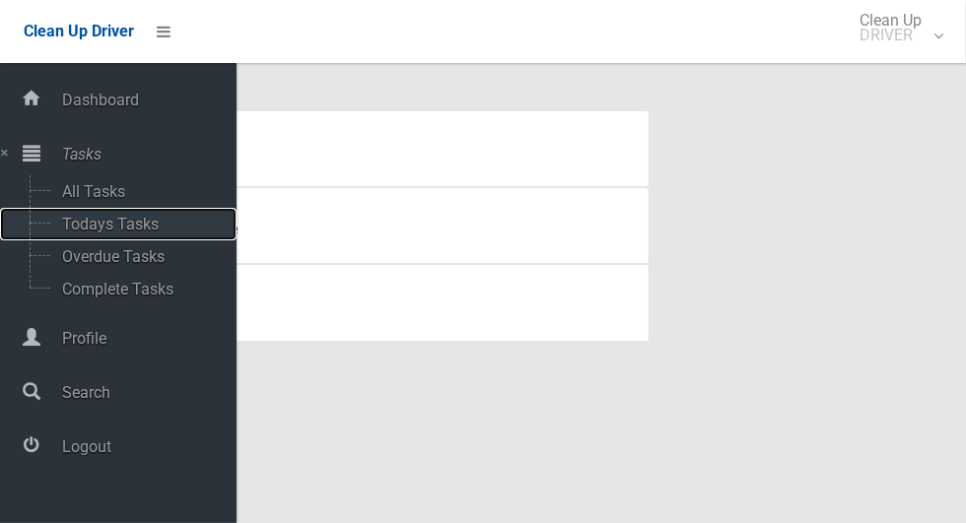
click at [75, 234] on span "Todays Tasks" at bounding box center [138, 224] width 164 height 19
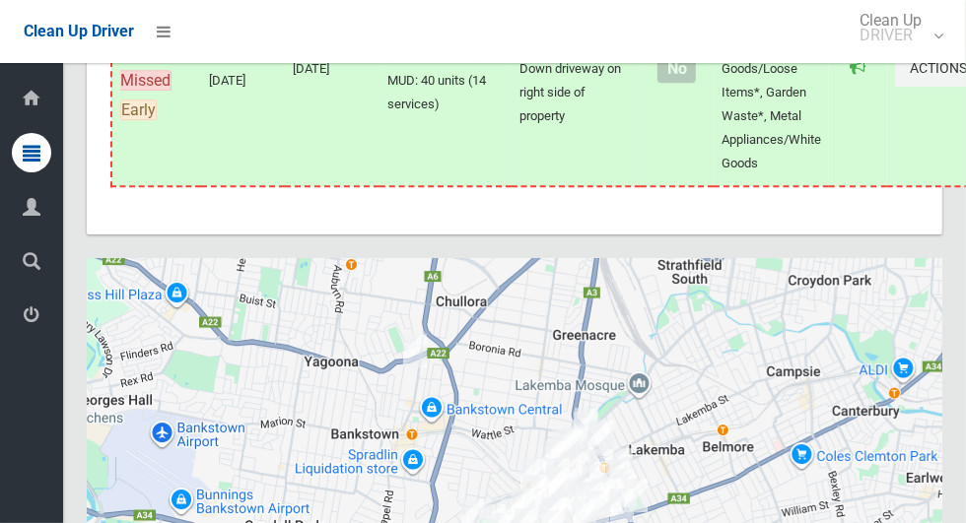
scroll to position [11258, 0]
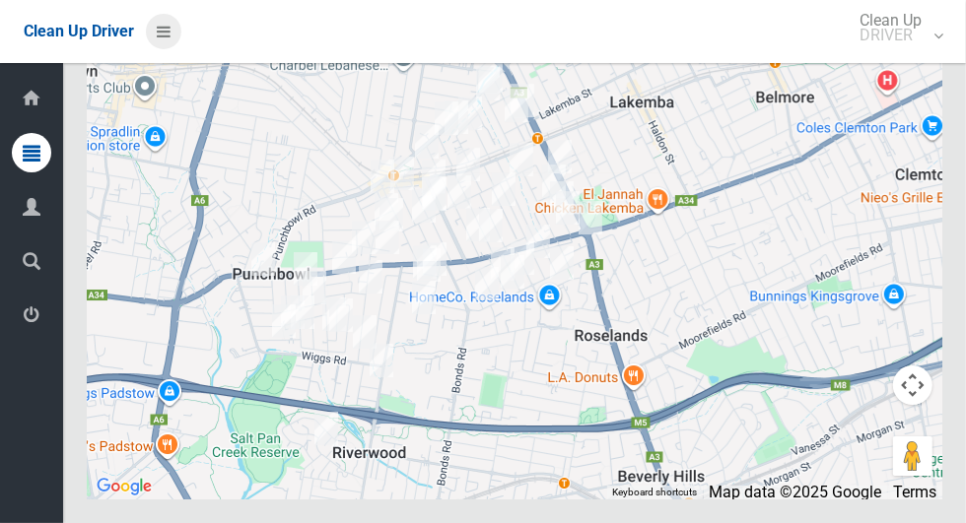
click at [170, 36] on icon at bounding box center [164, 32] width 14 height 34
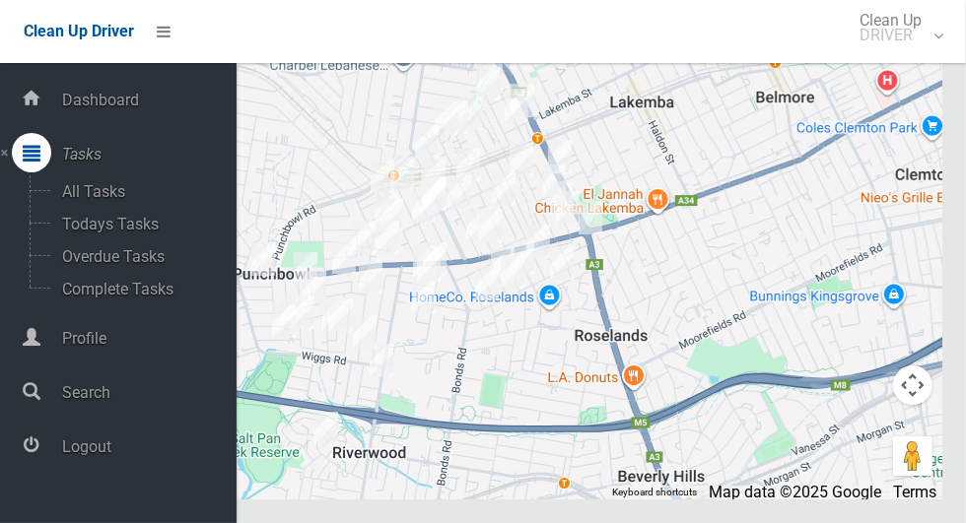
click at [34, 447] on icon at bounding box center [32, 445] width 18 height 39
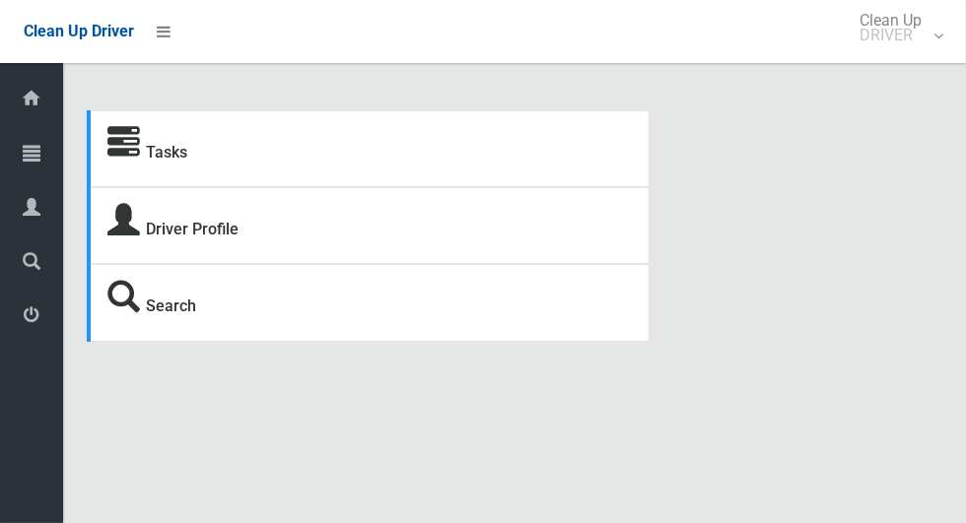
click at [437, 166] on div "Tasks" at bounding box center [368, 148] width 563 height 77
click at [29, 143] on icon at bounding box center [32, 152] width 18 height 39
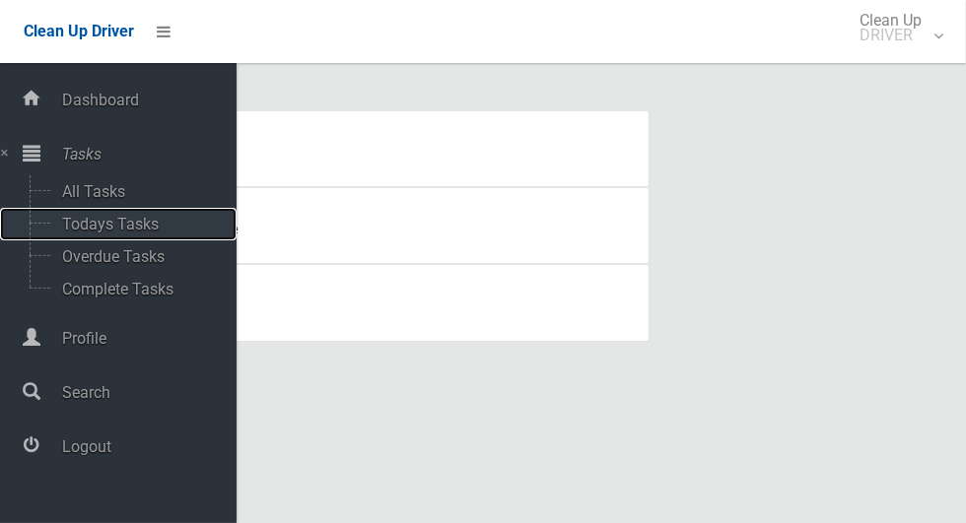
click at [150, 232] on span "Todays Tasks" at bounding box center [138, 224] width 164 height 19
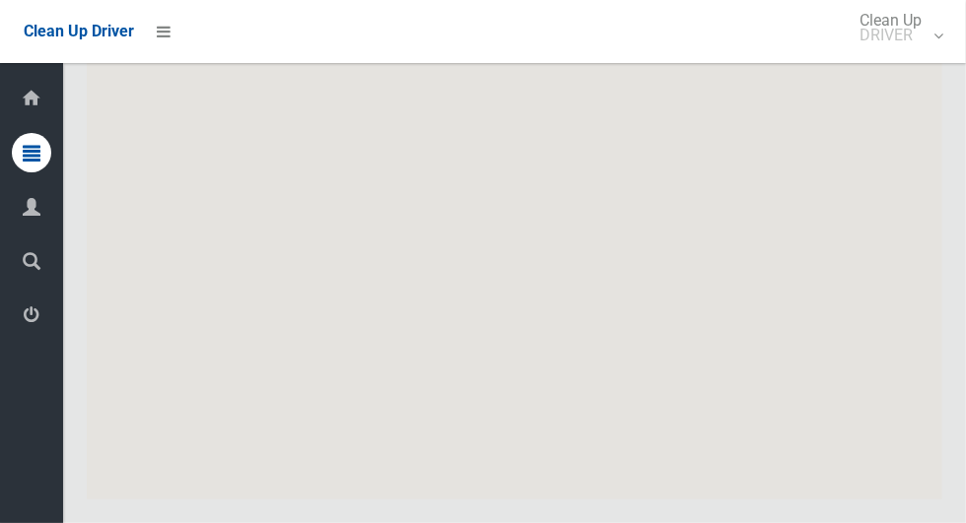
scroll to position [12053, 0]
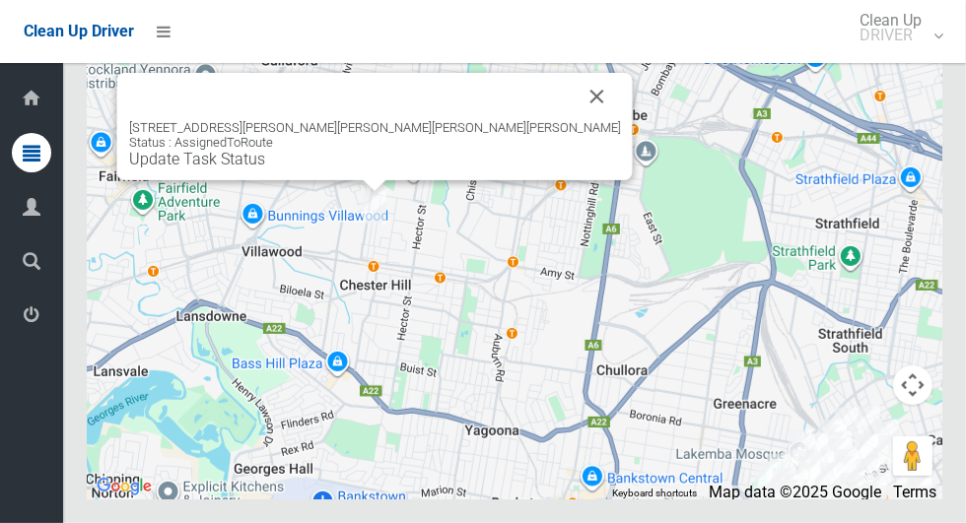
click at [573, 120] on button "Close" at bounding box center [596, 96] width 47 height 47
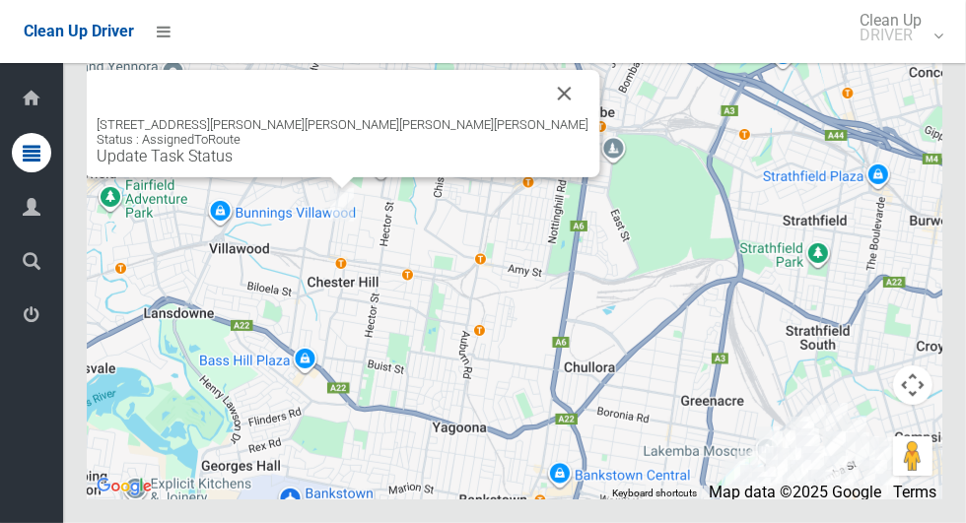
click at [233, 166] on link "Update Task Status" at bounding box center [165, 156] width 136 height 19
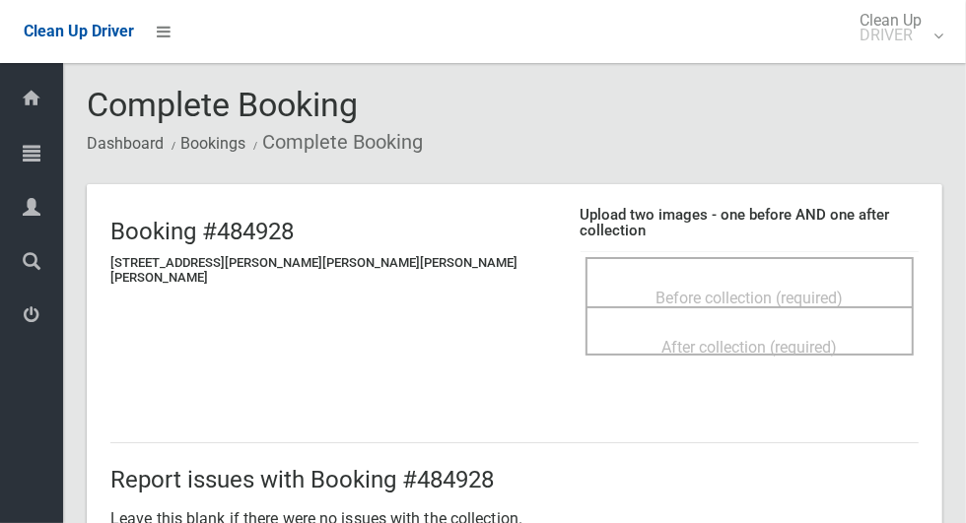
click at [585, 257] on div "Before collection (required)" at bounding box center [749, 281] width 328 height 49
click at [655, 289] on span "Before collection (required)" at bounding box center [748, 298] width 187 height 19
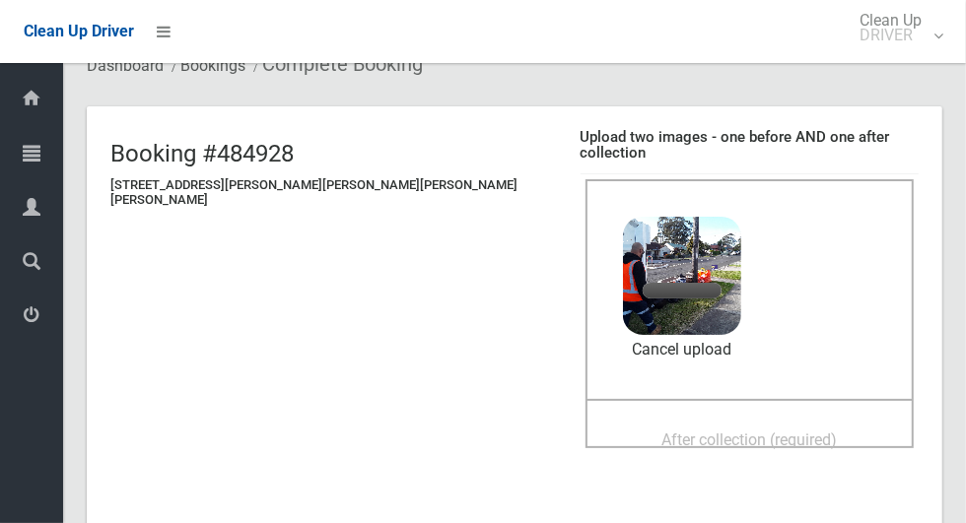
scroll to position [108, 0]
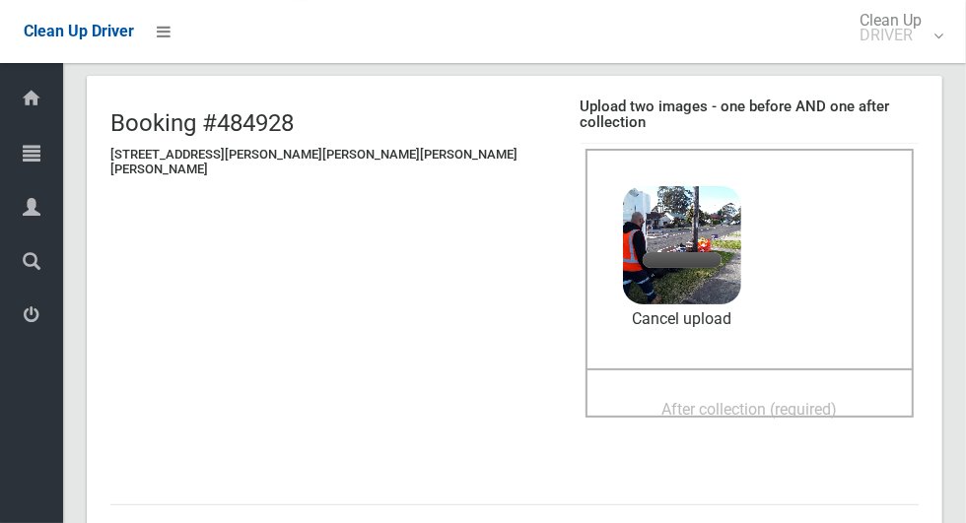
click at [794, 390] on div "After collection (required)" at bounding box center [749, 408] width 285 height 36
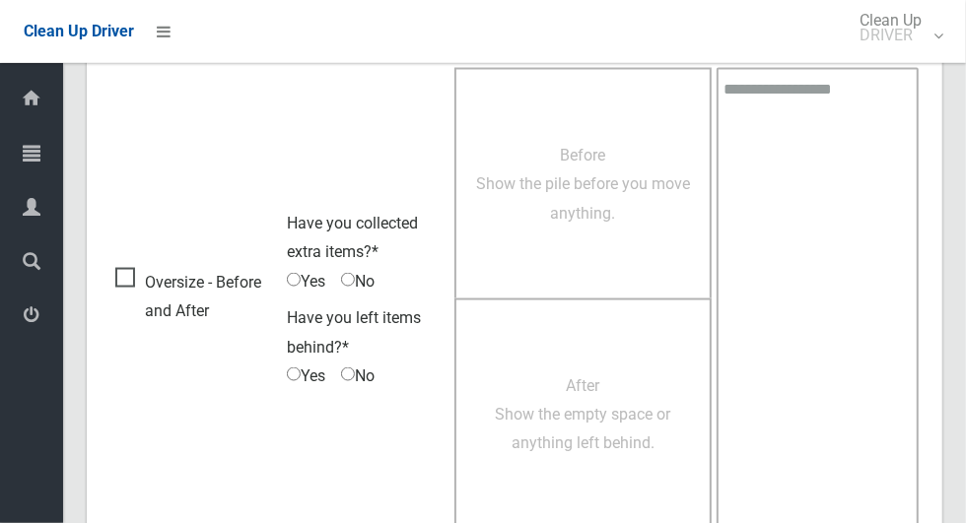
scroll to position [1612, 0]
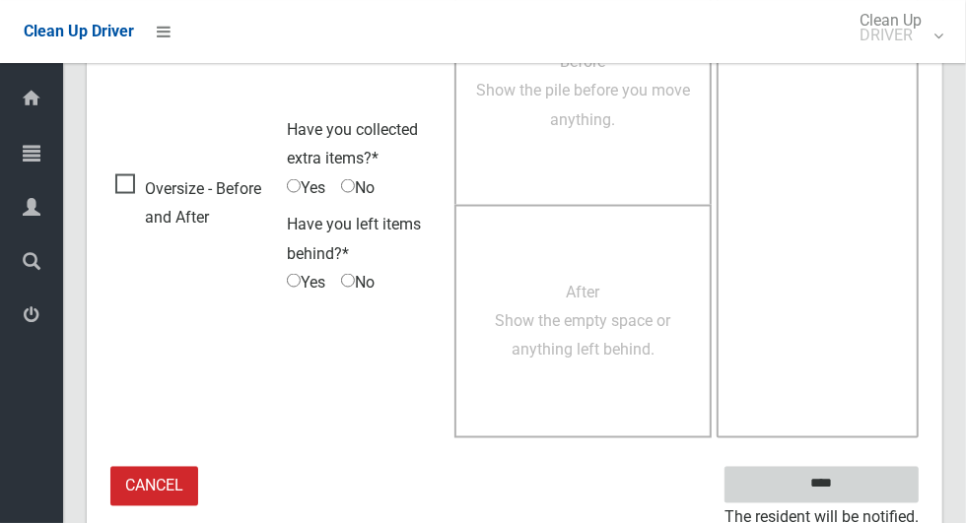
click at [879, 467] on input "****" at bounding box center [821, 485] width 194 height 36
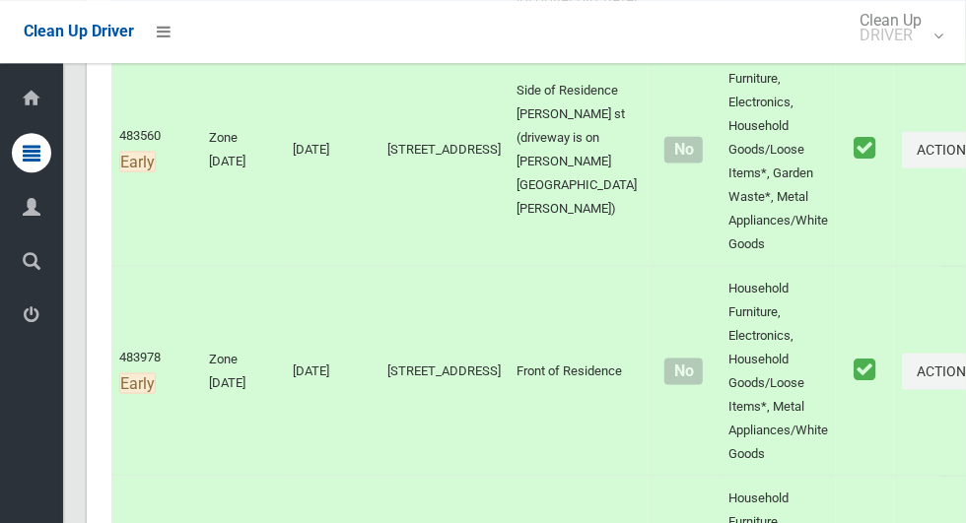
scroll to position [1303, 0]
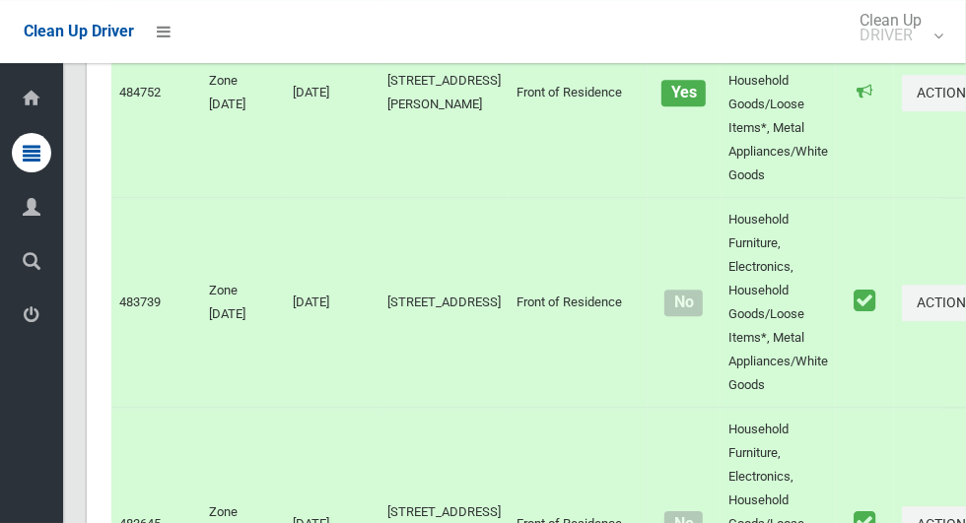
scroll to position [12053, 0]
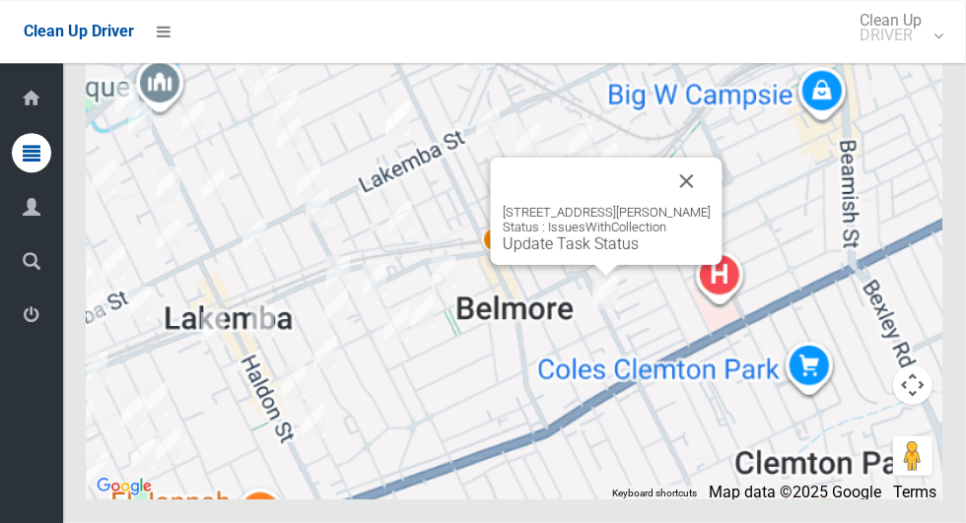
click at [682, 205] on button "Close" at bounding box center [686, 181] width 47 height 47
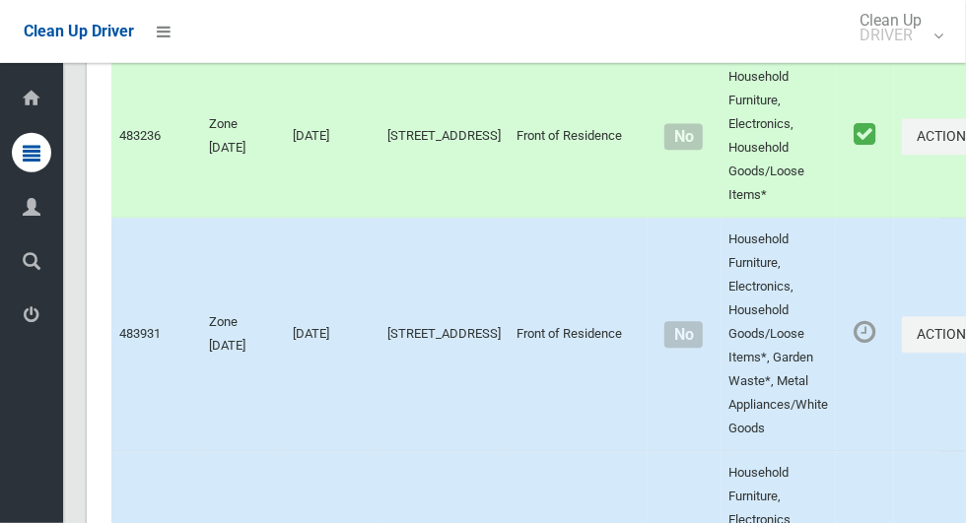
scroll to position [6133, 0]
click at [902, 355] on button "Actions" at bounding box center [949, 336] width 95 height 36
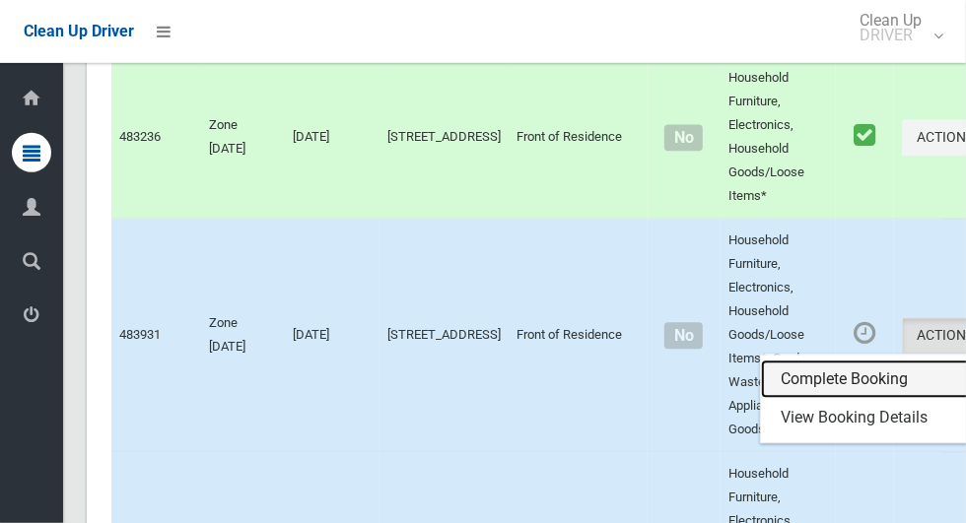
click at [771, 400] on link "Complete Booking" at bounding box center [878, 380] width 235 height 39
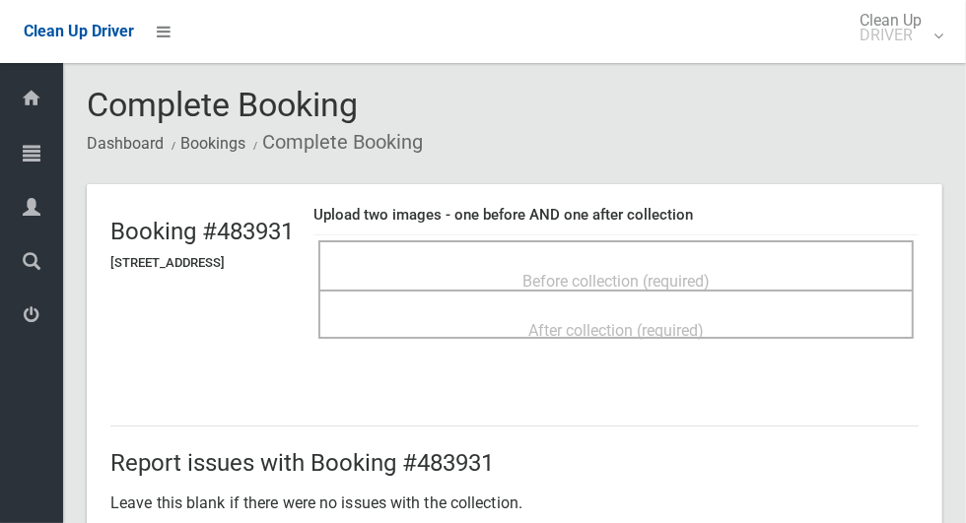
click at [771, 221] on h4 "Upload two images - one before AND one after collection" at bounding box center [615, 215] width 605 height 17
click at [790, 263] on div "Before collection (required)" at bounding box center [616, 280] width 552 height 36
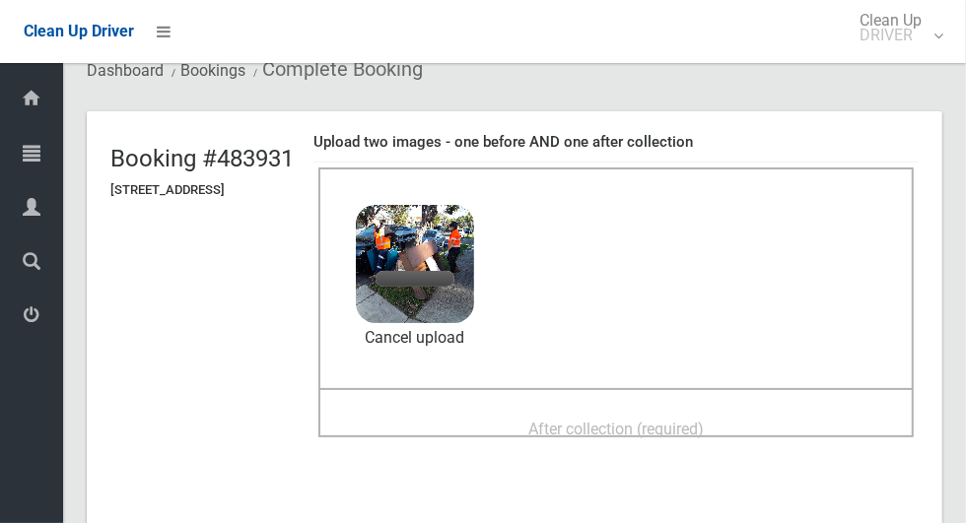
scroll to position [86, 0]
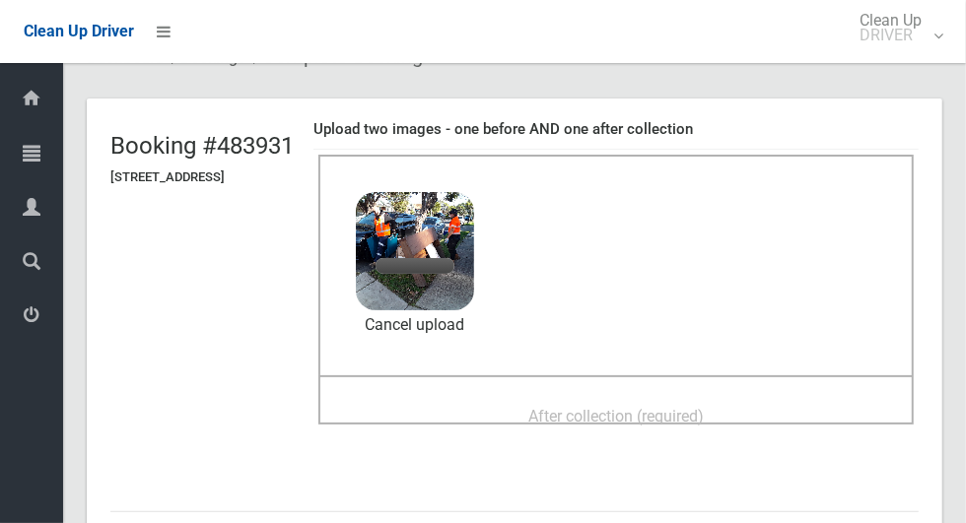
click at [771, 400] on div "After collection (required)" at bounding box center [616, 415] width 552 height 36
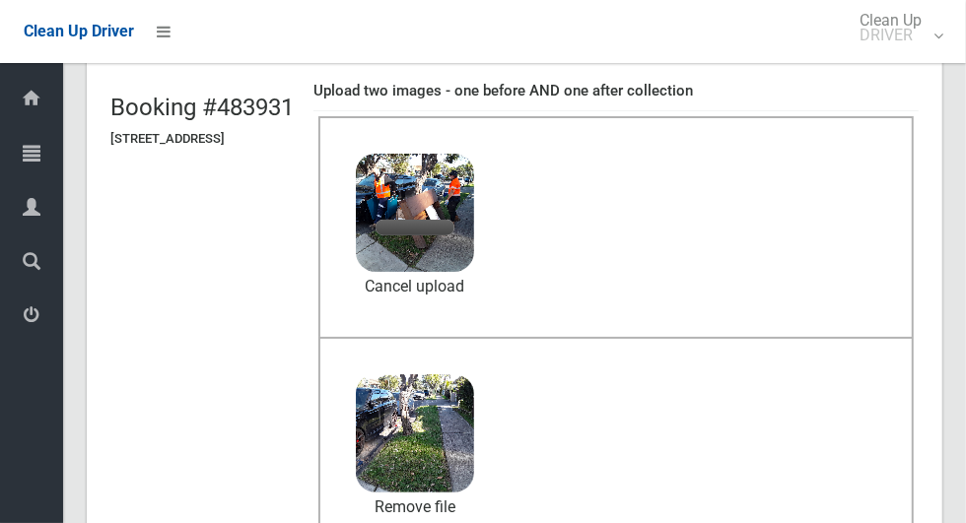
scroll to position [122, 0]
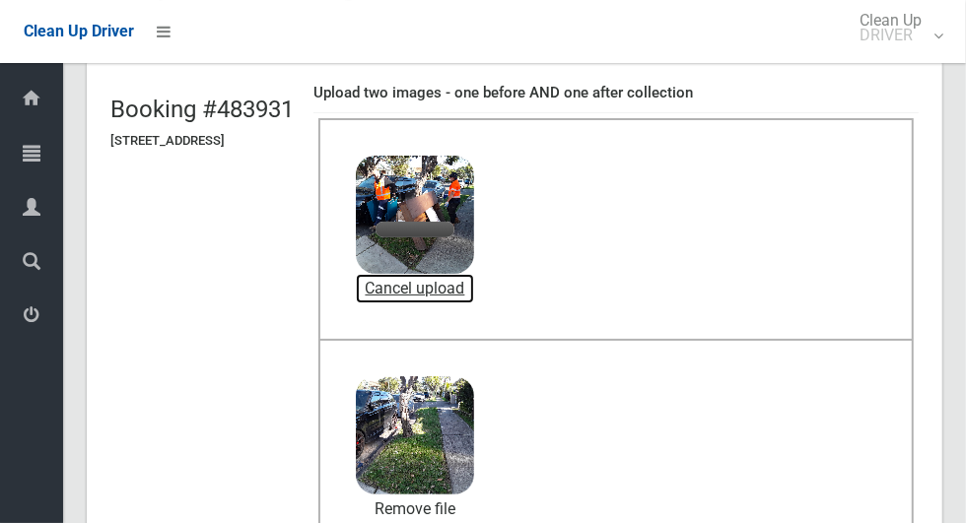
click at [474, 285] on link "Cancel upload" at bounding box center [415, 289] width 118 height 30
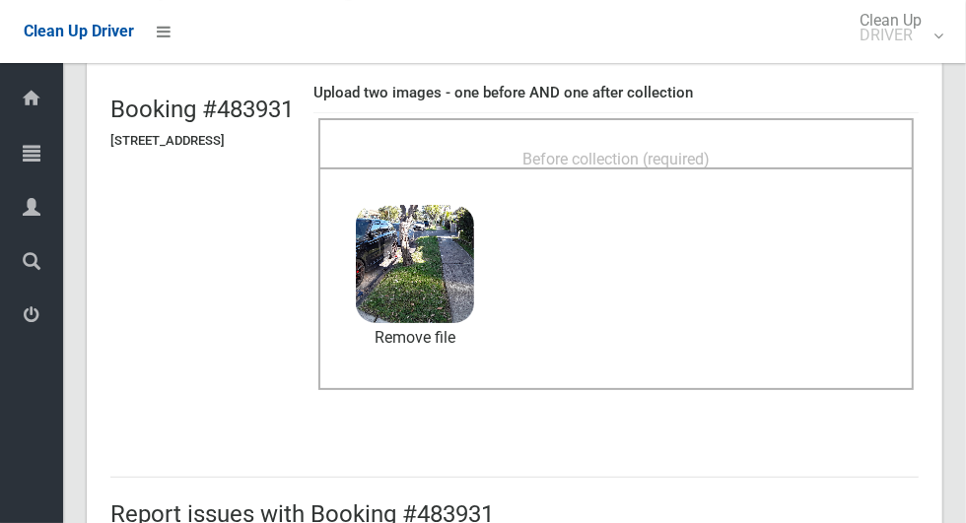
click at [637, 172] on div "After collection (required) 4.9 MB 2025-09-2407.41.022136618565063733257.jpg Ch…" at bounding box center [615, 279] width 595 height 223
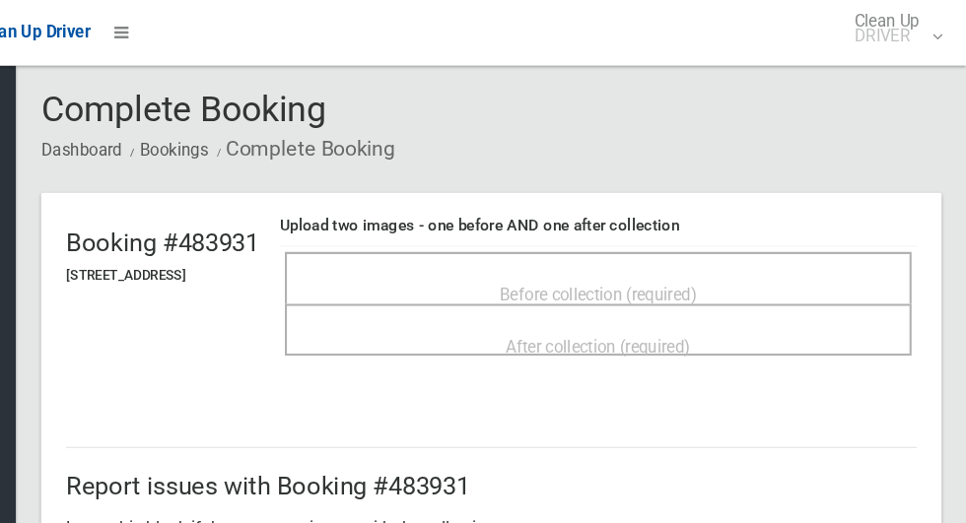
click at [765, 286] on div "Before collection (required)" at bounding box center [616, 280] width 552 height 36
click at [684, 281] on span "Before collection (required)" at bounding box center [615, 281] width 187 height 19
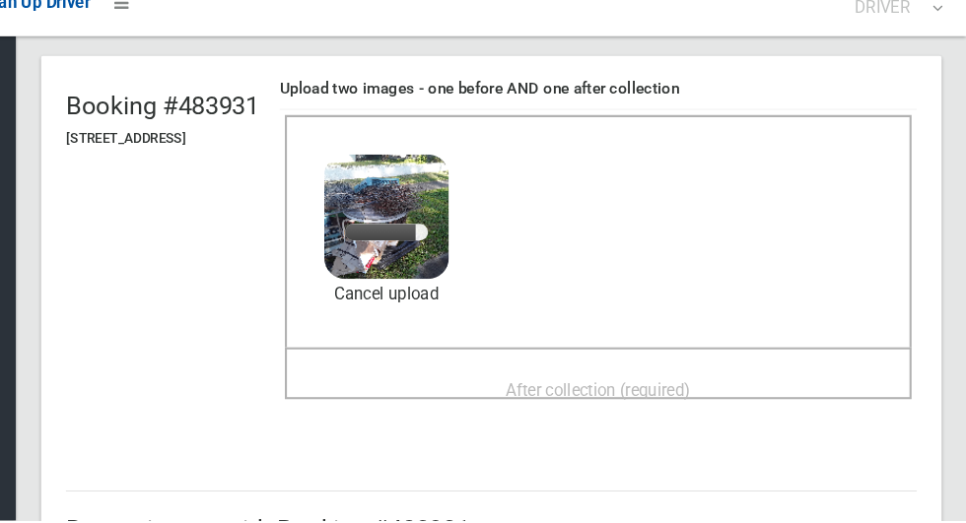
scroll to position [118, 0]
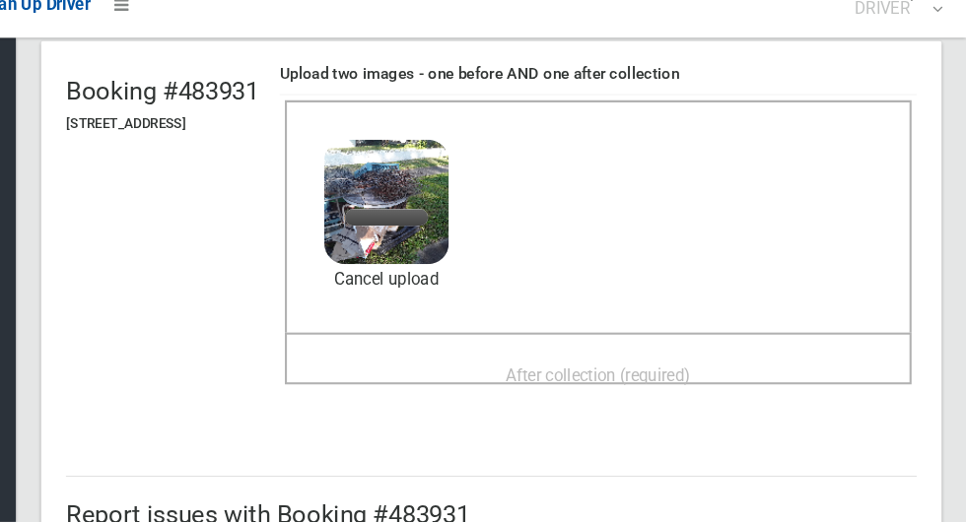
click at [793, 370] on div "After collection (required)" at bounding box center [616, 383] width 552 height 36
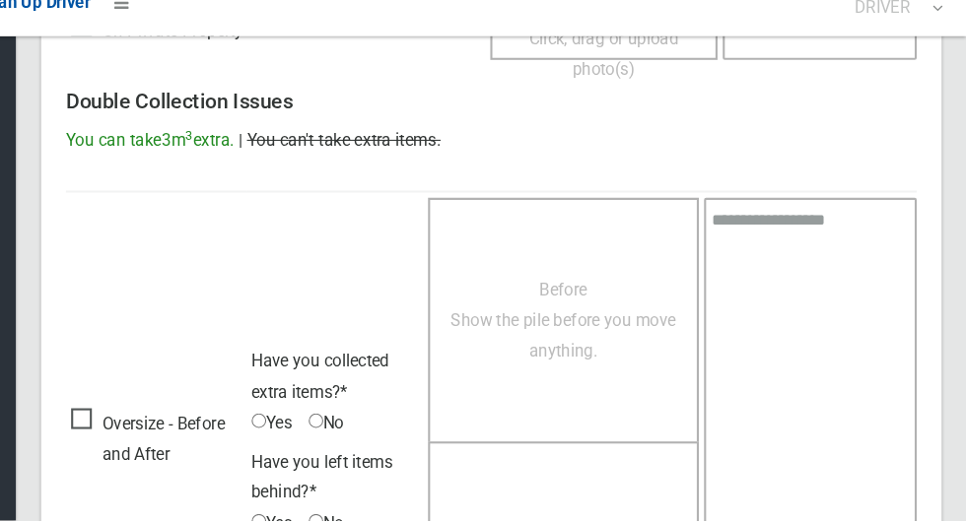
scroll to position [1612, 0]
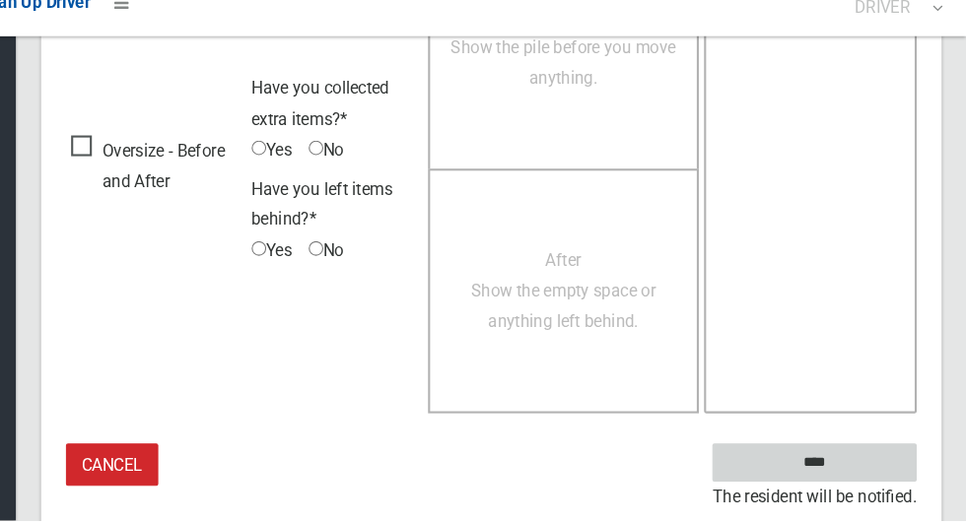
click at [883, 469] on input "****" at bounding box center [821, 468] width 194 height 36
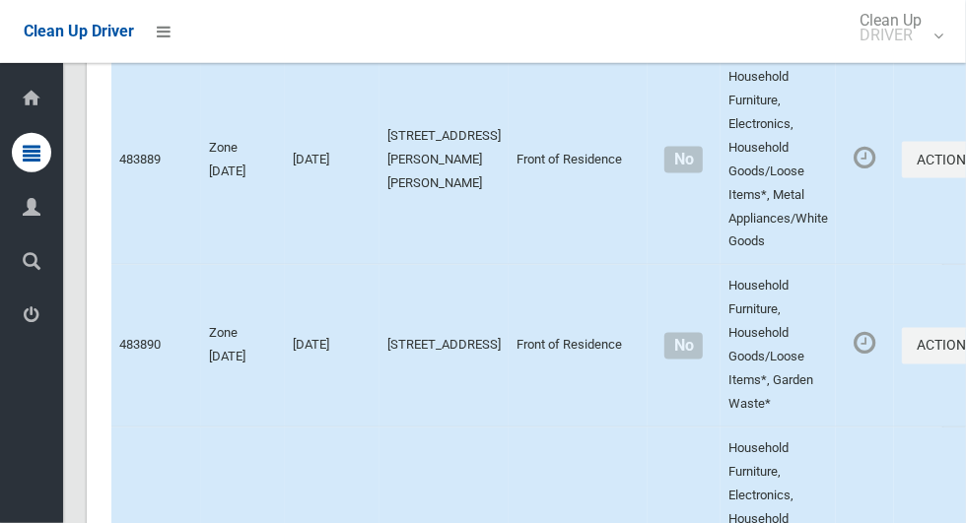
scroll to position [9417, 0]
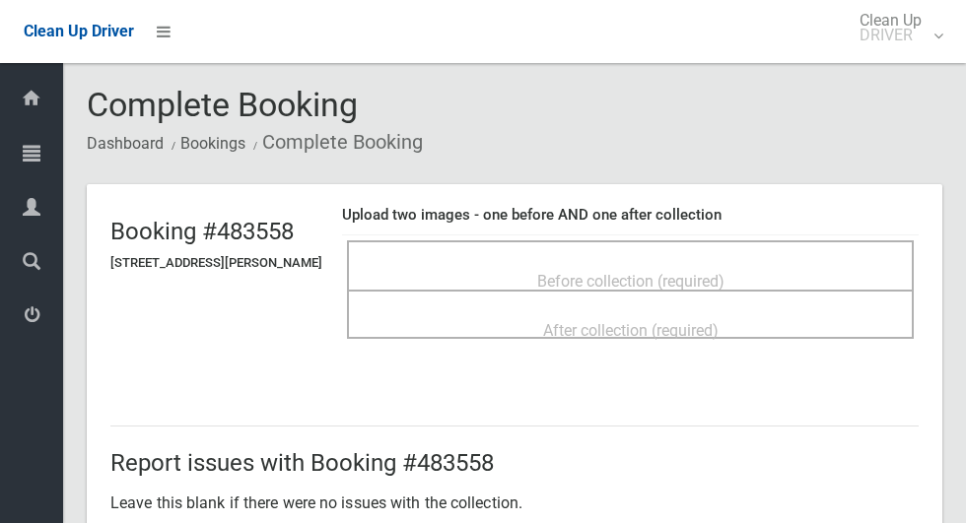
click at [654, 272] on span "Before collection (required)" at bounding box center [630, 281] width 187 height 19
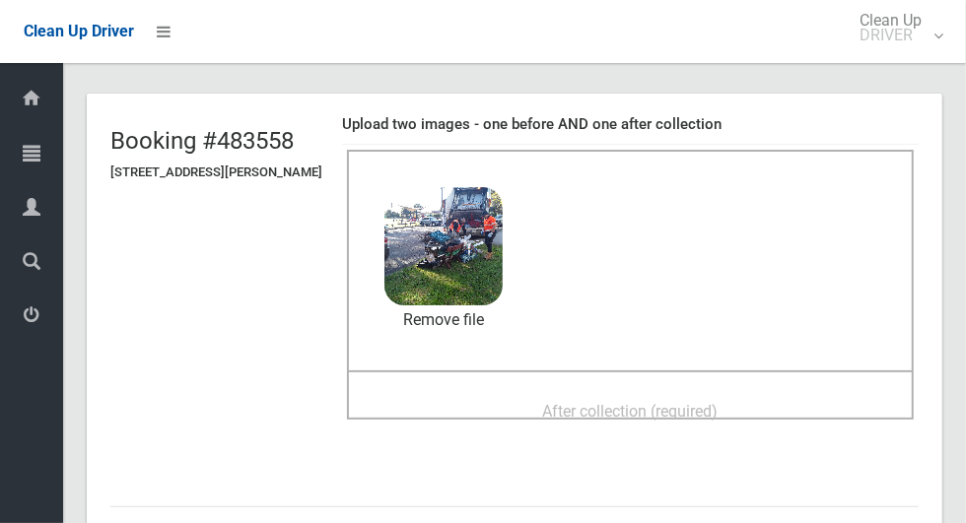
scroll to position [106, 0]
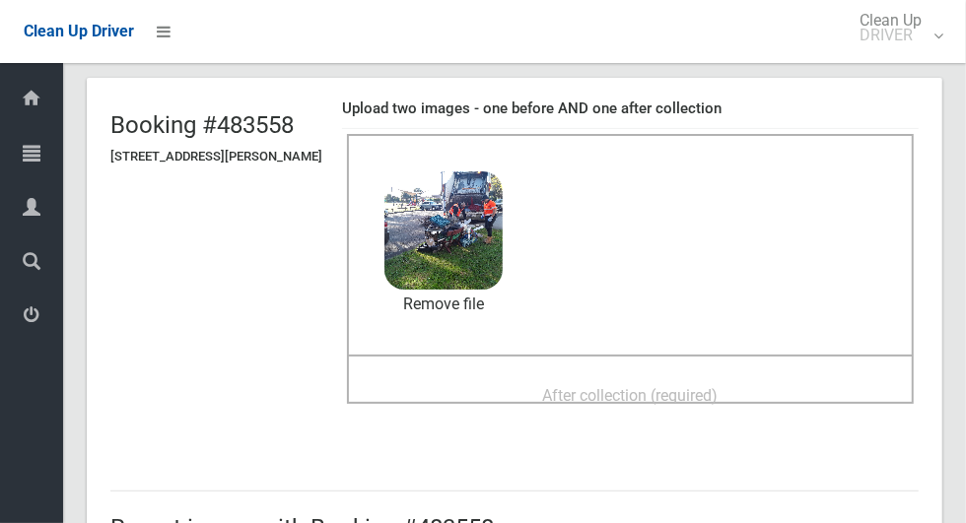
click at [776, 378] on div "After collection (required)" at bounding box center [630, 394] width 523 height 36
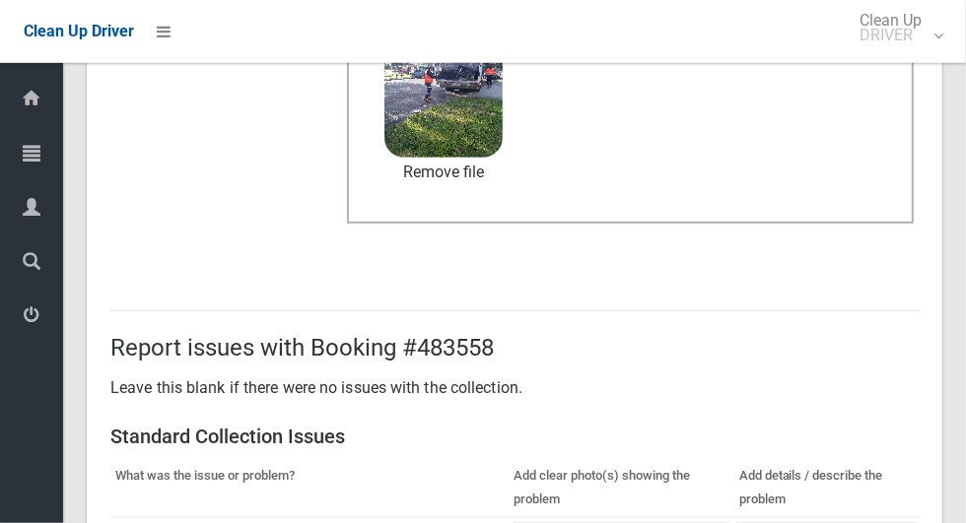
scroll to position [1612, 0]
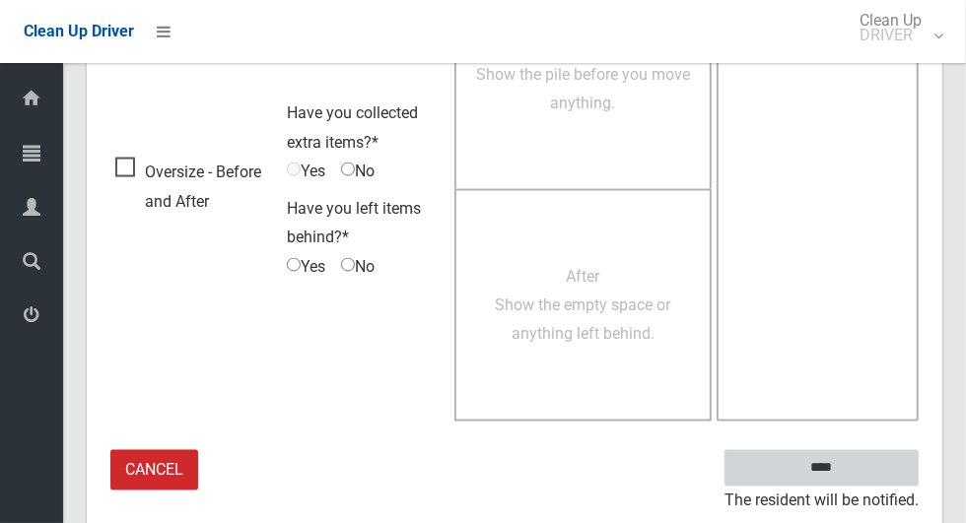
click at [895, 463] on input "****" at bounding box center [821, 468] width 194 height 36
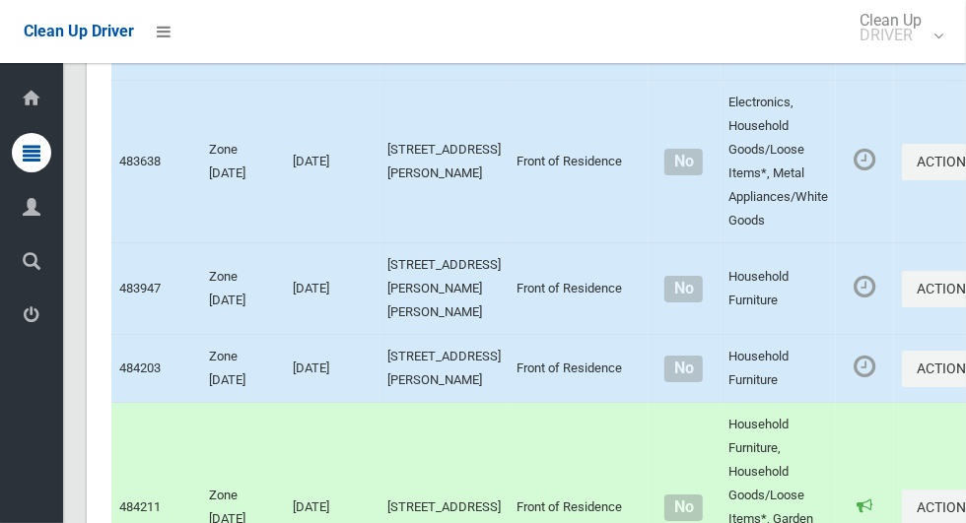
scroll to position [12053, 0]
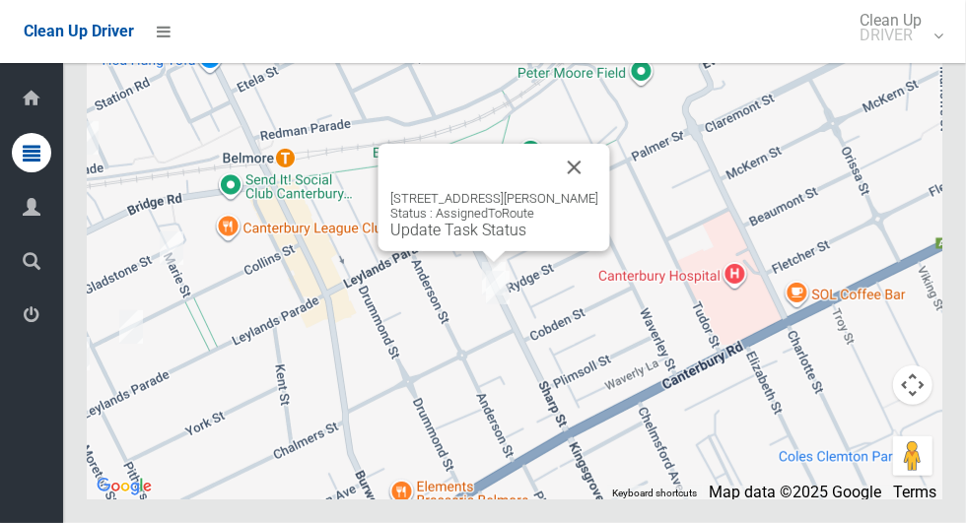
click at [478, 251] on div "[STREET_ADDRESS][PERSON_NAME] Status : AssignedToRoute Update Task Status" at bounding box center [494, 197] width 232 height 107
click at [480, 239] on link "Update Task Status" at bounding box center [458, 230] width 136 height 19
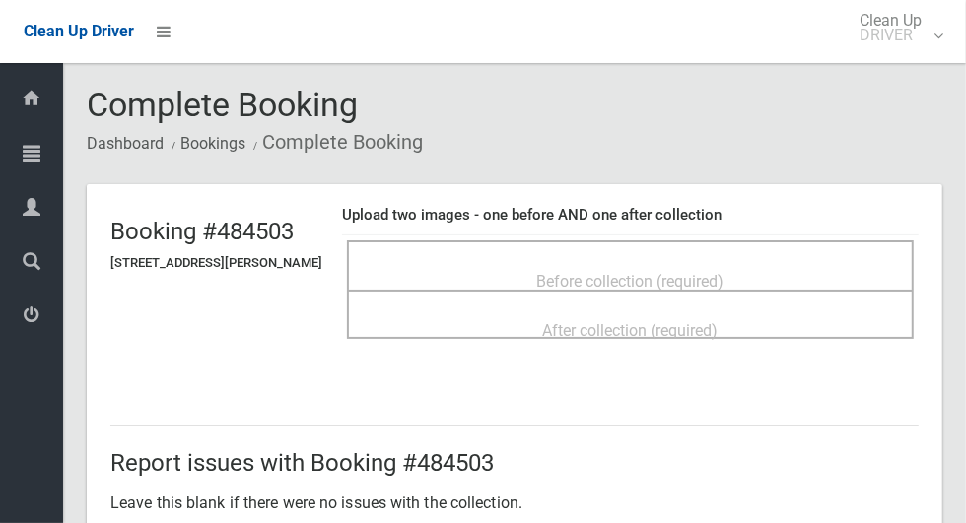
click at [724, 272] on span "Before collection (required)" at bounding box center [630, 281] width 187 height 19
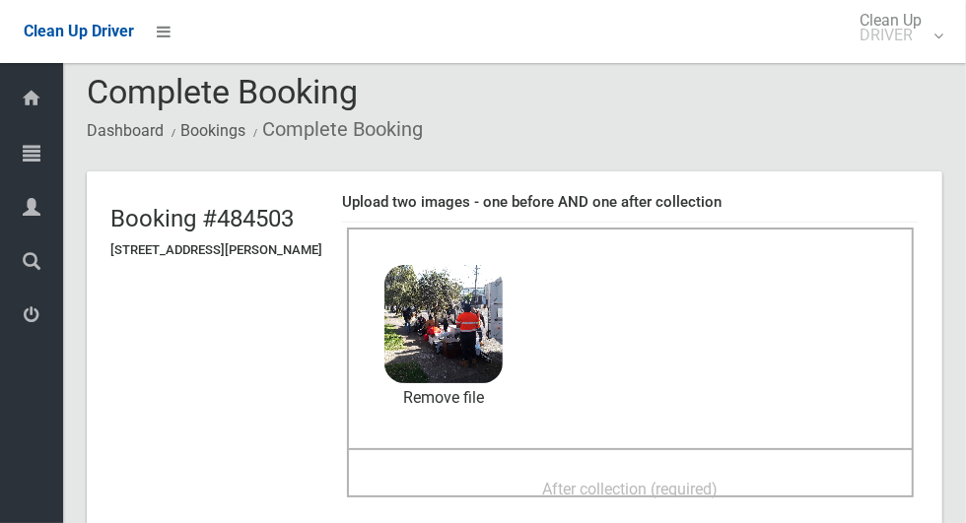
scroll to position [34, 0]
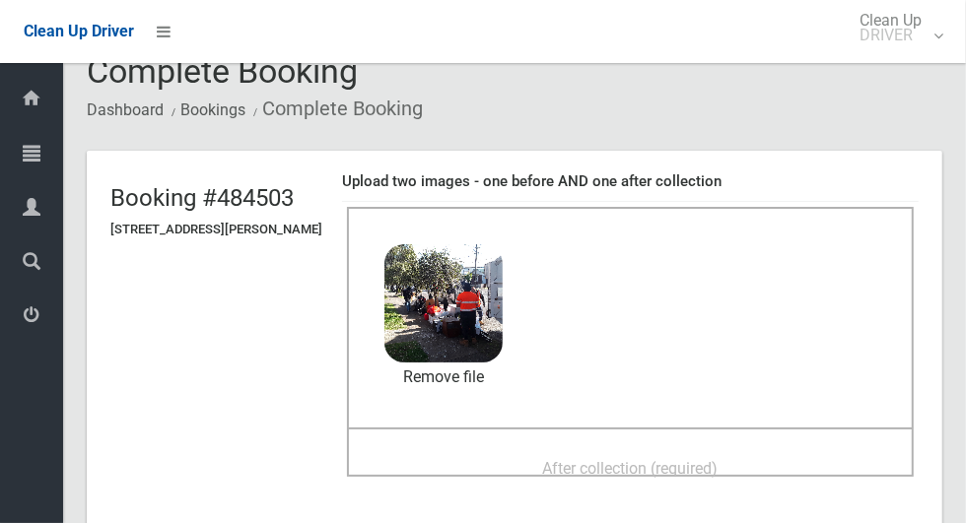
click at [784, 465] on div "After collection (required)" at bounding box center [630, 467] width 523 height 36
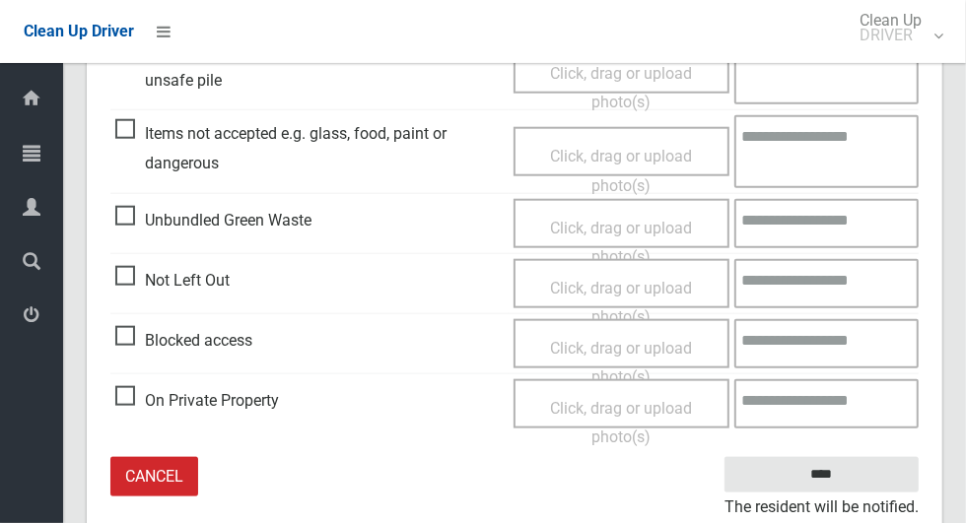
scroll to position [1016, 0]
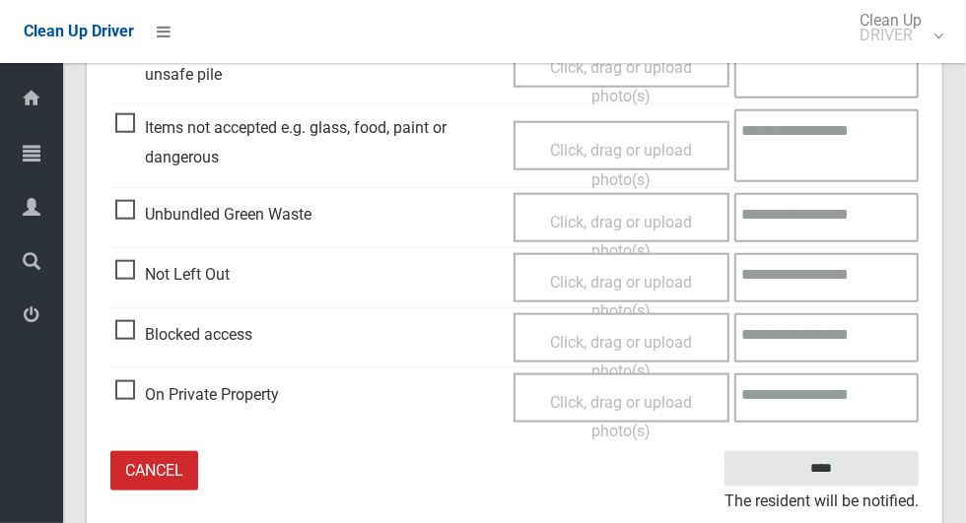
click at [128, 121] on span "Items not accepted e.g. glass, food, paint or dangerous" at bounding box center [309, 142] width 388 height 58
click at [630, 153] on span "Click, drag or upload photo(s)" at bounding box center [621, 165] width 142 height 48
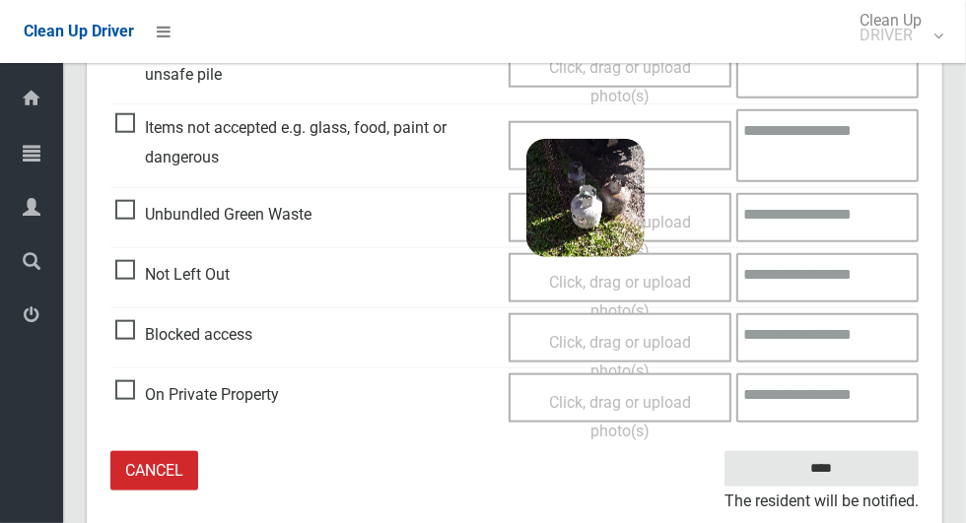
click at [841, 129] on textarea at bounding box center [827, 145] width 182 height 72
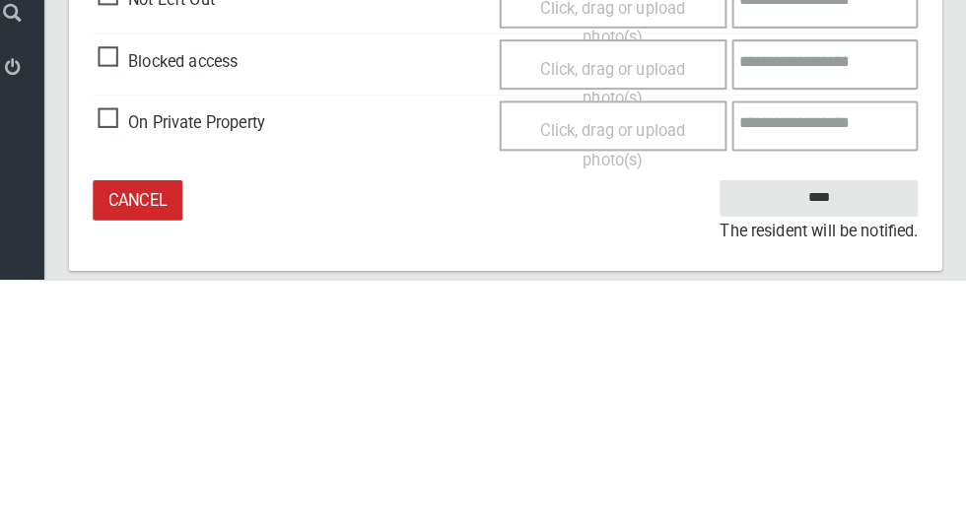
scroll to position [1074, 0]
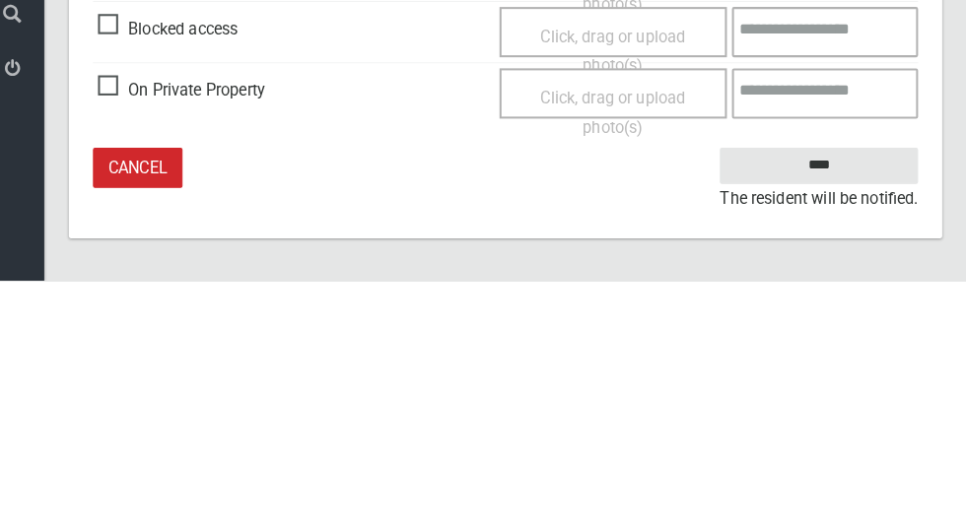
type textarea "**********"
click at [864, 411] on input "****" at bounding box center [821, 411] width 194 height 36
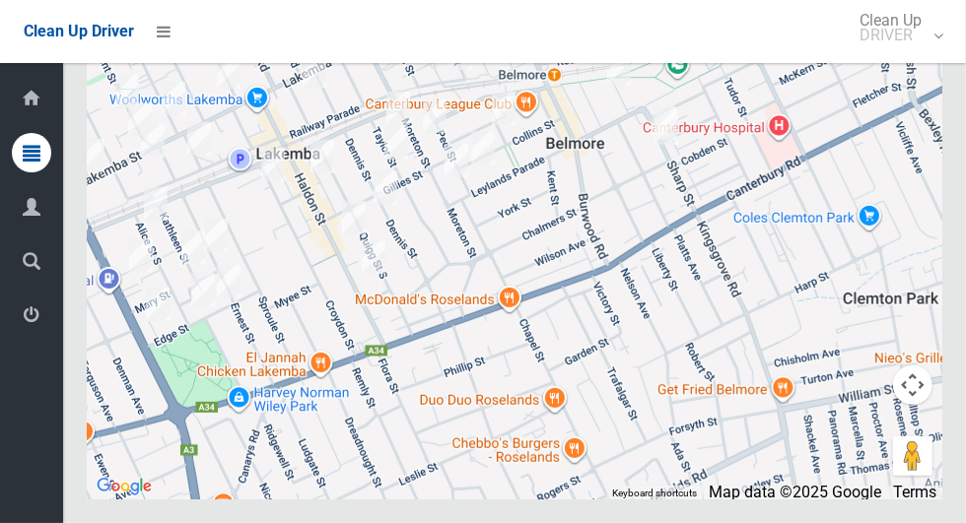
scroll to position [11975, 0]
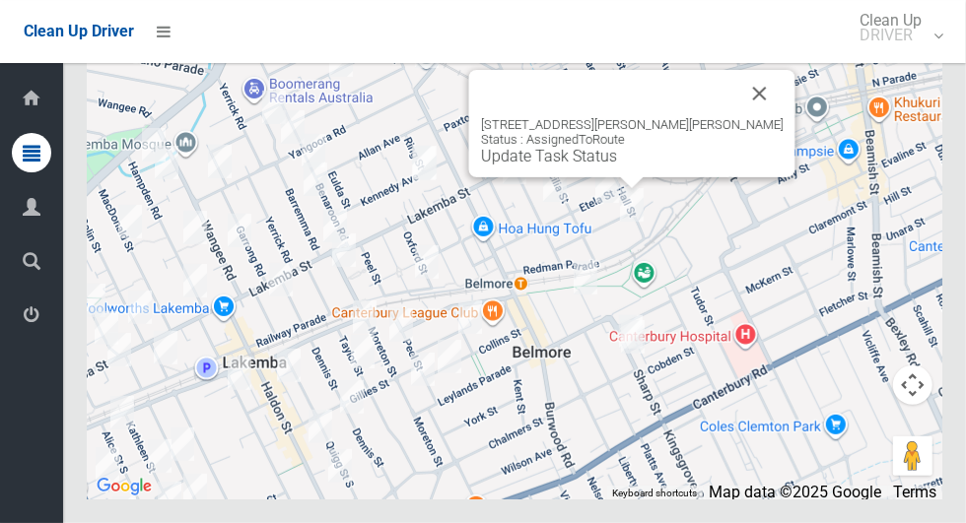
click at [624, 177] on div "10 Isabel Street, BELMORE NSW 2192 Status : AssignedToRoute Update Task Status" at bounding box center [632, 123] width 326 height 107
click at [617, 166] on link "Update Task Status" at bounding box center [549, 156] width 136 height 19
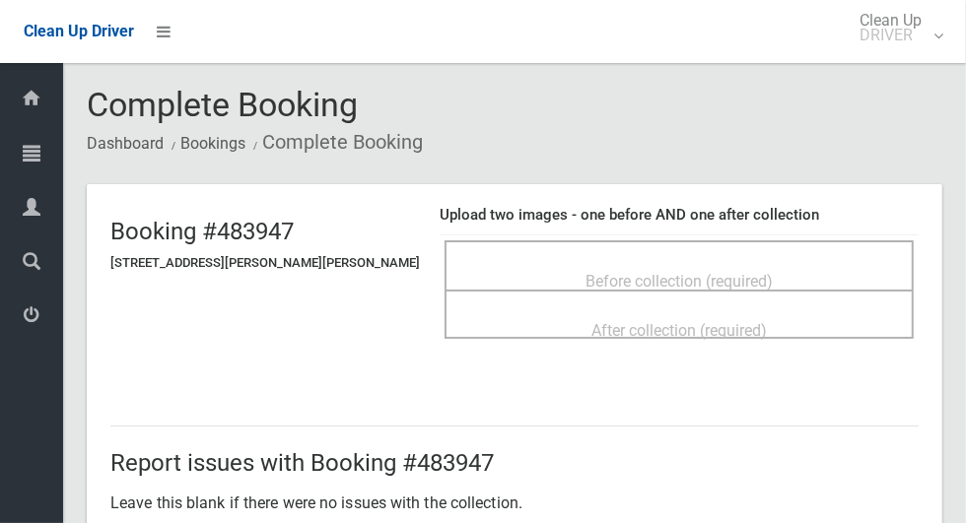
click at [728, 272] on span "Before collection (required)" at bounding box center [678, 281] width 187 height 19
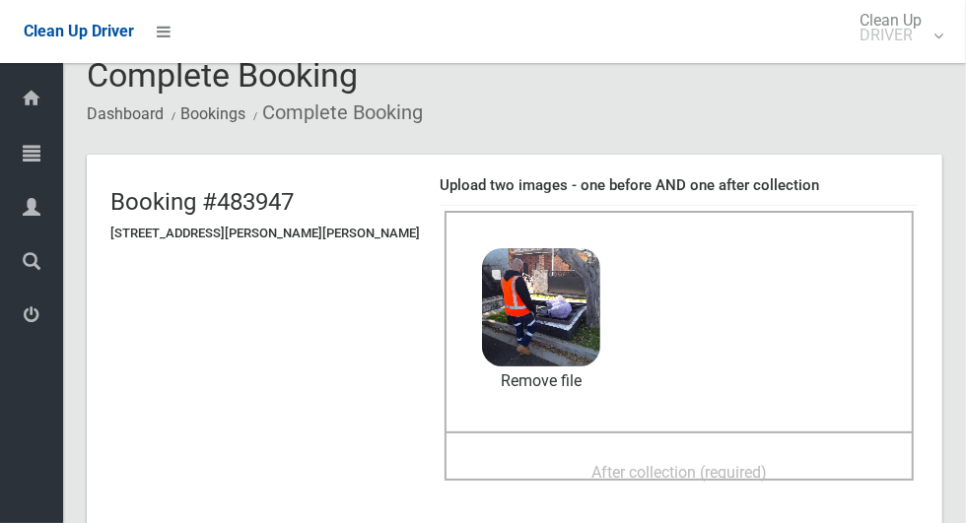
scroll to position [44, 0]
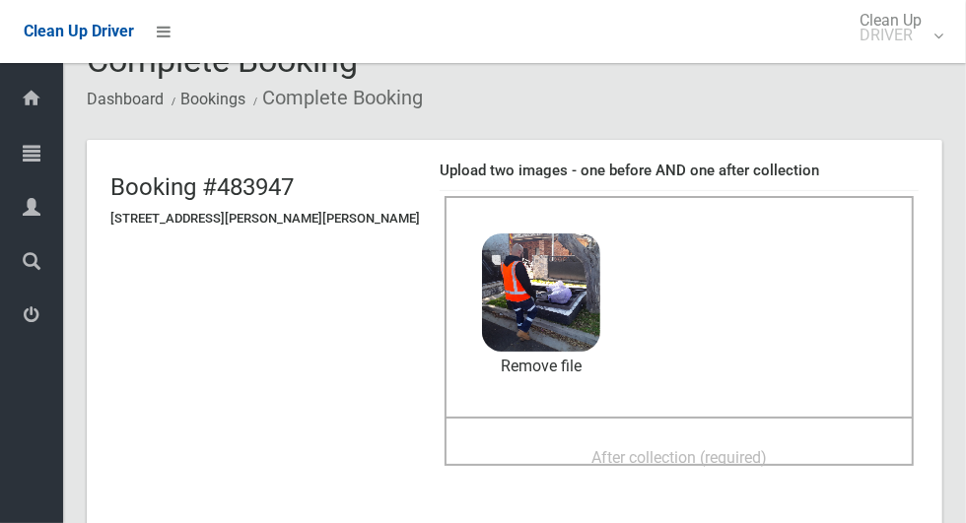
click at [812, 467] on div "After collection (required)" at bounding box center [679, 456] width 426 height 36
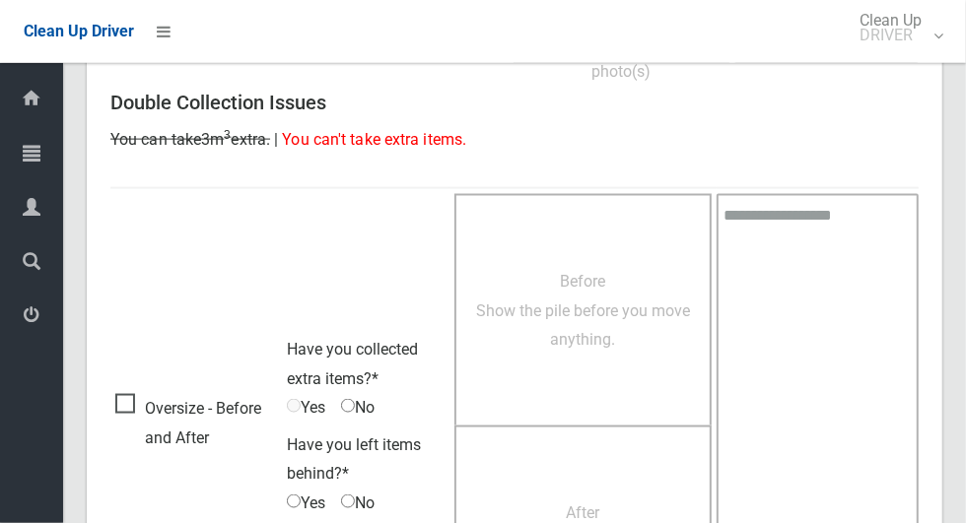
scroll to position [1612, 0]
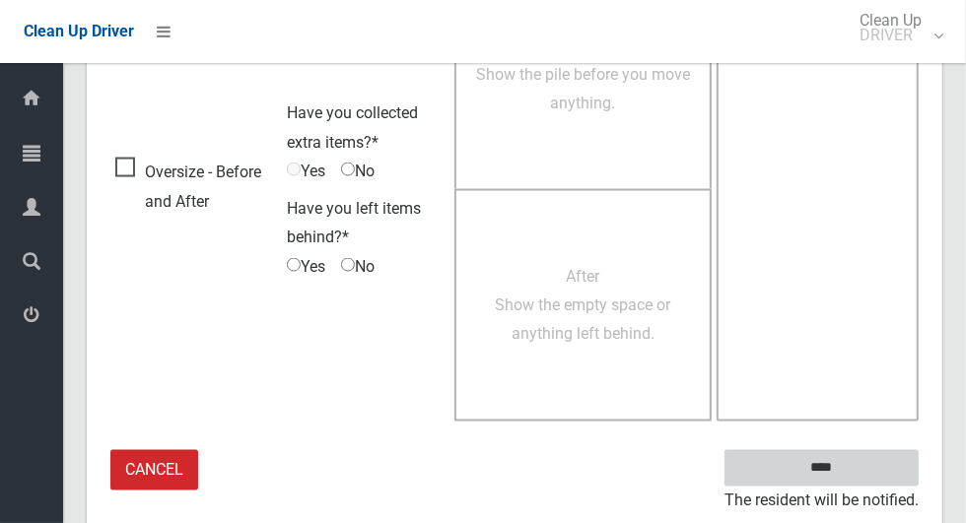
click at [875, 469] on input "****" at bounding box center [821, 468] width 194 height 36
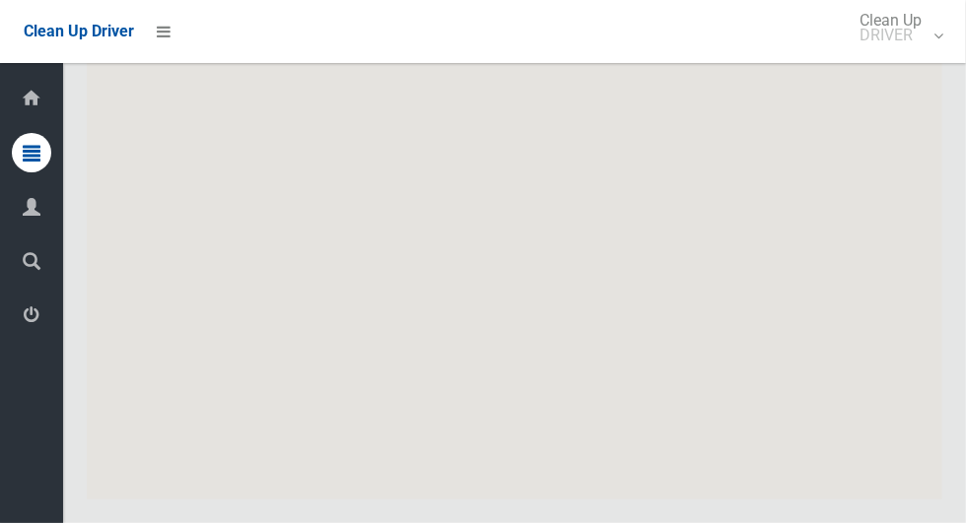
scroll to position [12053, 0]
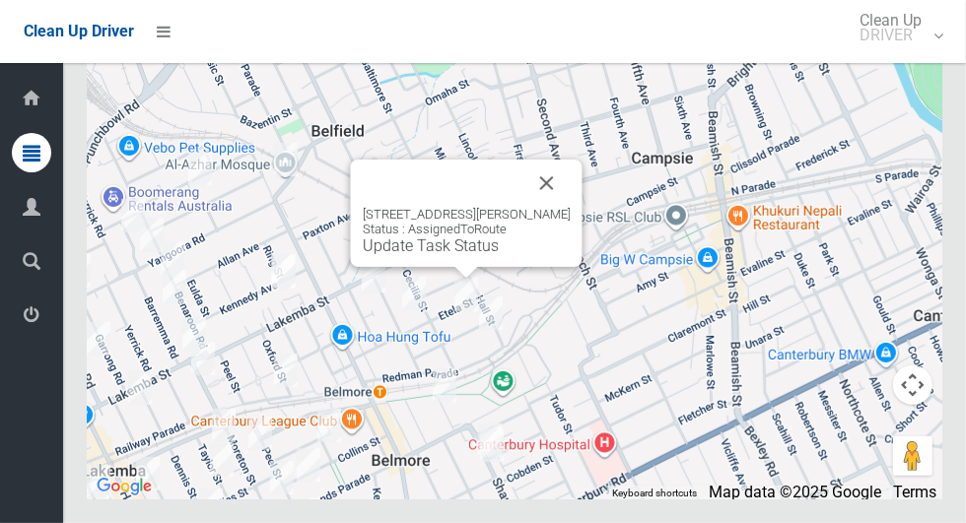
click at [479, 267] on div "[STREET_ADDRESS][PERSON_NAME] Status : AssignedToRoute Update Task Status" at bounding box center [467, 213] width 232 height 107
click at [479, 255] on link "Update Task Status" at bounding box center [431, 245] width 136 height 19
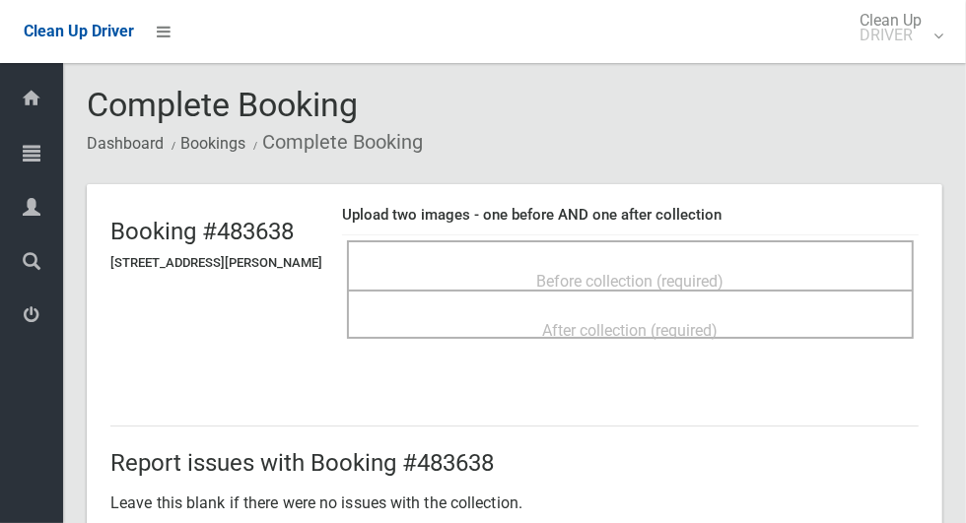
click at [762, 269] on div "Before collection (required)" at bounding box center [630, 280] width 523 height 36
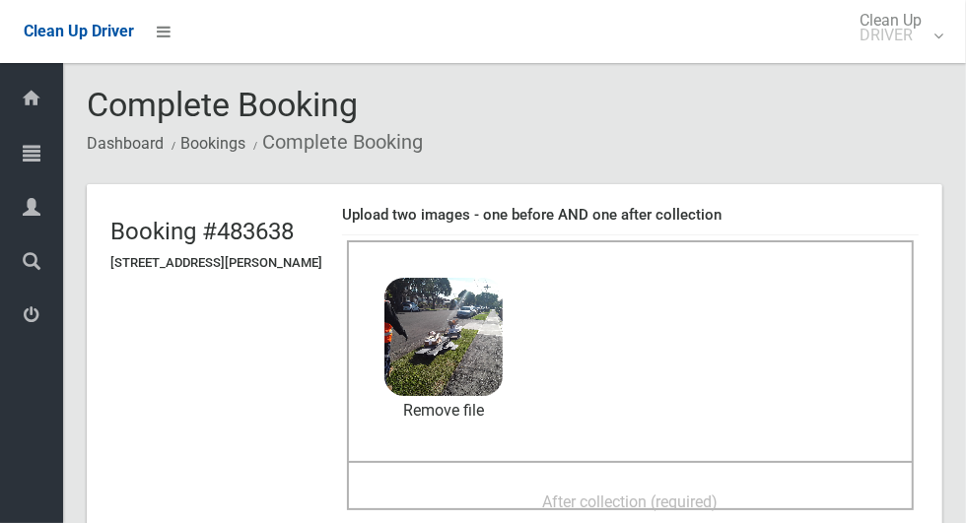
scroll to position [49, 0]
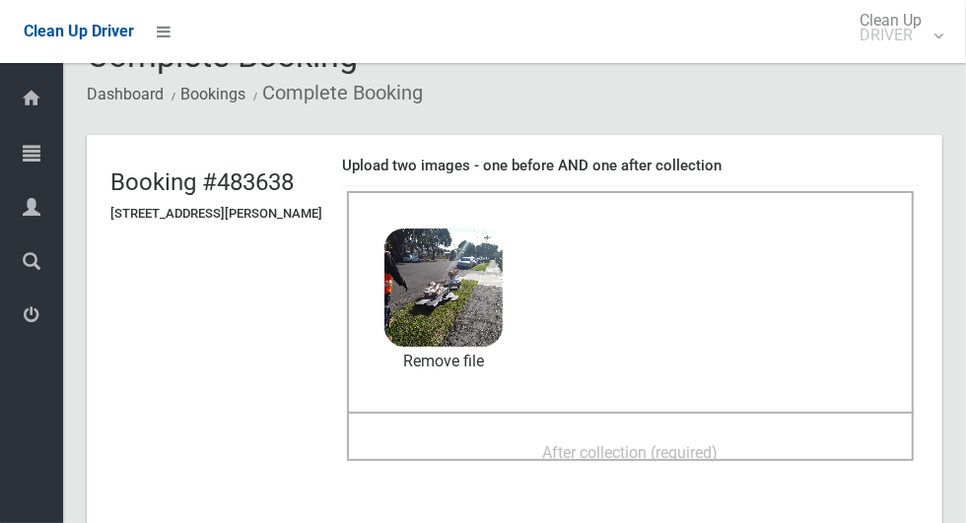
click at [813, 434] on div "After collection (required)" at bounding box center [630, 452] width 523 height 36
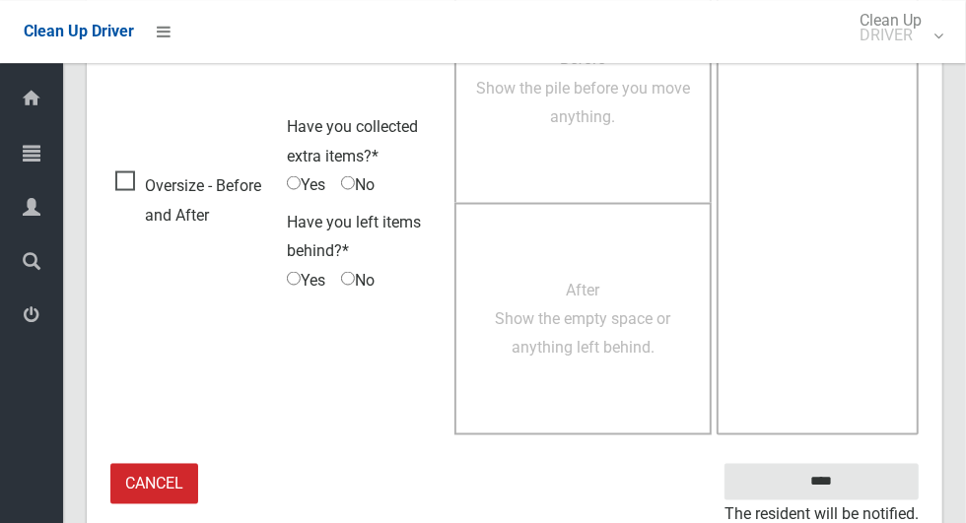
scroll to position [1612, 0]
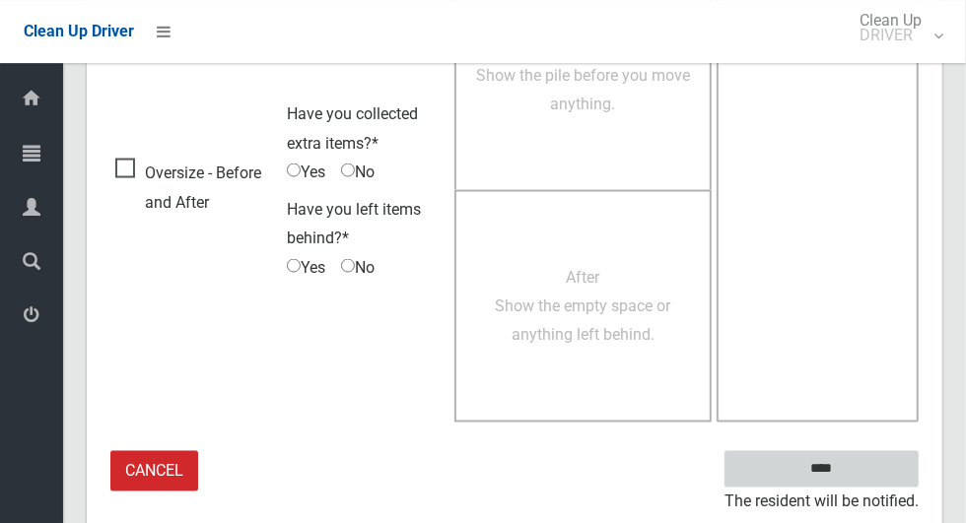
click at [837, 469] on input "****" at bounding box center [821, 468] width 194 height 36
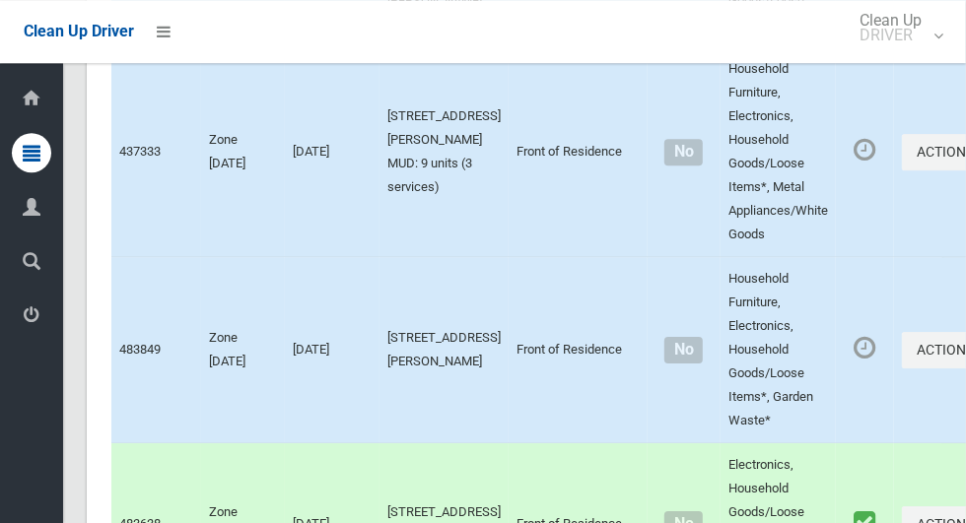
scroll to position [7011, 0]
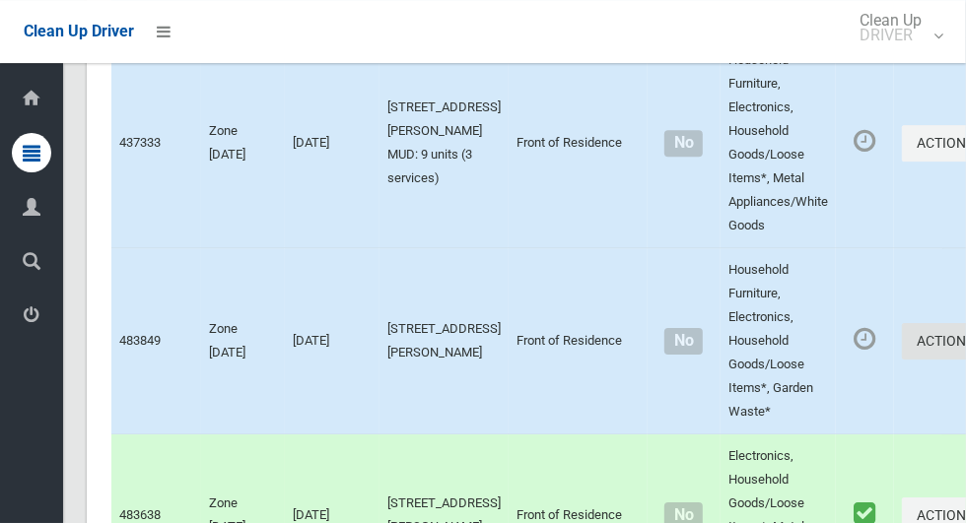
click at [965, 348] on icon "button" at bounding box center [977, 341] width 8 height 14
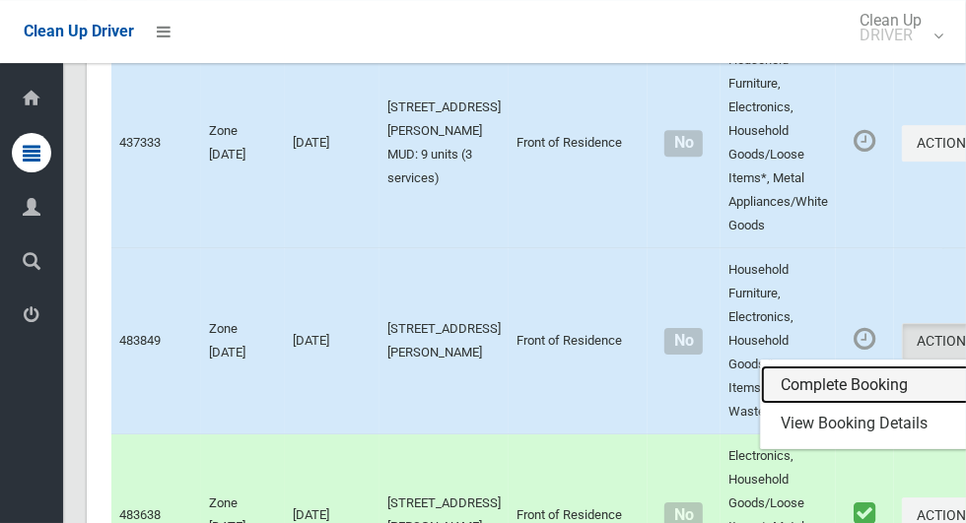
click at [794, 405] on link "Complete Booking" at bounding box center [878, 385] width 235 height 39
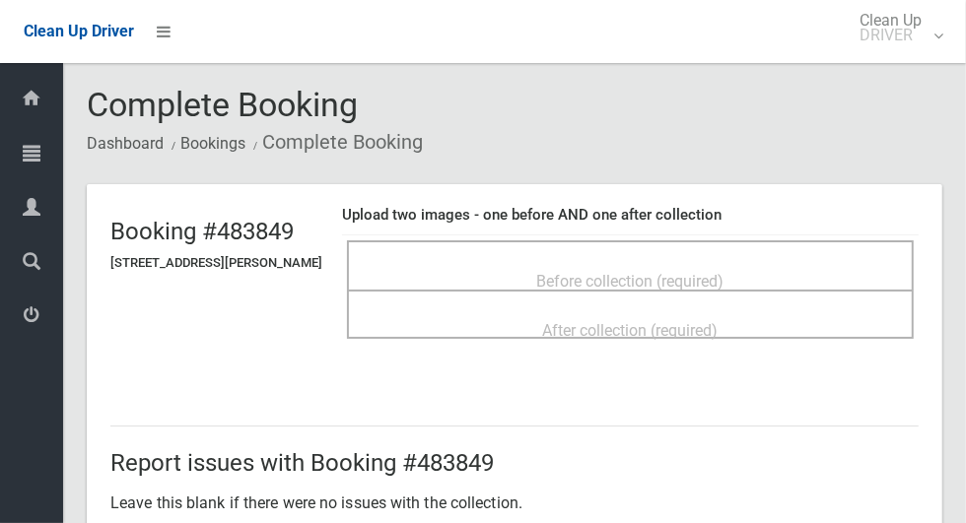
click at [709, 272] on span "Before collection (required)" at bounding box center [630, 281] width 187 height 19
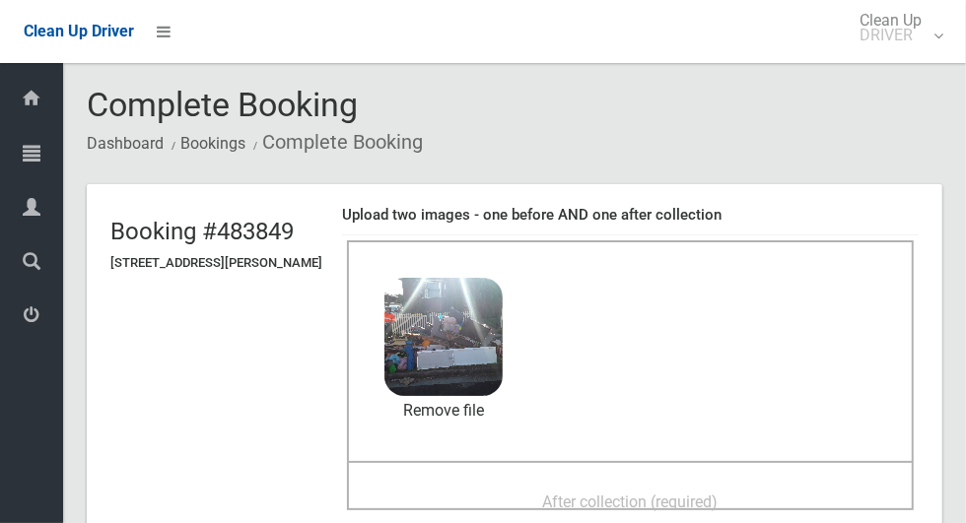
click at [718, 502] on span "After collection (required)" at bounding box center [630, 502] width 175 height 19
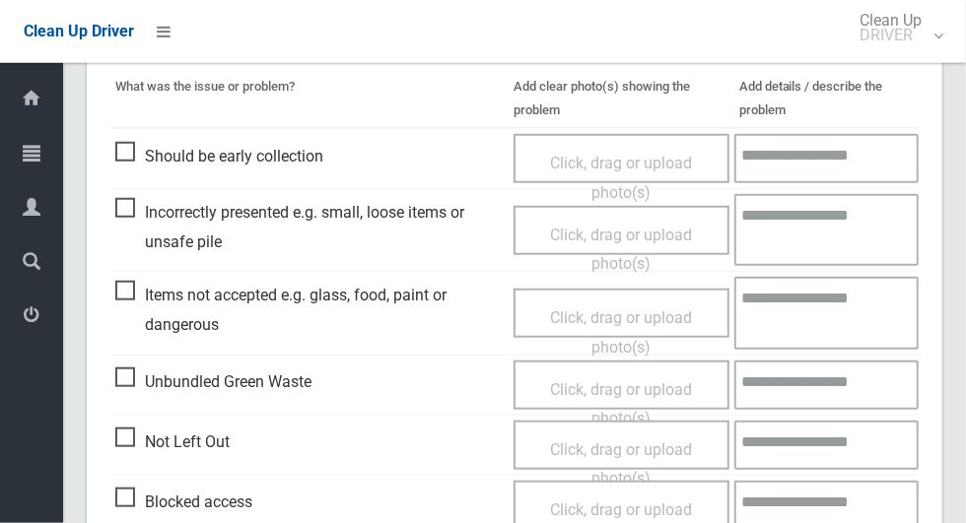
scroll to position [850, 0]
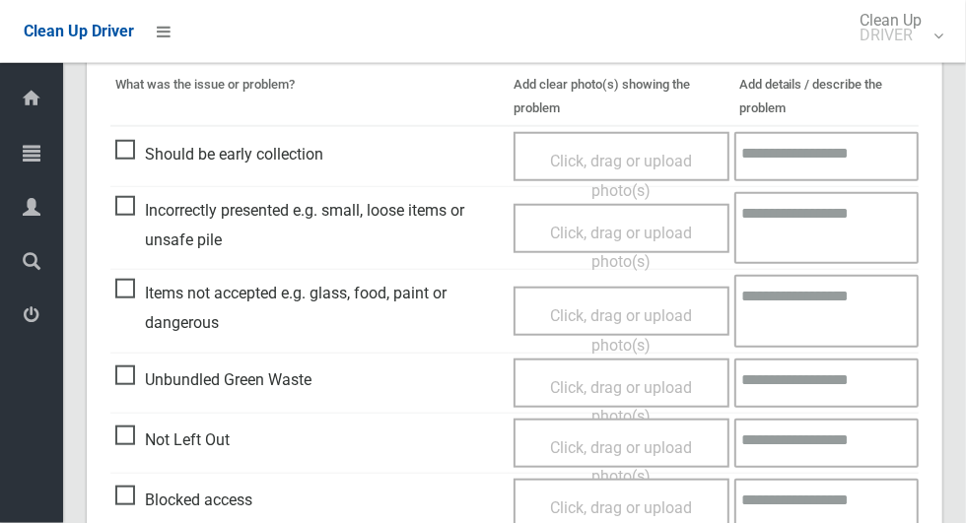
click at [117, 302] on span "Items not accepted e.g. glass, food, paint or dangerous" at bounding box center [309, 308] width 388 height 58
click at [607, 306] on span "Click, drag or upload photo(s)" at bounding box center [621, 330] width 142 height 48
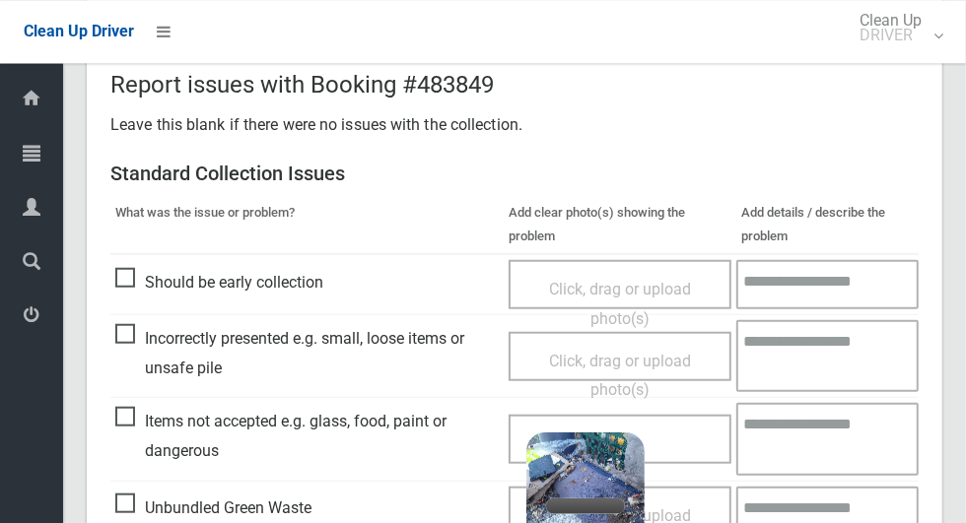
scroll to position [832, 0]
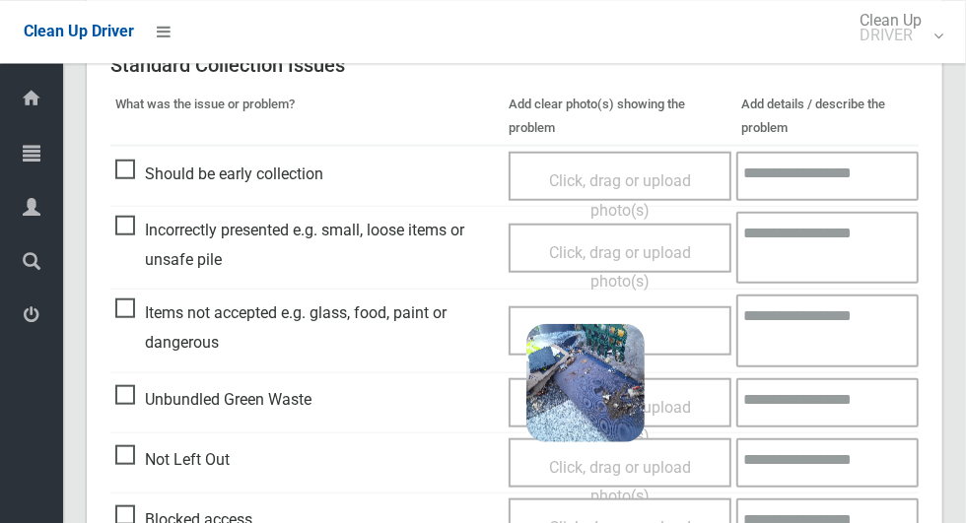
click at [830, 329] on textarea at bounding box center [827, 330] width 182 height 72
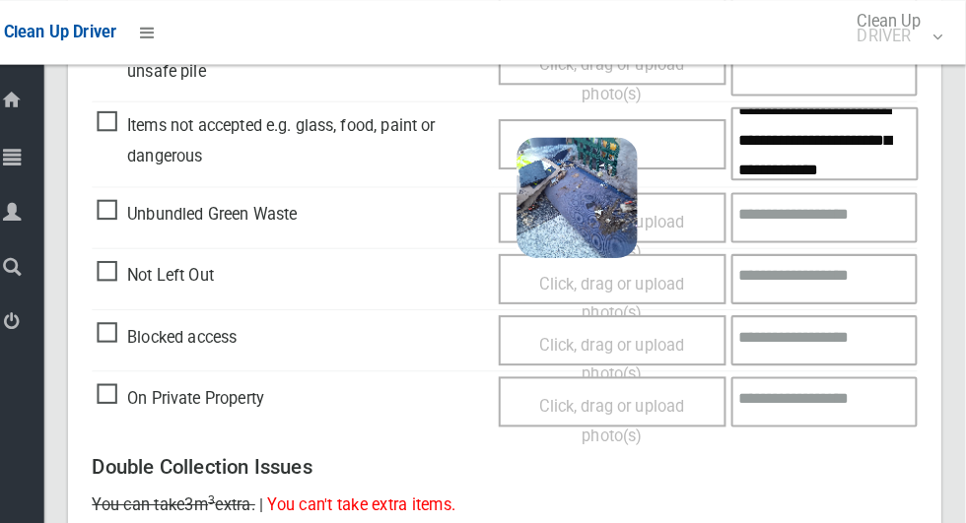
scroll to position [1021, 0]
click at [877, 137] on textarea "**********" at bounding box center [827, 140] width 183 height 72
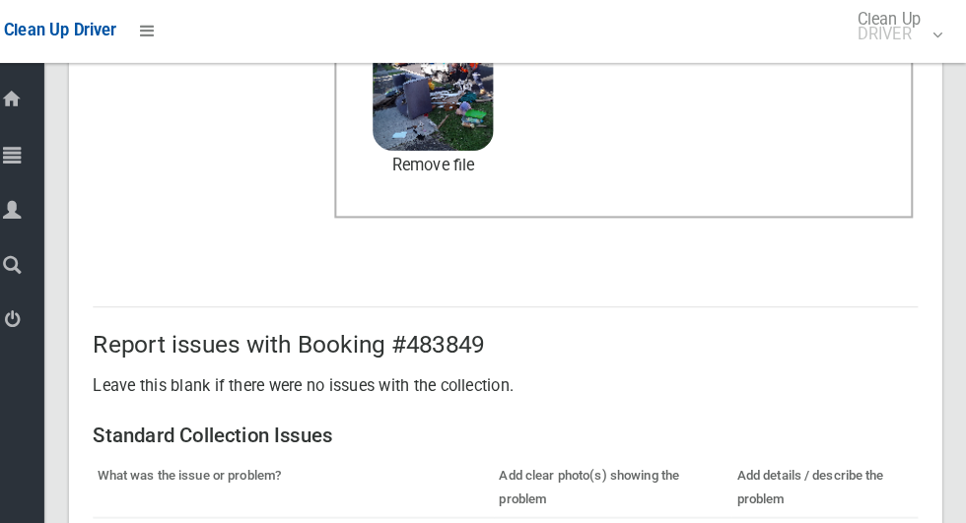
scroll to position [466, 0]
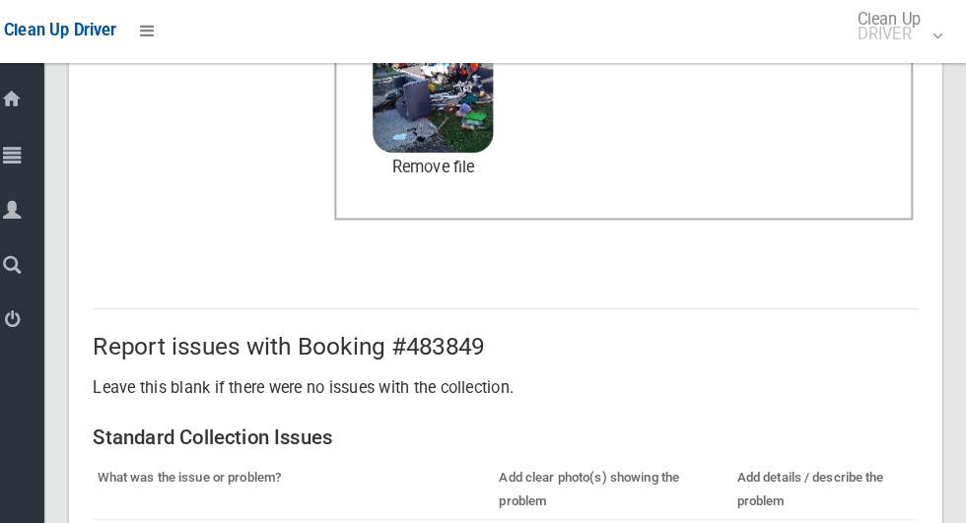
type textarea "**********"
click at [487, 169] on link "Remove file" at bounding box center [443, 166] width 118 height 30
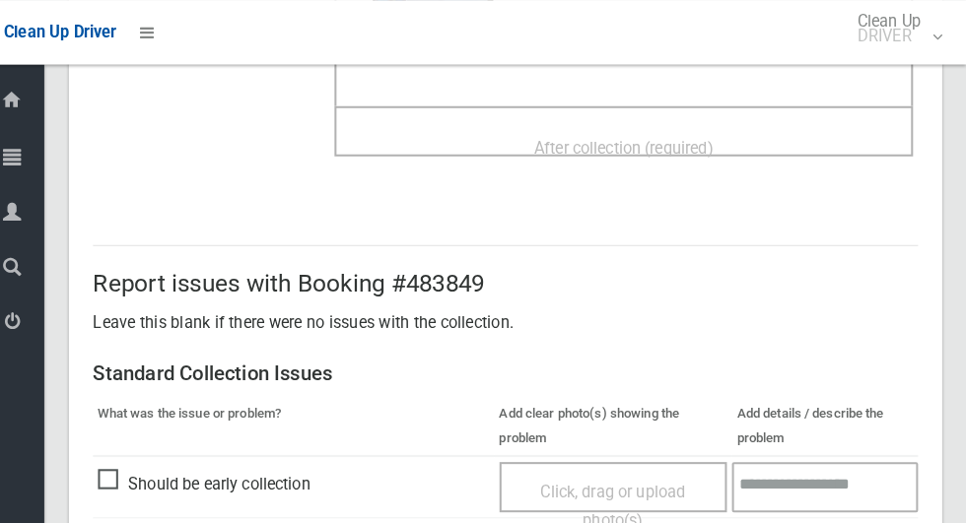
scroll to position [298, 0]
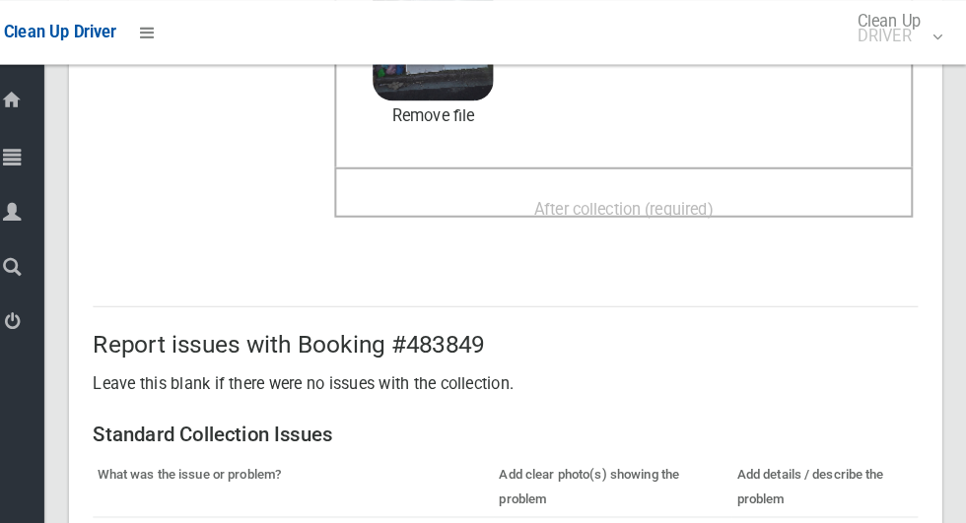
click at [684, 199] on span "After collection (required)" at bounding box center [630, 204] width 175 height 19
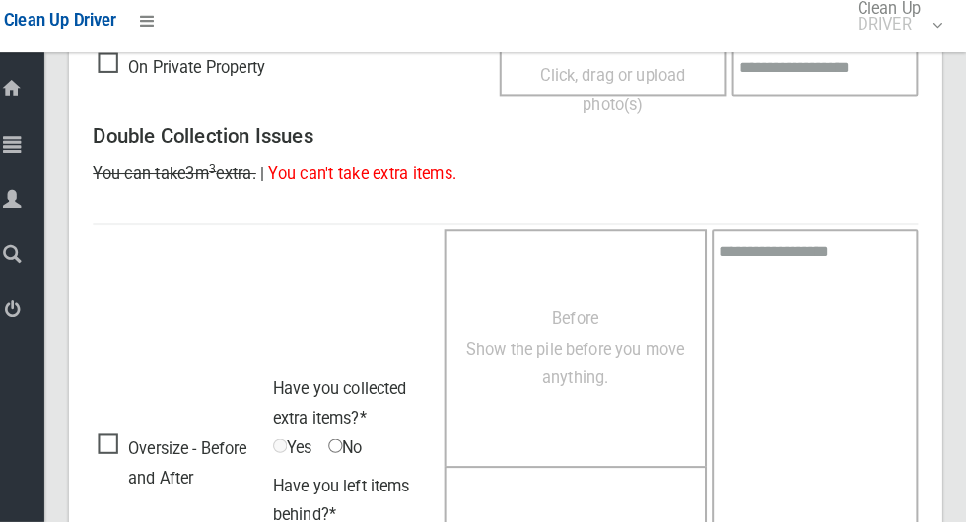
scroll to position [1612, 0]
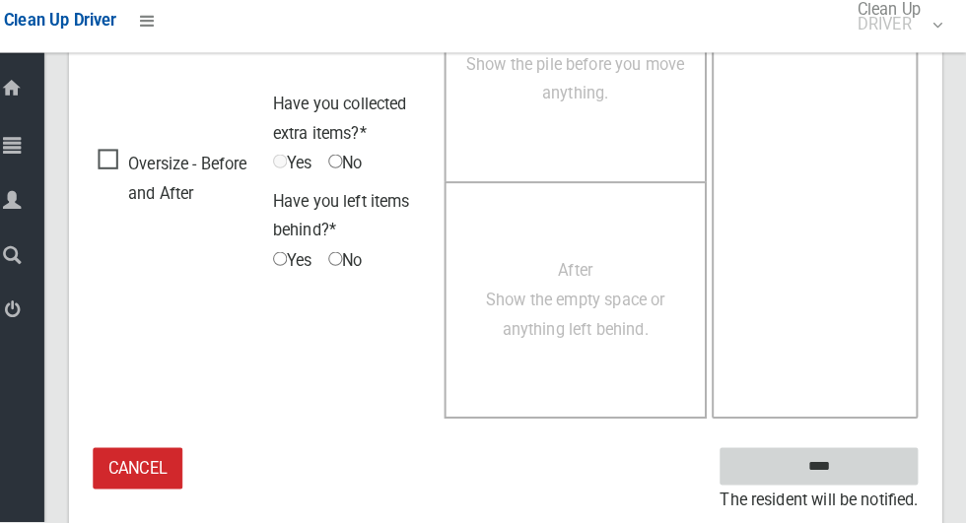
click at [873, 470] on input "****" at bounding box center [821, 468] width 194 height 36
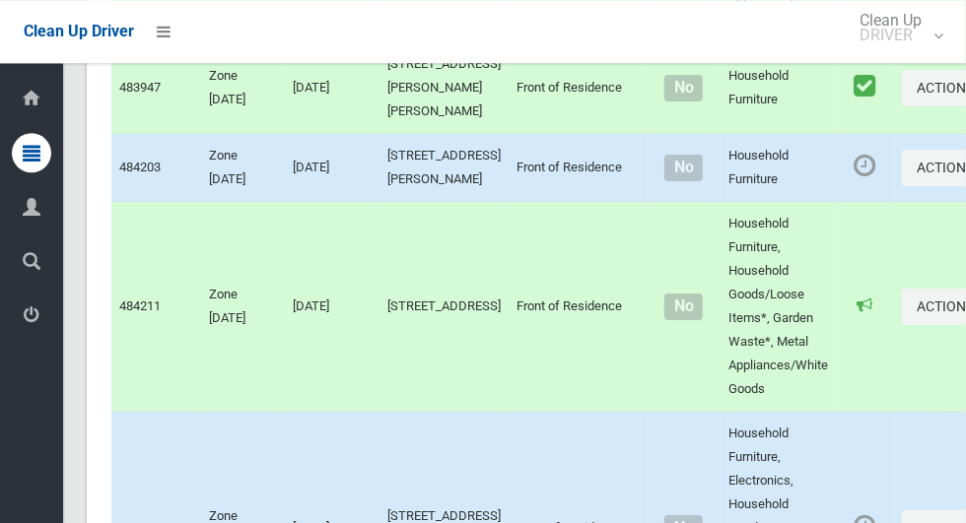
scroll to position [12053, 0]
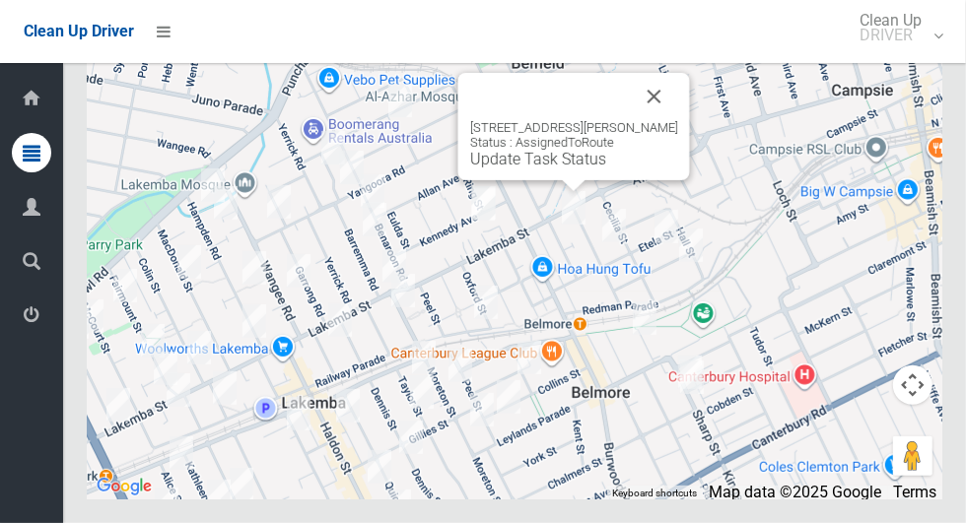
click at [566, 180] on div "[STREET_ADDRESS][PERSON_NAME] Status : AssignedToRoute Update Task Status" at bounding box center [574, 126] width 232 height 107
click at [544, 180] on div "[STREET_ADDRESS][PERSON_NAME] Status : AssignedToRoute Update Task Status" at bounding box center [574, 126] width 232 height 107
click at [550, 168] on link "Update Task Status" at bounding box center [538, 159] width 136 height 19
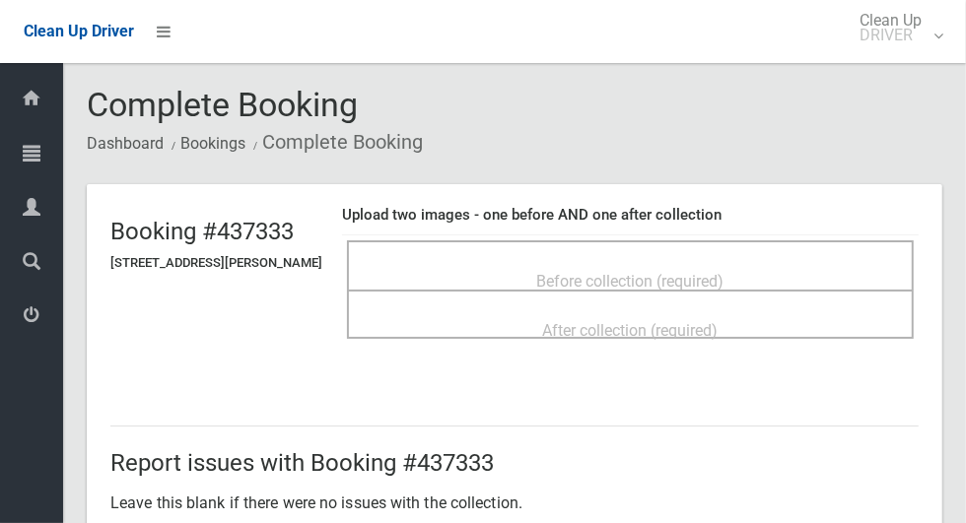
click at [427, 275] on div "Before collection (required)" at bounding box center [630, 280] width 523 height 36
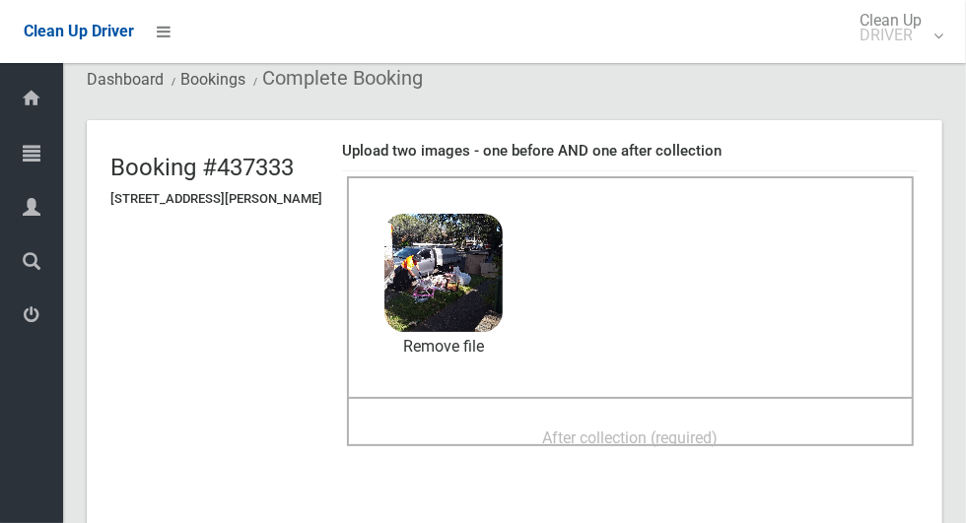
scroll to position [64, 0]
click at [767, 419] on div "After collection (required)" at bounding box center [630, 437] width 523 height 36
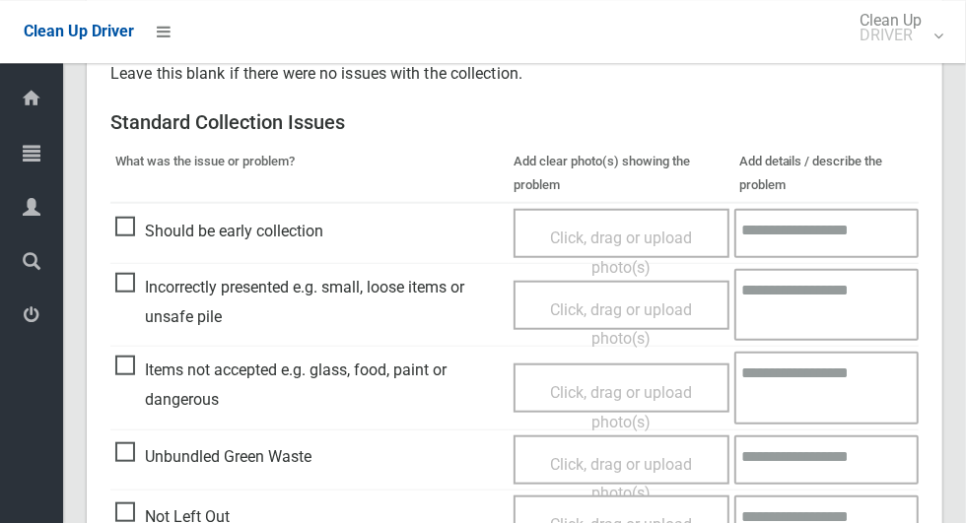
scroll to position [1018, 0]
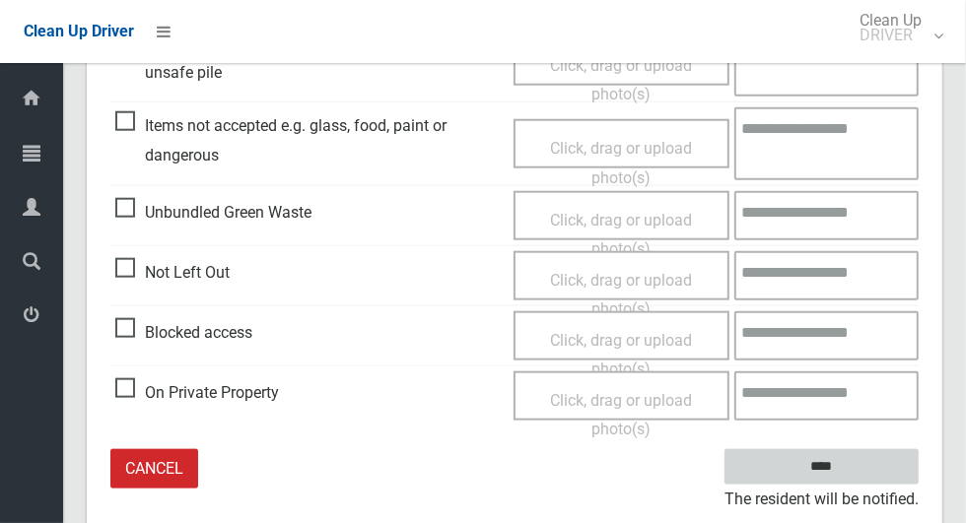
click at [881, 462] on input "****" at bounding box center [821, 467] width 194 height 36
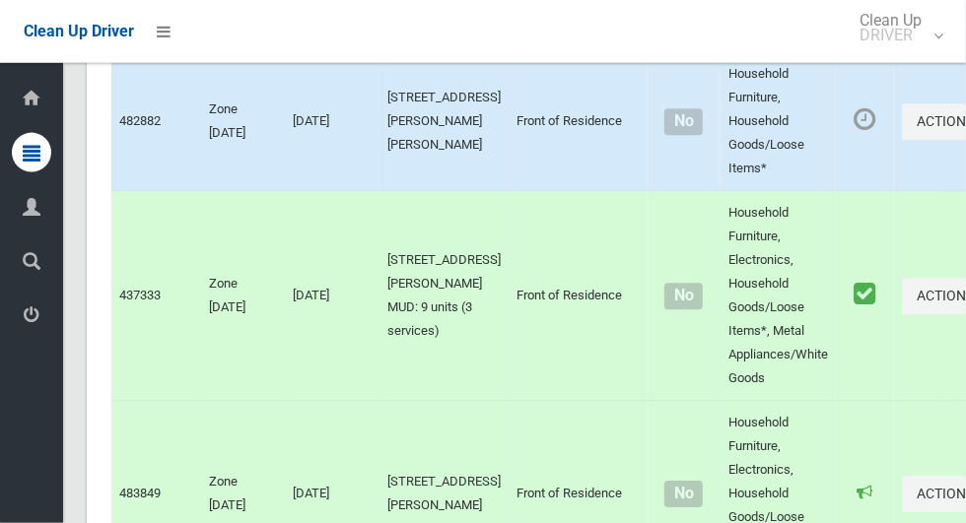
scroll to position [12053, 0]
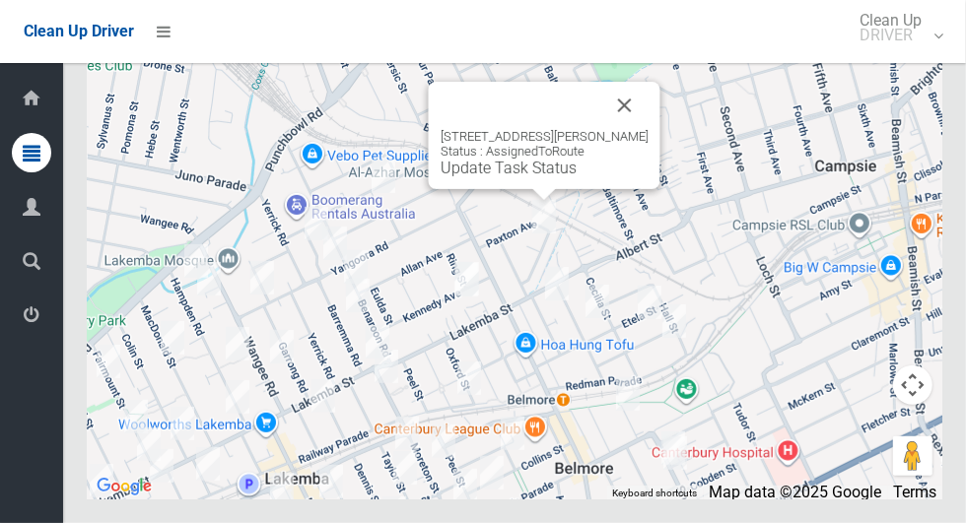
click at [635, 129] on button "Close" at bounding box center [624, 105] width 47 height 47
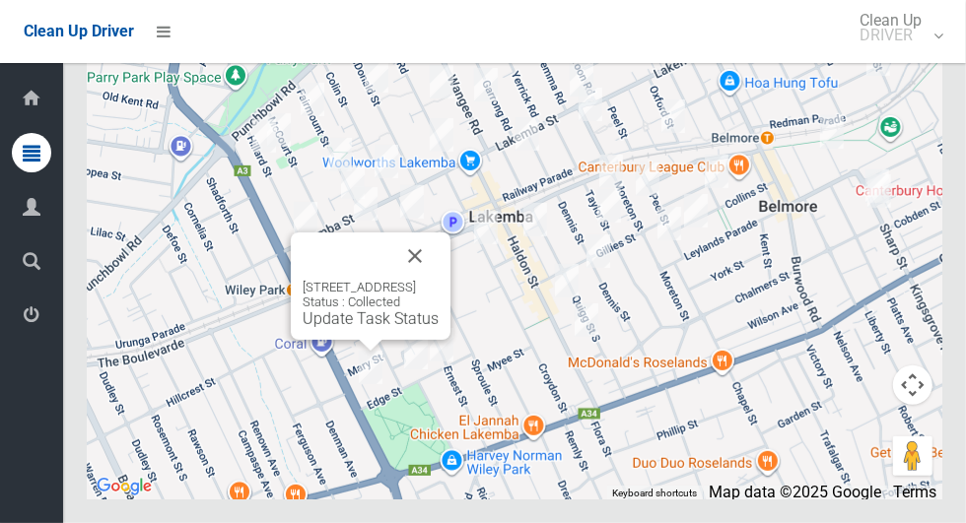
click at [450, 309] on div "9 Lonard Avenue, WILEY PARK NSW 2195 Status : Collected Update Task Status" at bounding box center [371, 286] width 160 height 107
click at [438, 280] on button "Close" at bounding box center [414, 256] width 47 height 47
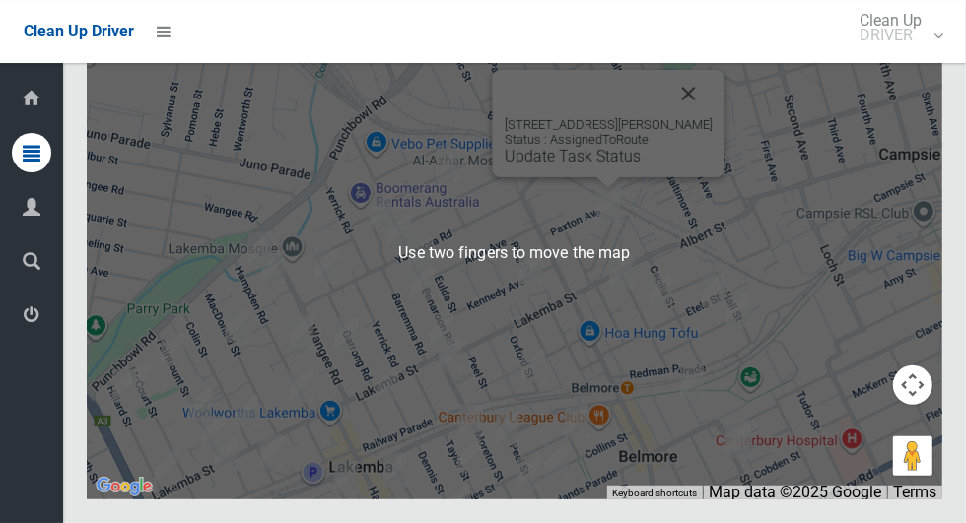
scroll to position [12052, 0]
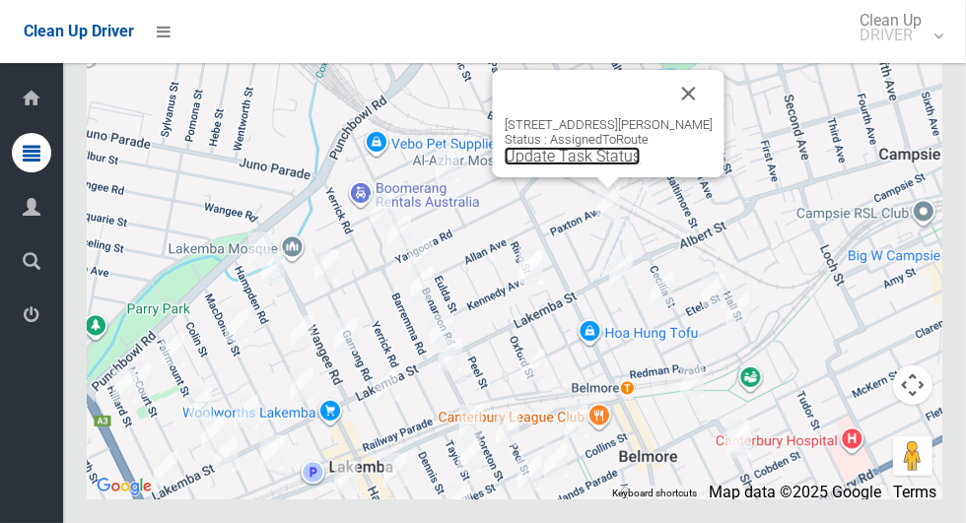
click at [617, 166] on link "Update Task Status" at bounding box center [572, 156] width 136 height 19
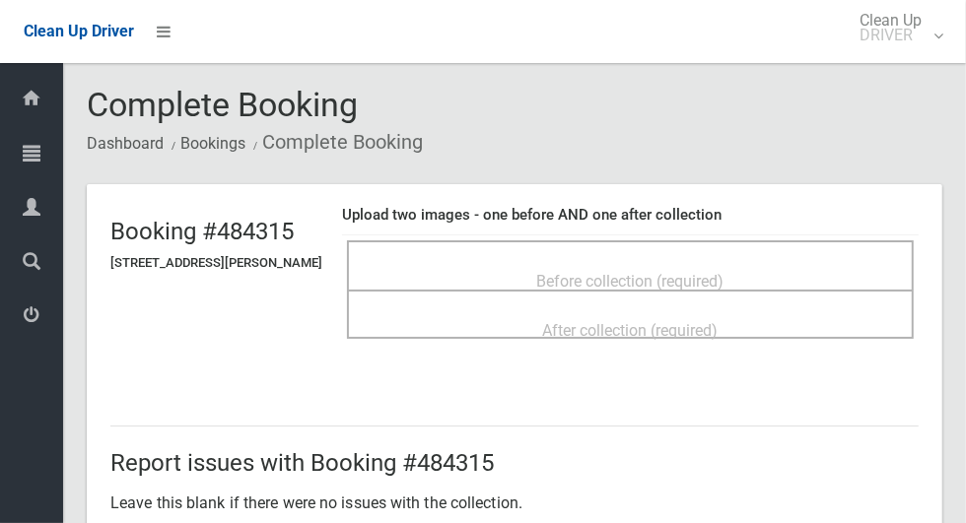
click at [724, 272] on span "Before collection (required)" at bounding box center [630, 281] width 187 height 19
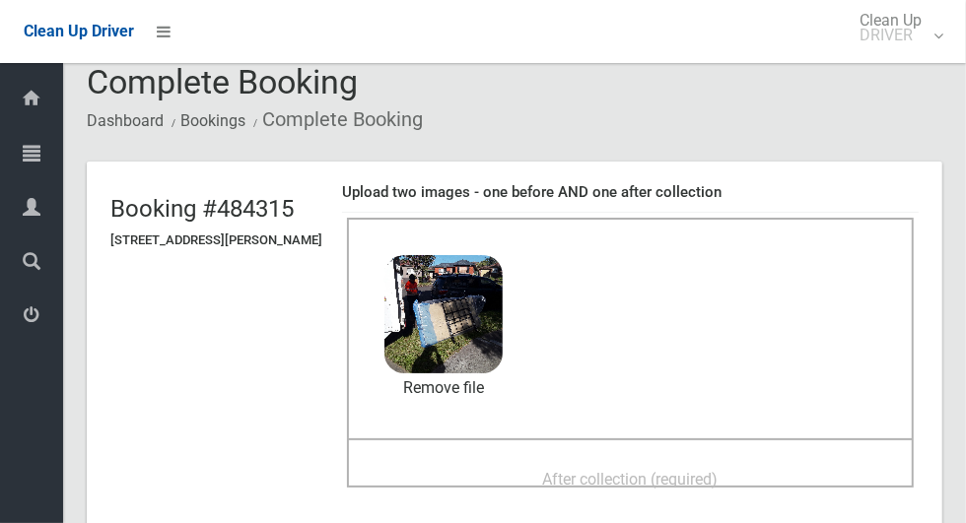
scroll to position [24, 0]
click at [718, 471] on span "After collection (required)" at bounding box center [630, 478] width 175 height 19
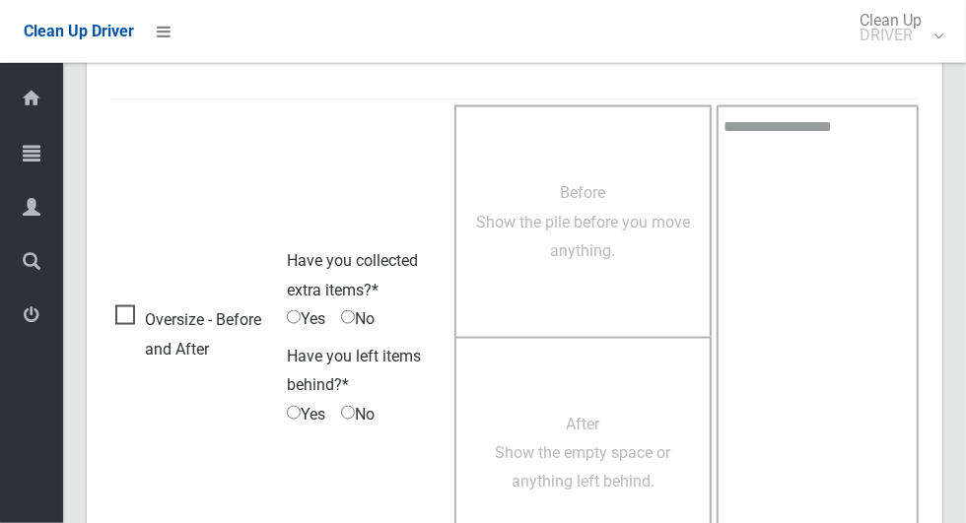
scroll to position [1612, 0]
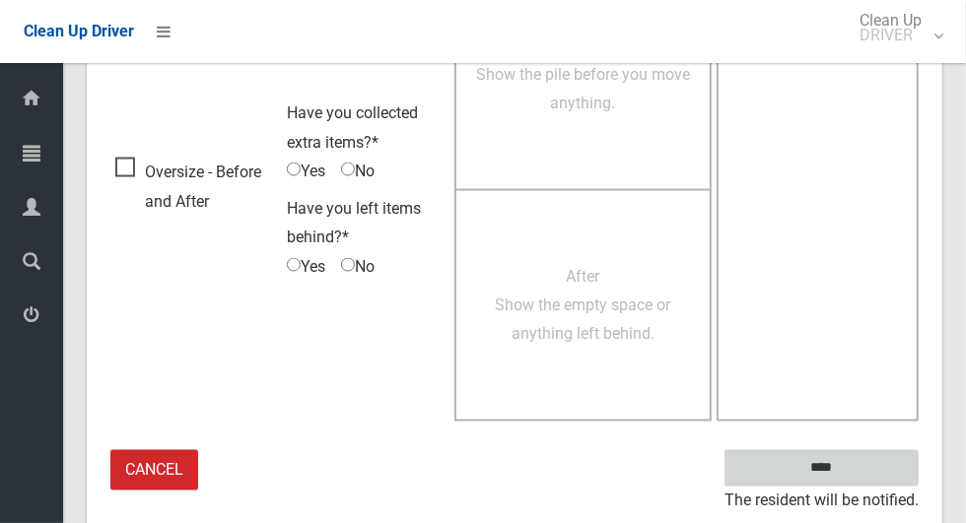
click at [871, 477] on input "****" at bounding box center [821, 468] width 194 height 36
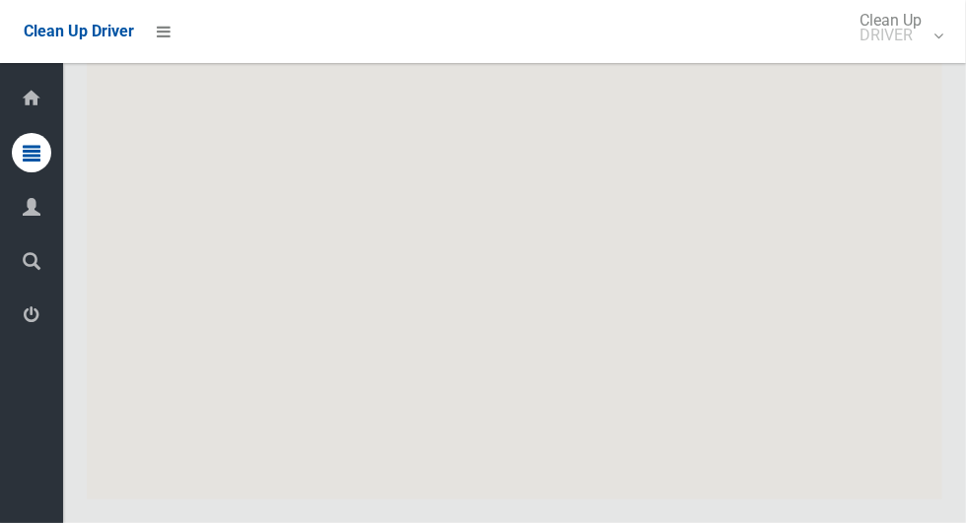
scroll to position [12053, 0]
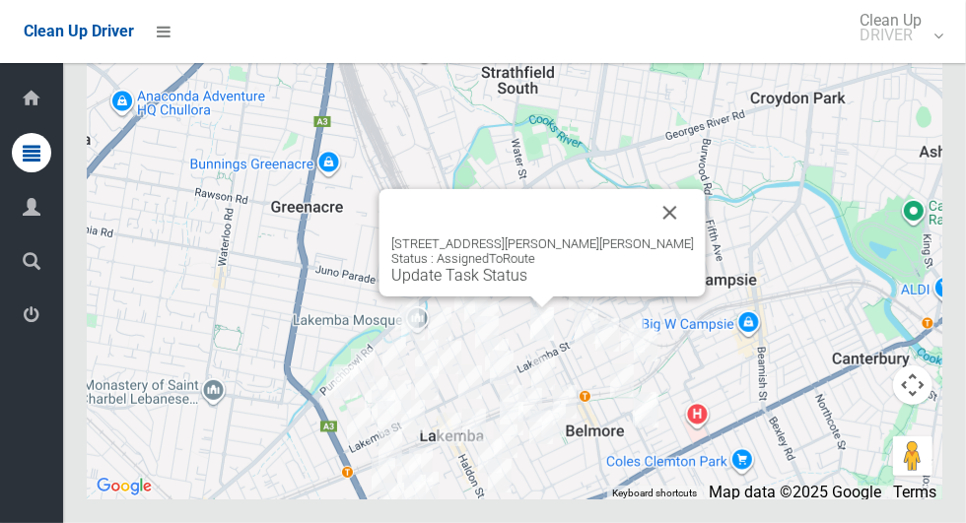
click at [646, 236] on button "Close" at bounding box center [669, 212] width 47 height 47
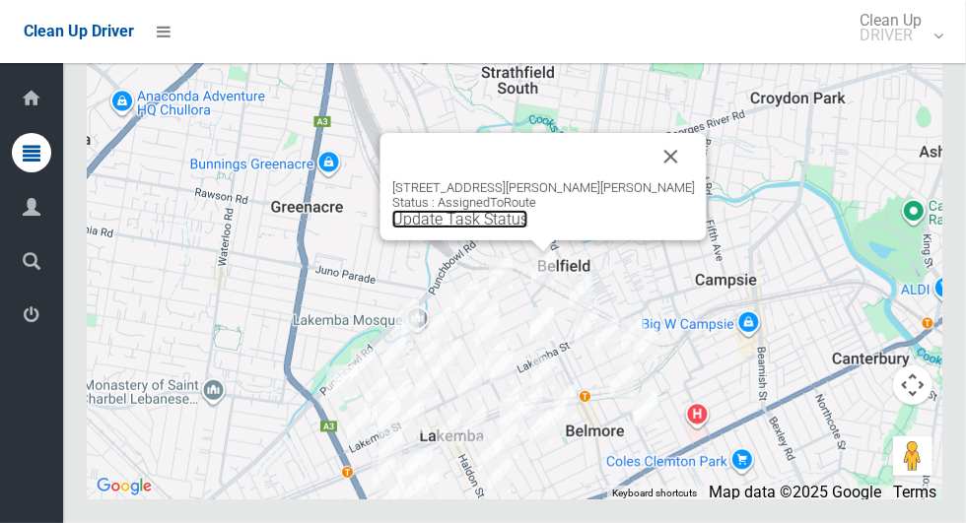
click at [528, 229] on link "Update Task Status" at bounding box center [460, 219] width 136 height 19
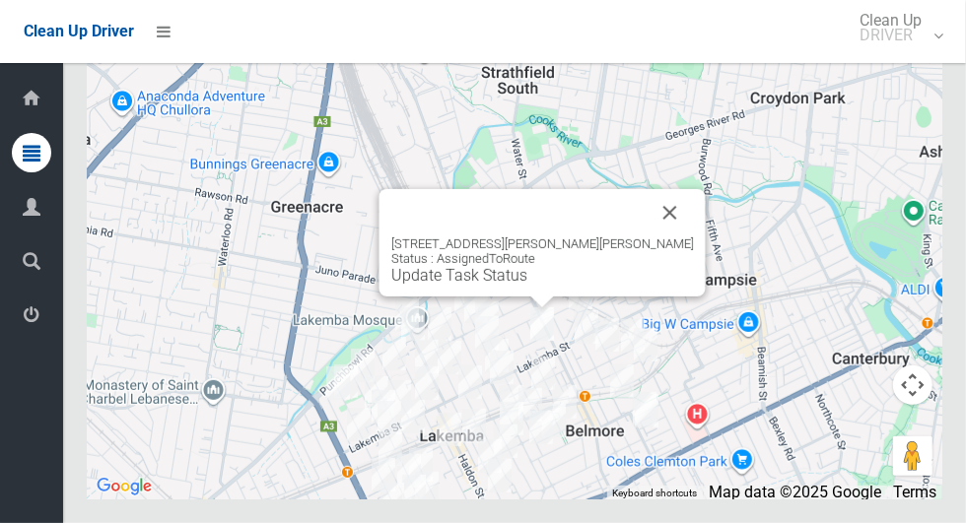
click at [517, 285] on link "Update Task Status" at bounding box center [459, 275] width 136 height 19
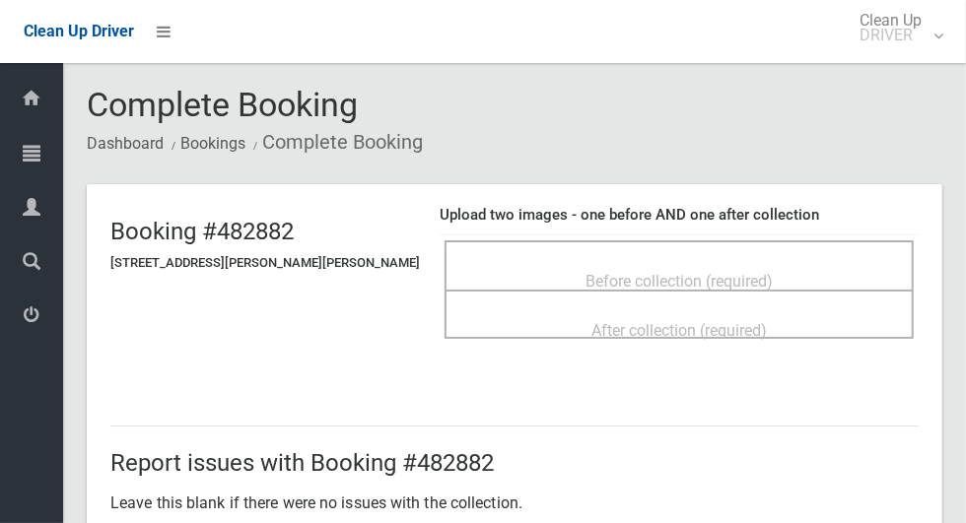
click at [672, 273] on span "Before collection (required)" at bounding box center [678, 281] width 187 height 19
click at [618, 272] on span "Before collection (required)" at bounding box center [678, 281] width 187 height 19
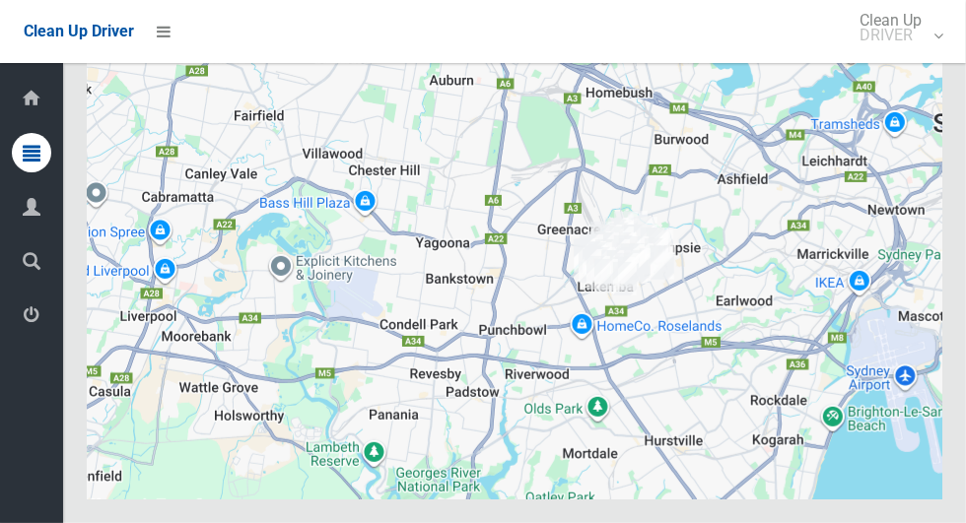
scroll to position [12050, 0]
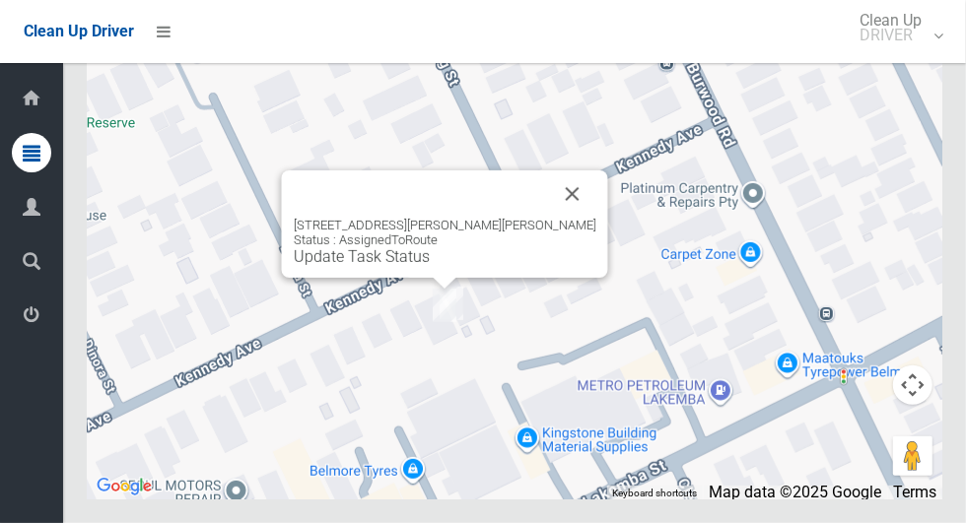
click at [430, 266] on link "Update Task Status" at bounding box center [362, 256] width 136 height 19
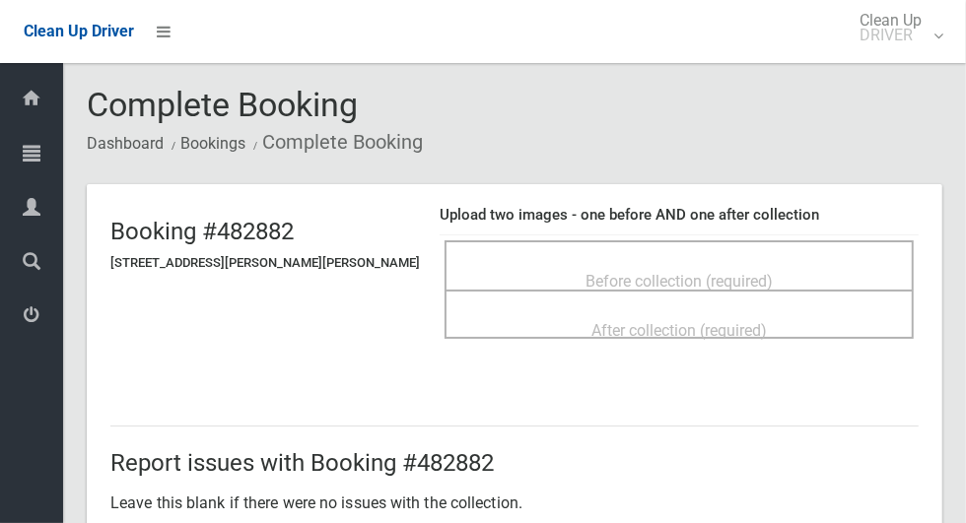
click at [752, 262] on div "Before collection (required)" at bounding box center [679, 280] width 426 height 36
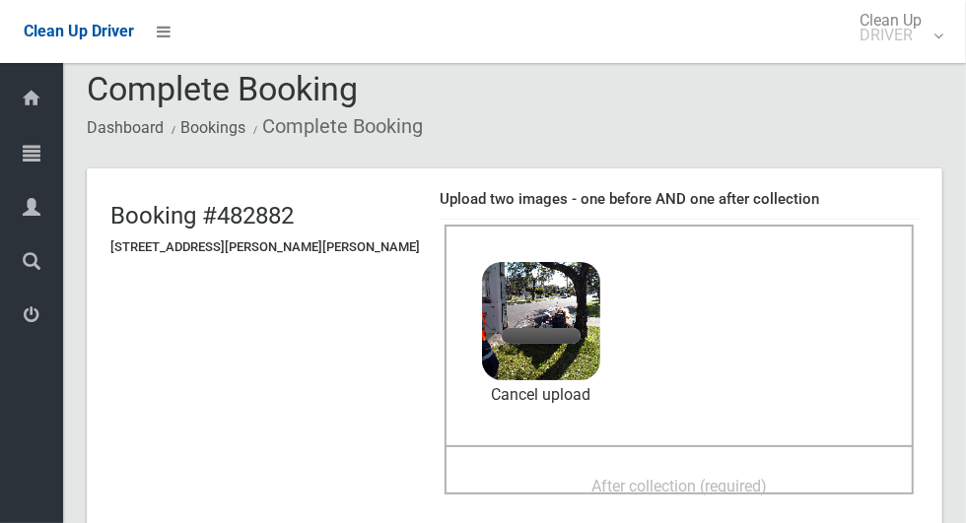
scroll to position [16, 0]
click at [711, 478] on span "After collection (required)" at bounding box center [678, 486] width 175 height 19
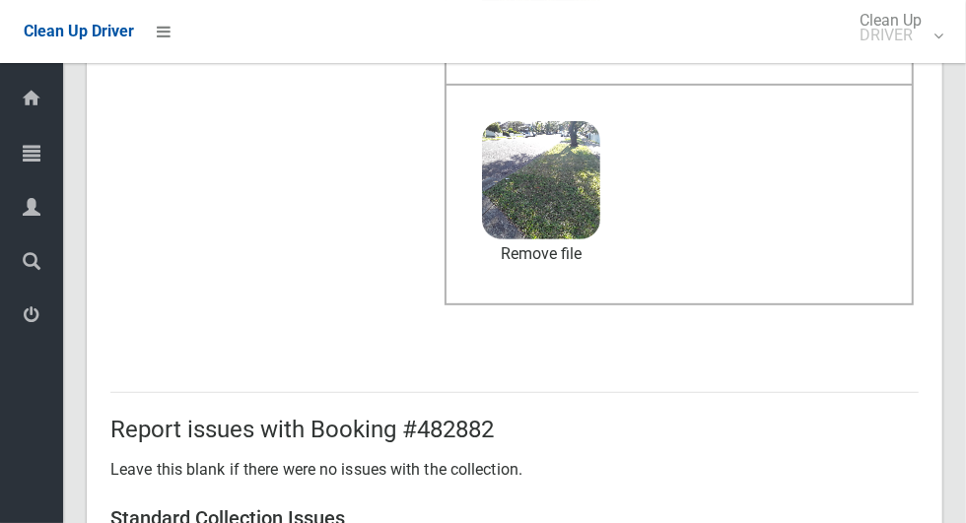
scroll to position [1612, 0]
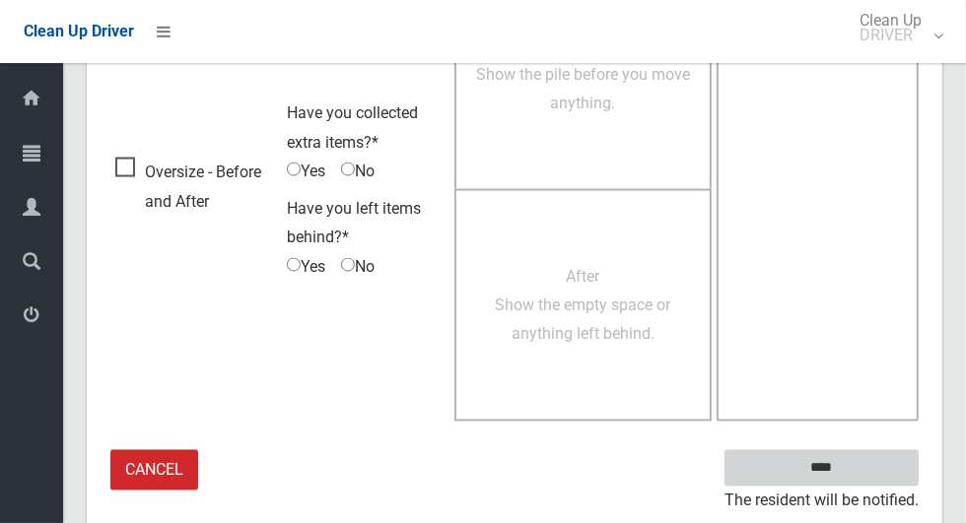
click at [875, 465] on input "****" at bounding box center [821, 468] width 194 height 36
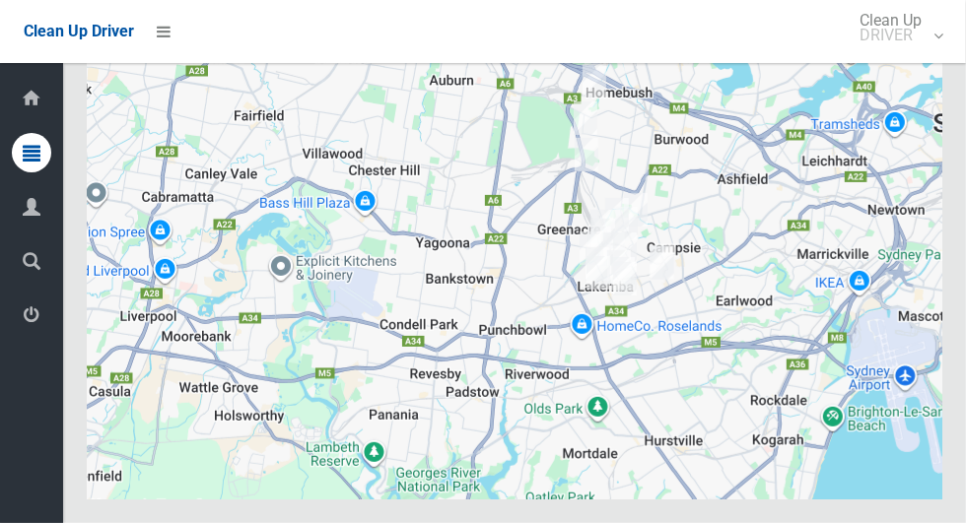
scroll to position [12053, 0]
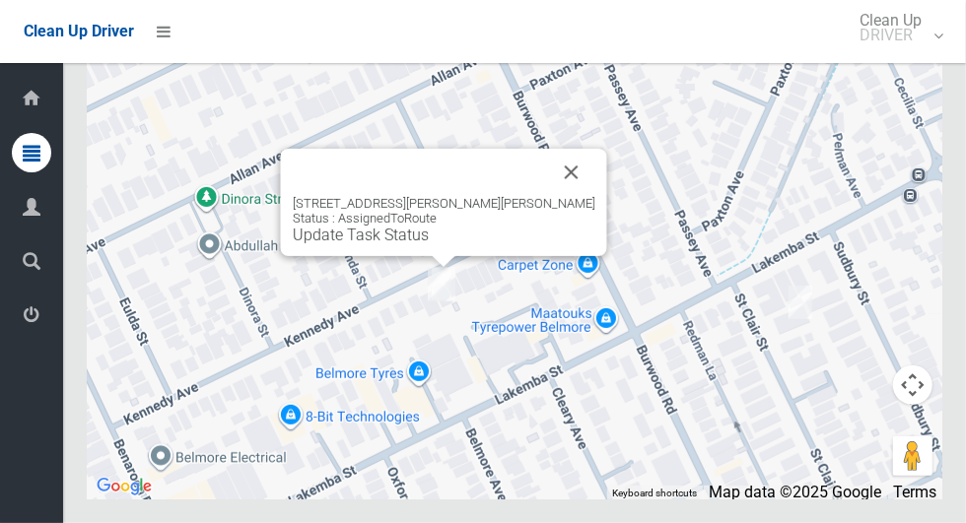
click at [434, 256] on div "[STREET_ADDRESS][PERSON_NAME][PERSON_NAME] Status : AssignedToRoute Update Task…" at bounding box center [444, 202] width 326 height 107
click at [429, 244] on link "Update Task Status" at bounding box center [361, 235] width 136 height 19
click at [420, 244] on link "Update Task Status" at bounding box center [361, 235] width 136 height 19
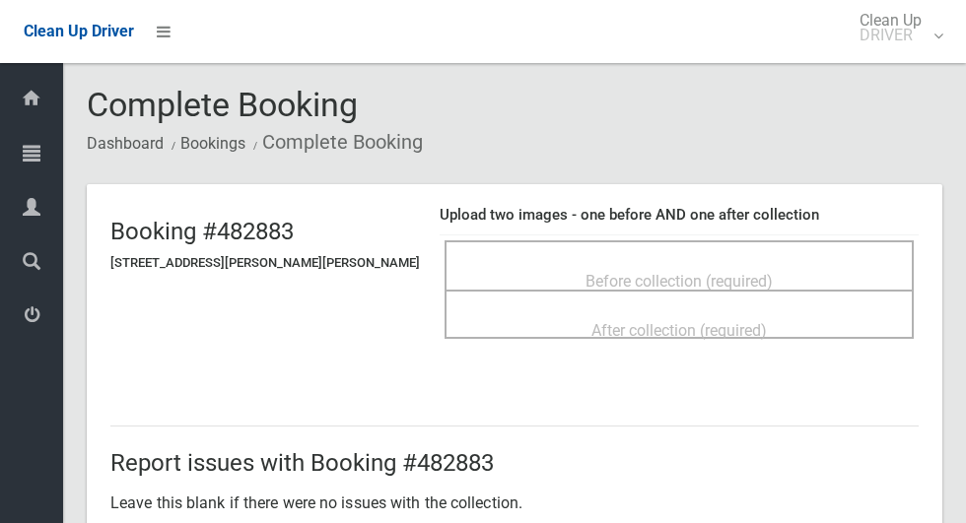
click at [766, 273] on div "Before collection (required)" at bounding box center [679, 280] width 426 height 36
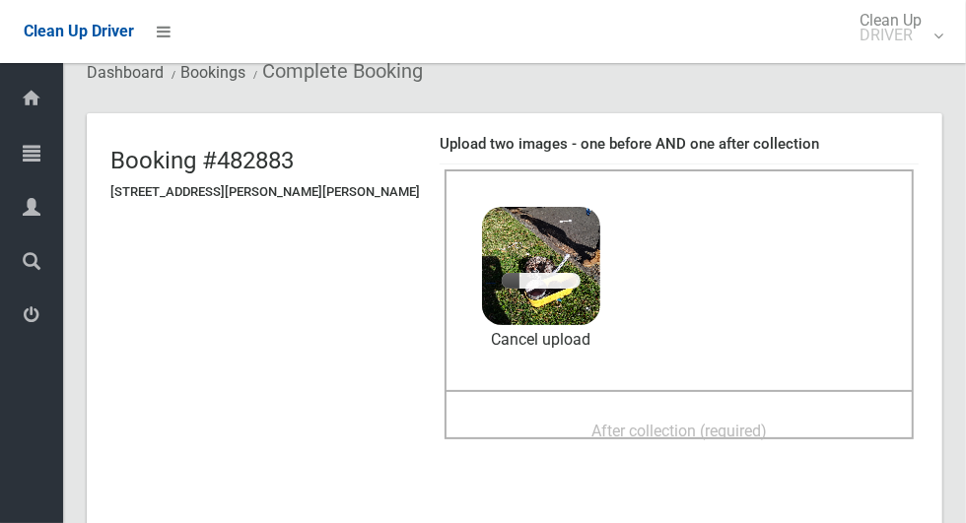
scroll to position [90, 0]
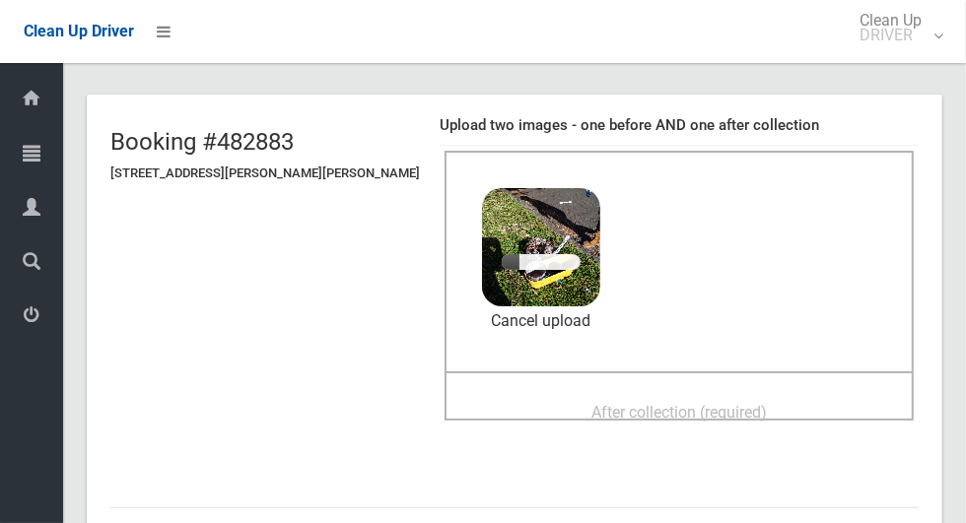
click at [769, 398] on div "After collection (required)" at bounding box center [679, 411] width 426 height 36
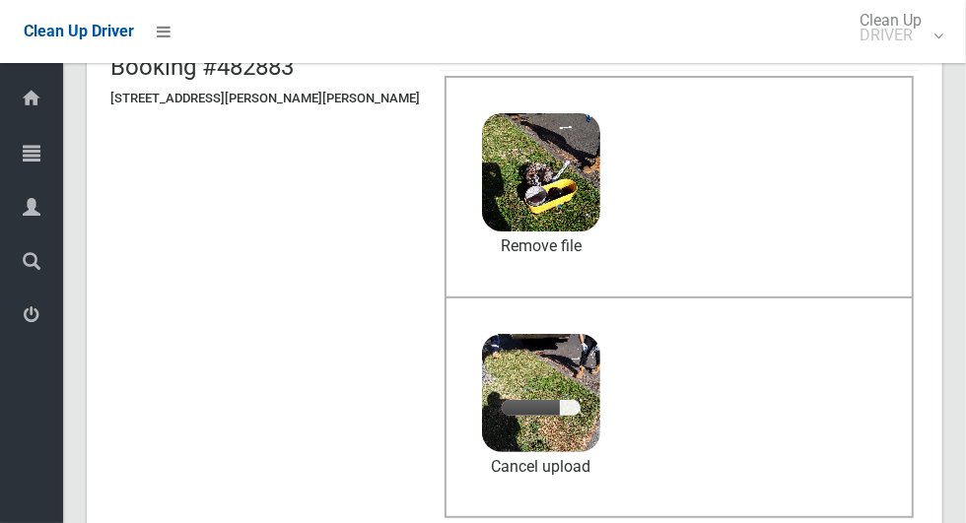
scroll to position [164, 0]
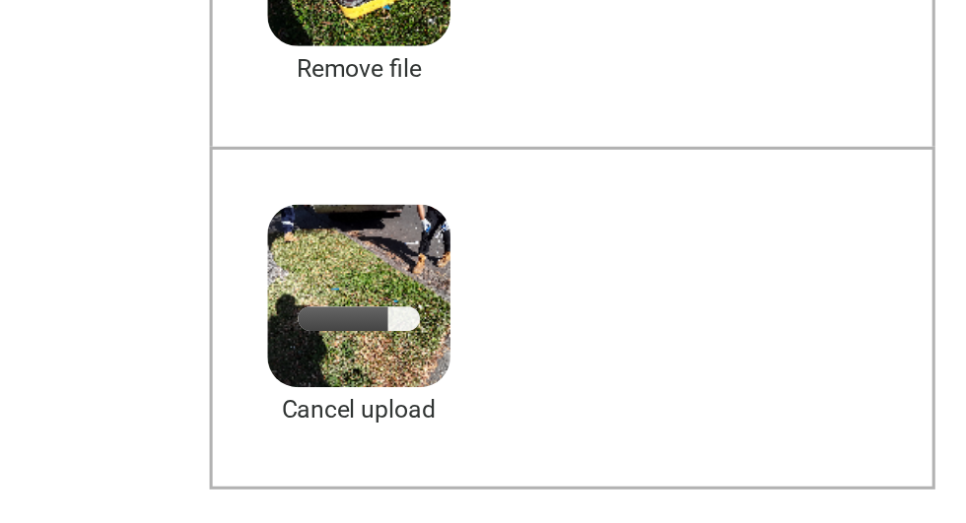
click at [807, 459] on div "After collection (required) 6.1 MB 2025-09-2408.22.34278560703505849918.jpg Che…" at bounding box center [678, 409] width 469 height 223
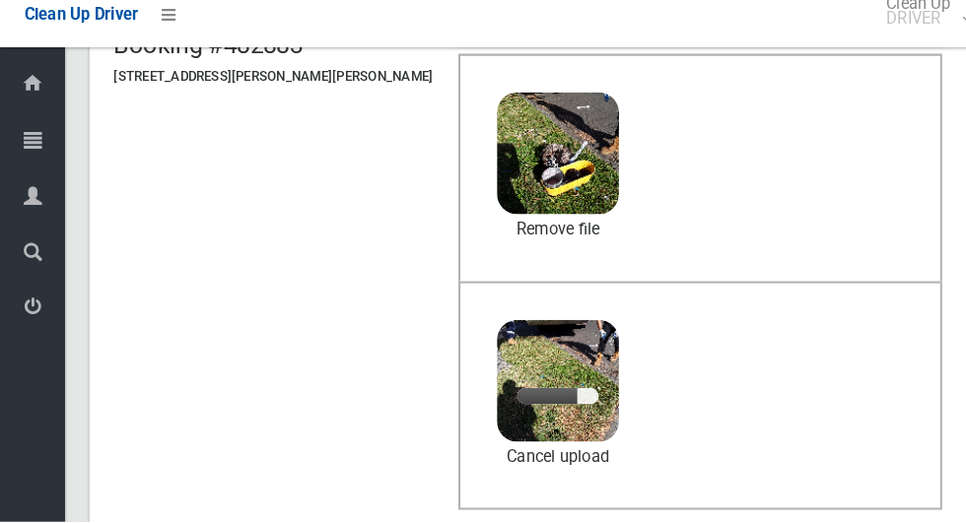
scroll to position [185, 0]
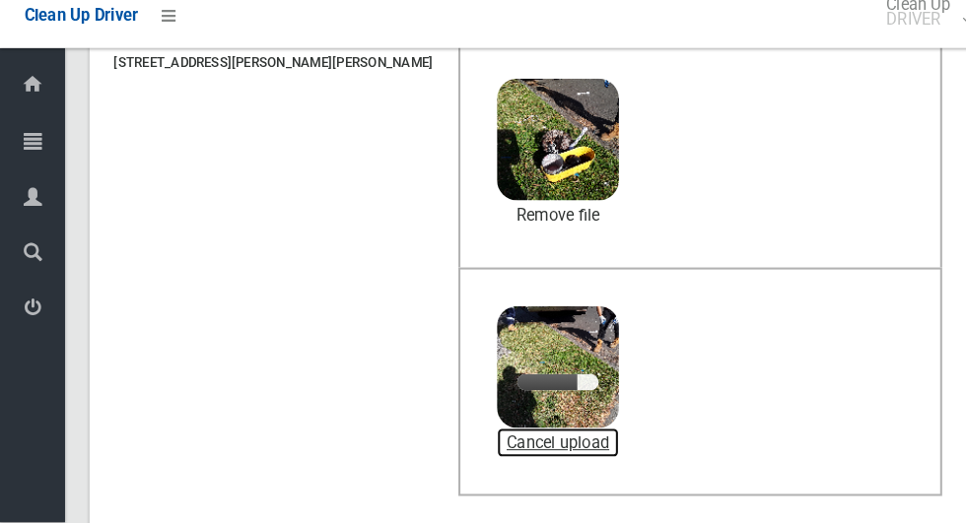
click at [482, 436] on link "Cancel upload" at bounding box center [541, 447] width 118 height 30
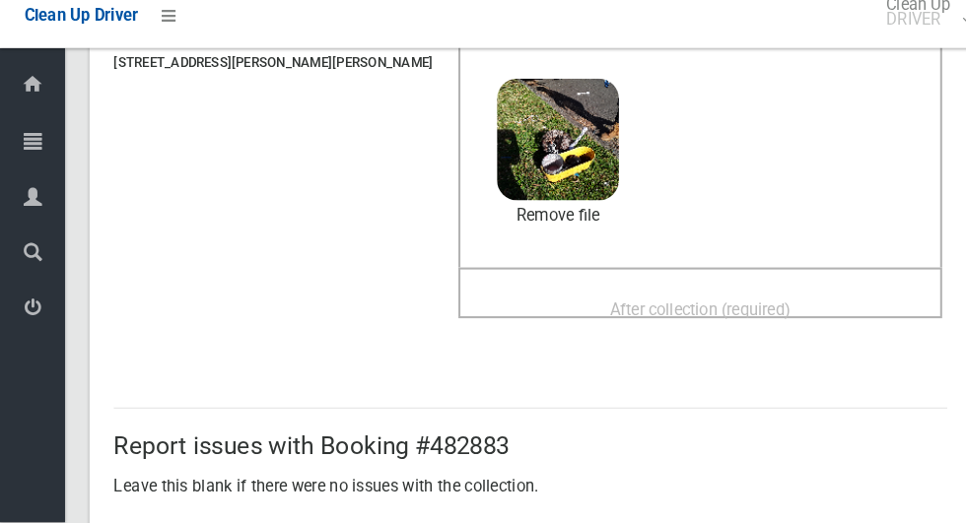
click at [709, 307] on span "After collection (required)" at bounding box center [678, 316] width 175 height 19
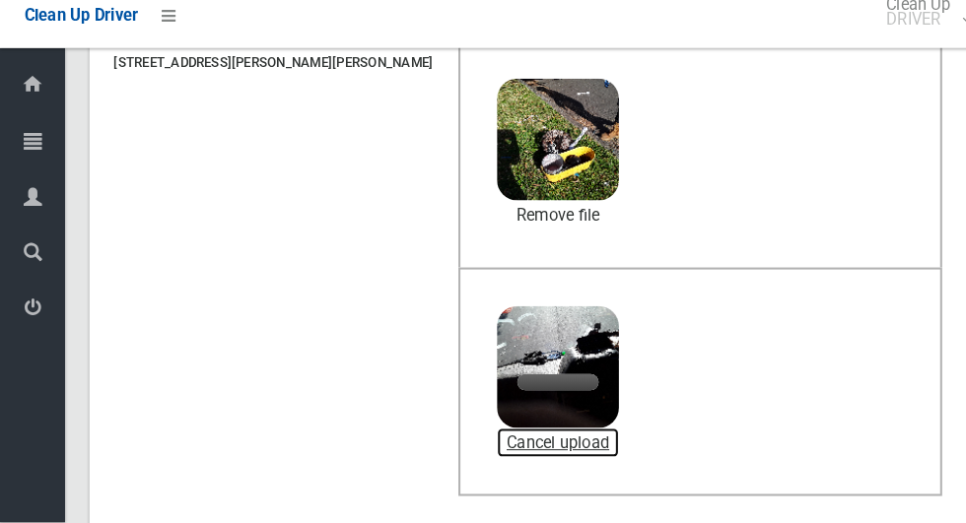
click at [497, 443] on link "Cancel upload" at bounding box center [541, 447] width 118 height 30
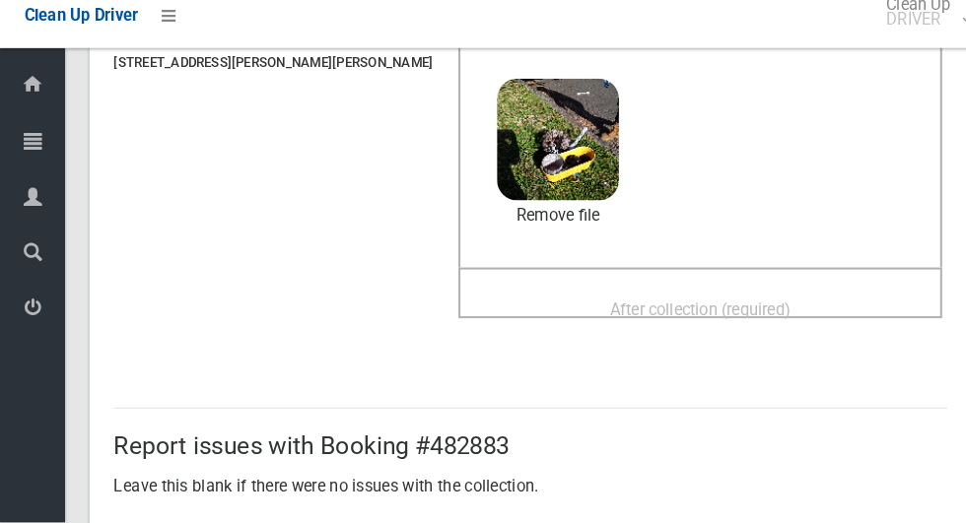
click at [734, 307] on span "After collection (required)" at bounding box center [678, 316] width 175 height 19
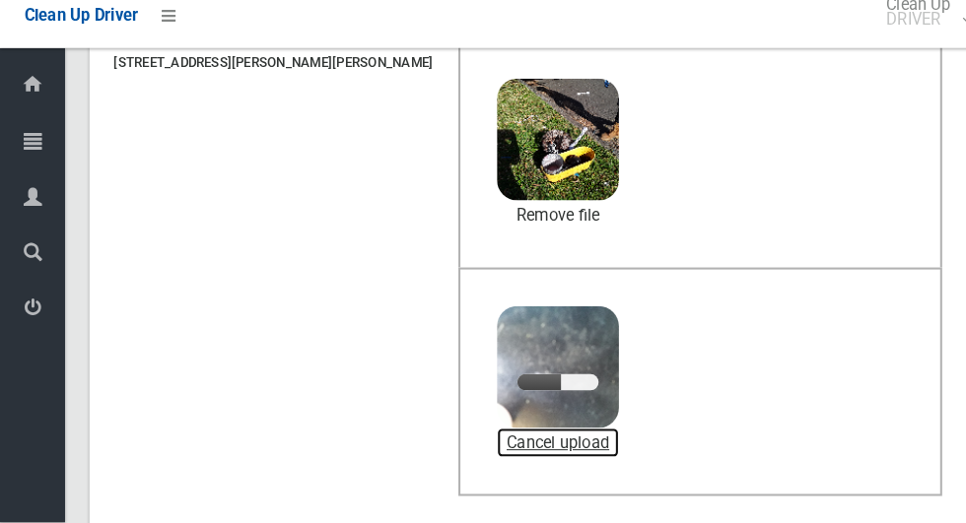
click at [482, 446] on link "Cancel upload" at bounding box center [541, 447] width 118 height 30
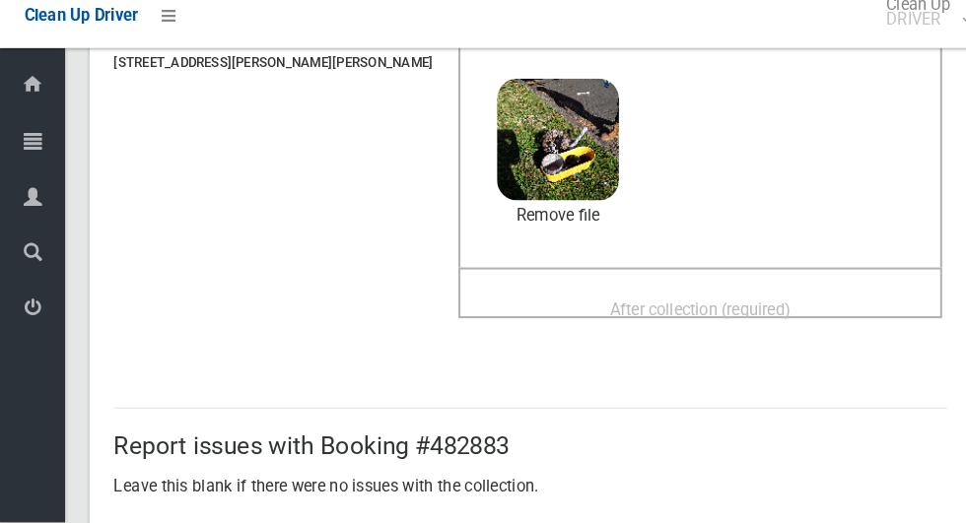
click at [652, 307] on span "After collection (required)" at bounding box center [678, 316] width 175 height 19
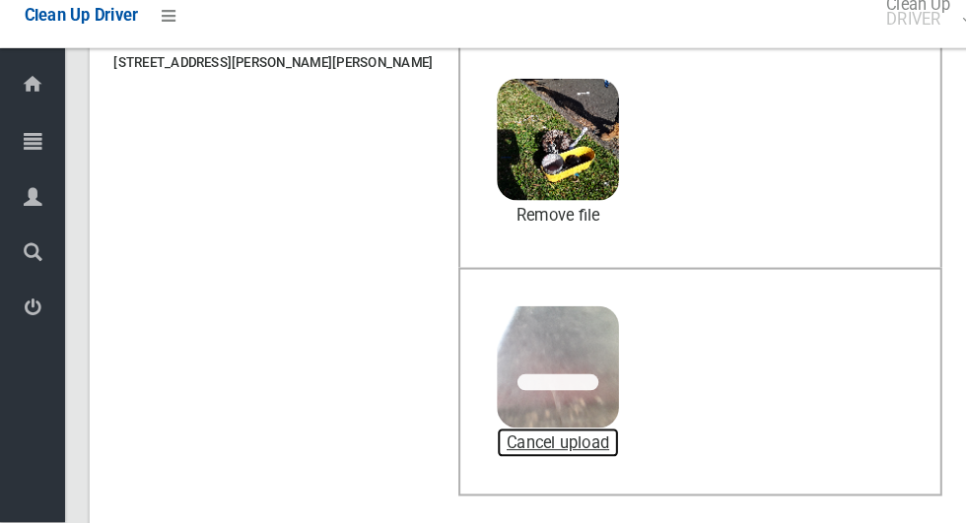
click at [482, 454] on link "Cancel upload" at bounding box center [541, 447] width 118 height 30
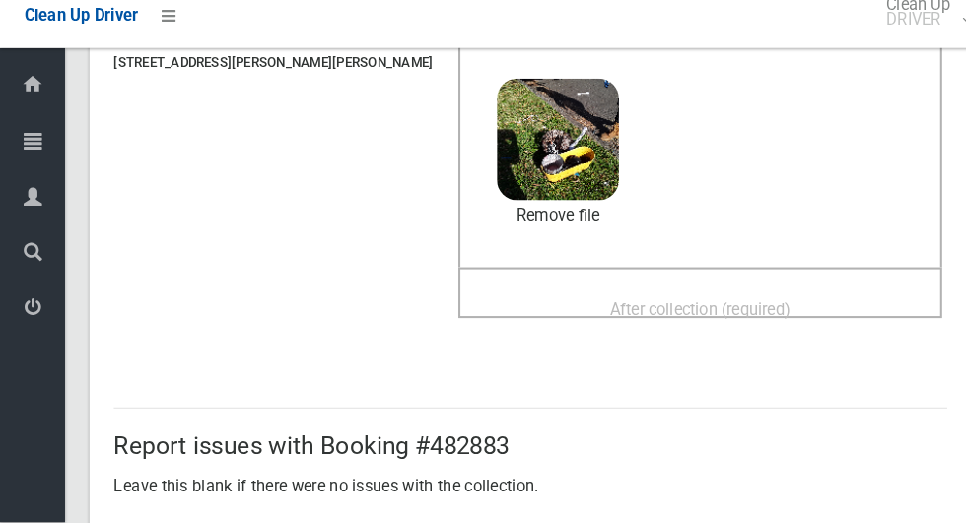
click at [466, 324] on div "After collection (required)" at bounding box center [679, 316] width 426 height 36
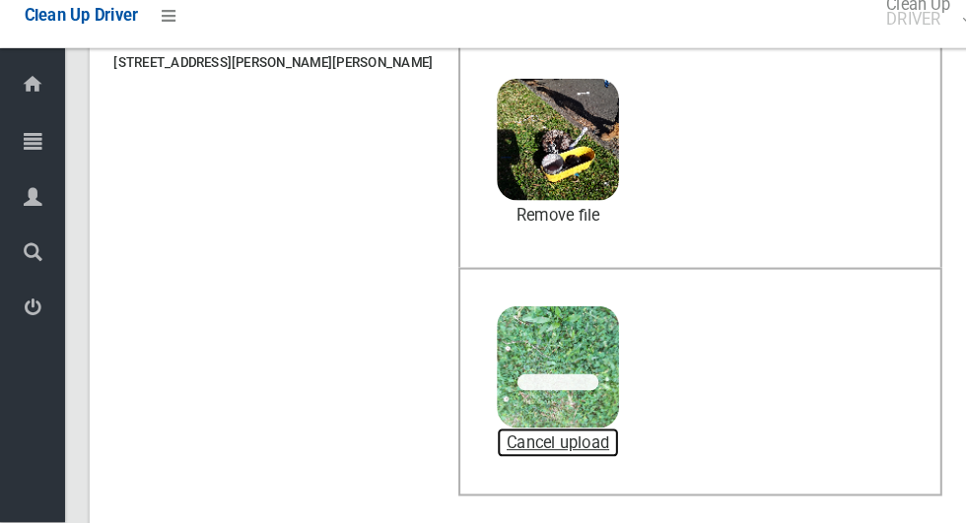
click at [518, 447] on link "Cancel upload" at bounding box center [541, 447] width 118 height 30
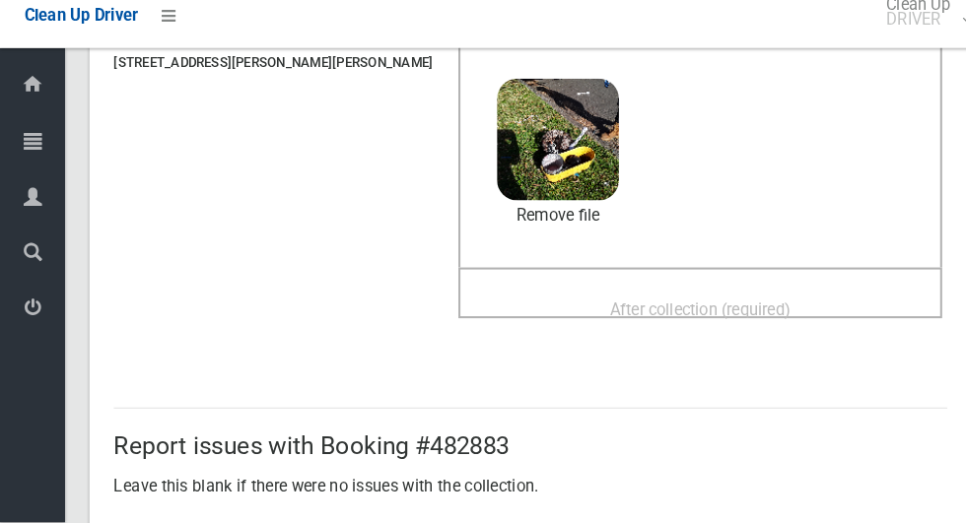
click at [672, 309] on span "After collection (required)" at bounding box center [678, 316] width 175 height 19
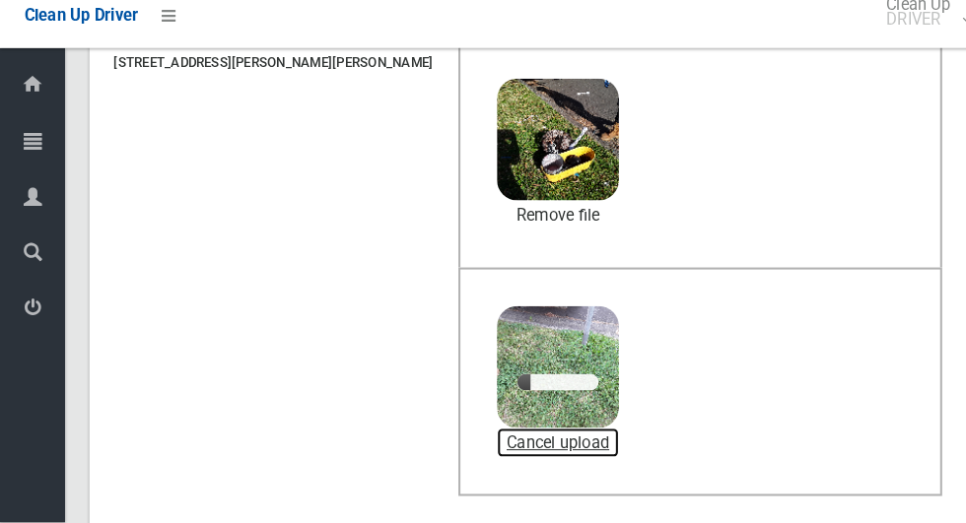
click at [495, 446] on link "Cancel upload" at bounding box center [541, 447] width 118 height 30
click at [497, 445] on link "Cancel upload" at bounding box center [541, 447] width 118 height 30
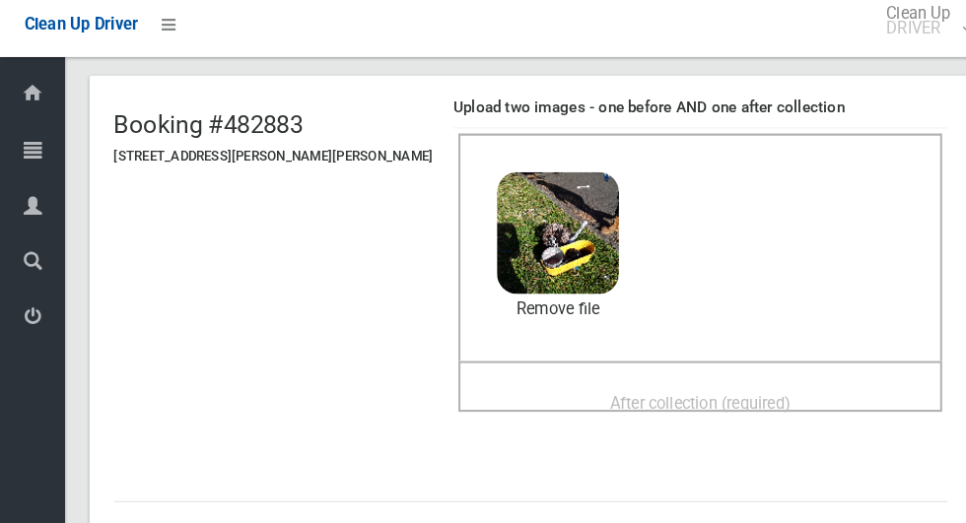
scroll to position [129, 0]
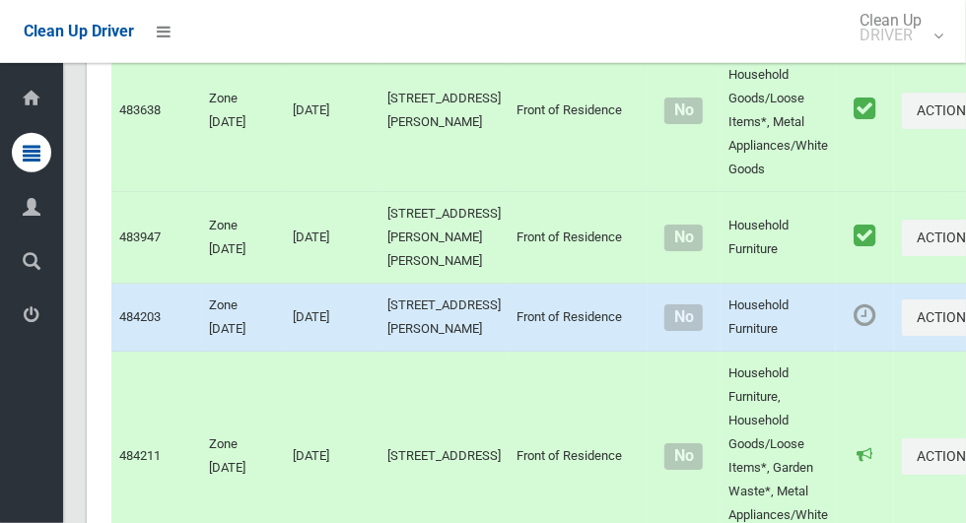
scroll to position [12053, 0]
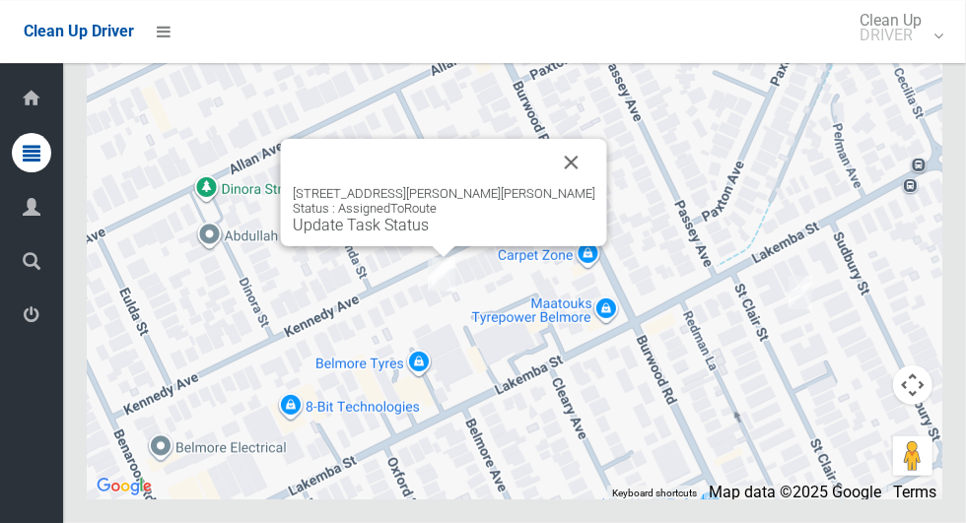
click at [430, 246] on div "18 Kennedy Avenue, BELMORE NSW 2192 Status : AssignedToRoute Update Task Status" at bounding box center [444, 192] width 326 height 107
click at [419, 235] on link "Update Task Status" at bounding box center [361, 225] width 136 height 19
click at [411, 186] on div at bounding box center [420, 162] width 255 height 47
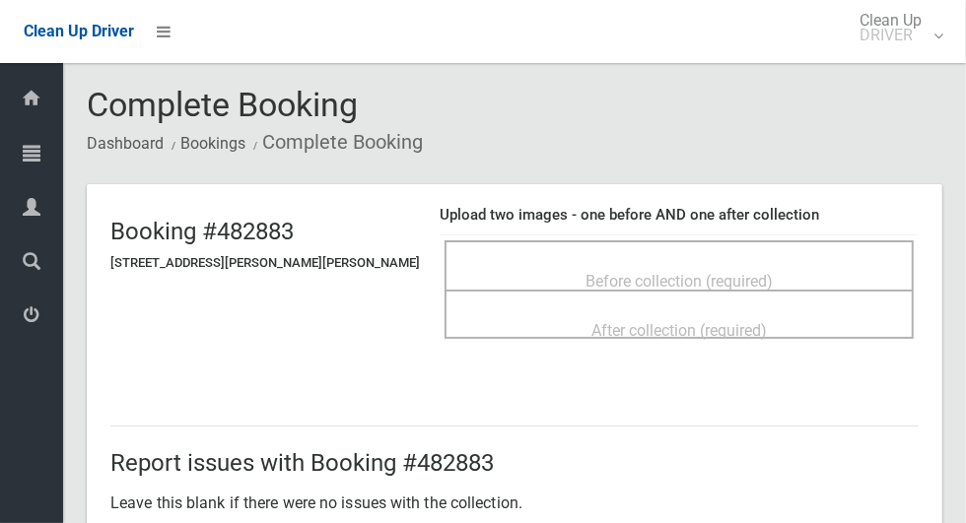
click at [723, 295] on div "After collection (required)" at bounding box center [678, 314] width 469 height 49
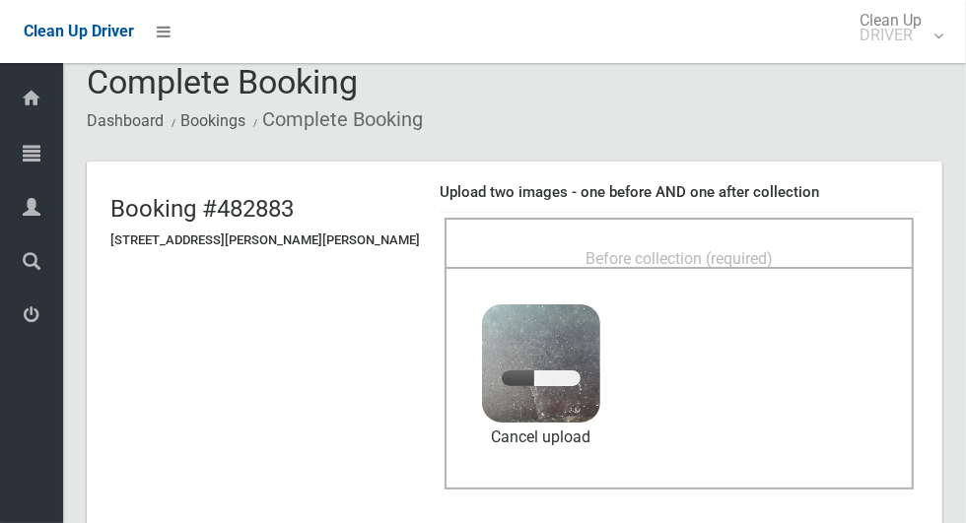
scroll to position [37, 0]
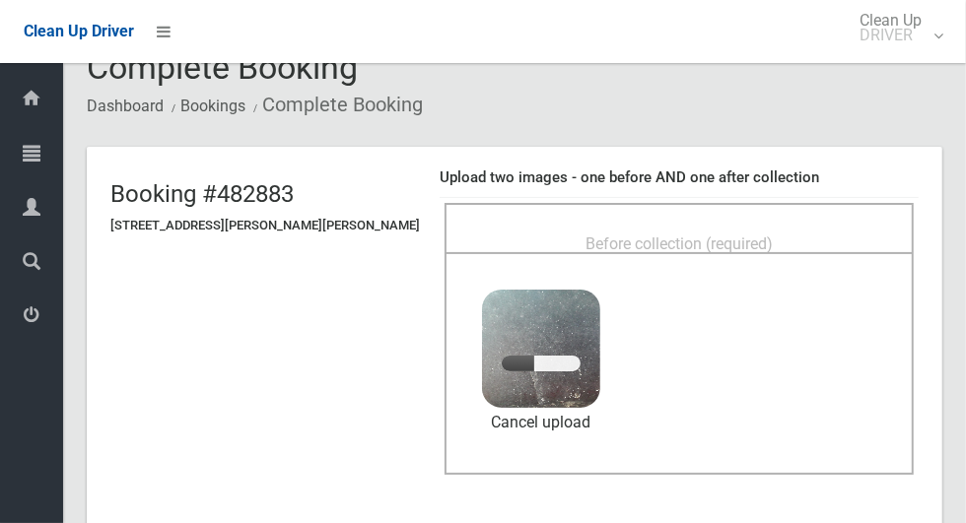
click at [731, 235] on span "Before collection (required)" at bounding box center [678, 244] width 187 height 19
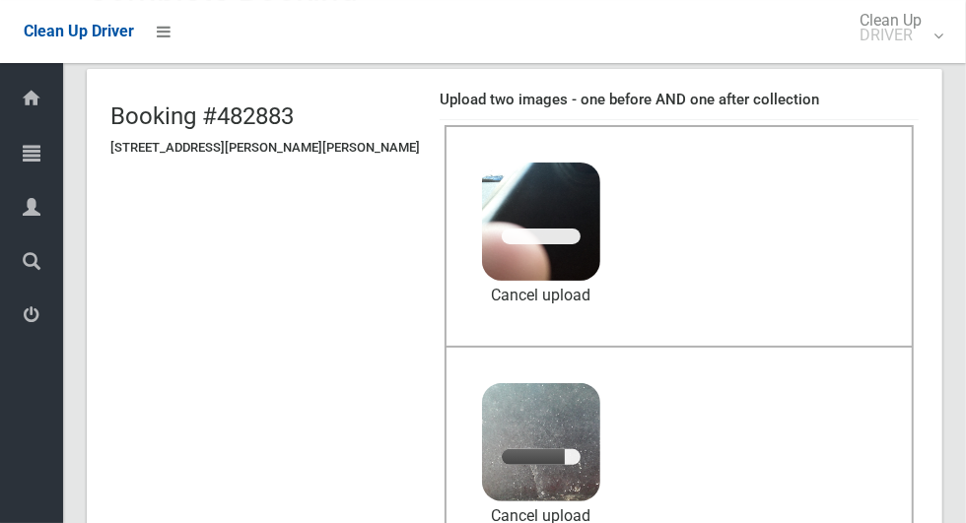
scroll to position [0, 0]
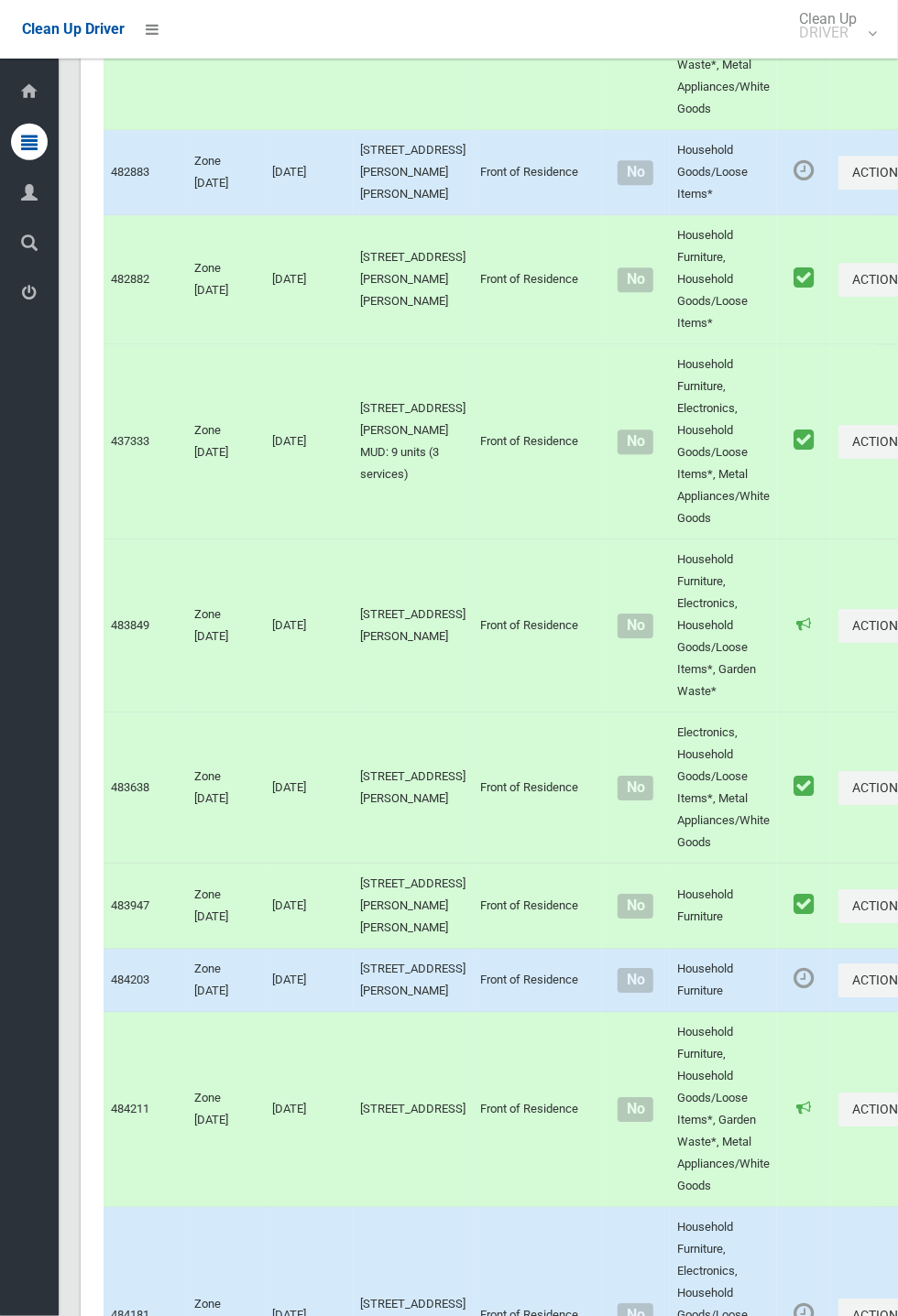
scroll to position [6586, 0]
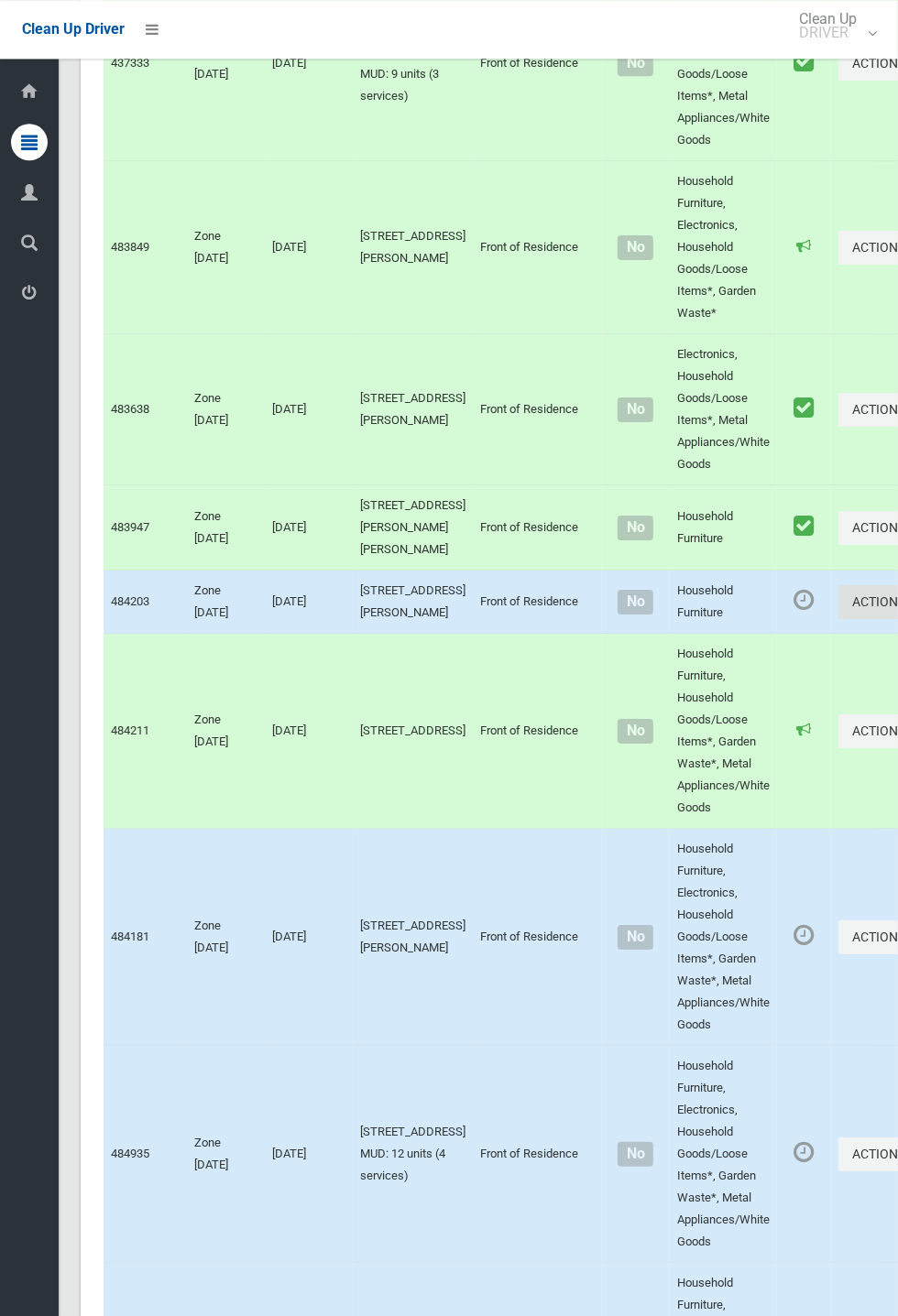
click at [897, 485] on button "Actions" at bounding box center [882, 602] width 88 height 33
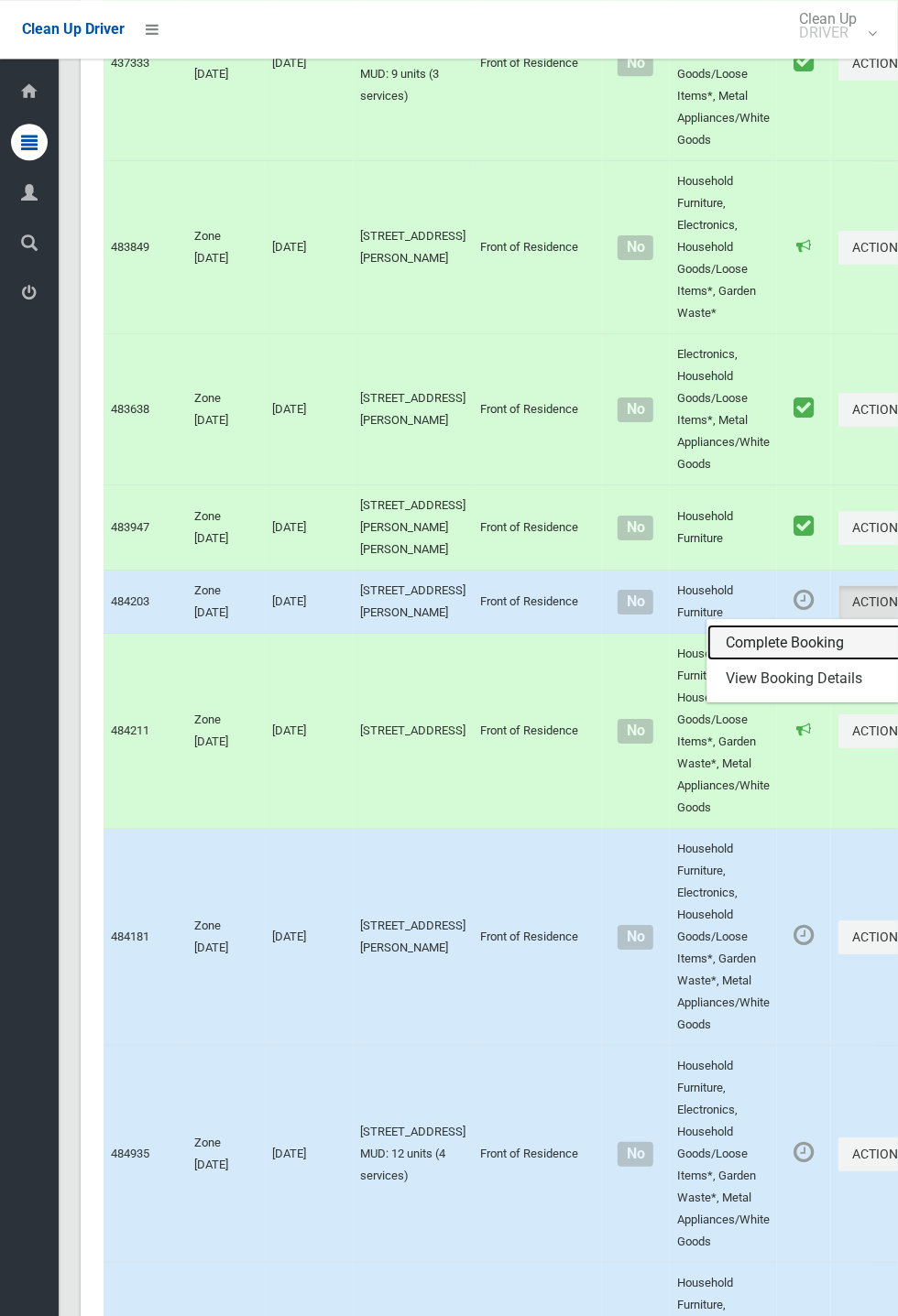
click at [752, 485] on link "Complete Booking" at bounding box center [816, 642] width 218 height 36
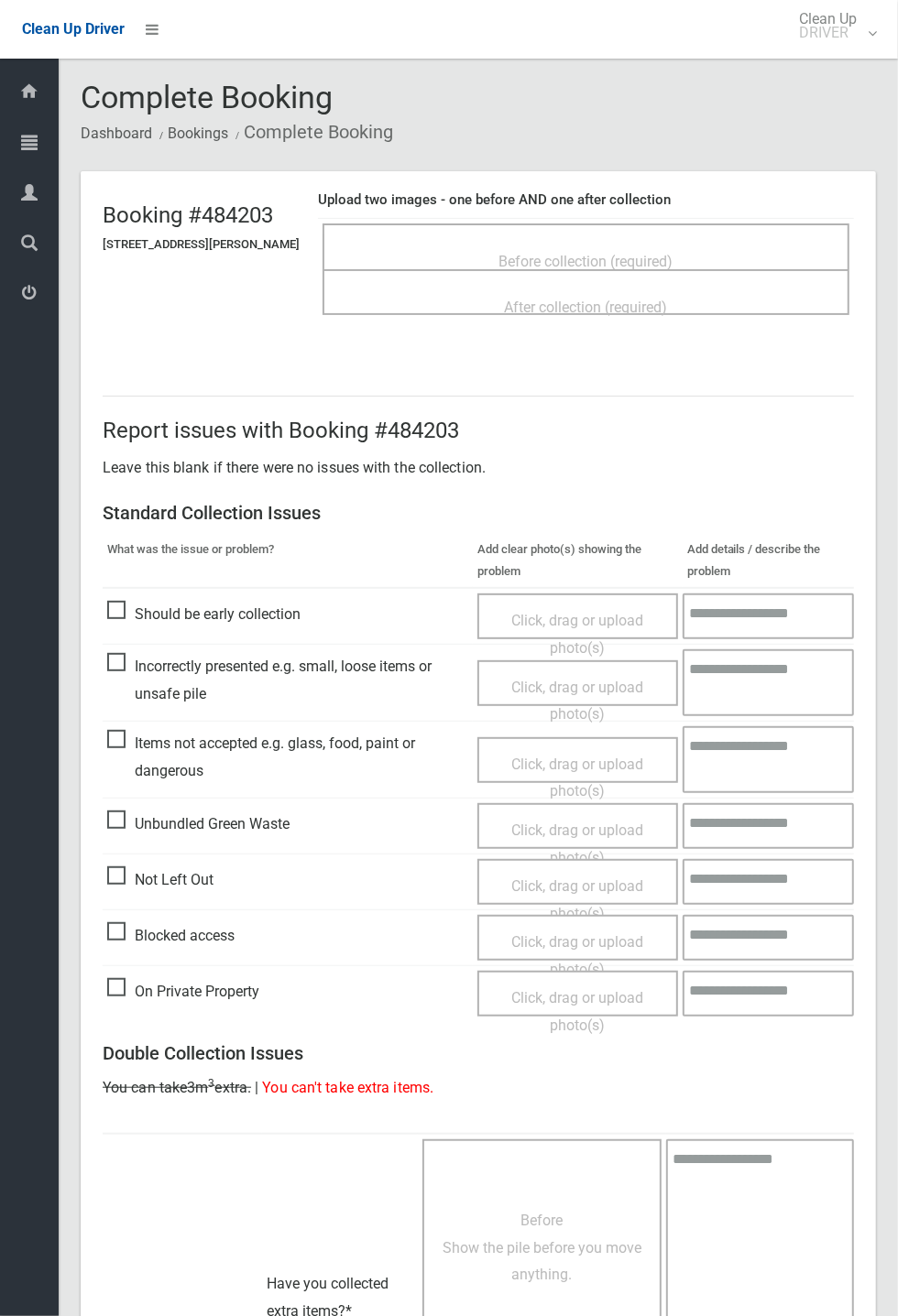
click at [531, 257] on span "Before collection (required)" at bounding box center [586, 261] width 174 height 18
click at [533, 268] on span "Before collection (required)" at bounding box center [586, 261] width 174 height 18
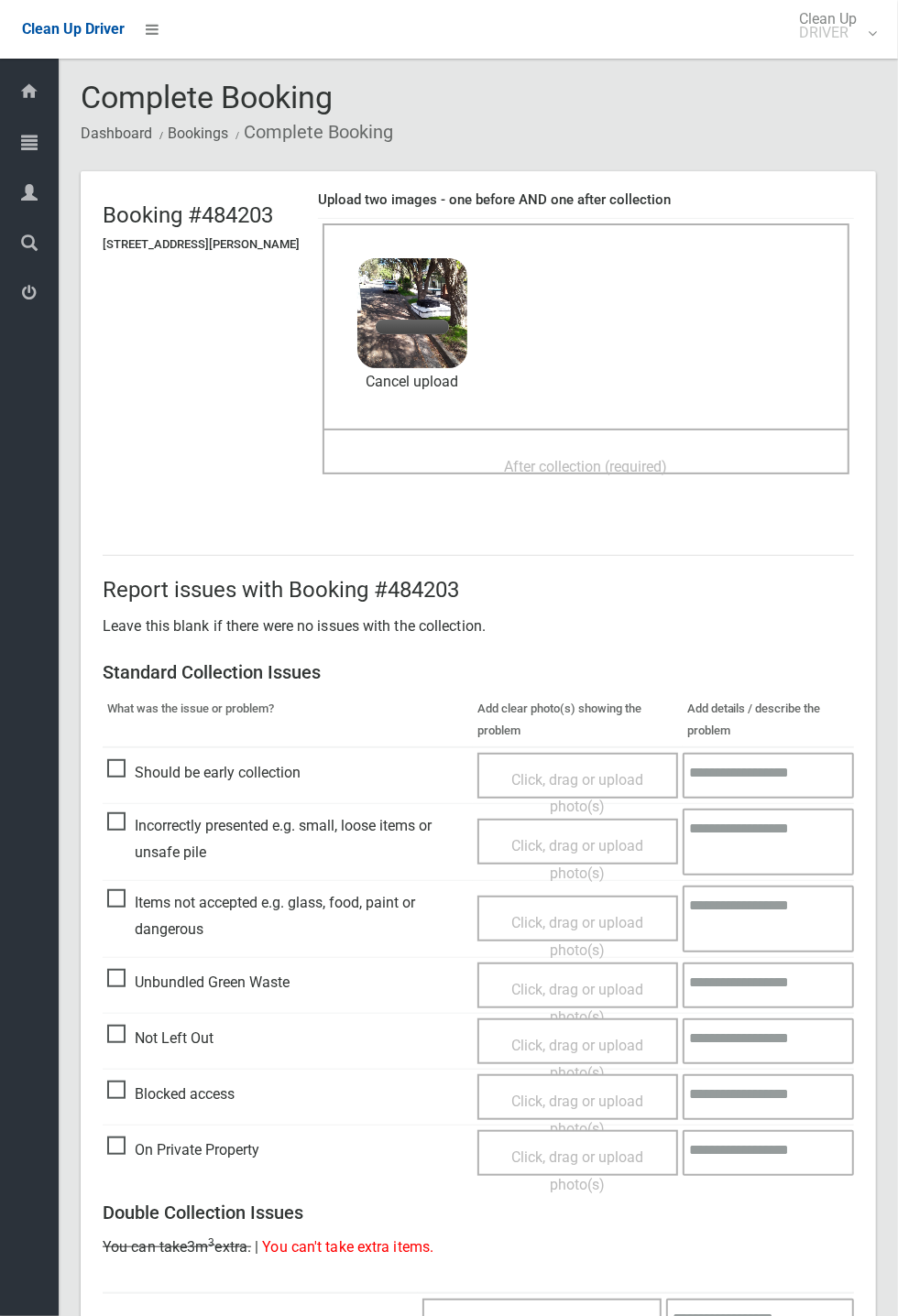
click at [551, 473] on span "After collection (required)" at bounding box center [586, 467] width 163 height 18
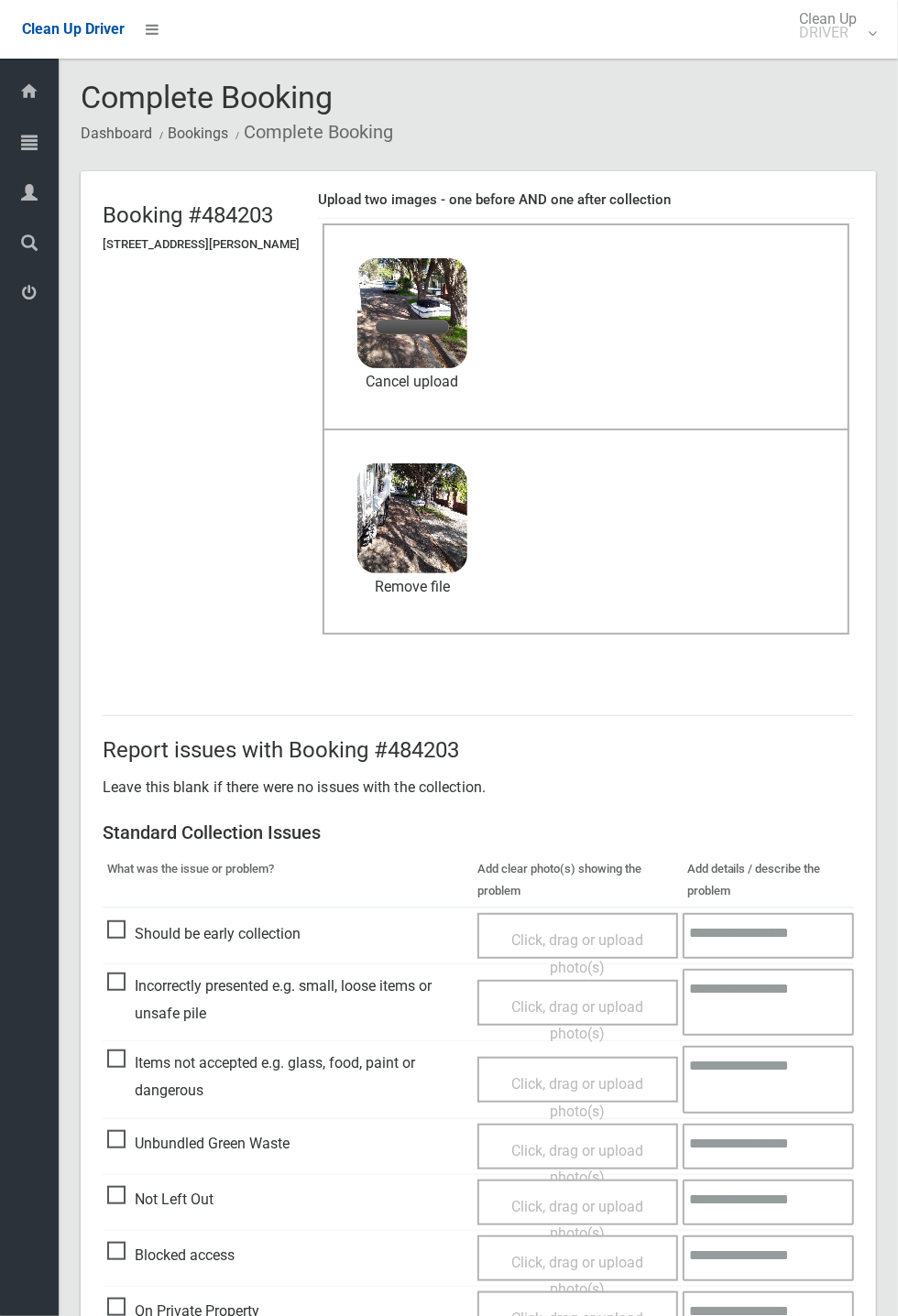
click at [442, 331] on span "2025-09-2408.45.291131025692048611575.jpg" at bounding box center [531, 323] width 324 height 20
click at [247, 525] on header "Booking #484203 7 Railway Parade, BELMORE NSW 2192 Upload two images - one befo…" at bounding box center [478, 421] width 795 height 501
click at [449, 330] on span "2025-09-2408.45.291131025692048611575.jpg" at bounding box center [531, 323] width 324 height 20
click at [656, 683] on div "Report issues with Booking #484203 Leave this blank if there were no issues wit…" at bounding box center [478, 1335] width 795 height 1328
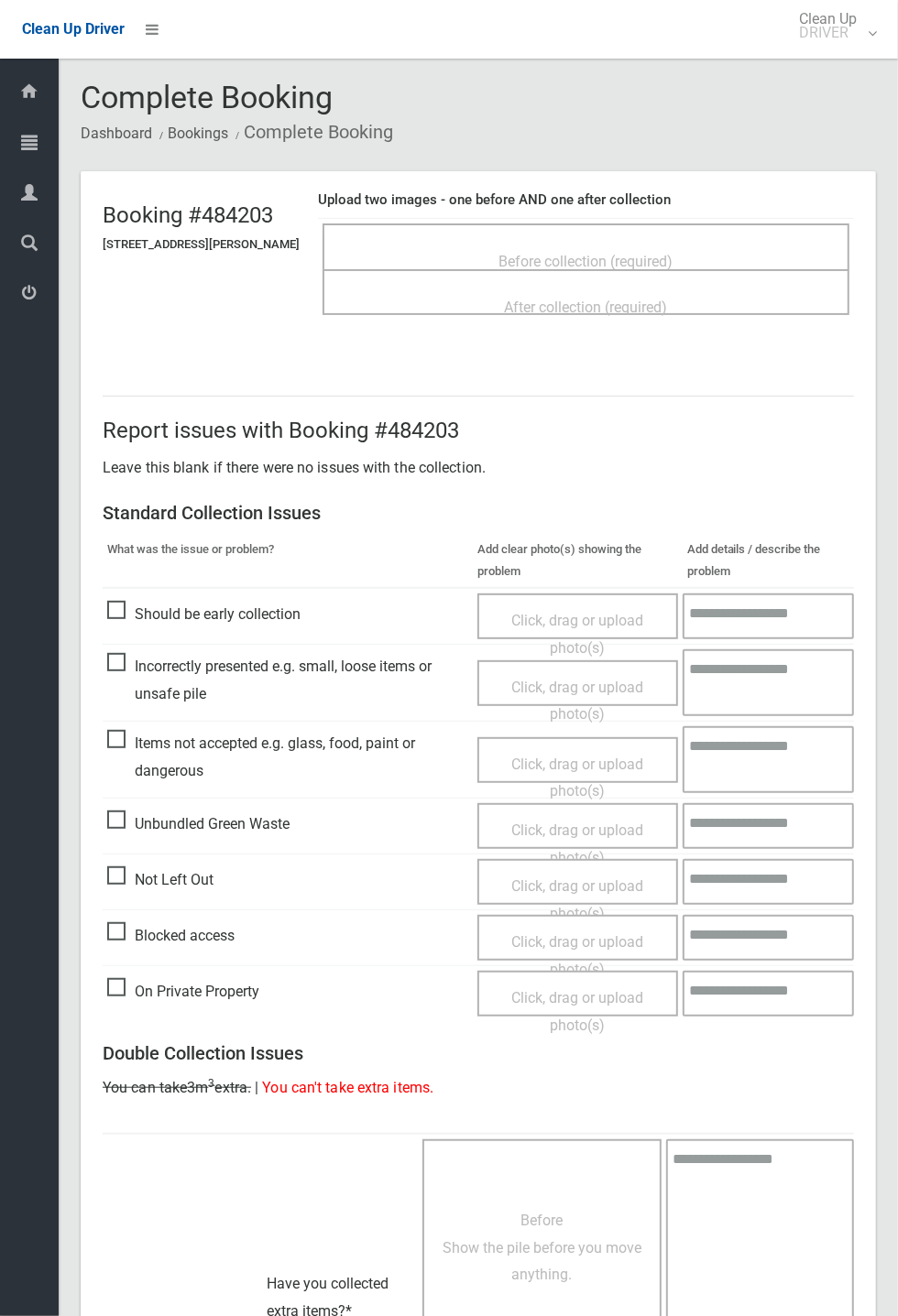
click at [542, 263] on span "Before collection (required)" at bounding box center [586, 261] width 174 height 18
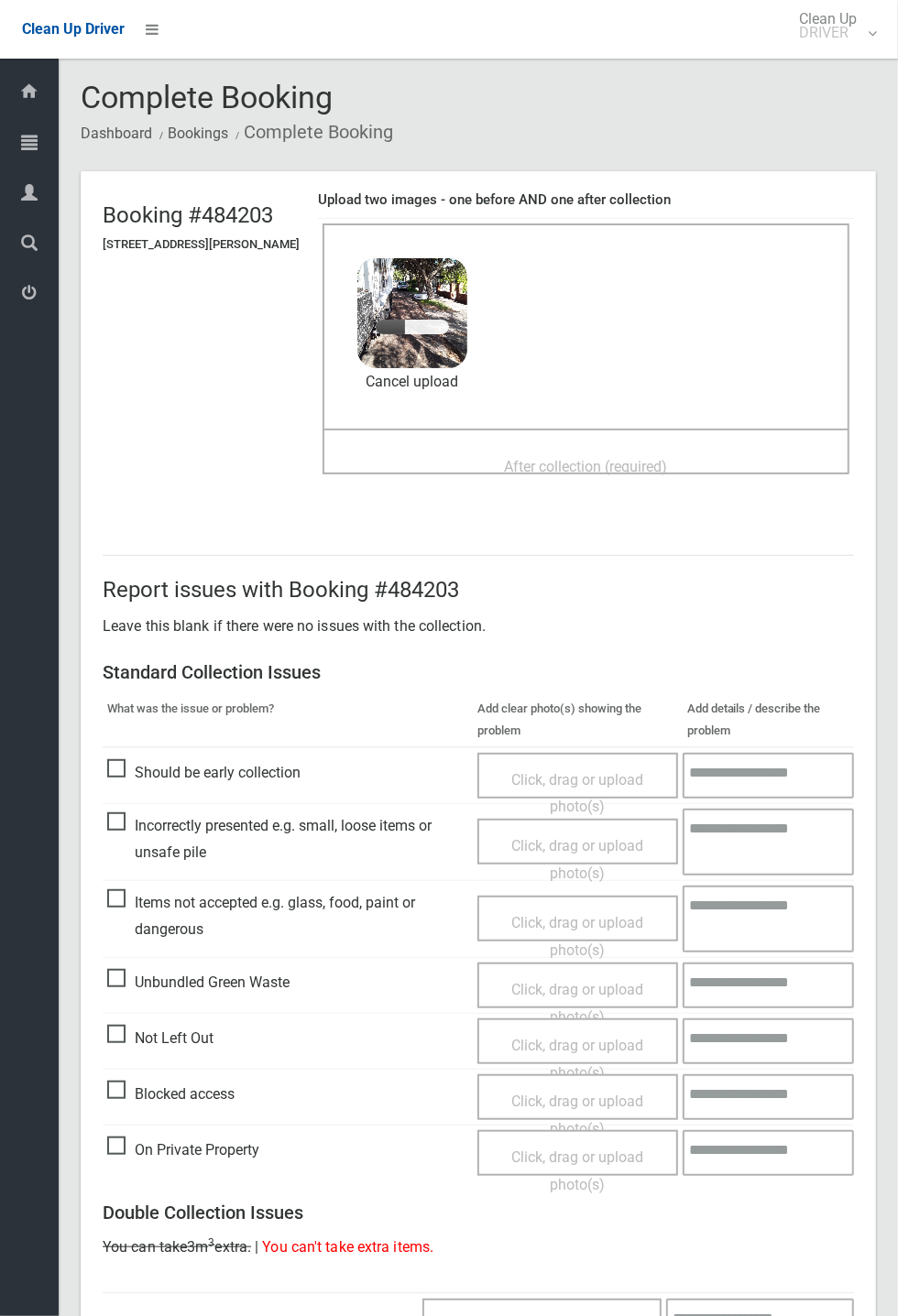
click at [589, 460] on span "After collection (required)" at bounding box center [586, 467] width 163 height 18
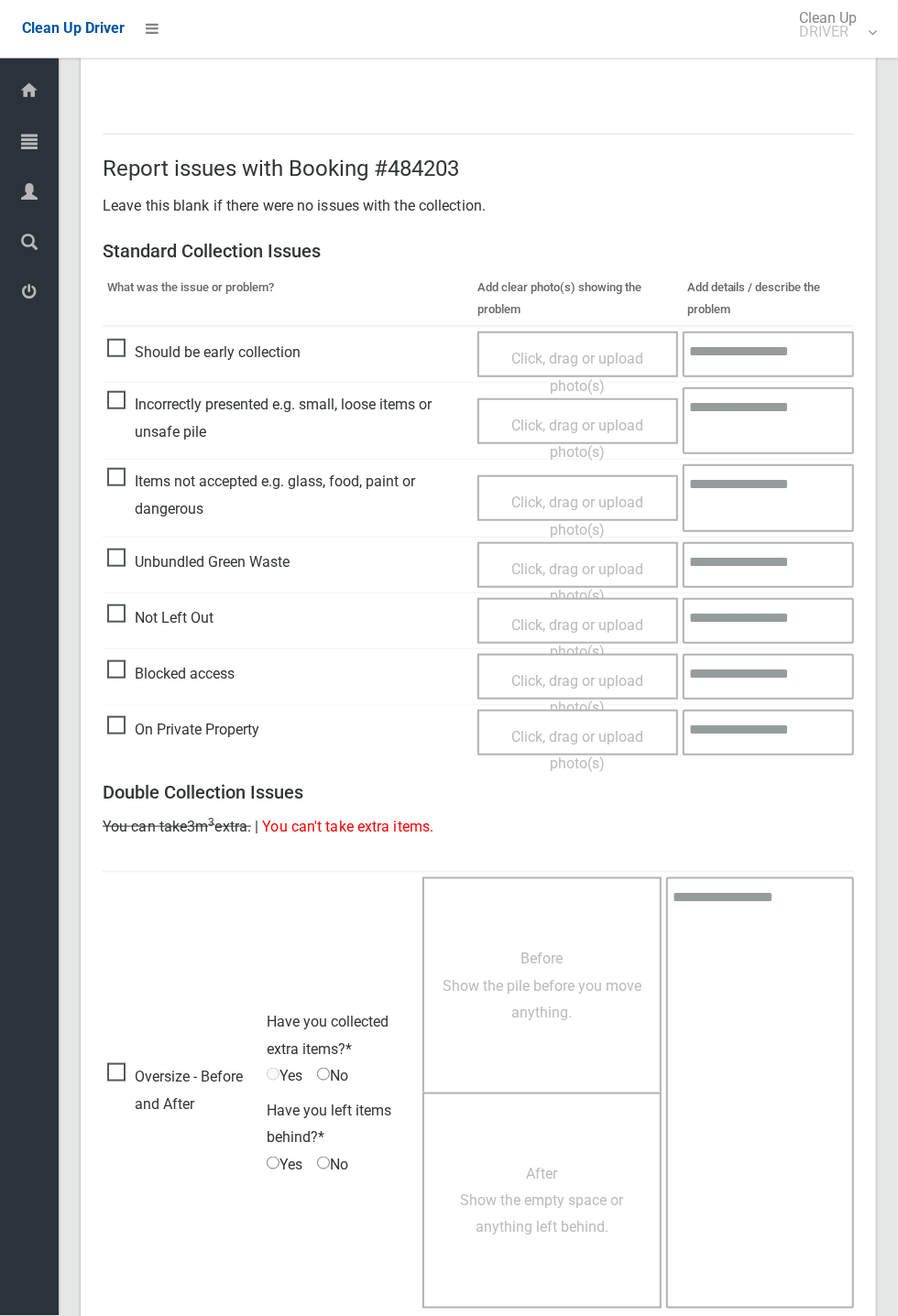
scroll to position [636, 0]
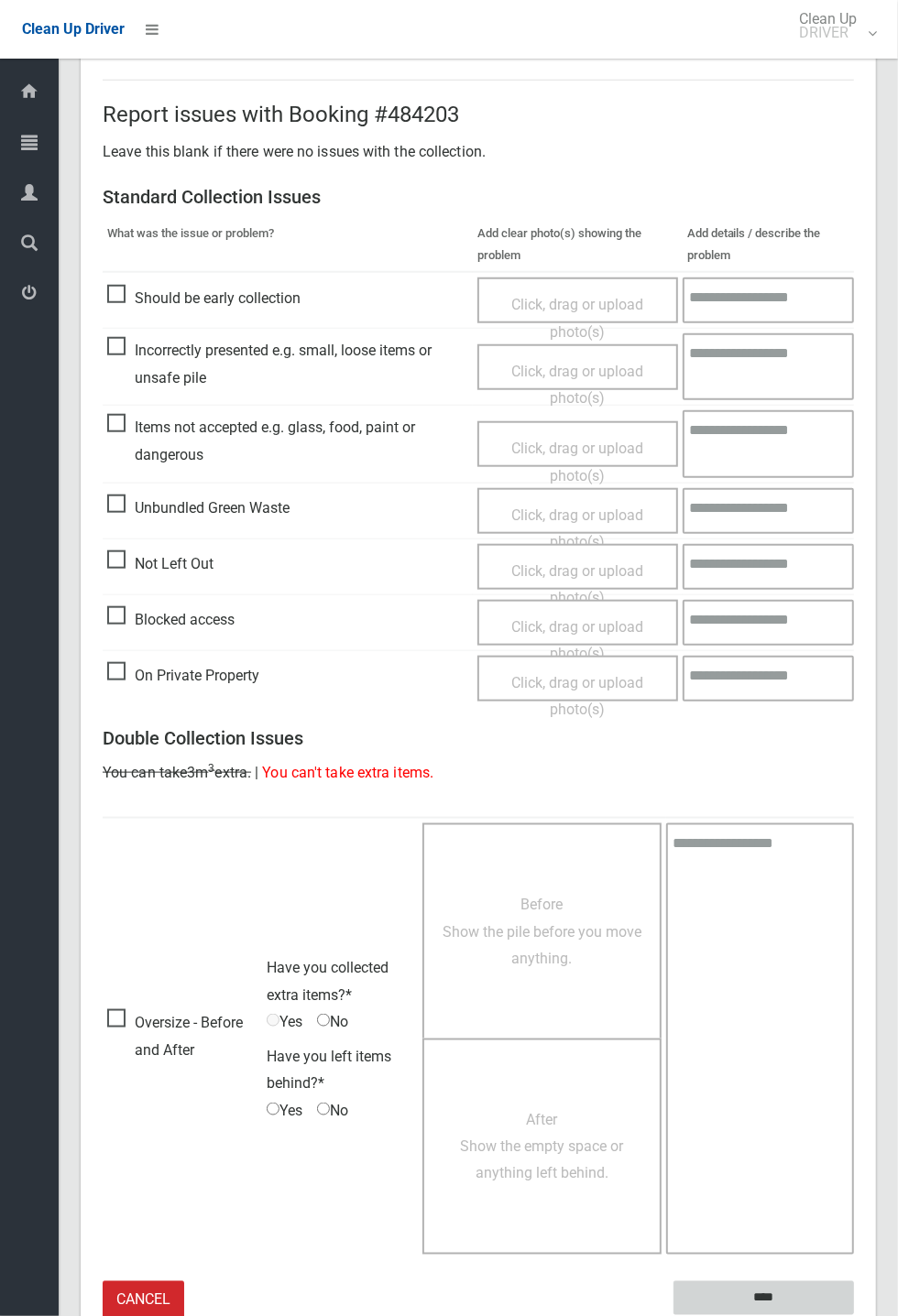
click at [853, 1315] on input "****" at bounding box center [763, 1297] width 180 height 33
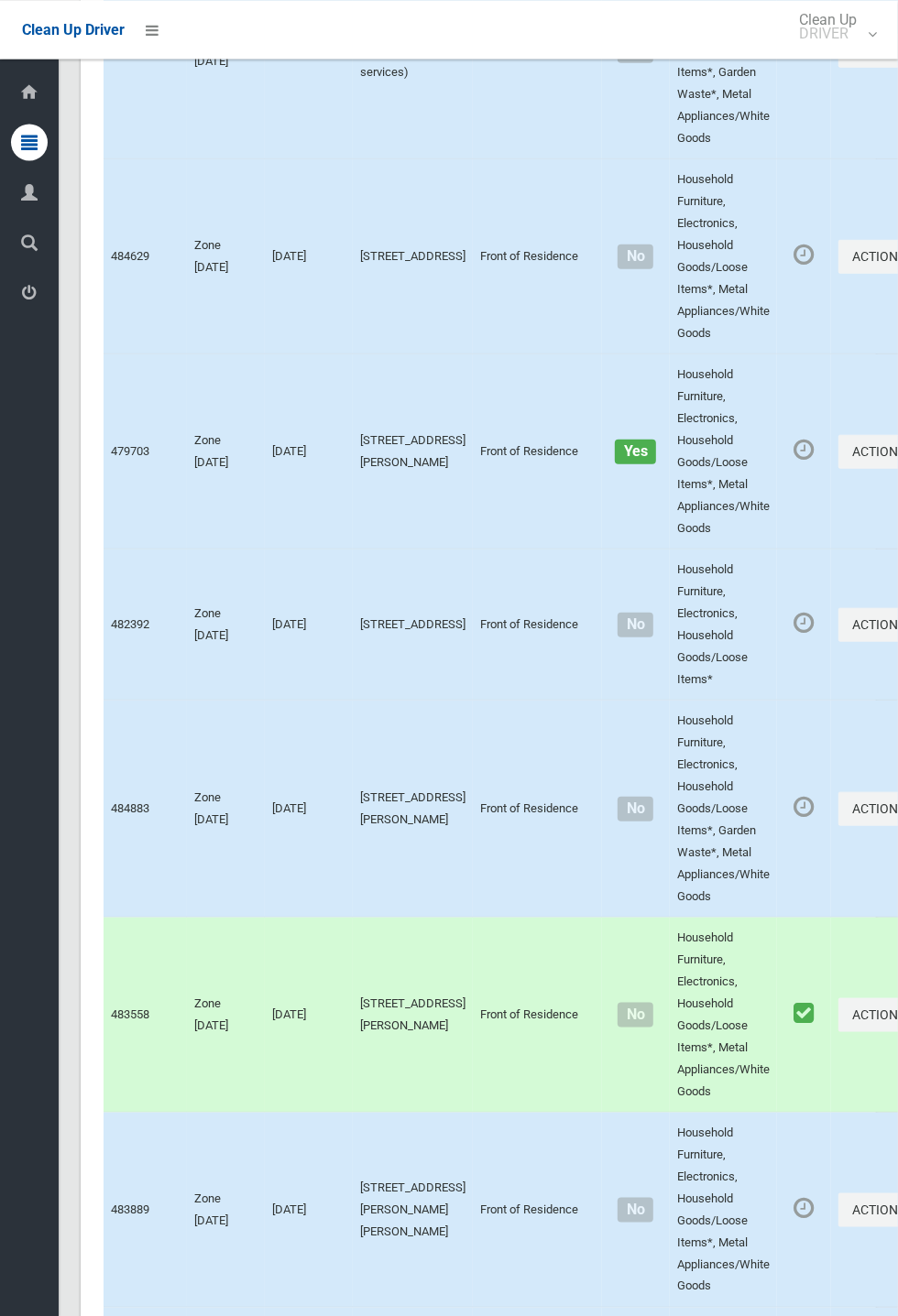
scroll to position [7717, 0]
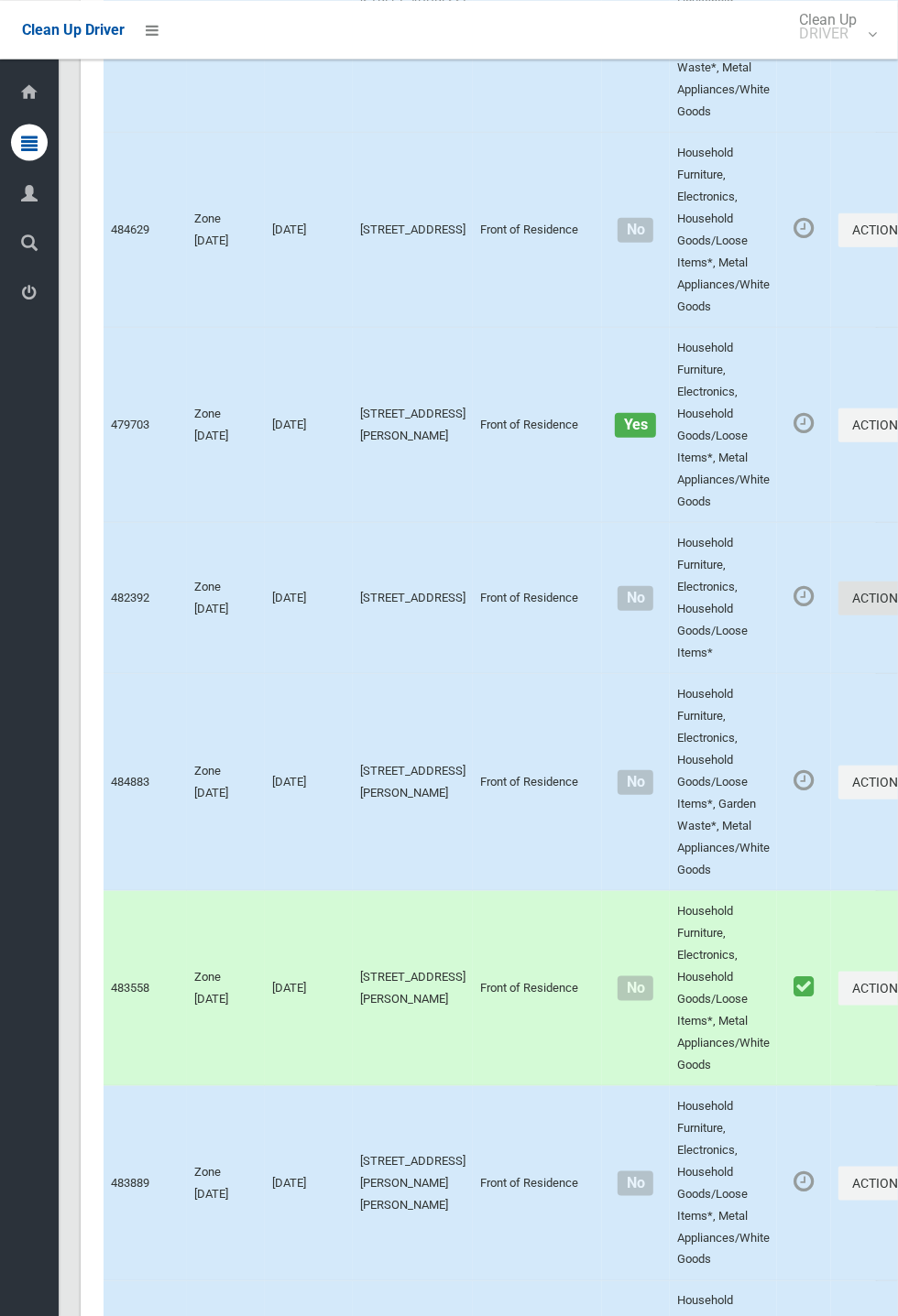
click at [897, 614] on button "Actions" at bounding box center [882, 598] width 88 height 33
click at [729, 656] on link "Complete Booking" at bounding box center [816, 638] width 218 height 36
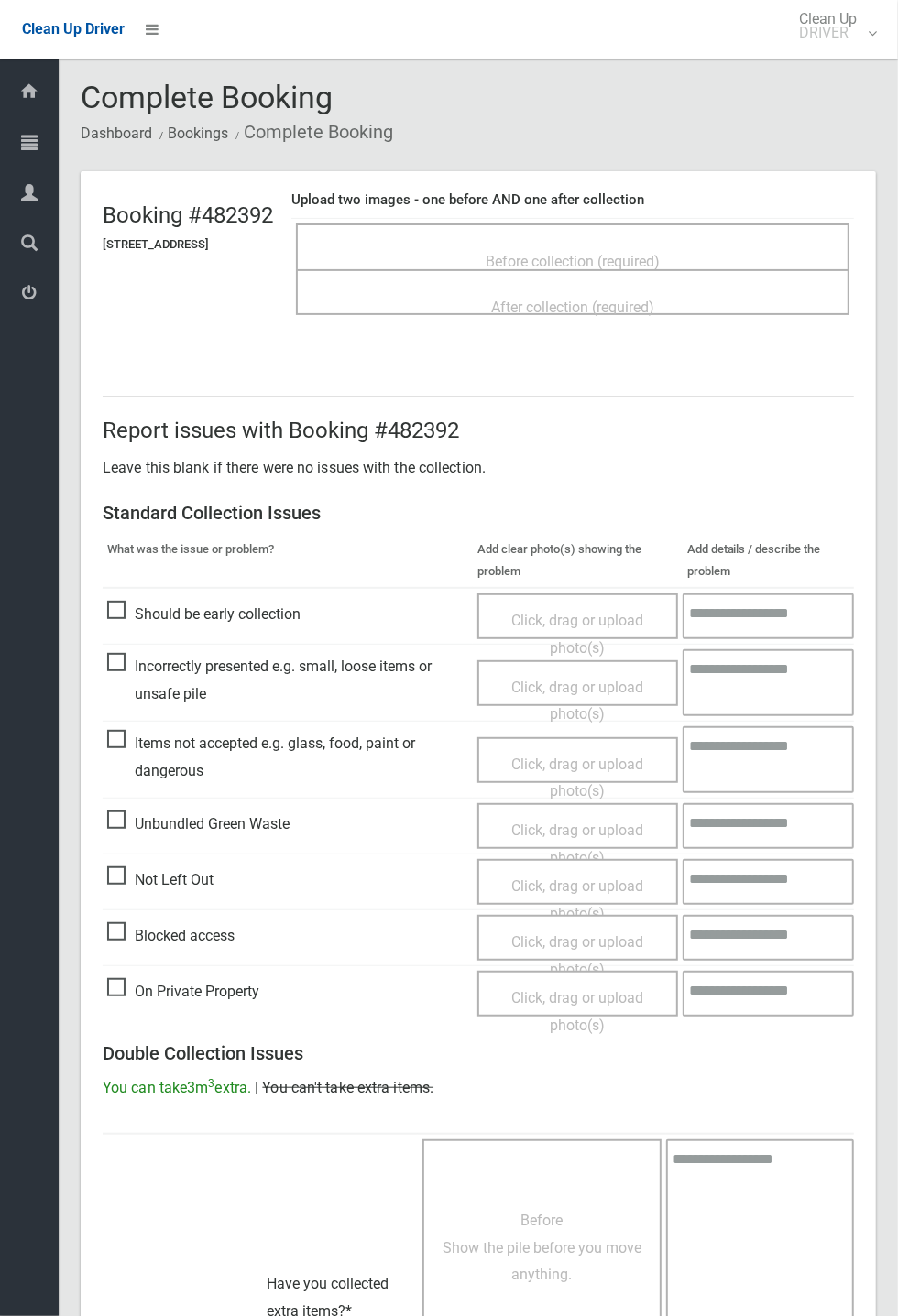
click at [543, 289] on div "After collection (required)" at bounding box center [573, 306] width 513 height 33
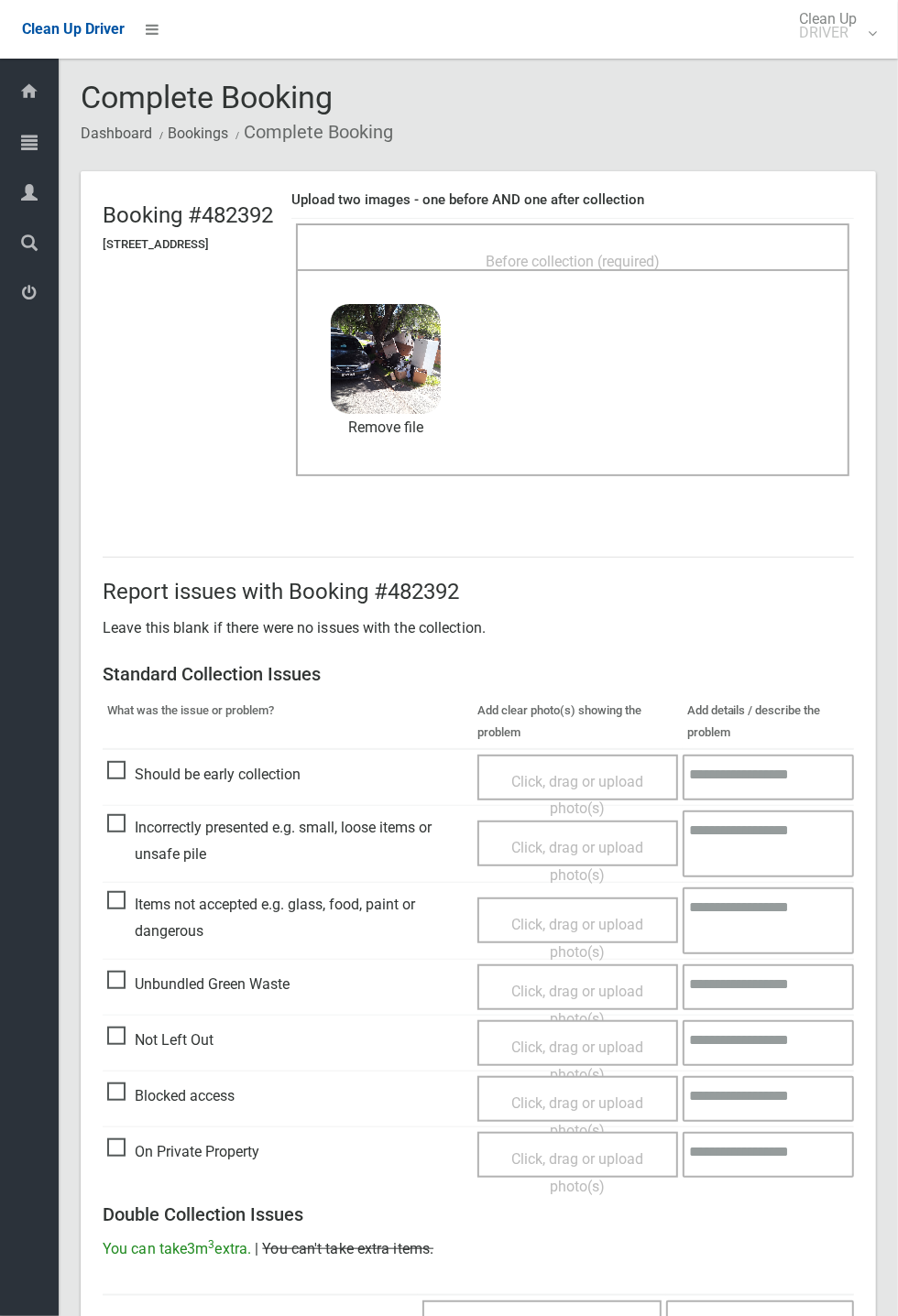
click at [533, 269] on span "Before collection (required)" at bounding box center [572, 261] width 174 height 18
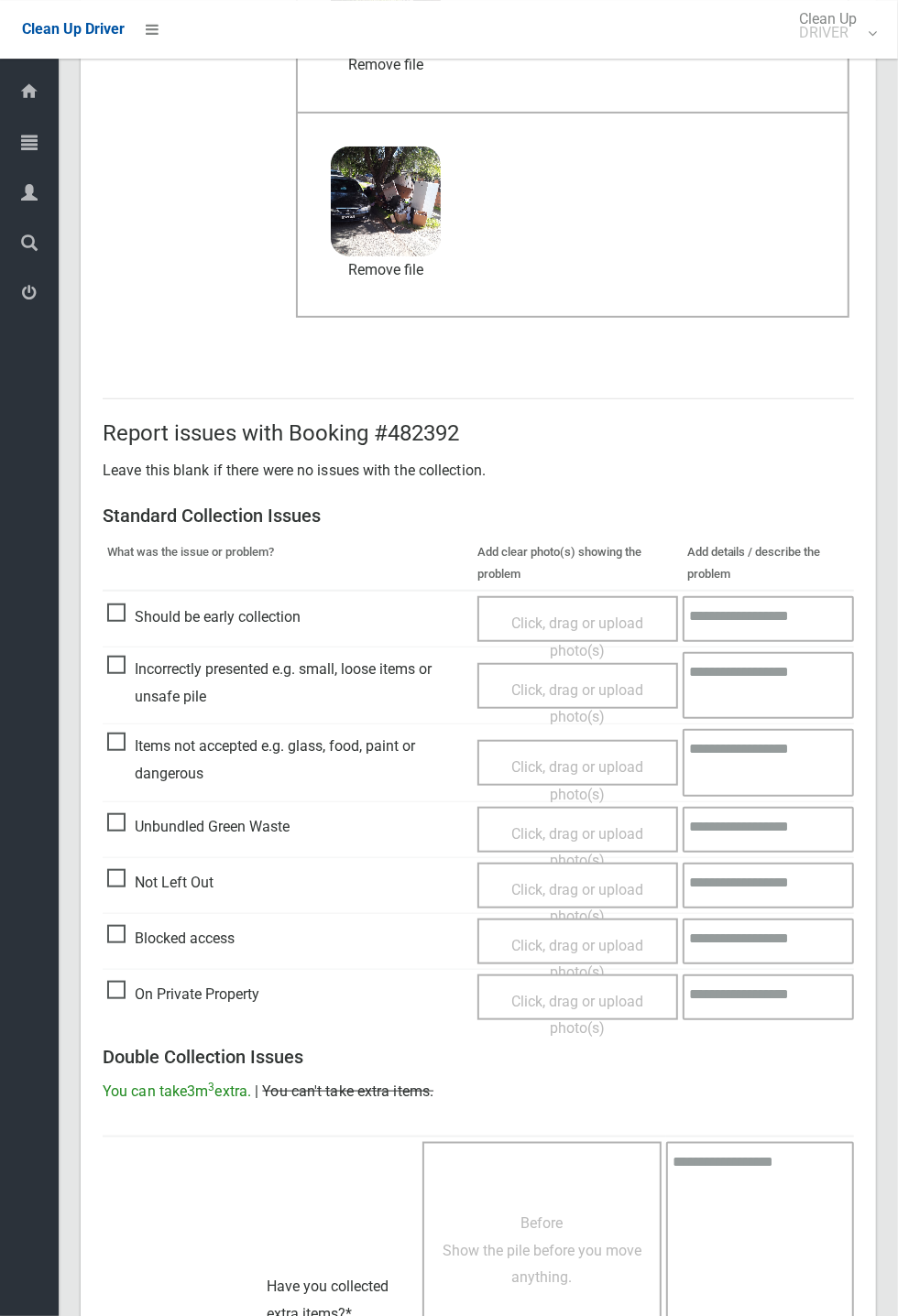
scroll to position [636, 0]
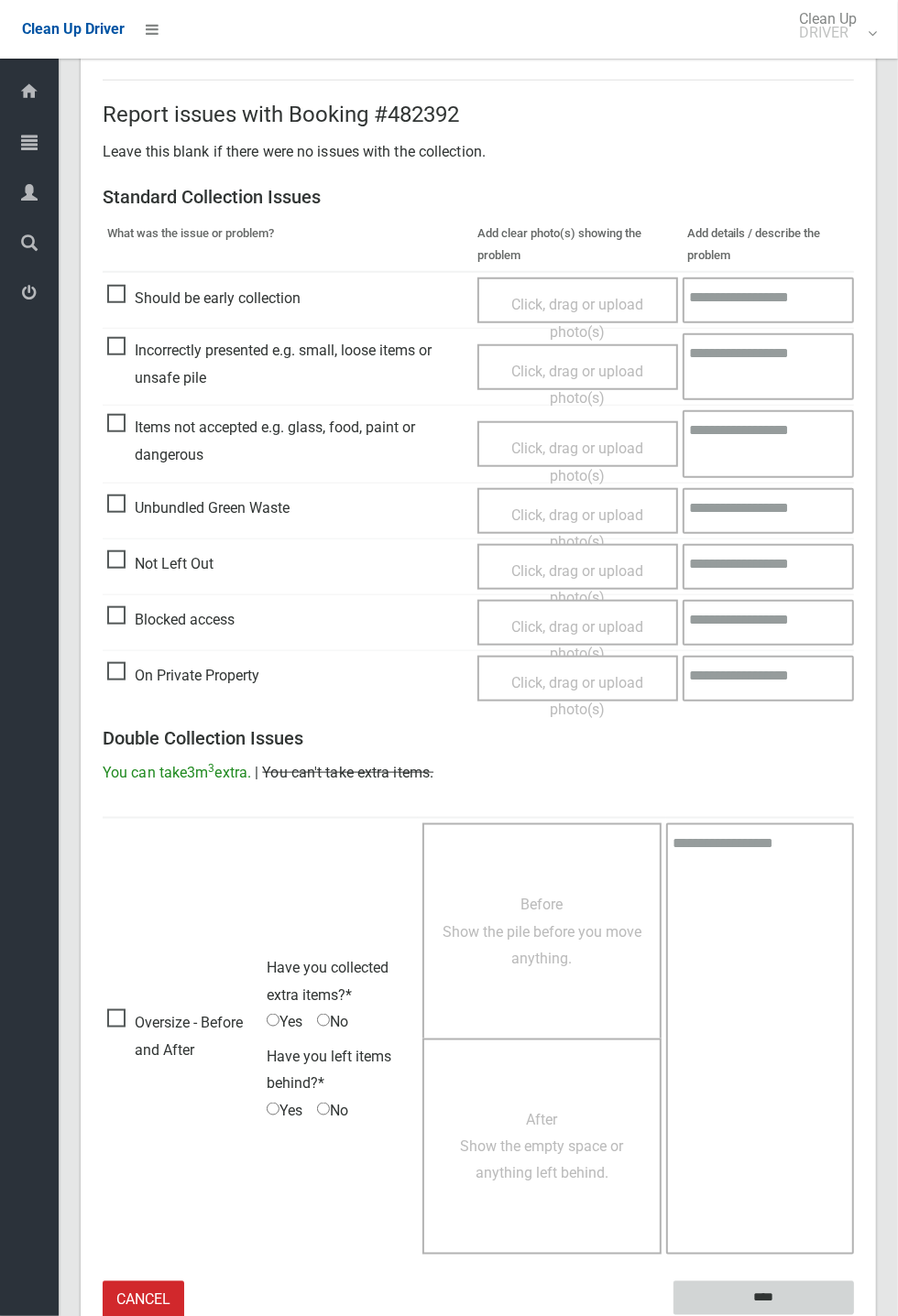
click at [773, 1291] on input "****" at bounding box center [763, 1297] width 180 height 33
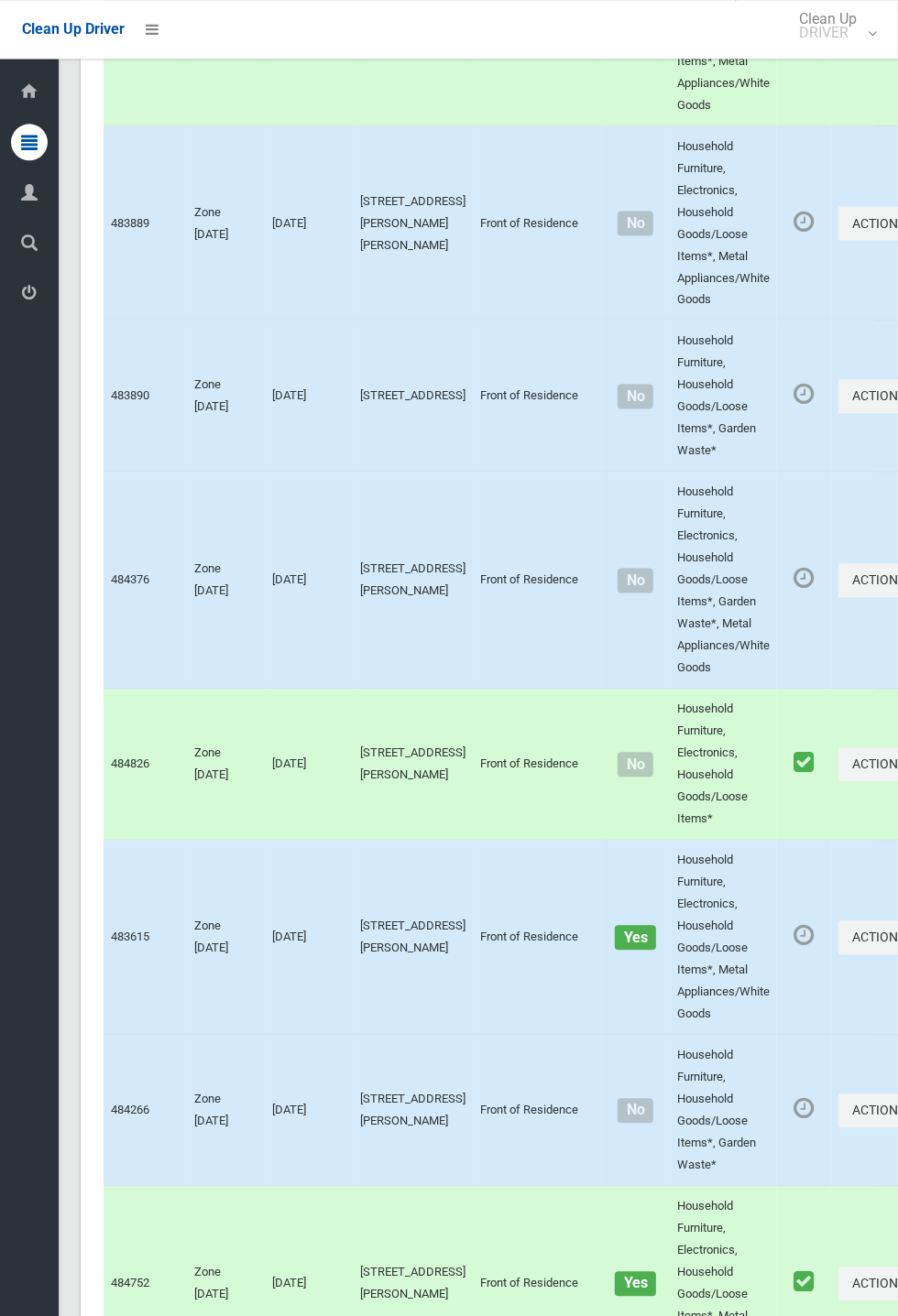
scroll to position [8630, 0]
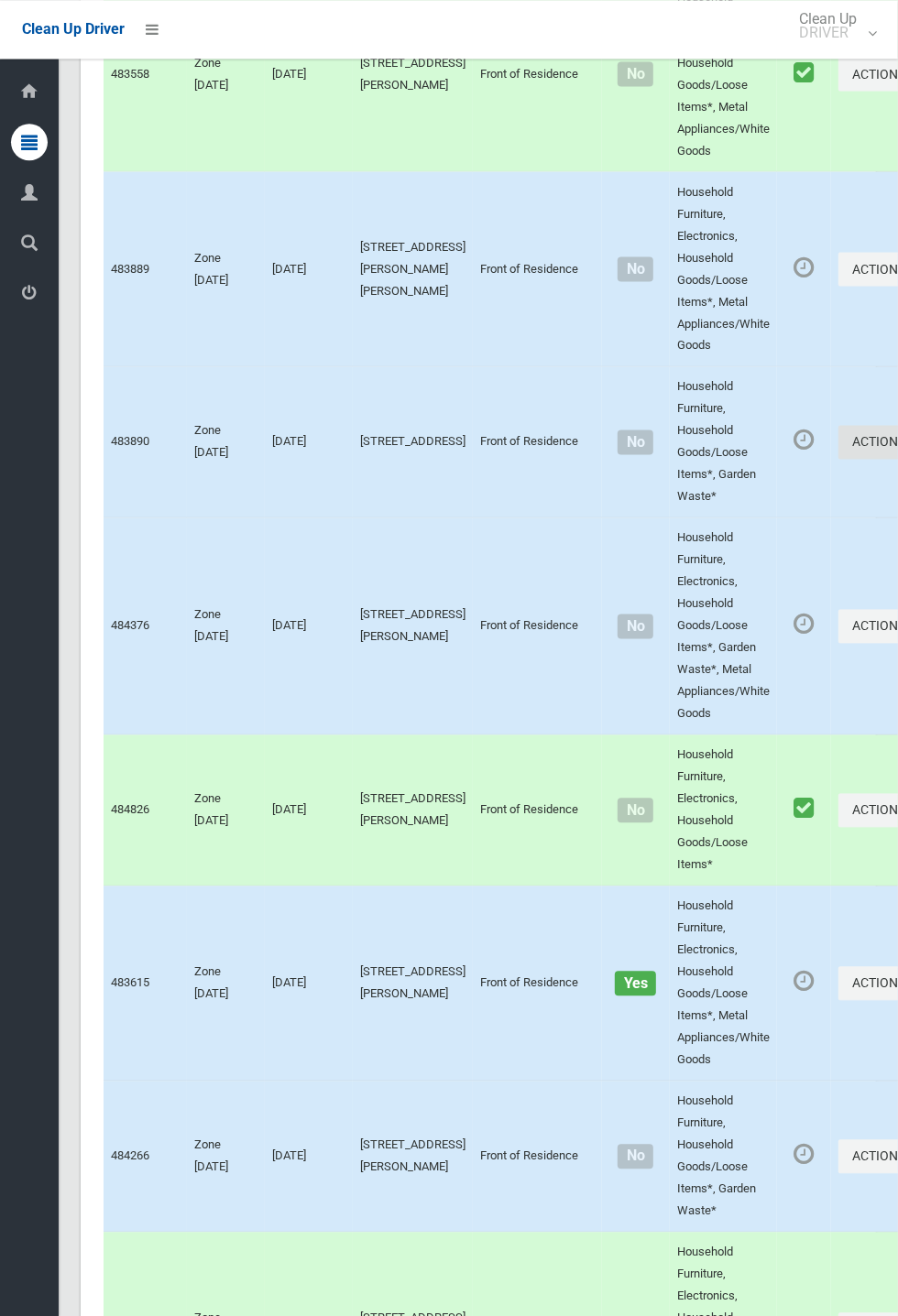
click at [897, 459] on button "Actions" at bounding box center [882, 441] width 88 height 33
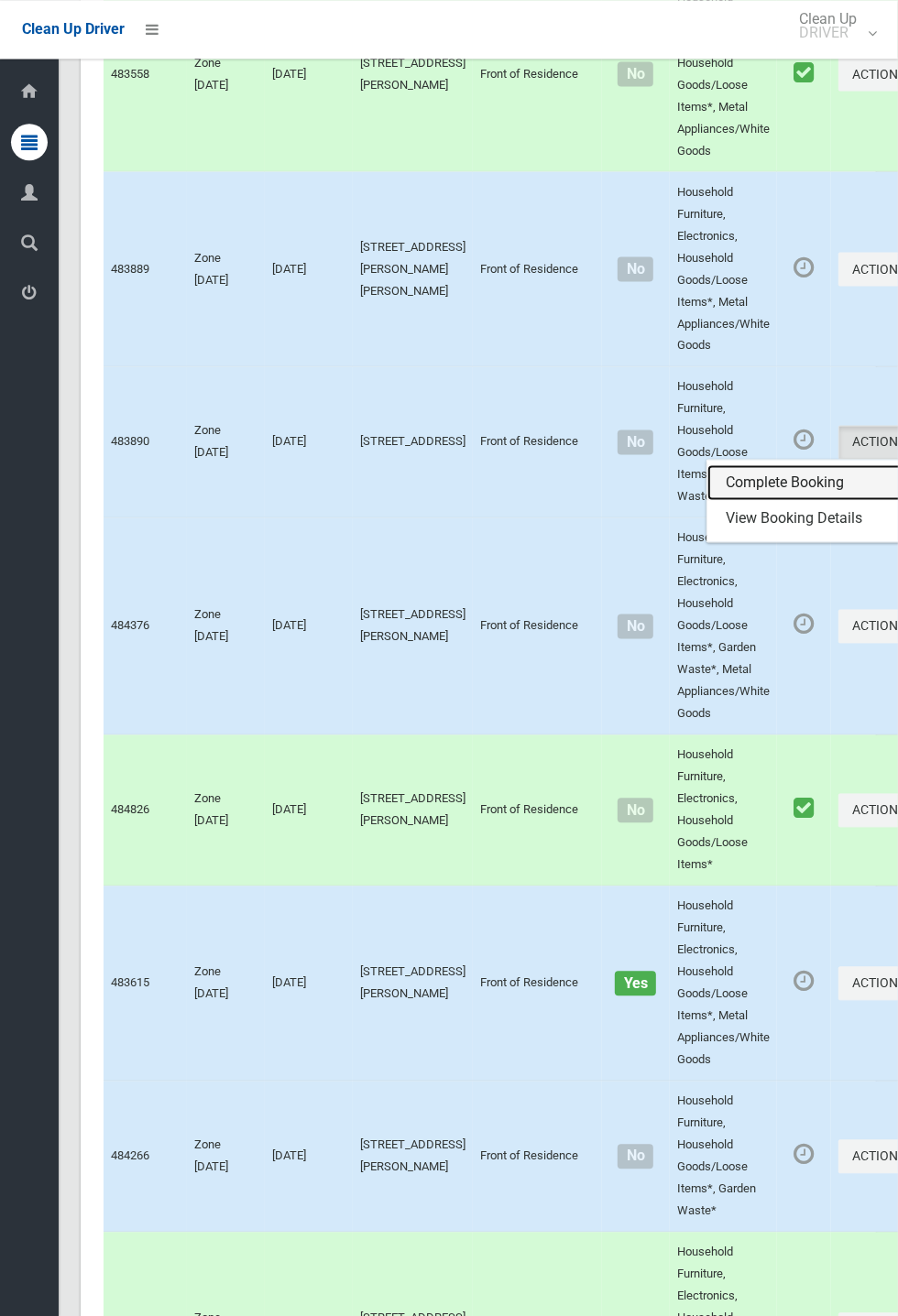
click at [741, 501] on link "Complete Booking" at bounding box center [816, 482] width 218 height 36
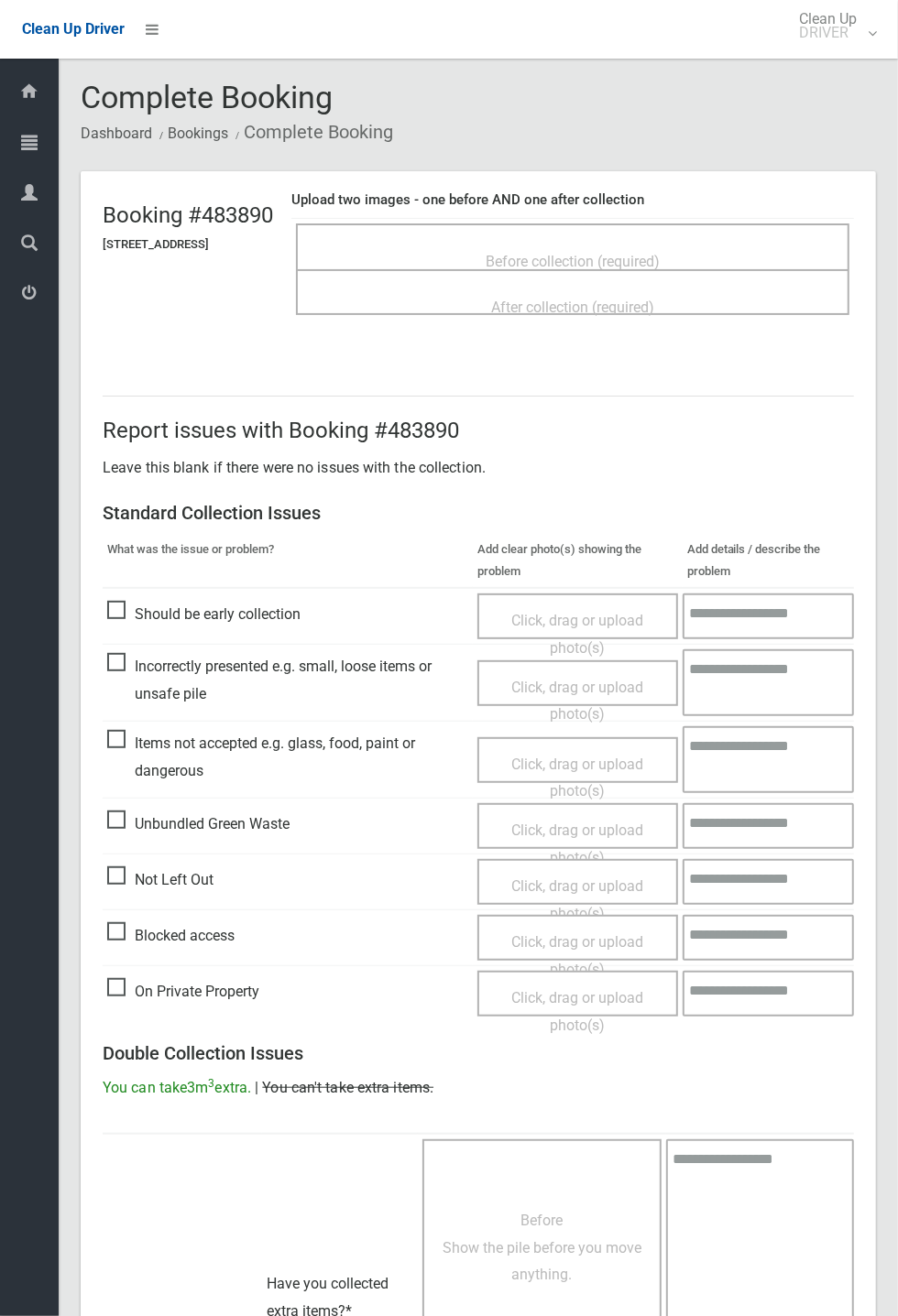
click at [544, 289] on div "After collection (required)" at bounding box center [573, 306] width 513 height 33
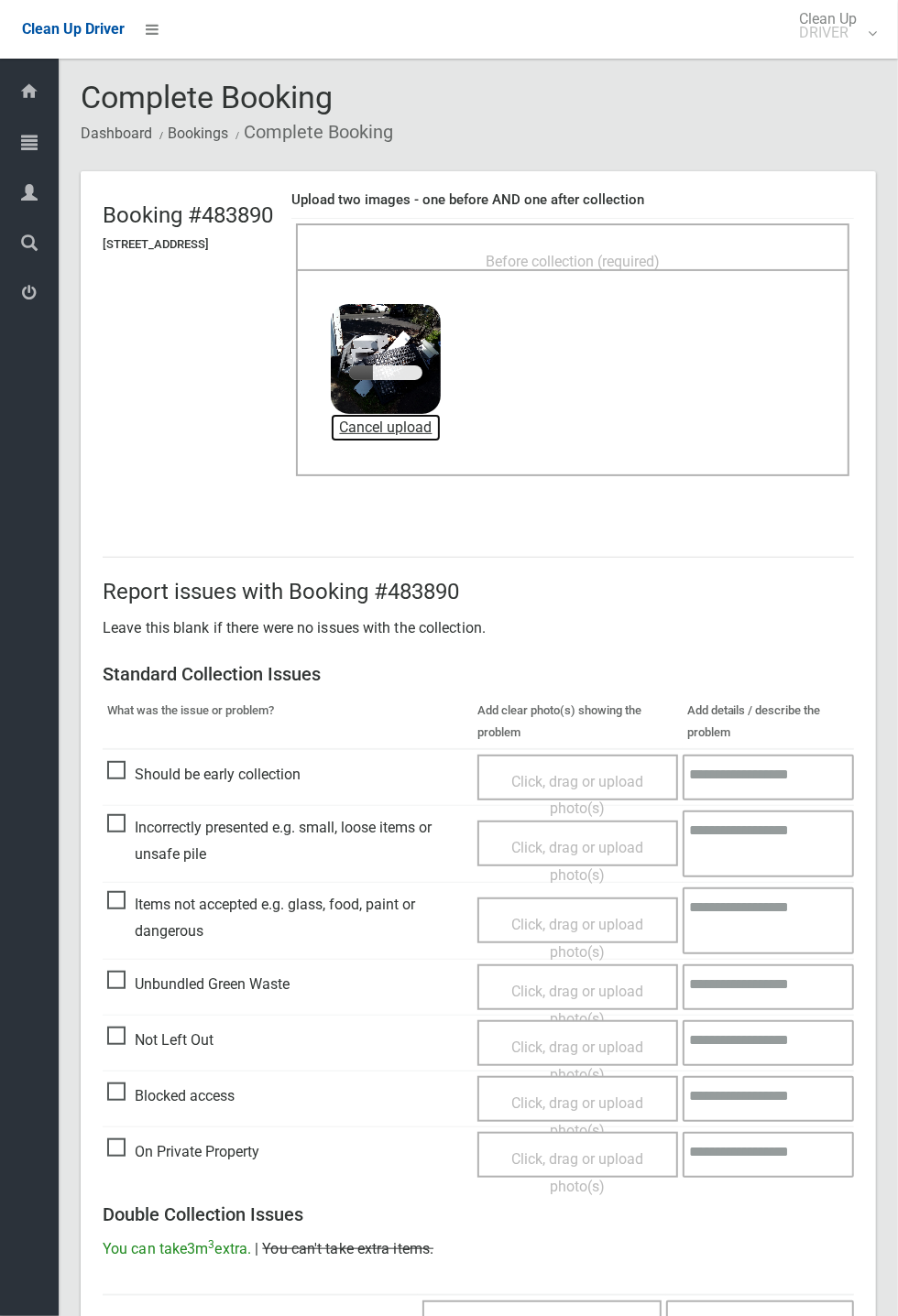
click at [423, 432] on link "Cancel upload" at bounding box center [386, 428] width 110 height 28
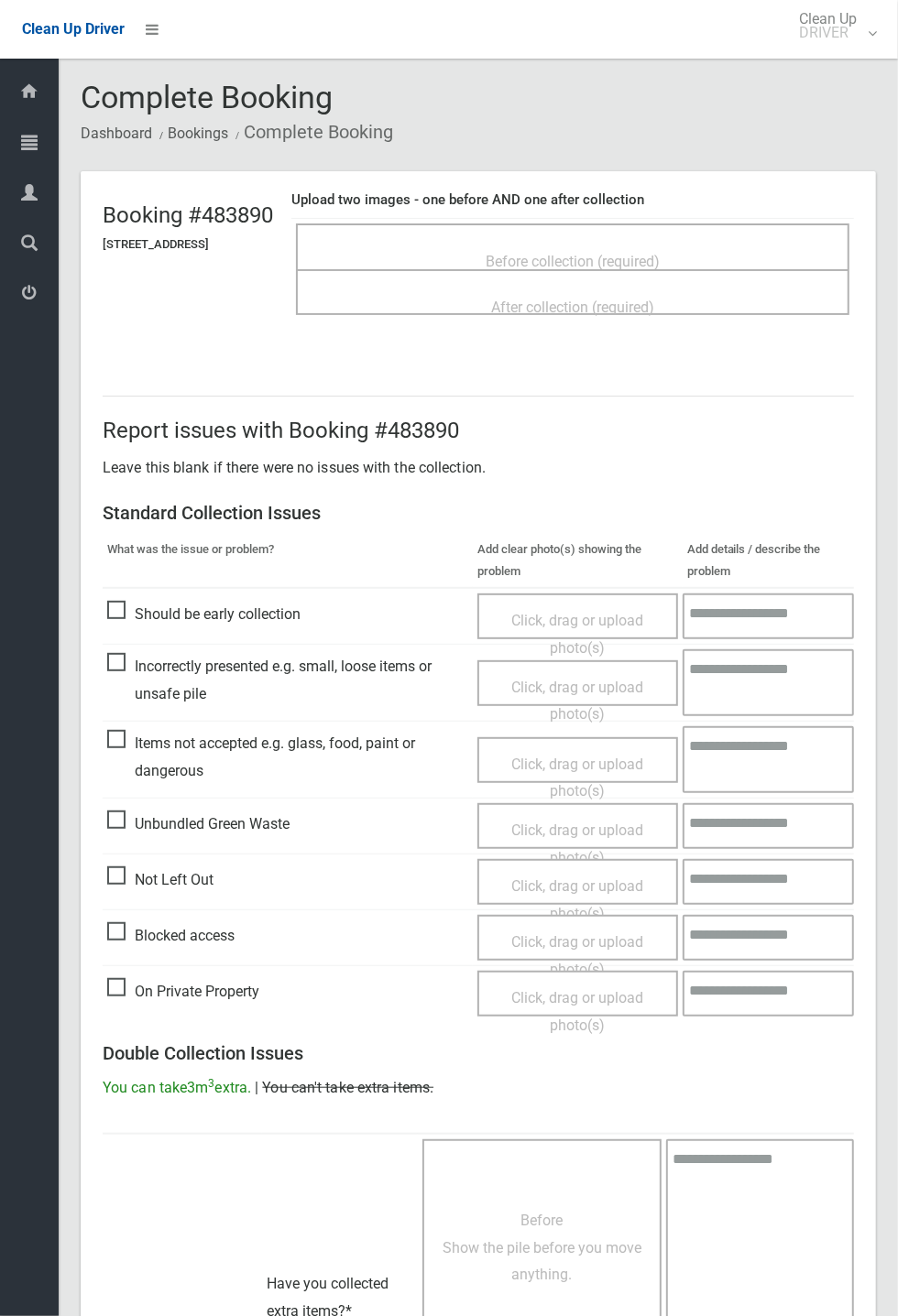
click at [543, 253] on span "Before collection (required)" at bounding box center [572, 261] width 174 height 18
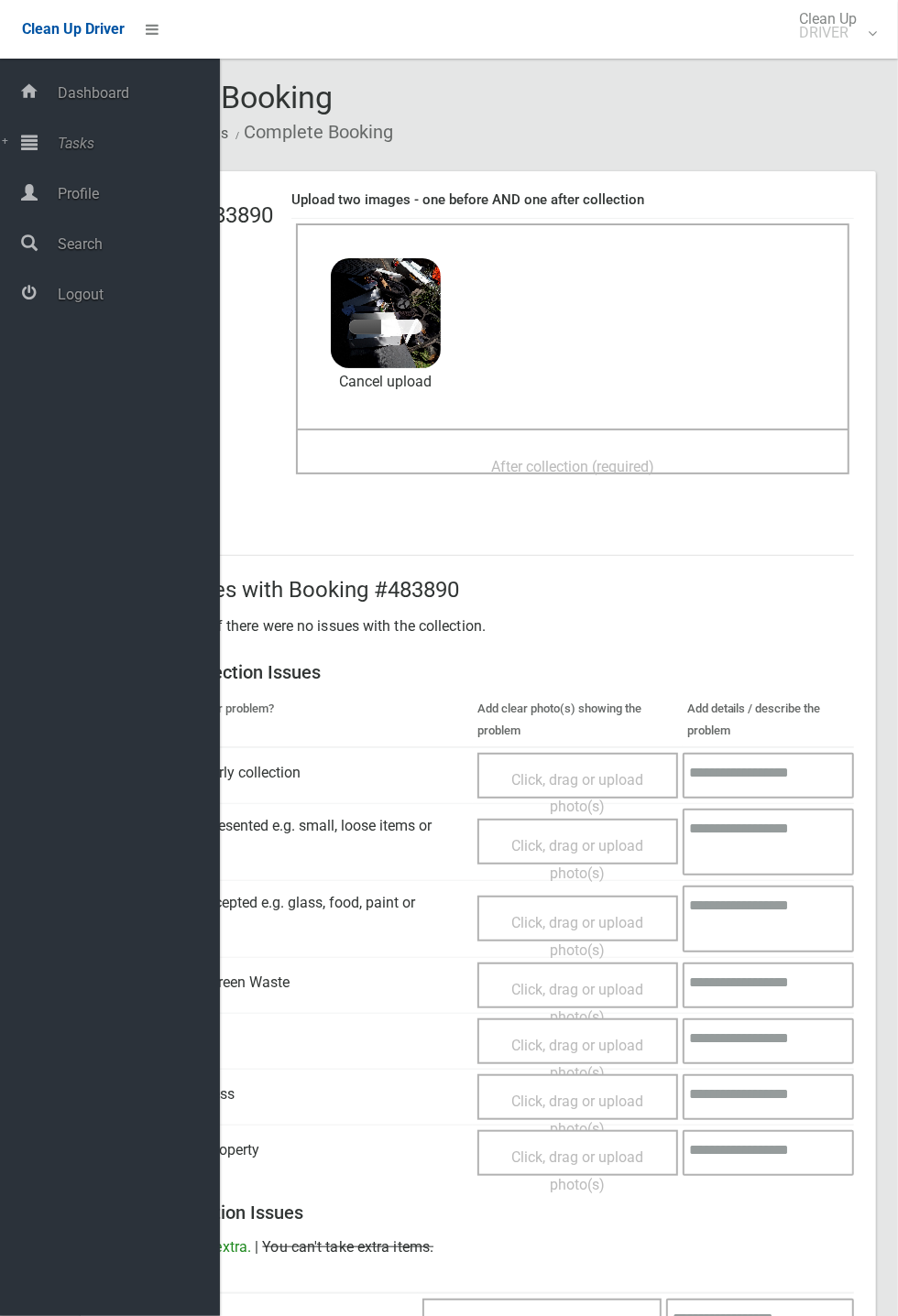
click at [554, 471] on span "After collection (required)" at bounding box center [572, 467] width 163 height 18
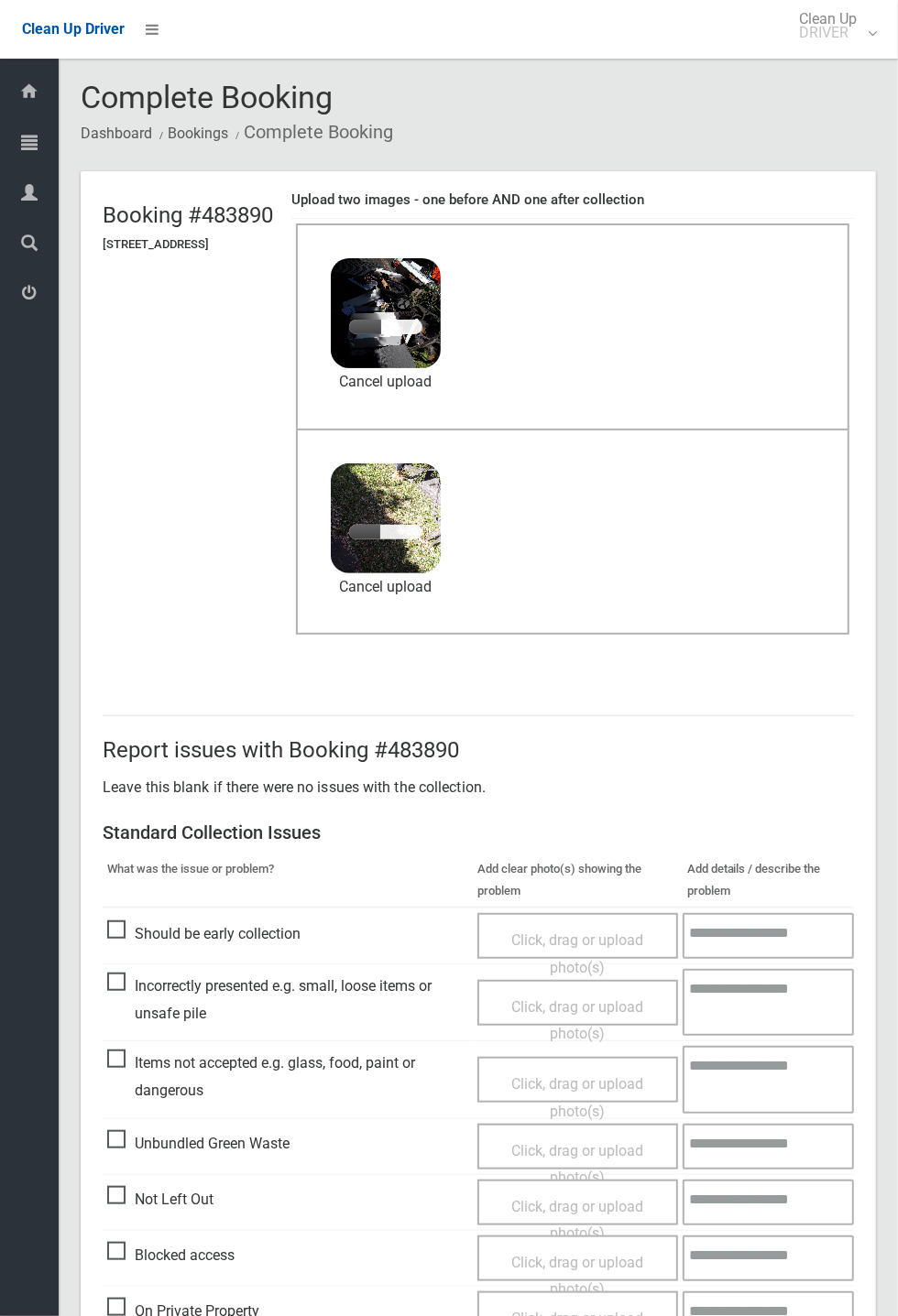
click at [722, 693] on div "Report issues with Booking #483890 Leave this blank if there were no issues wit…" at bounding box center [478, 1335] width 795 height 1328
click at [729, 745] on h2 "Report issues with Booking #483890" at bounding box center [478, 750] width 751 height 24
click at [721, 717] on hr at bounding box center [478, 716] width 751 height 1
